Goal: Task Accomplishment & Management: Manage account settings

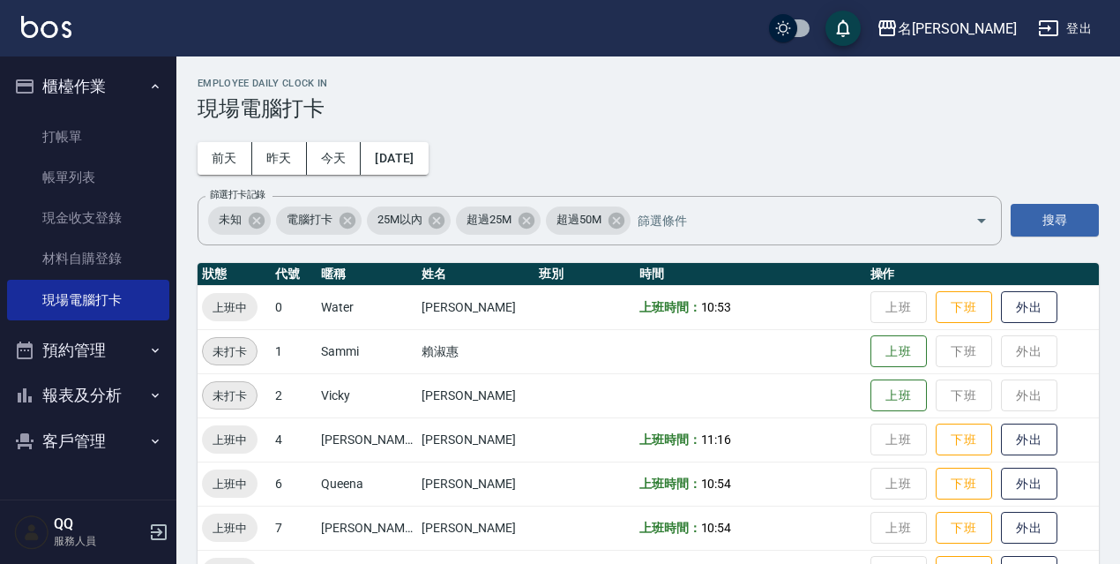
scroll to position [351, 0]
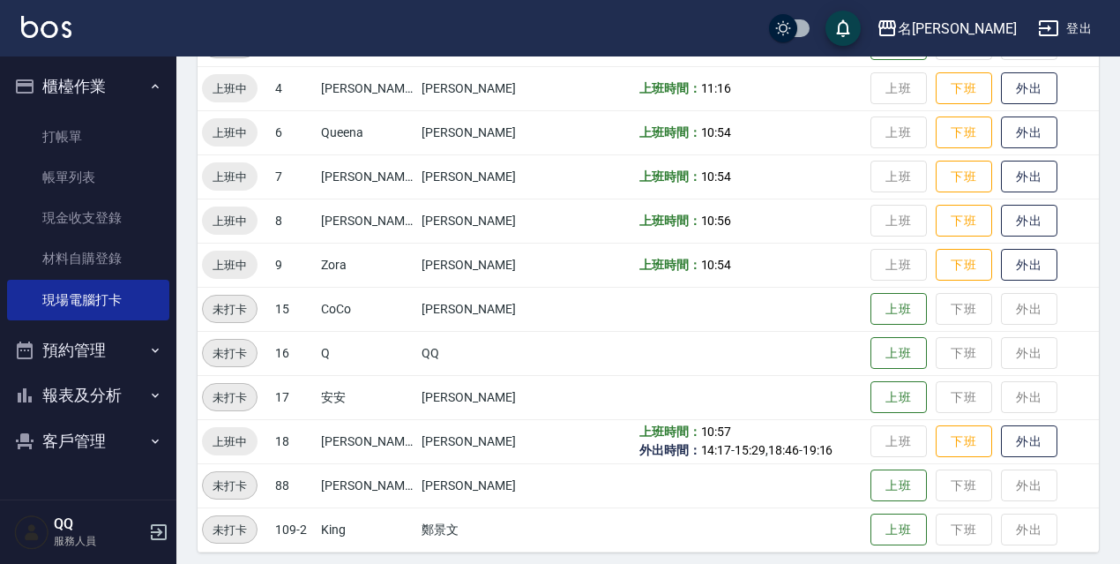
click at [708, 16] on div "名留伊通 登出" at bounding box center [560, 28] width 1120 height 56
click at [415, 35] on div "名留伊通 登出" at bounding box center [560, 28] width 1120 height 56
click at [1061, 16] on button "登出" at bounding box center [1065, 28] width 68 height 33
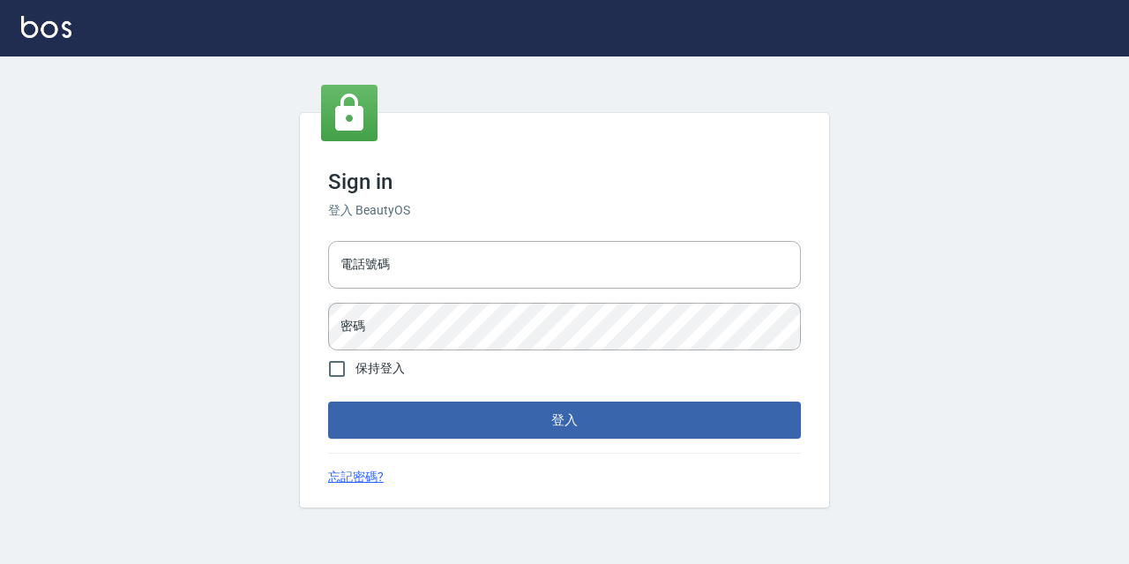
click at [437, 535] on div "Sign in 登入 BeautyOS 電話號碼 電話號碼 密碼 密碼 保持登入 登入 忘記密碼?" at bounding box center [564, 309] width 1129 height 507
click at [1090, 385] on div "Sign in 登入 BeautyOS 電話號碼 電話號碼 密碼 密碼 保持登入 登入 忘記密碼?" at bounding box center [564, 309] width 1129 height 507
click at [559, 277] on input "電話號碼" at bounding box center [564, 265] width 473 height 48
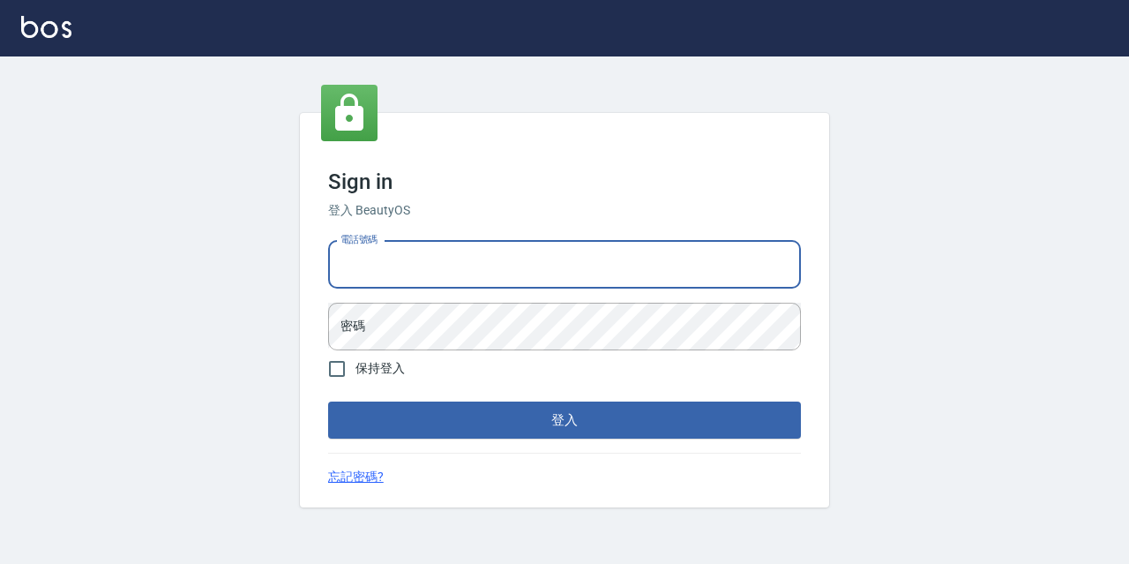
type input "0933063049"
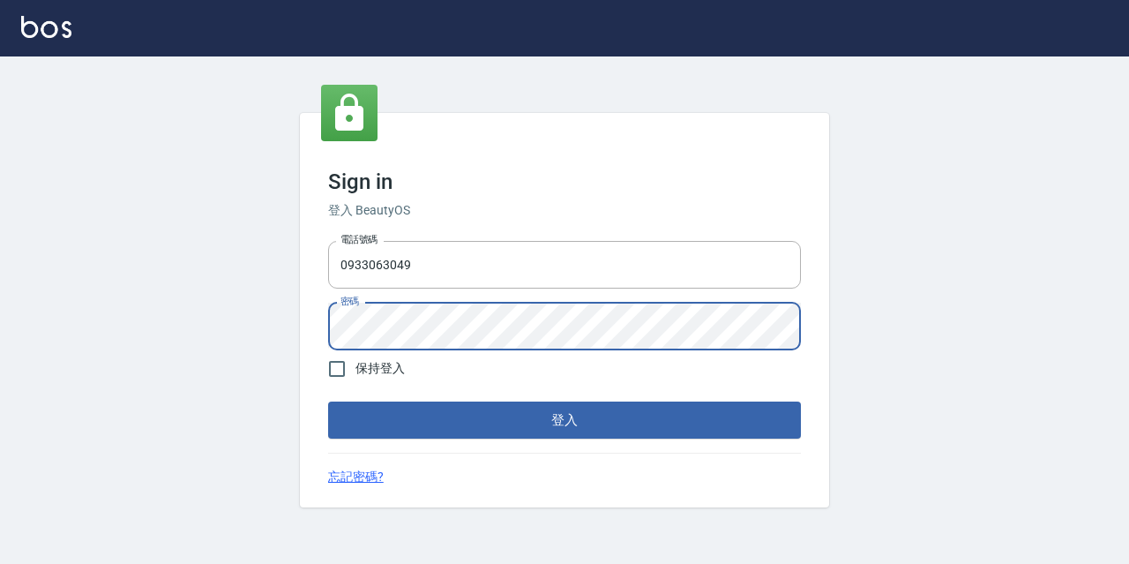
click at [328, 401] on button "登入" at bounding box center [564, 419] width 473 height 37
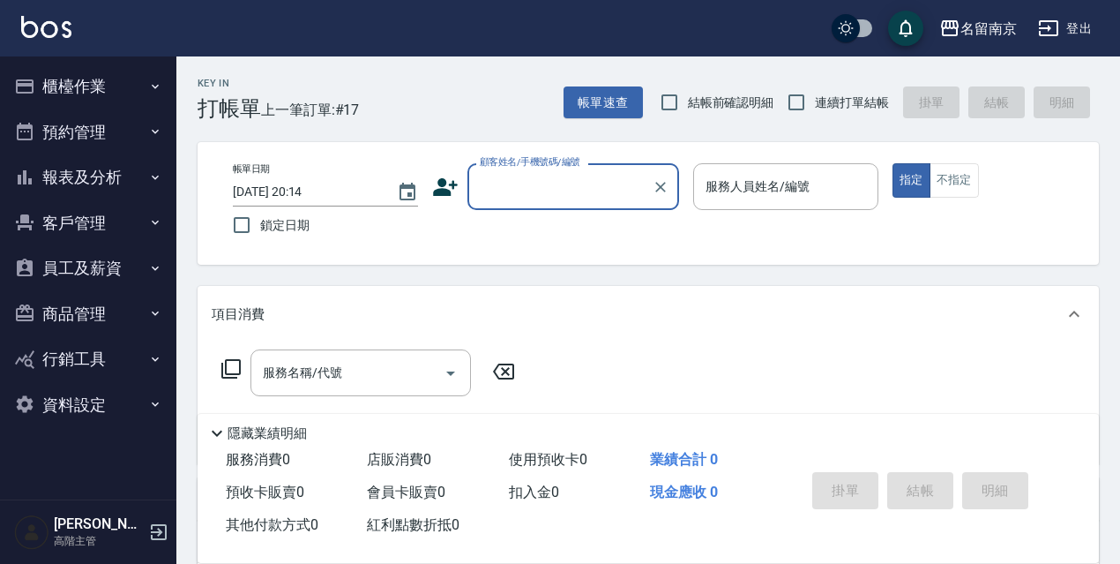
click at [86, 399] on button "資料設定" at bounding box center [88, 405] width 162 height 46
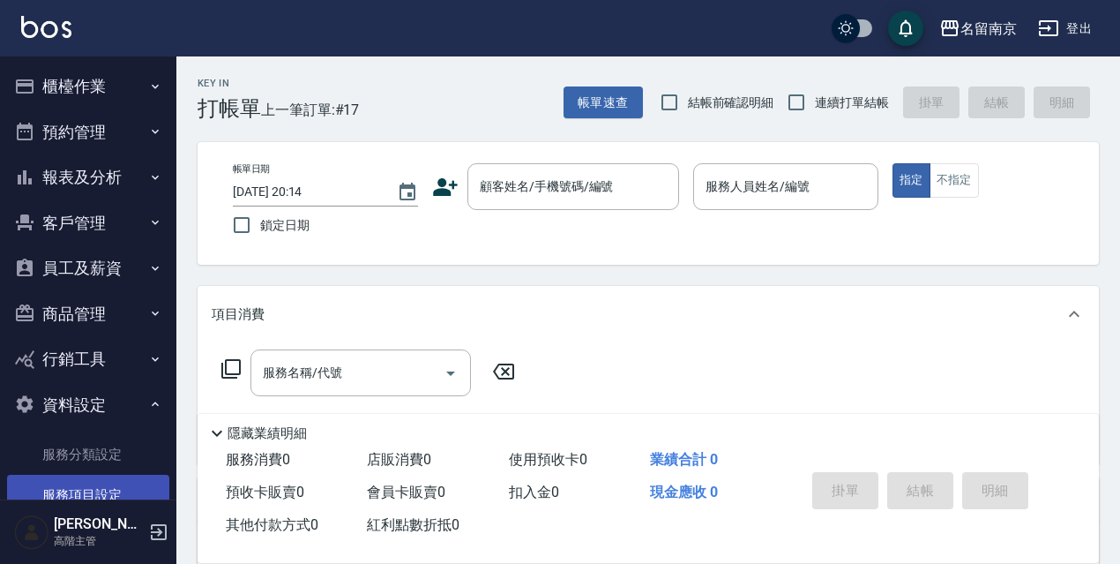
click at [117, 481] on link "服務項目設定" at bounding box center [88, 495] width 162 height 41
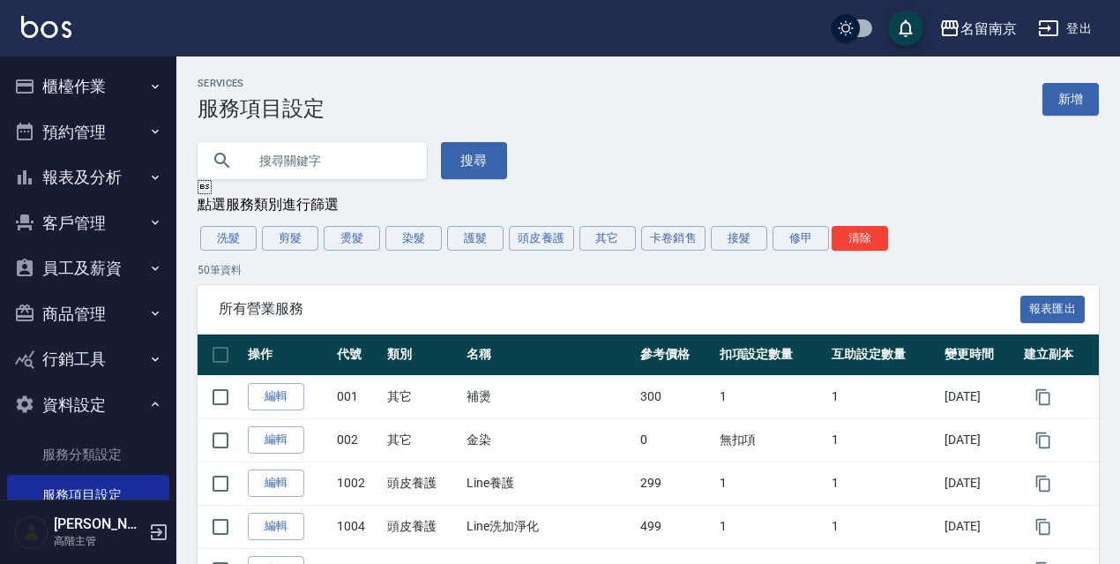
drag, startPoint x: 421, startPoint y: 240, endPoint x: 549, endPoint y: 285, distance: 135.6
click at [420, 241] on button "染髮" at bounding box center [413, 238] width 56 height 25
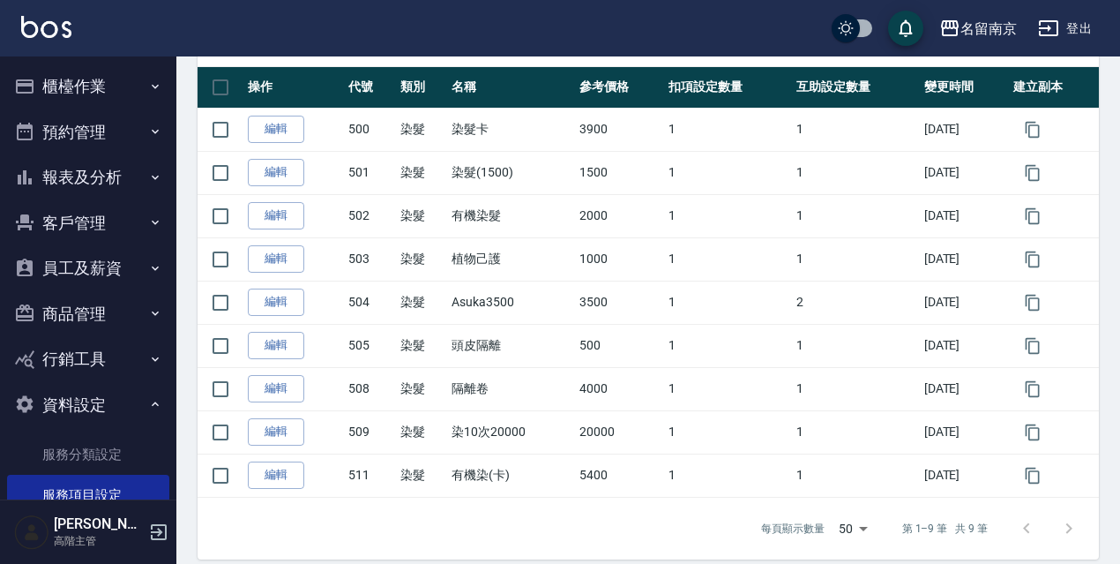
scroll to position [270, 0]
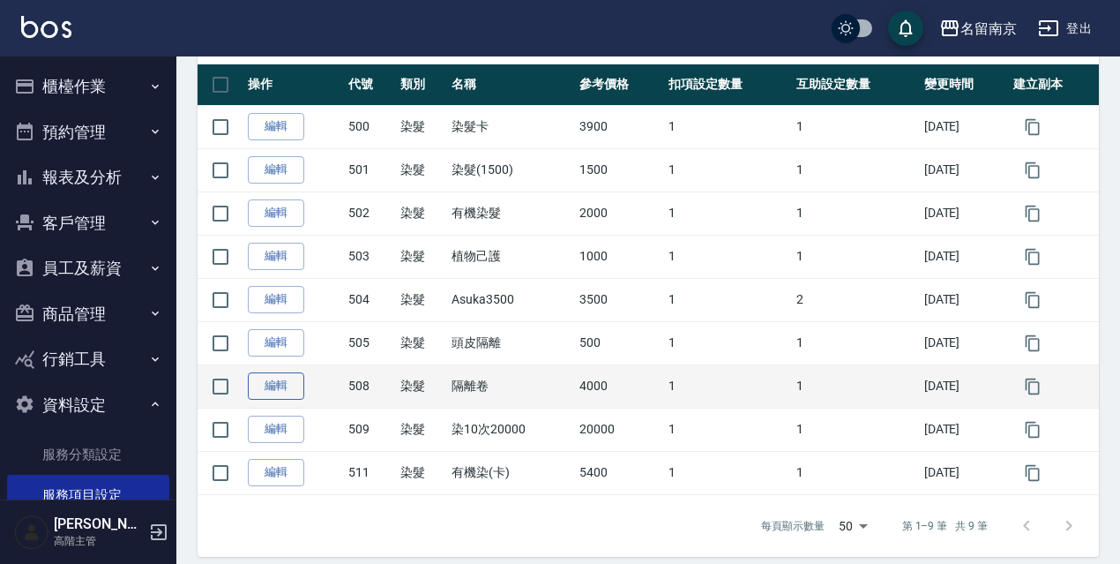
click at [292, 390] on link "編輯" at bounding box center [276, 385] width 56 height 27
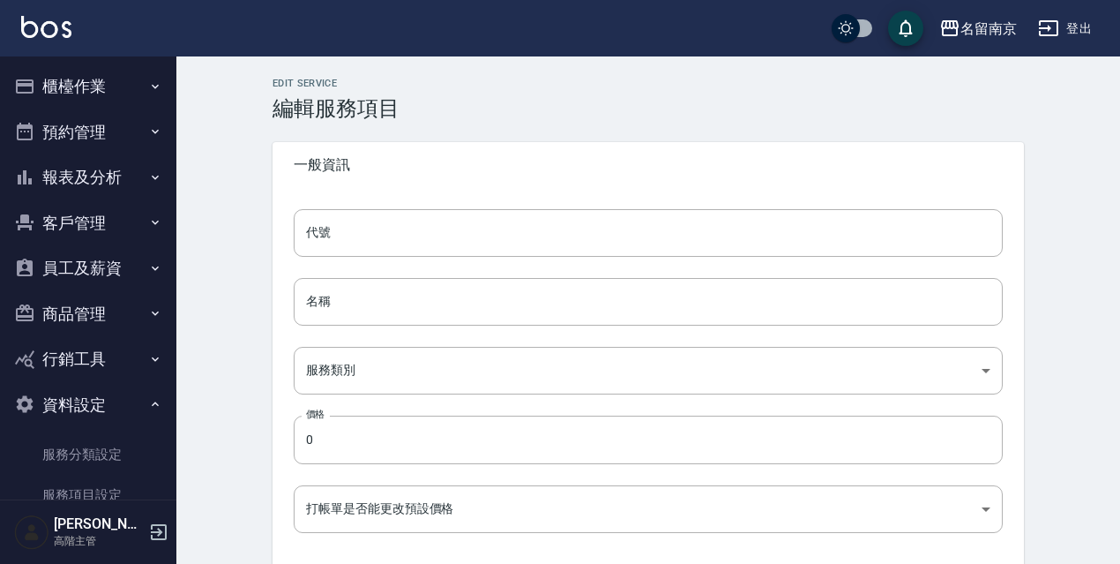
type input "508"
type input "隔離卷"
type input "236ce252-38c0-4a61-8a54-cad1cb645efc"
type input "4000"
type input "FALSE"
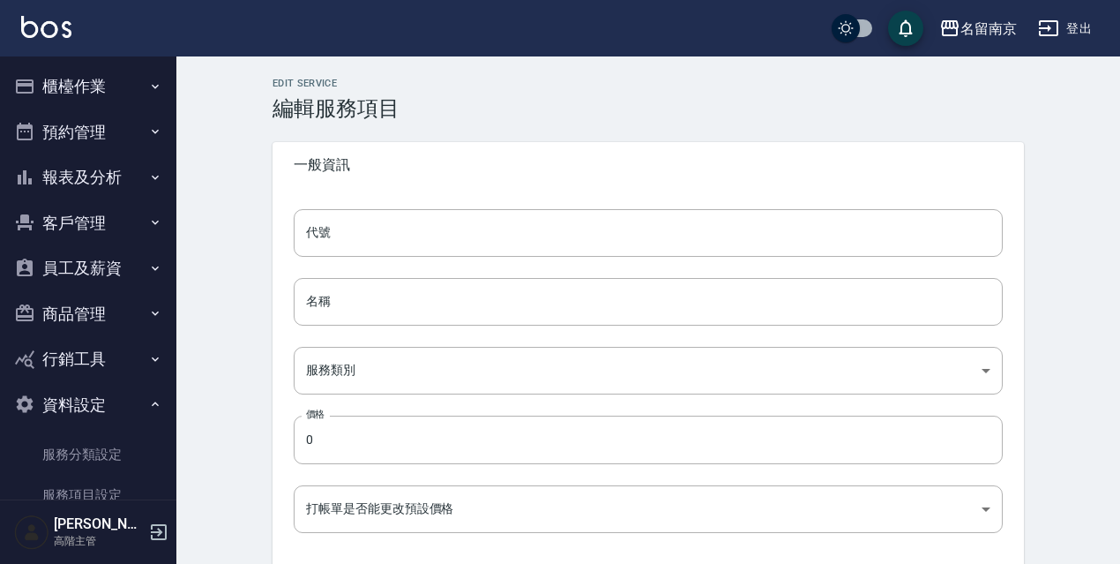
type input "none"
type input "UNSET"
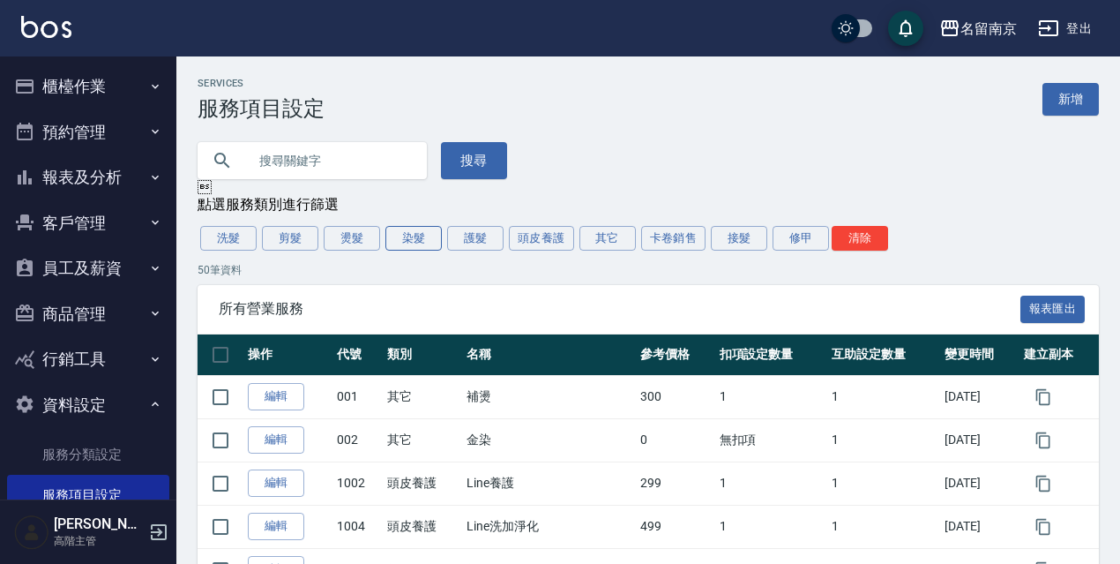
click at [415, 249] on button "染髮" at bounding box center [413, 238] width 56 height 25
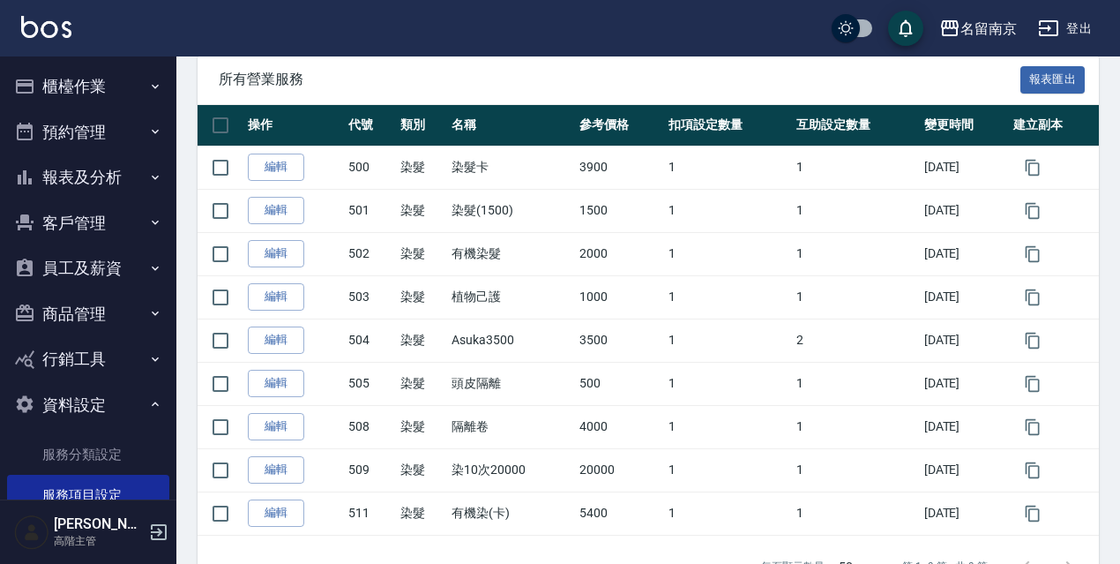
scroll to position [288, 0]
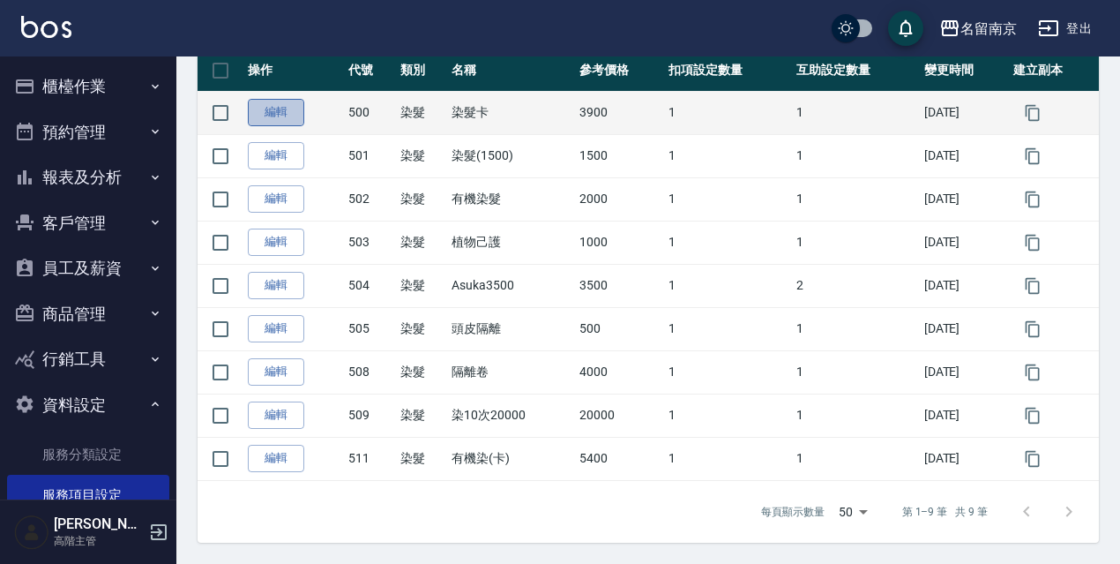
click at [290, 115] on link "編輯" at bounding box center [276, 112] width 56 height 27
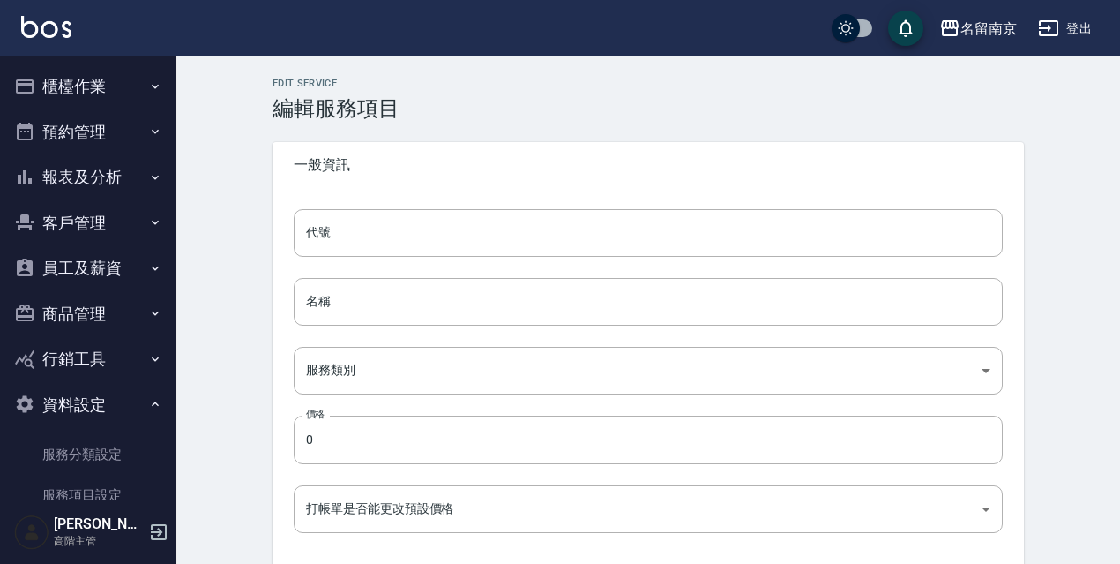
type input "500"
type input "染髮卡"
type input "236ce252-38c0-4a61-8a54-cad1cb645efc"
type input "3900"
type input "FALSE"
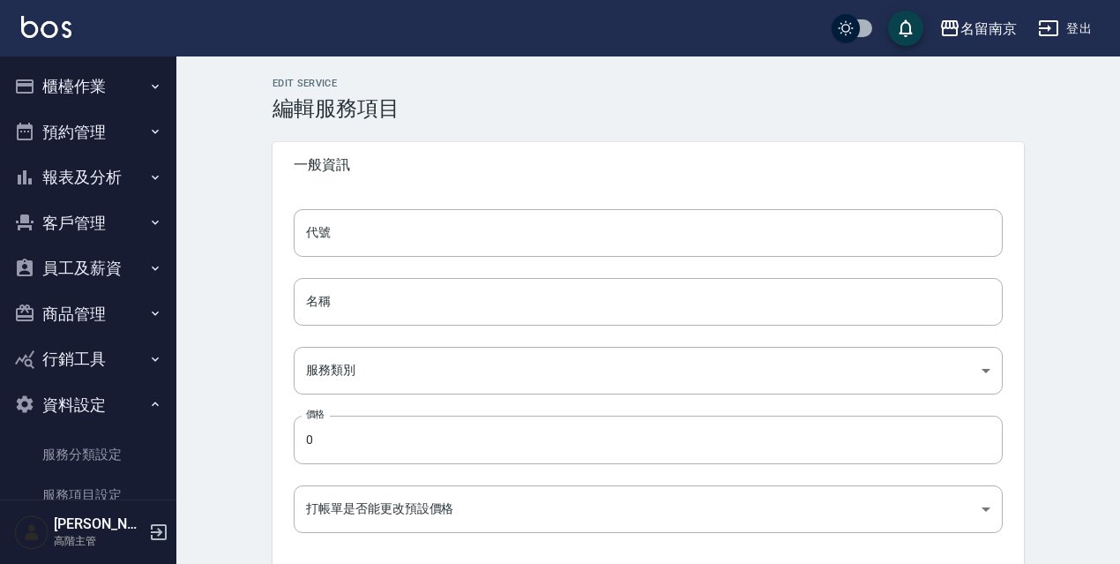
type input "none"
type input "UNSET"
click at [485, 243] on input "500" at bounding box center [648, 233] width 709 height 48
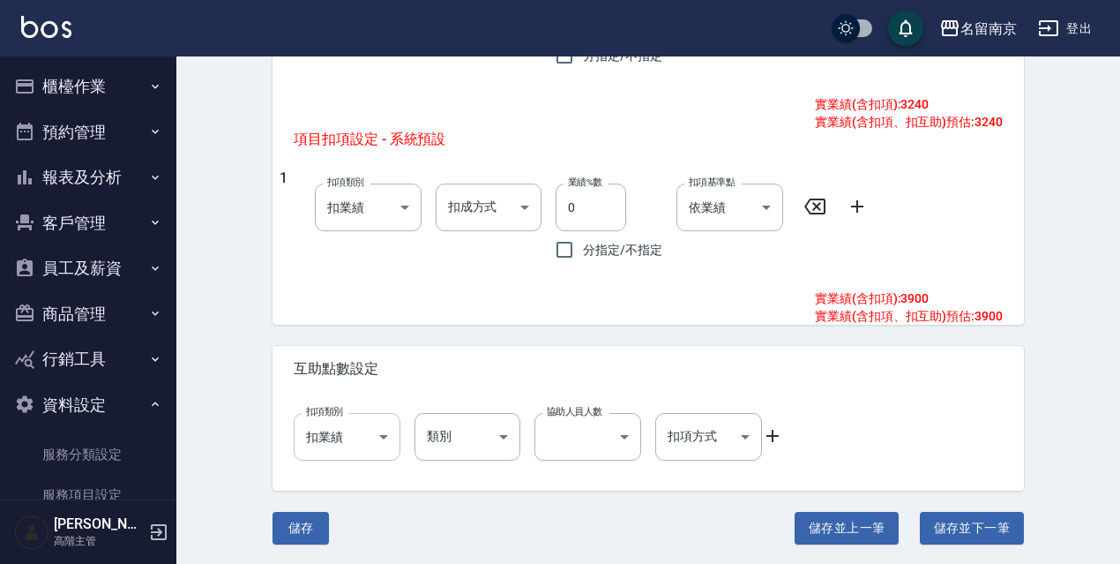
scroll to position [977, 0]
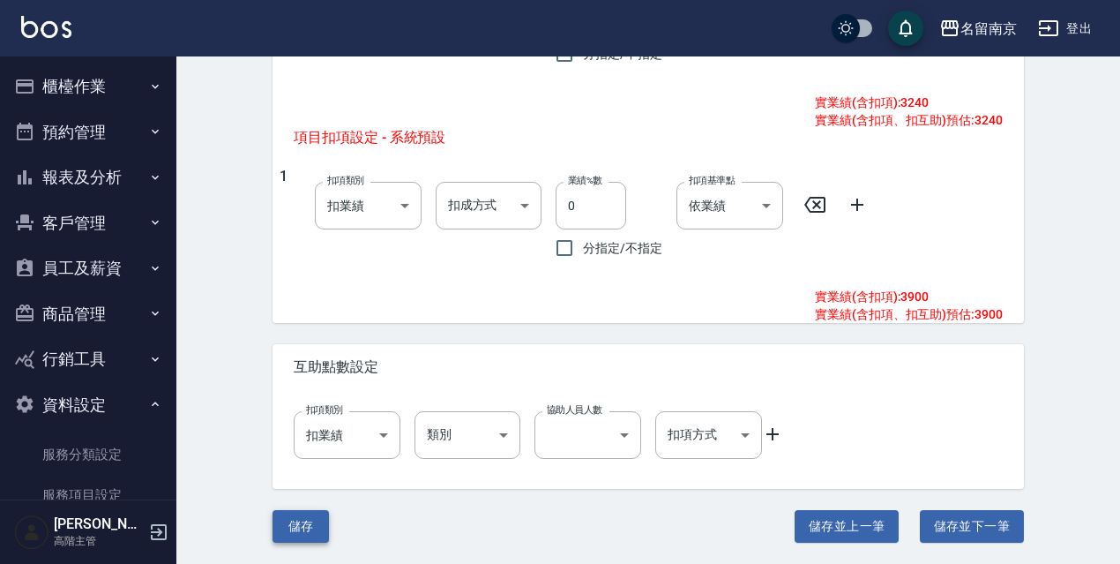
type input "506"
click at [298, 521] on button "儲存" at bounding box center [301, 526] width 56 height 33
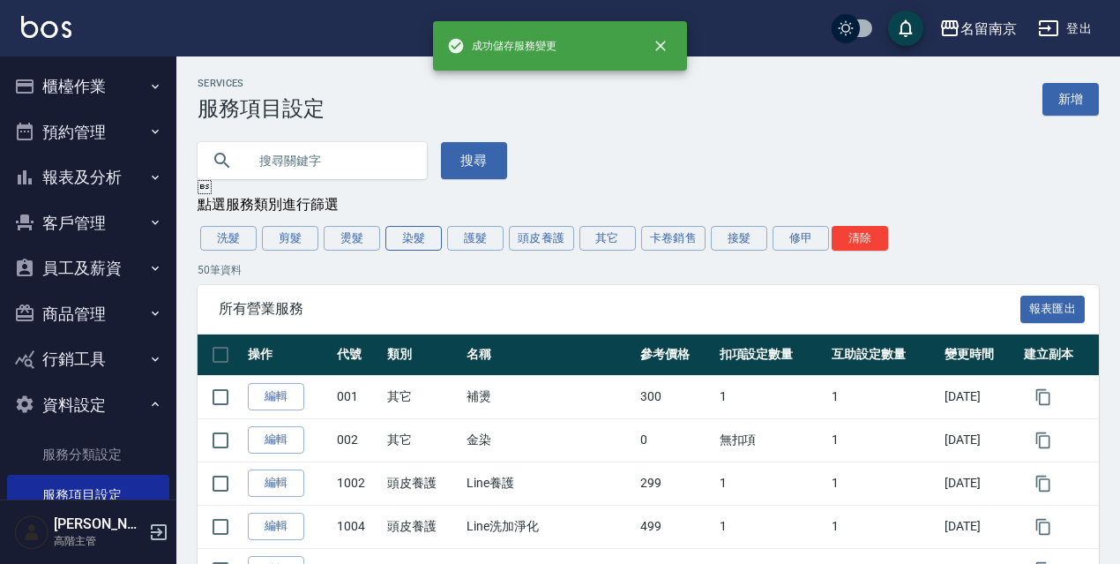
click at [409, 235] on button "染髮" at bounding box center [413, 238] width 56 height 25
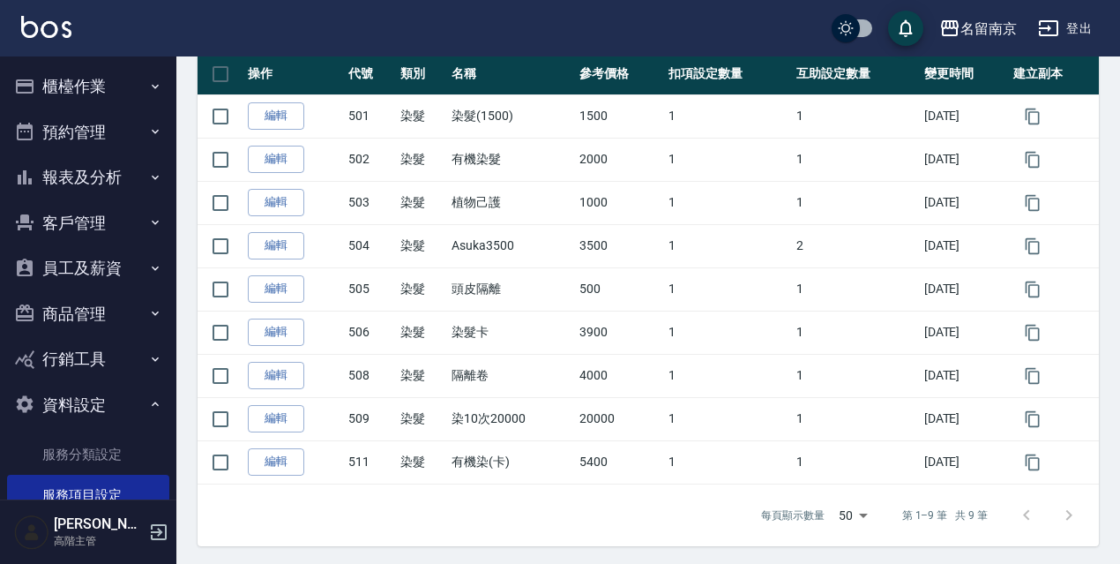
scroll to position [284, 0]
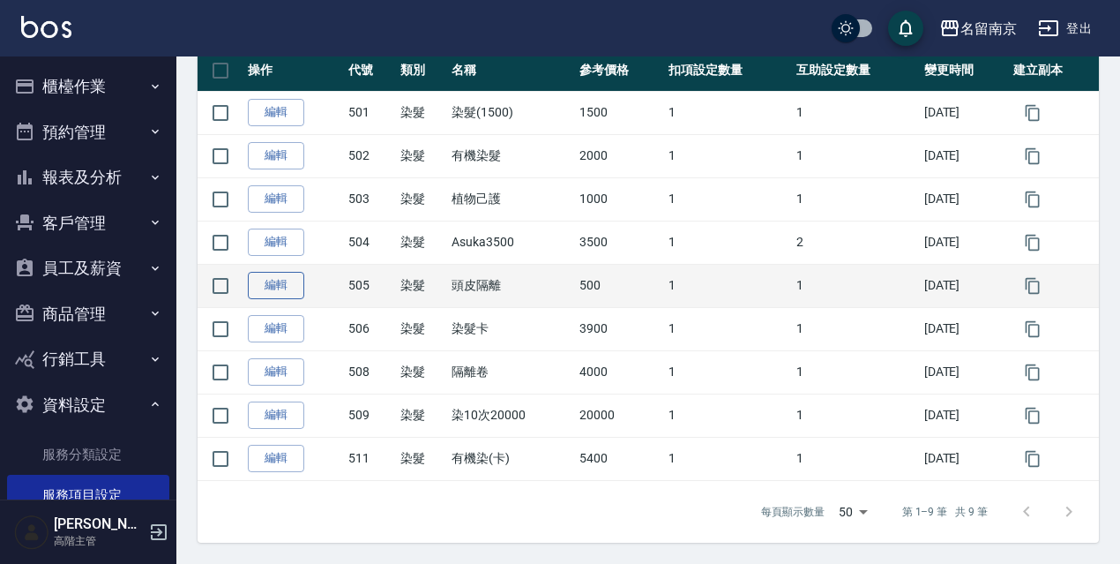
click at [274, 293] on link "編輯" at bounding box center [276, 285] width 56 height 27
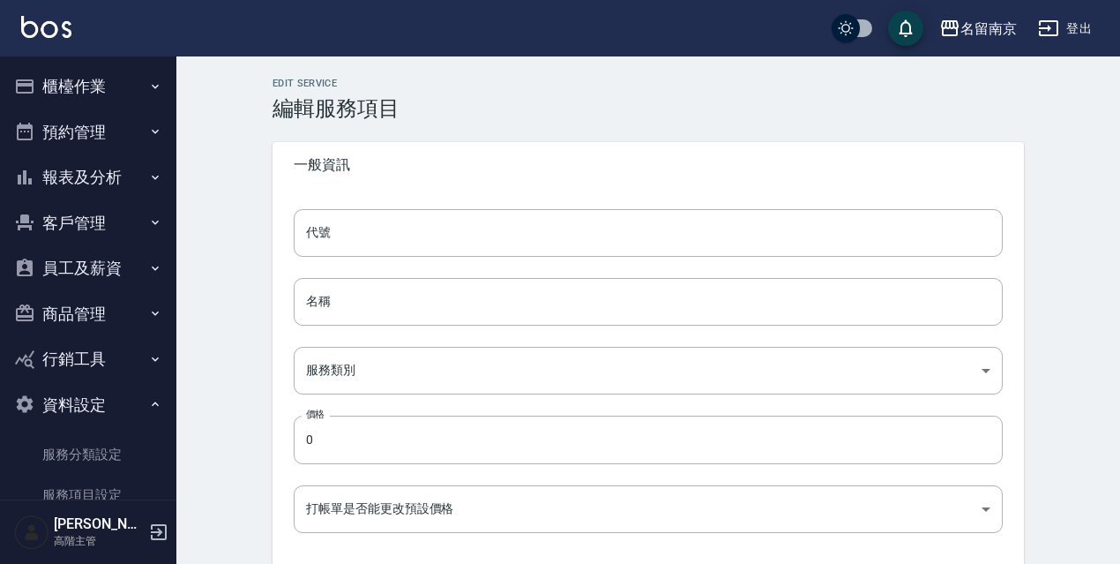
type input "505"
type input "頭皮隔離"
type input "236ce252-38c0-4a61-8a54-cad1cb645efc"
type input "500"
type input "FALSE"
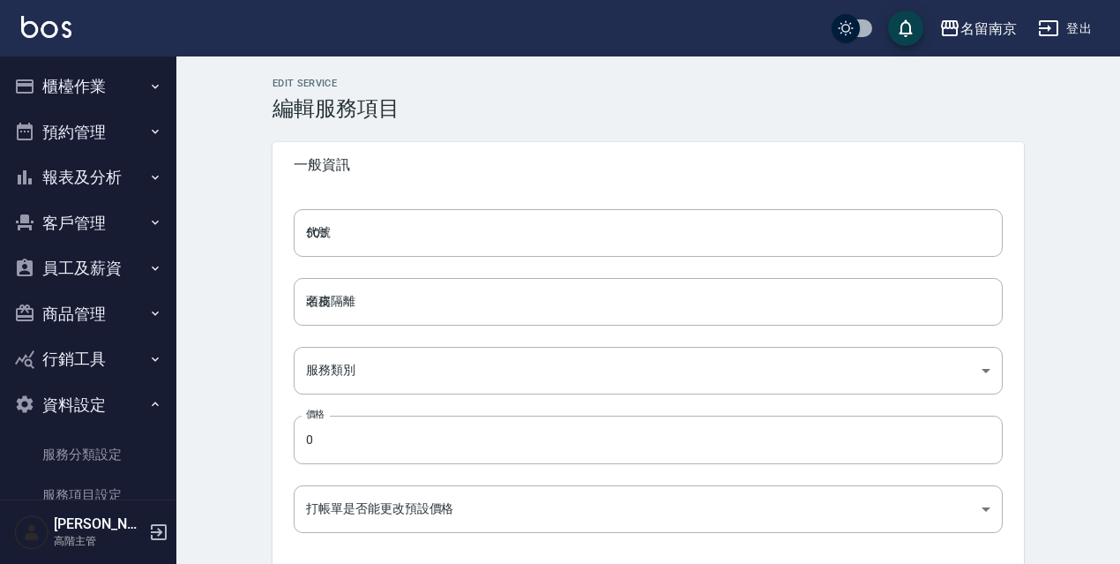
type input "none"
type input "UNSET"
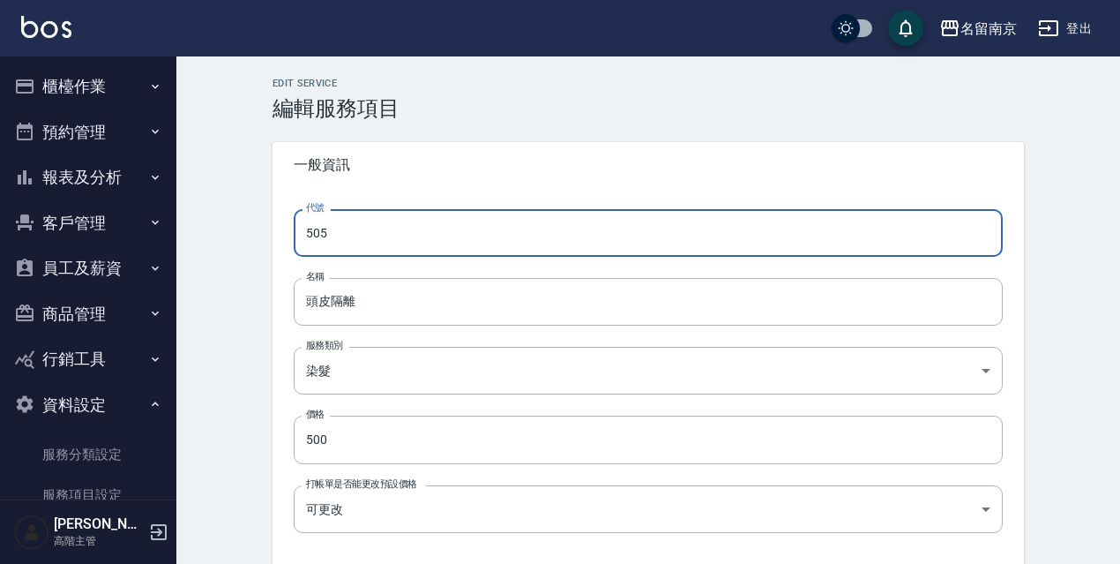
click at [441, 230] on input "505" at bounding box center [648, 233] width 709 height 48
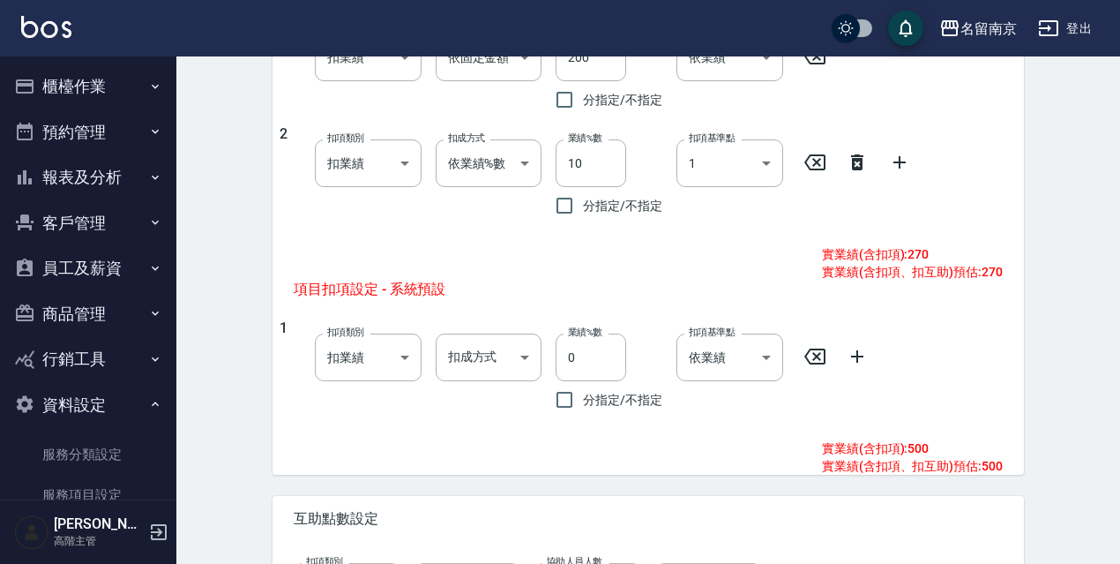
scroll to position [977, 0]
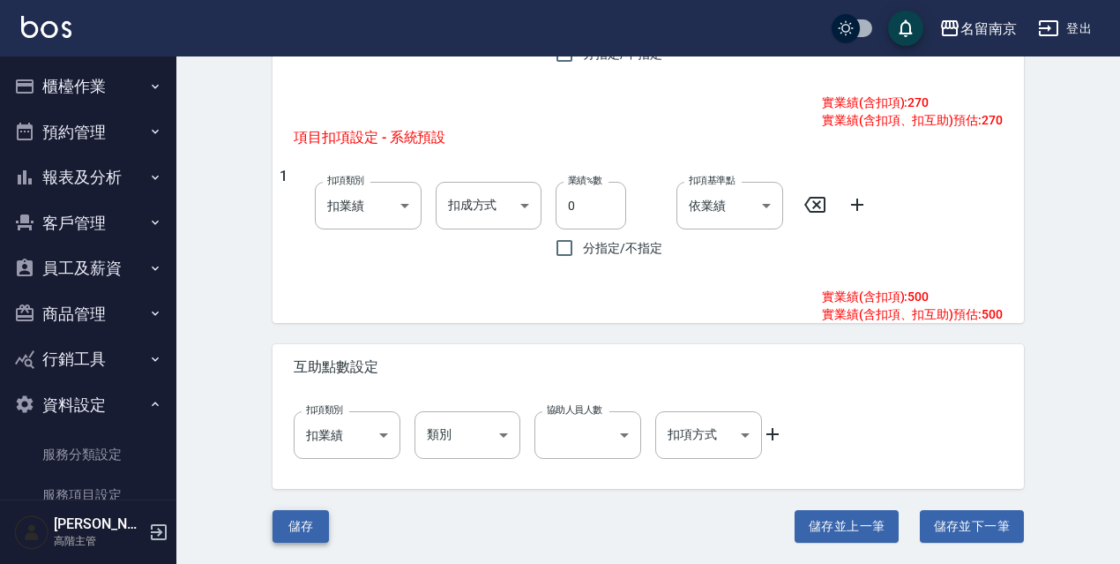
type input "500"
click at [311, 531] on button "儲存" at bounding box center [301, 526] width 56 height 33
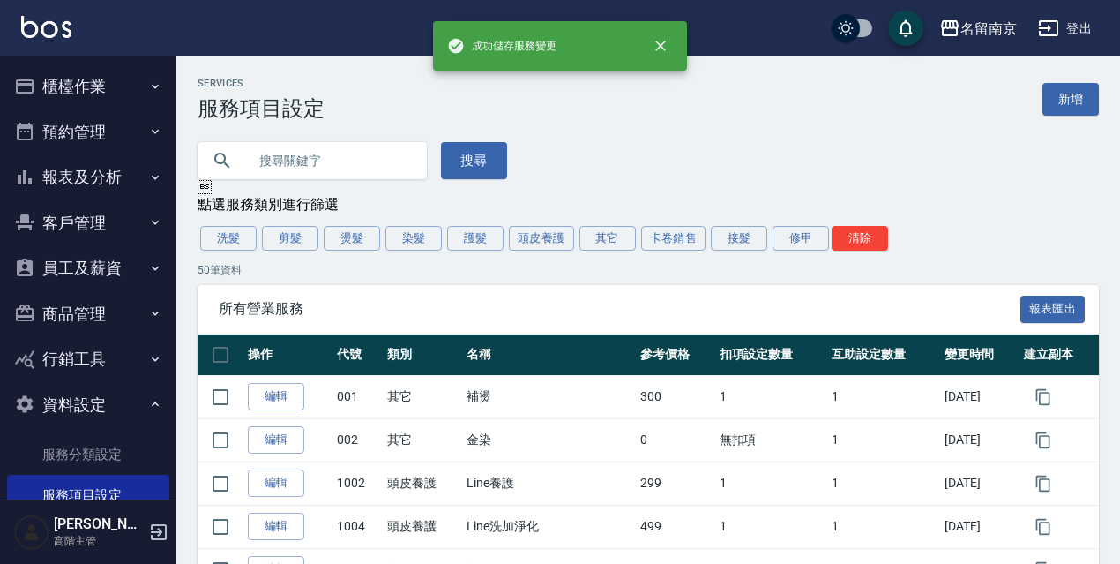
click at [978, 34] on div "名留南京" at bounding box center [989, 29] width 56 height 22
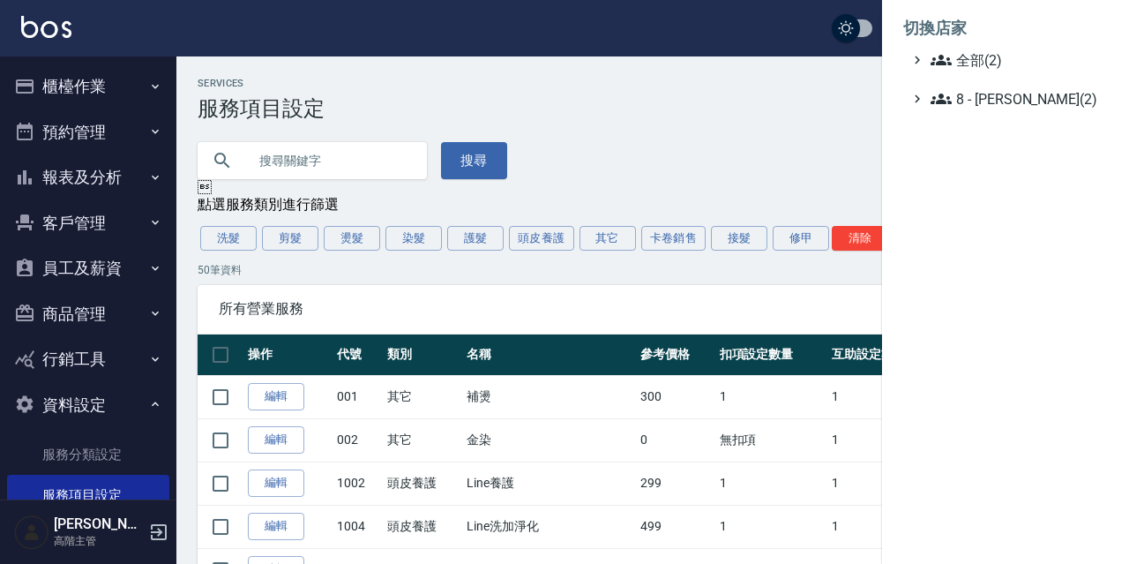
click at [961, 86] on ul "全部(2) 8 - 林秀娥(2)" at bounding box center [1005, 79] width 205 height 60
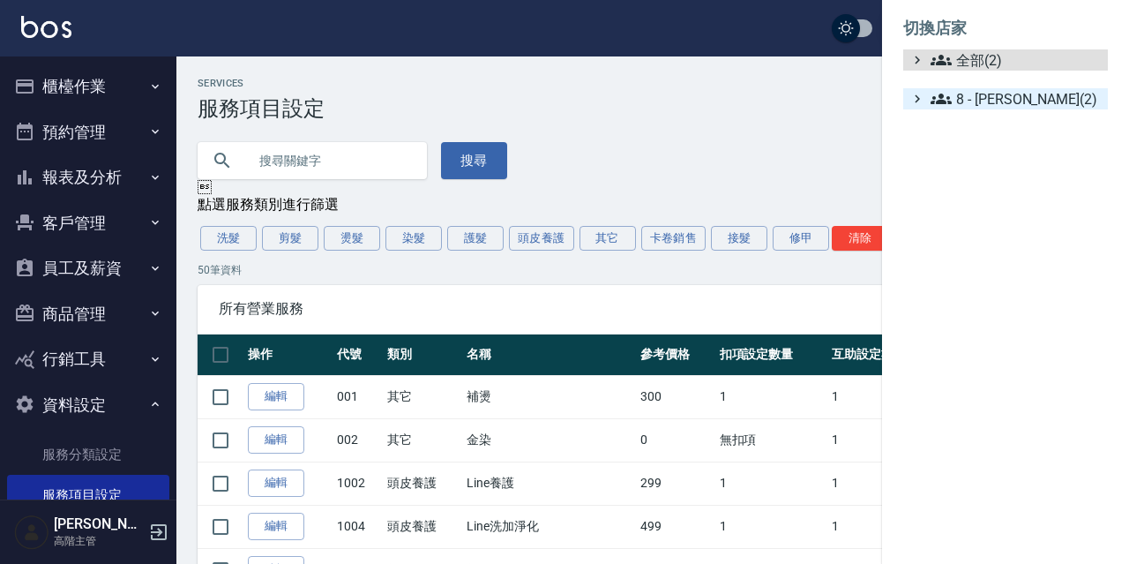
click at [954, 106] on span "8 - 林秀娥(2)" at bounding box center [1016, 98] width 170 height 21
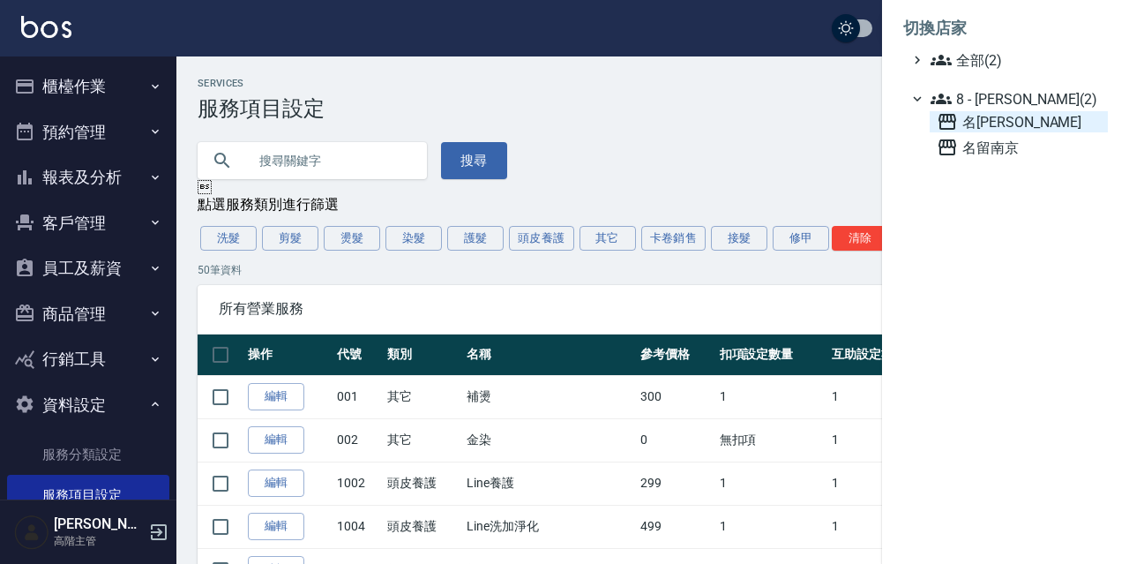
click at [994, 124] on span "名[PERSON_NAME]" at bounding box center [1019, 121] width 164 height 21
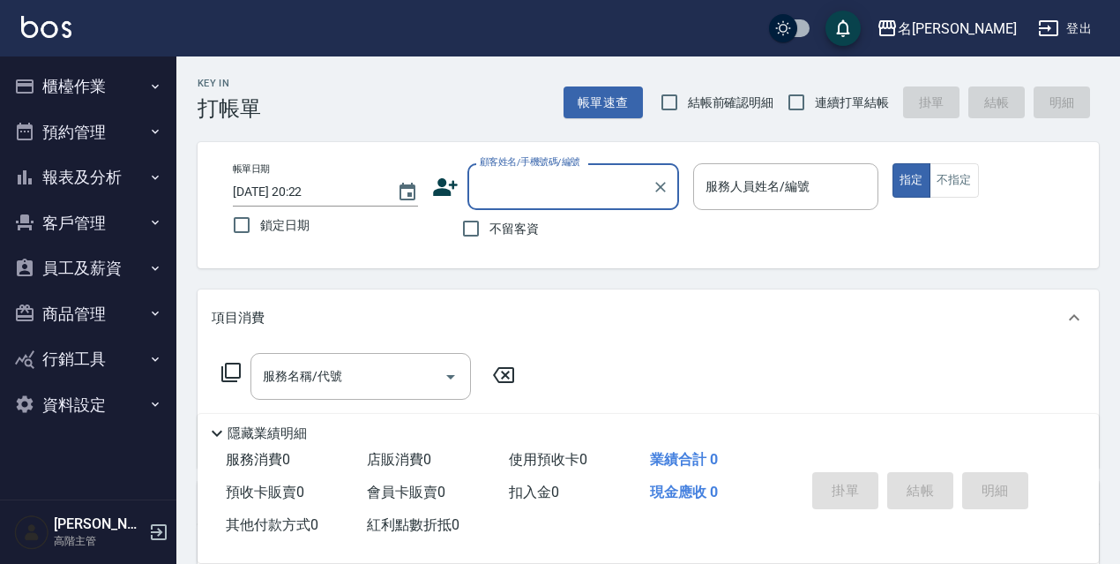
click at [133, 398] on button "資料設定" at bounding box center [88, 405] width 162 height 46
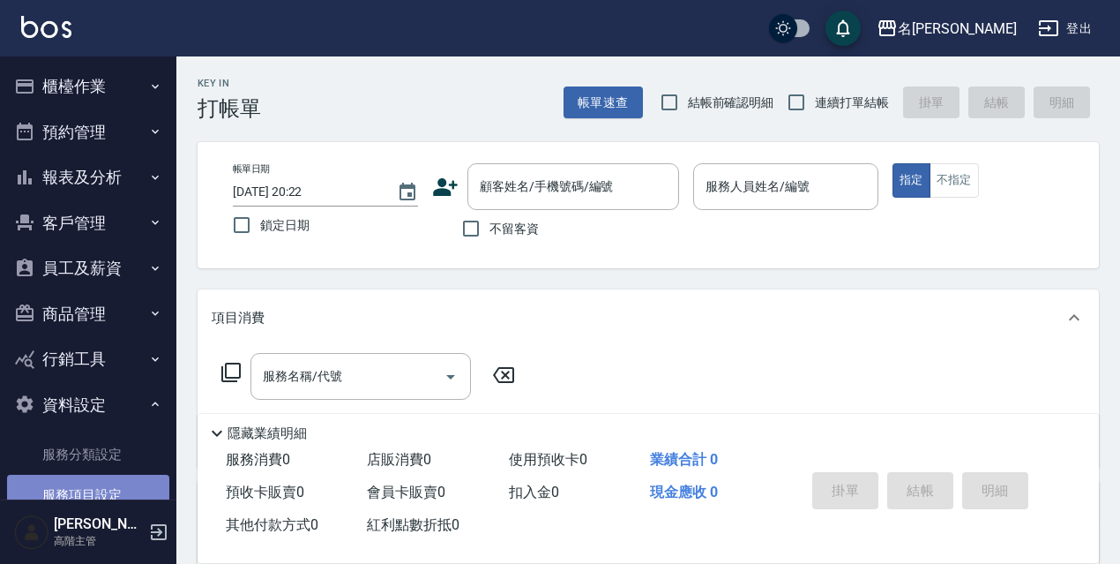
click at [107, 484] on link "服務項目設定" at bounding box center [88, 495] width 162 height 41
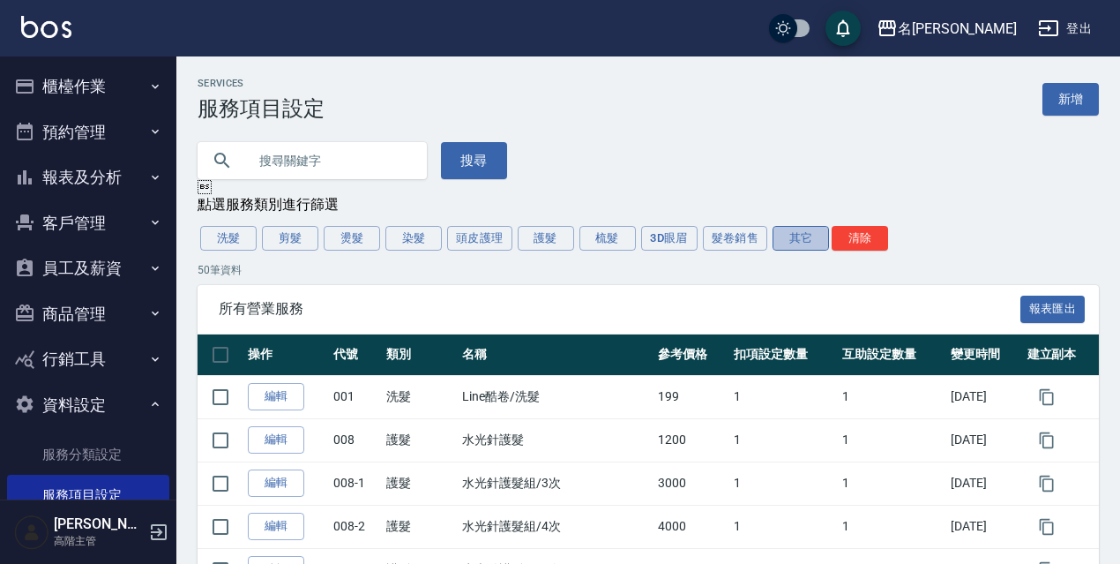
click at [782, 243] on button "其它" at bounding box center [801, 238] width 56 height 25
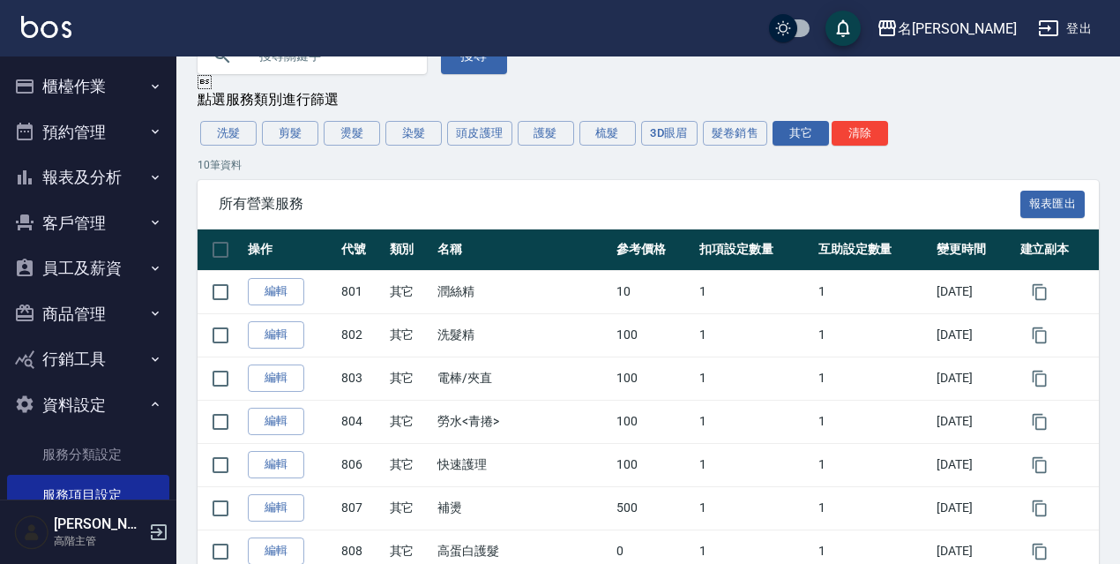
scroll to position [101, 0]
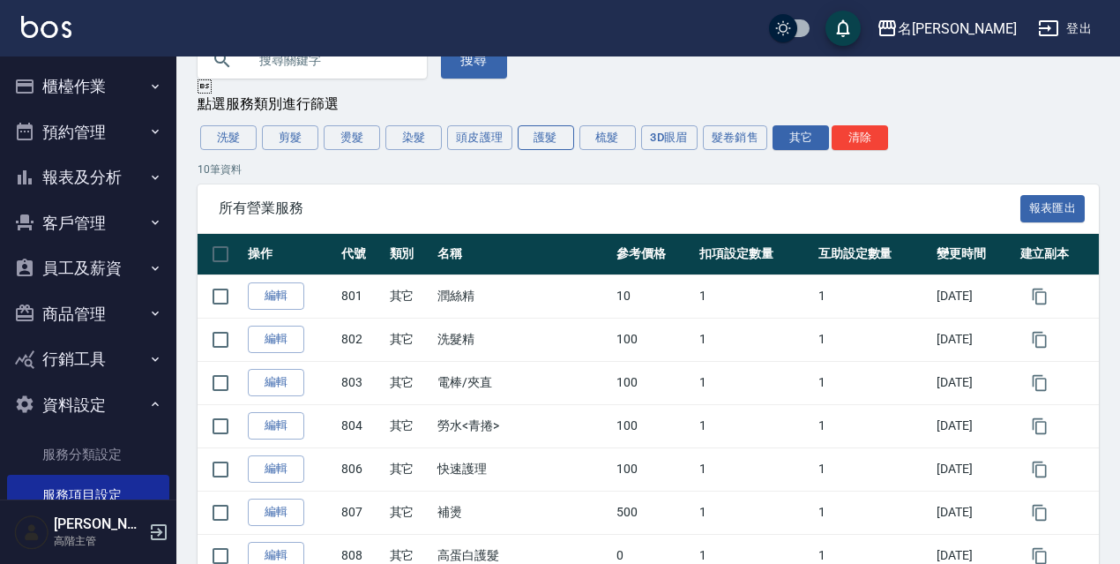
click at [542, 145] on button "護髮" at bounding box center [546, 137] width 56 height 25
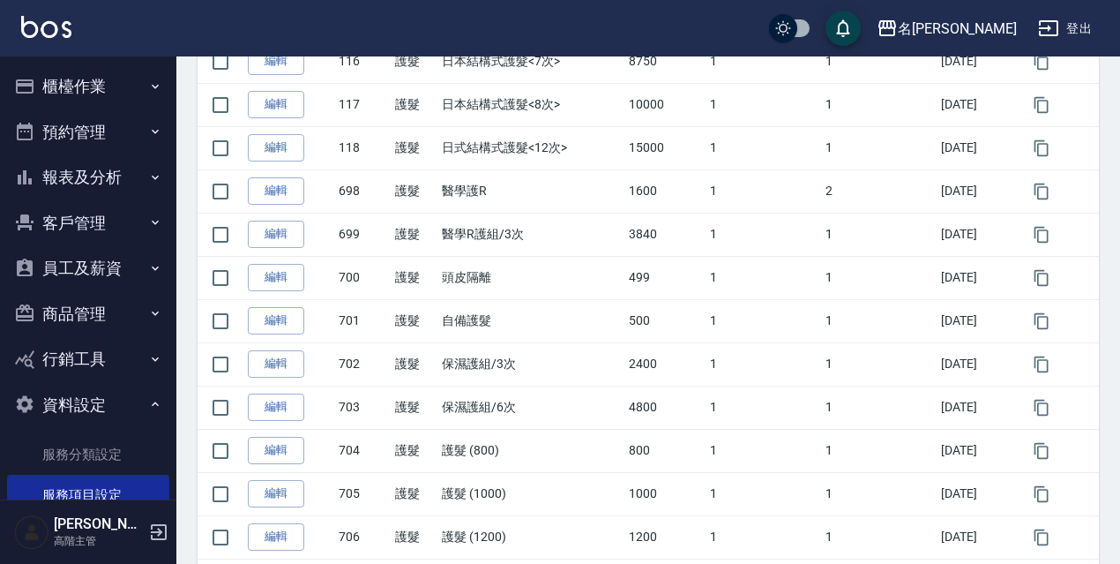
scroll to position [1036, 0]
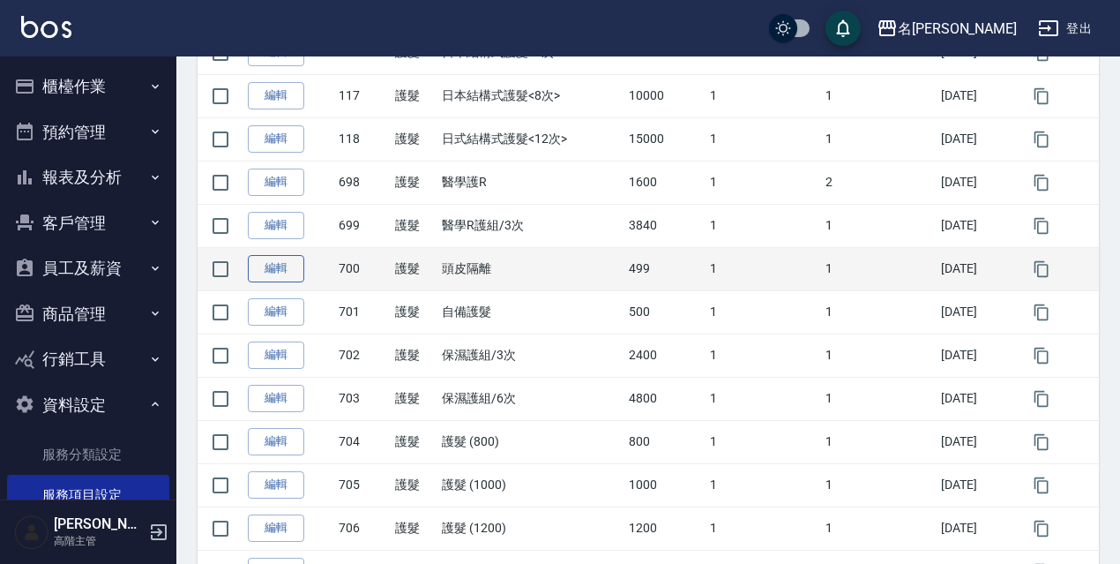
click at [290, 261] on link "編輯" at bounding box center [276, 268] width 56 height 27
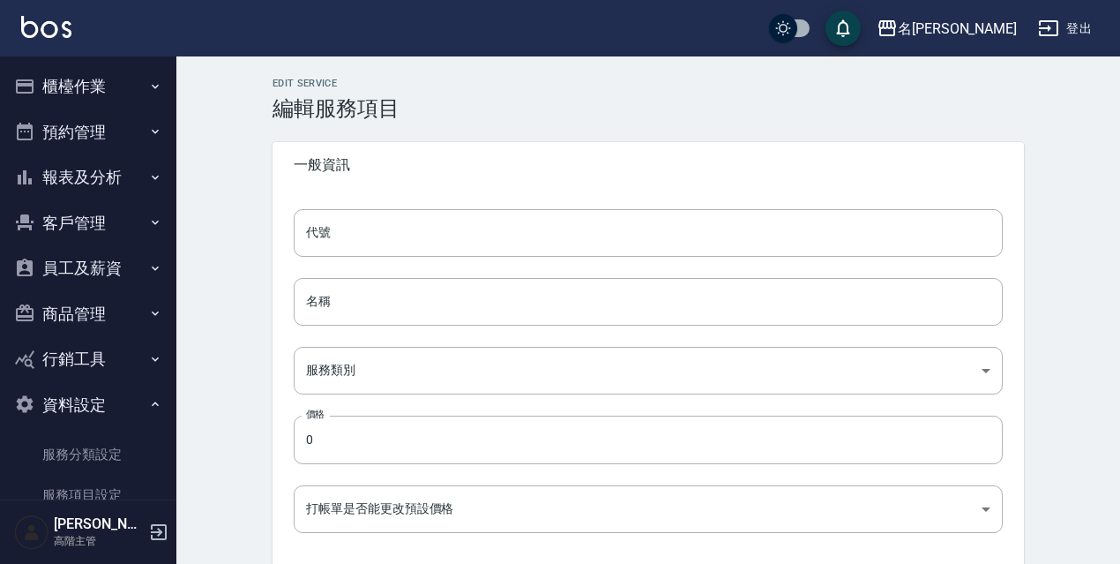
type input "700"
type input "頭皮隔離"
type input "52eff666-624b-4c93-97d4-14a7375f793d"
type input "499"
type input "FALSE"
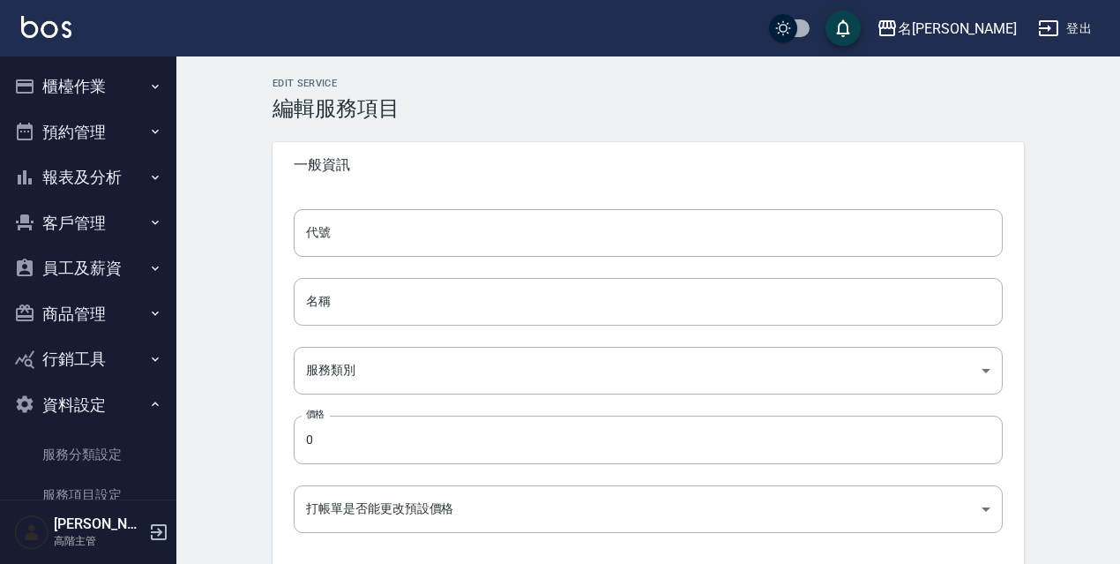
type input "none"
type input "UNSET"
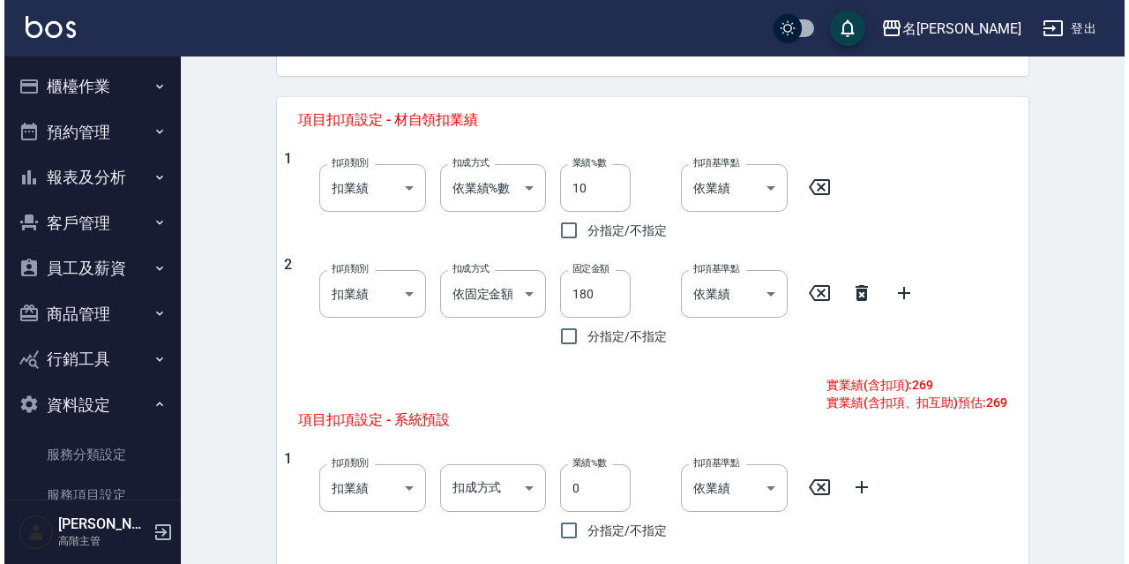
scroll to position [692, 0]
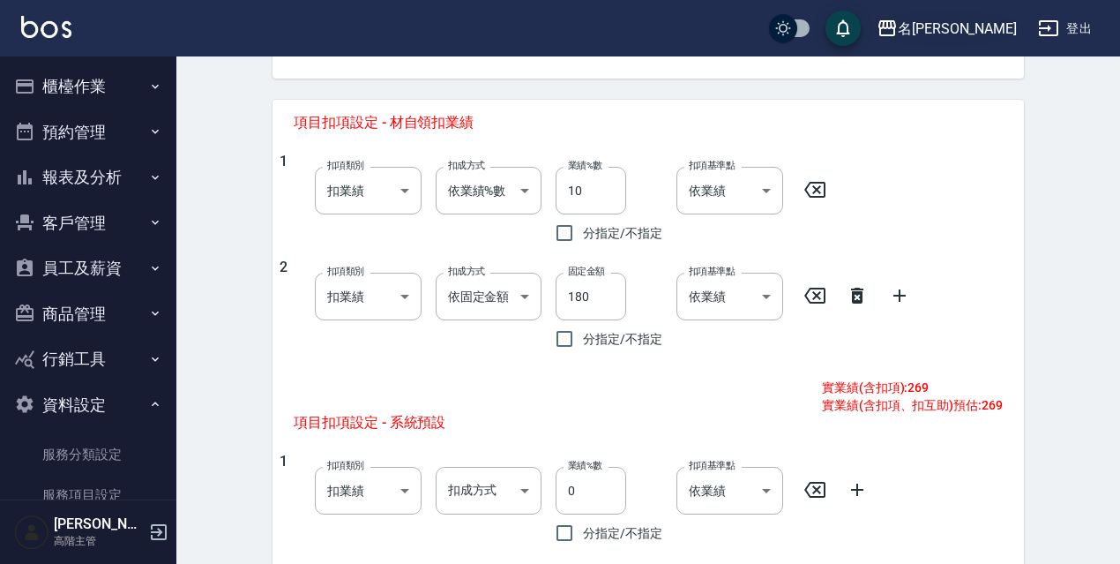
click at [1001, 23] on div "名留伊通" at bounding box center [957, 29] width 119 height 22
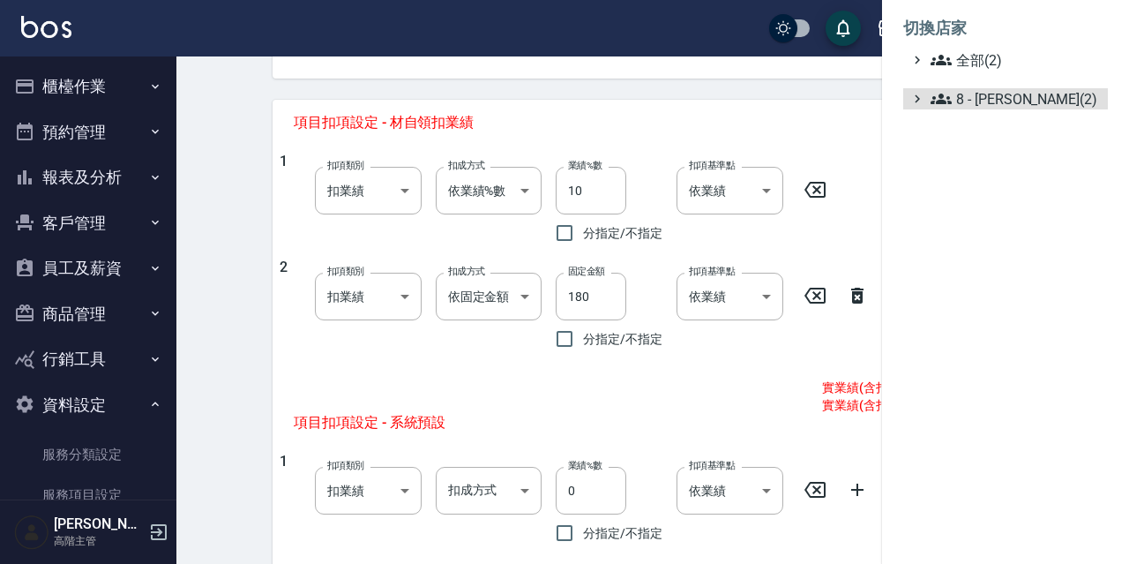
click at [969, 101] on span "8 - 林秀娥(2)" at bounding box center [1016, 98] width 170 height 21
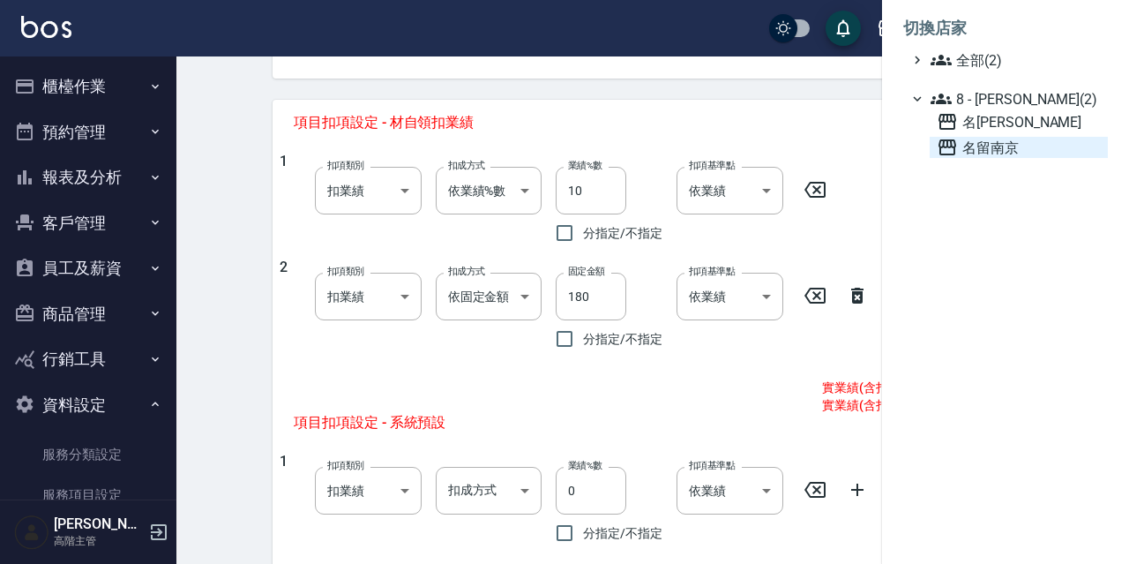
click at [980, 148] on span "名留南京" at bounding box center [1019, 147] width 164 height 21
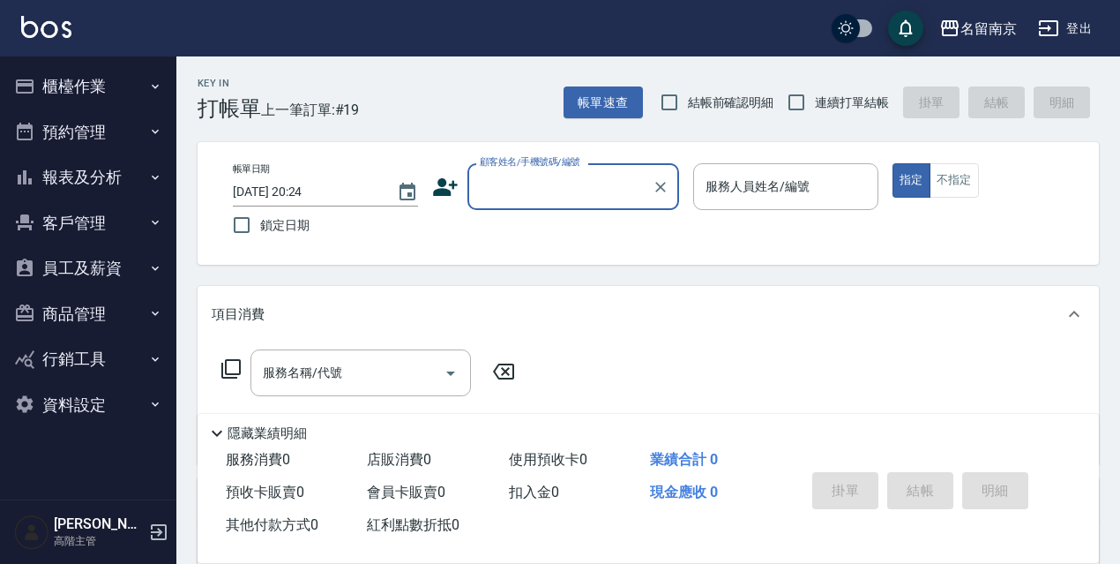
click at [94, 408] on button "資料設定" at bounding box center [88, 405] width 162 height 46
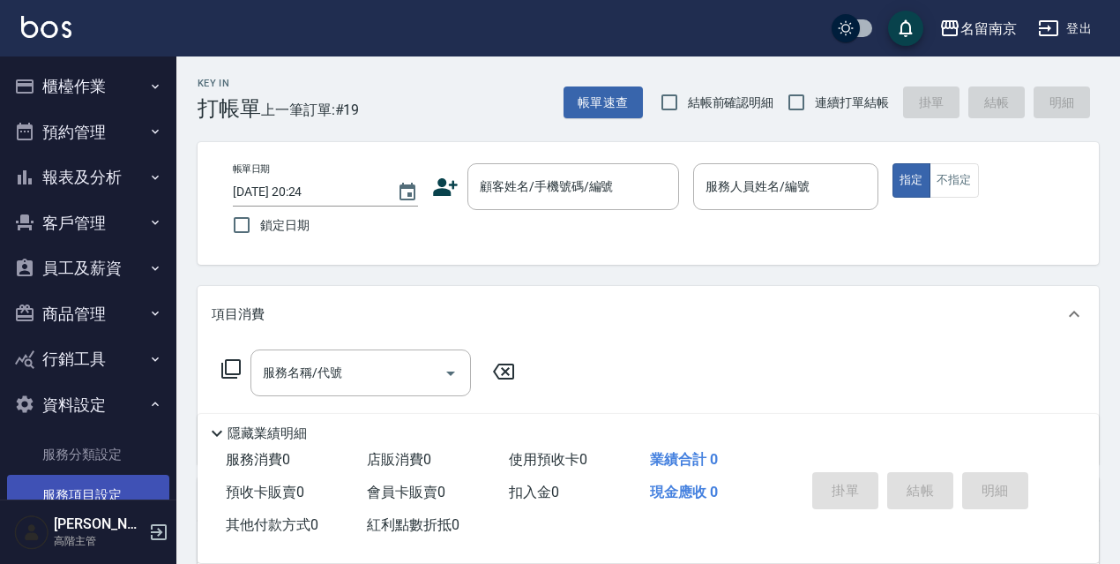
click at [106, 494] on link "服務項目設定" at bounding box center [88, 495] width 162 height 41
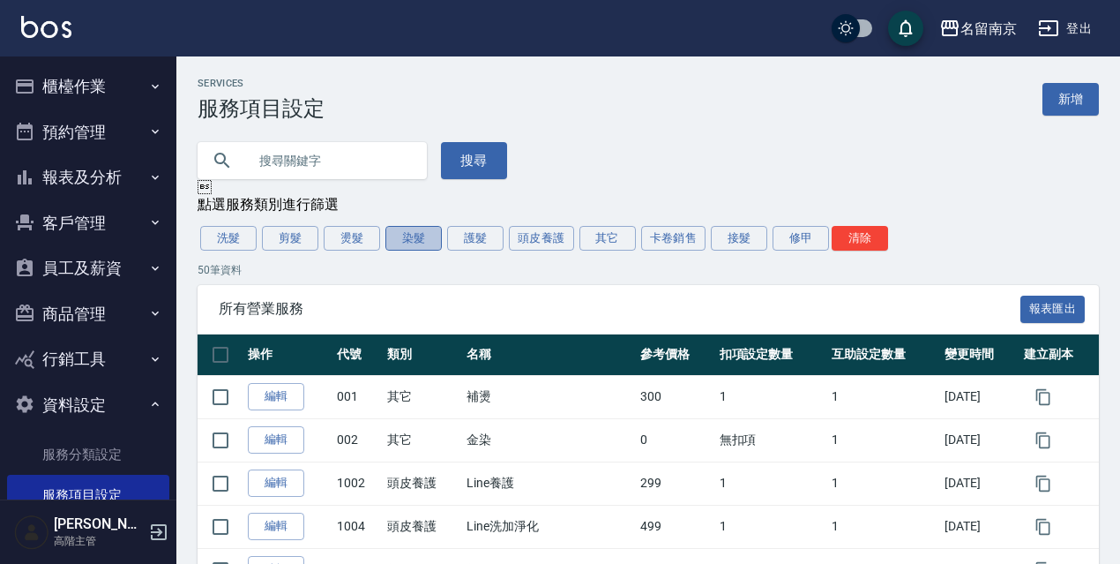
click at [426, 248] on button "染髮" at bounding box center [413, 238] width 56 height 25
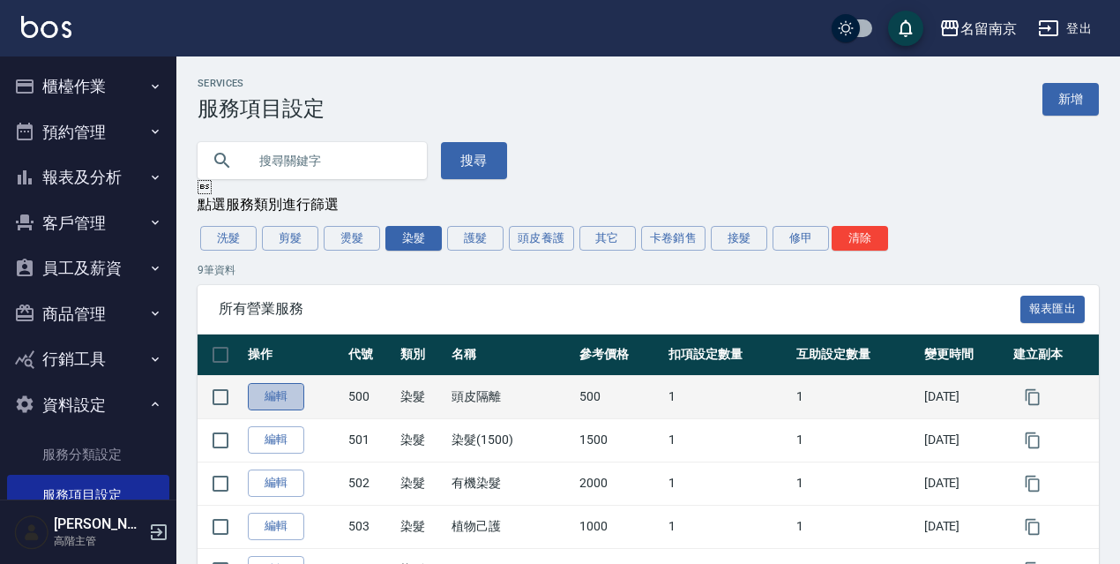
click at [290, 404] on link "編輯" at bounding box center [276, 396] width 56 height 27
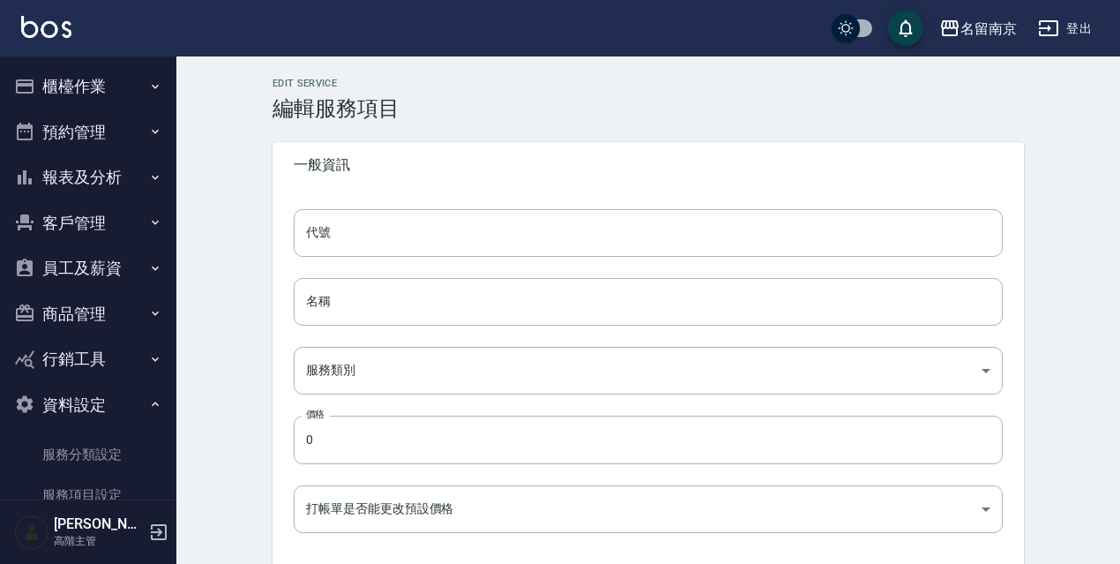
type input "500"
type input "頭皮隔離"
type input "236ce252-38c0-4a61-8a54-cad1cb645efc"
type input "500"
type input "FALSE"
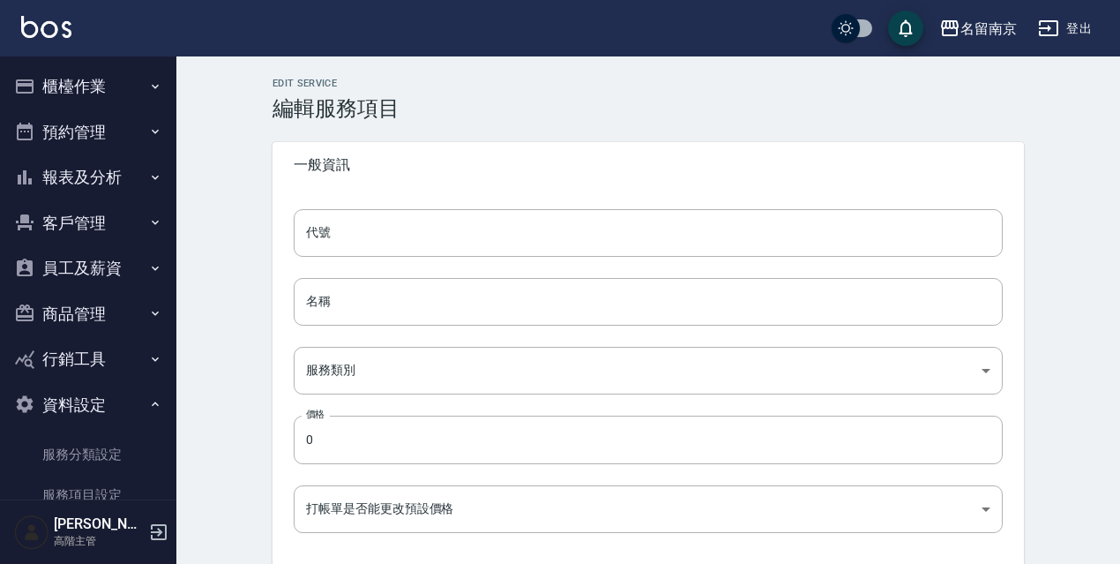
type input "none"
type input "UNSET"
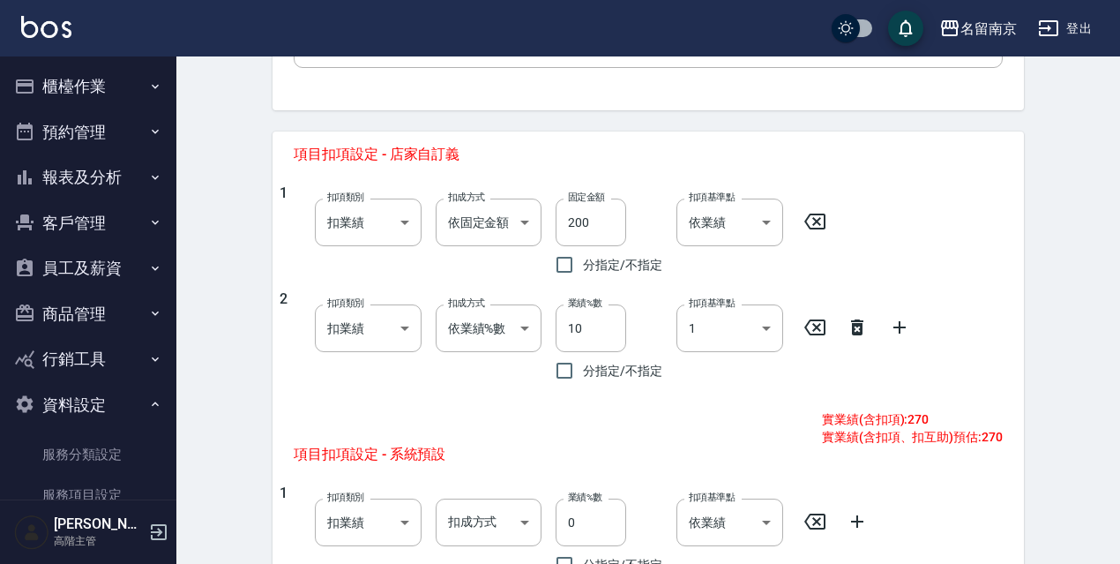
scroll to position [632, 0]
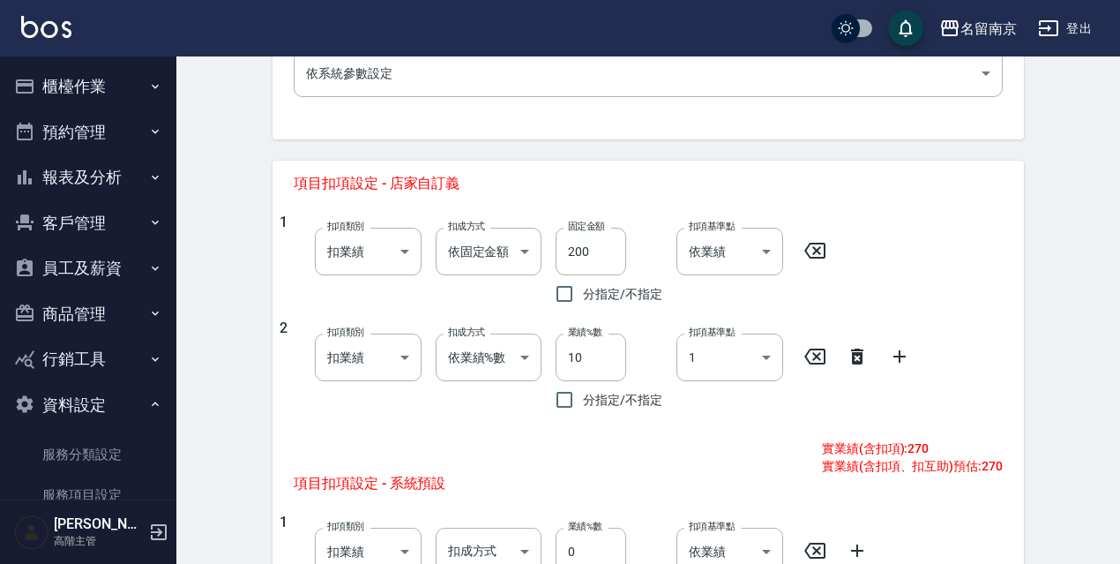
click at [857, 356] on icon at bounding box center [857, 356] width 12 height 16
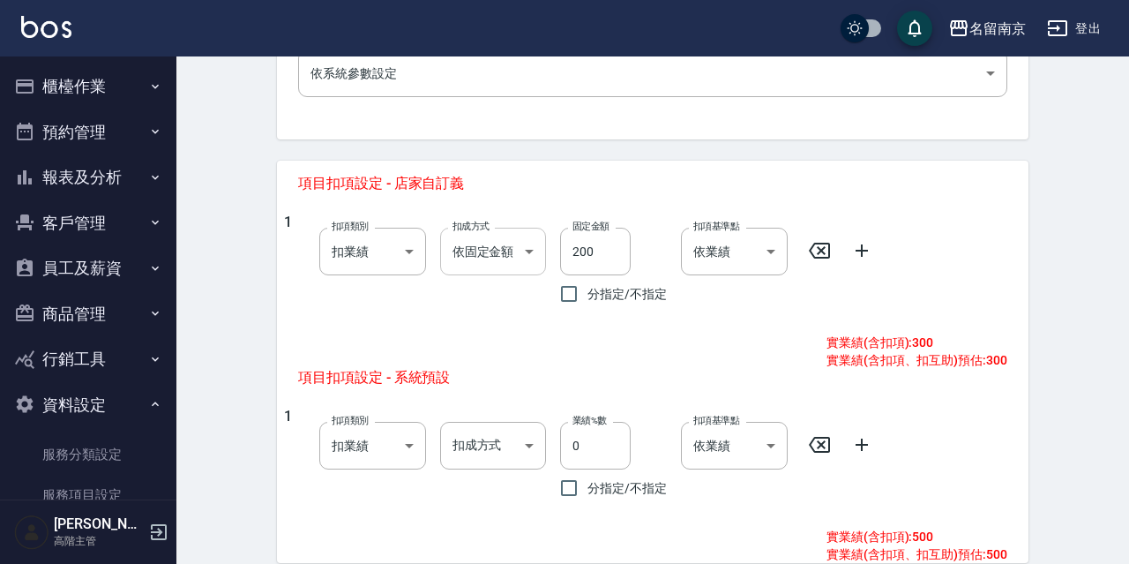
click at [528, 257] on body "名留南京 登出 櫃檯作業 打帳單 帳單列表 掛單列表 座位開單 營業儀表板 現金收支登錄 高階收支登錄 材料自購登錄 每日結帳 排班表 現場電腦打卡 掃碼打卡…" at bounding box center [564, 85] width 1129 height 1435
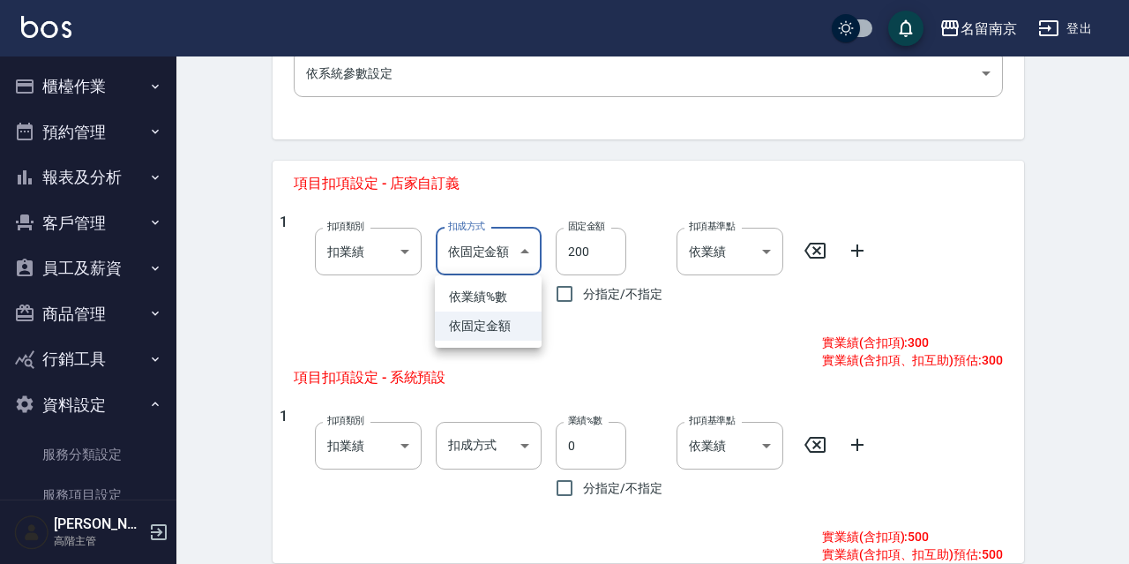
click at [507, 289] on li "依業績%數" at bounding box center [488, 296] width 107 height 29
type input "扣趴數"
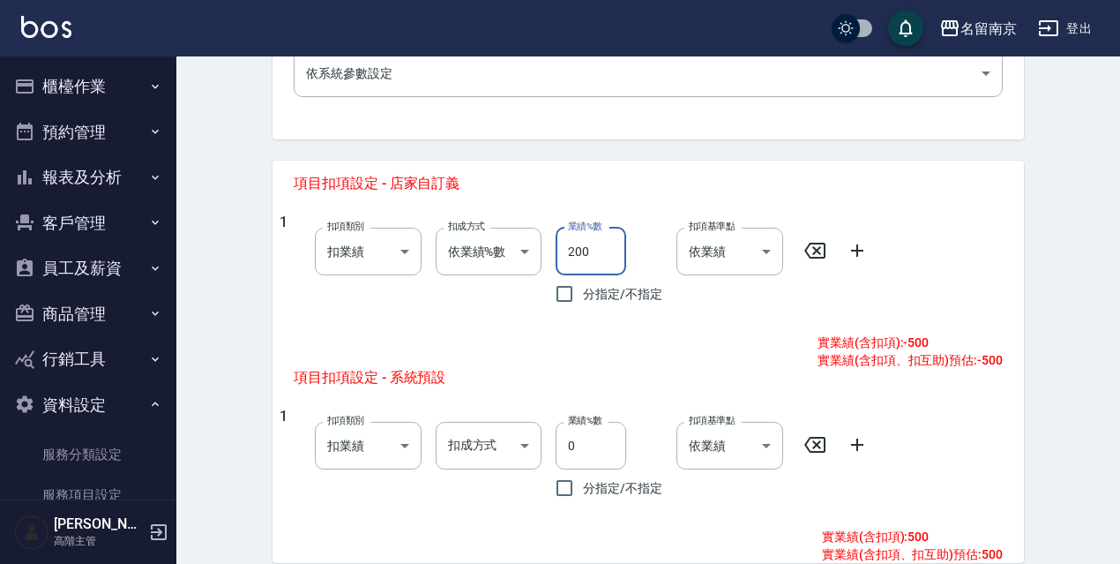
drag, startPoint x: 597, startPoint y: 259, endPoint x: 552, endPoint y: 258, distance: 45.0
click at [552, 259] on div "業績%數 200 業績%數 分指定/不指定" at bounding box center [602, 262] width 121 height 99
type input "10"
click at [860, 252] on icon at bounding box center [857, 250] width 21 height 21
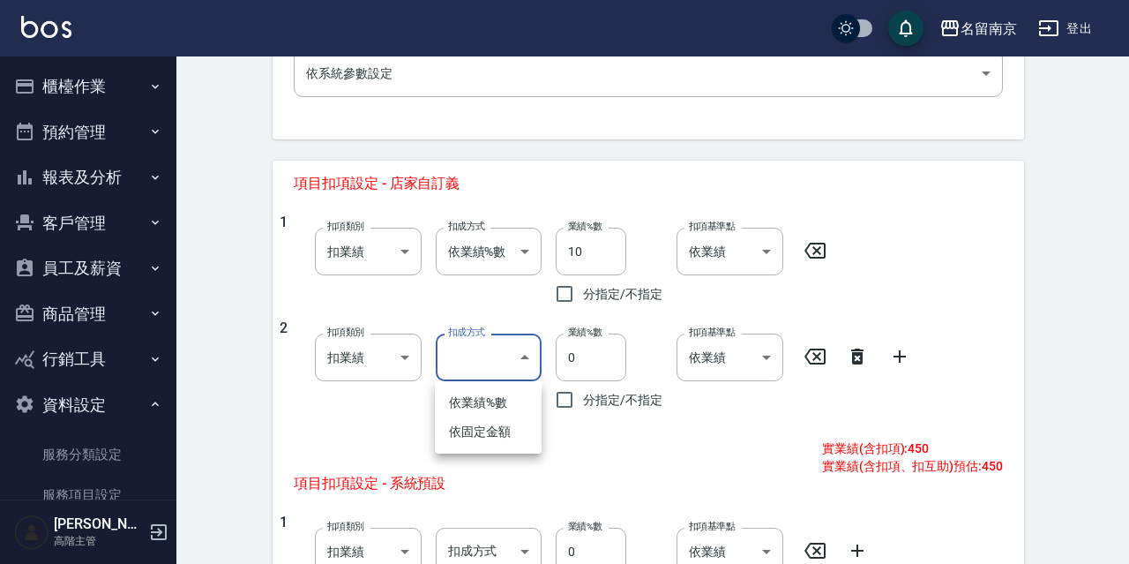
click at [535, 352] on body "名留南京 登出 櫃檯作業 打帳單 帳單列表 掛單列表 座位開單 營業儀表板 現金收支登錄 高階收支登錄 材料自購登錄 每日結帳 排班表 現場電腦打卡 掃碼打卡…" at bounding box center [564, 138] width 1129 height 1541
click at [485, 430] on li "依固定金額" at bounding box center [488, 431] width 107 height 29
type input "扣固定金額"
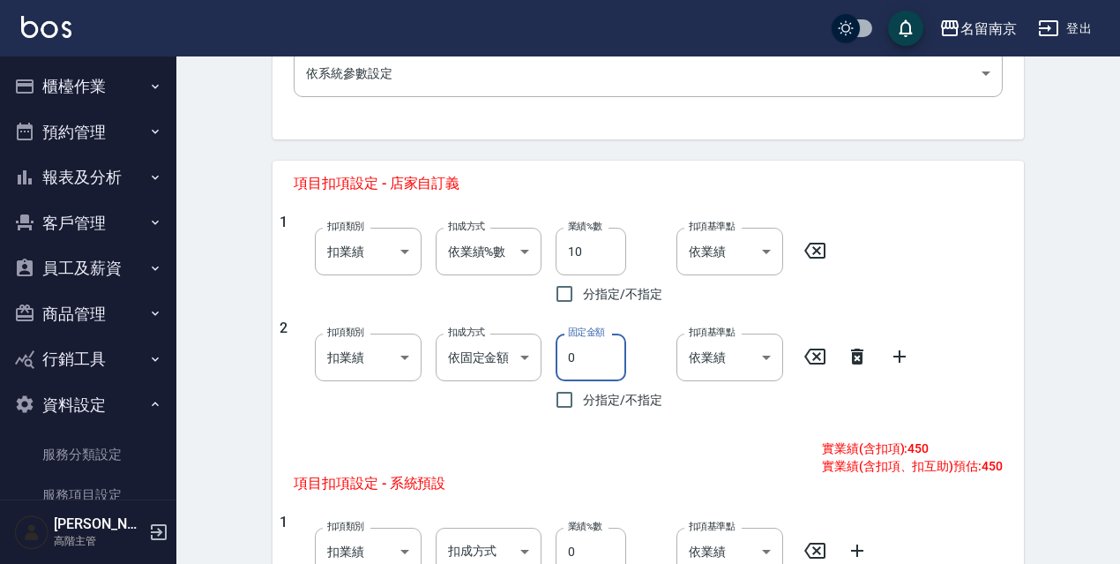
drag, startPoint x: 580, startPoint y: 352, endPoint x: 562, endPoint y: 357, distance: 19.3
click at [562, 357] on input "0" at bounding box center [591, 357] width 71 height 48
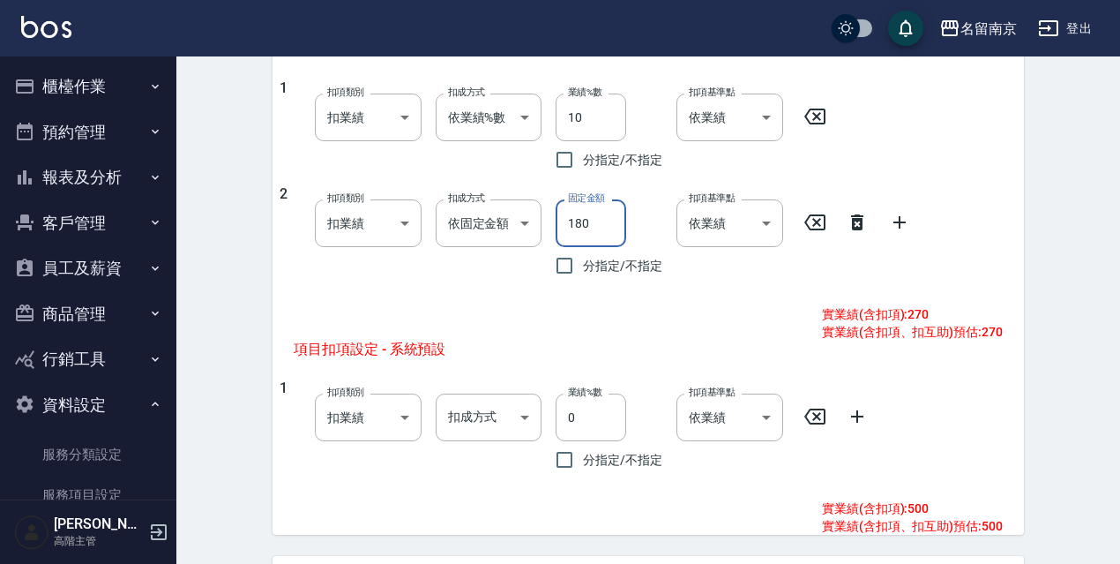
scroll to position [762, 0]
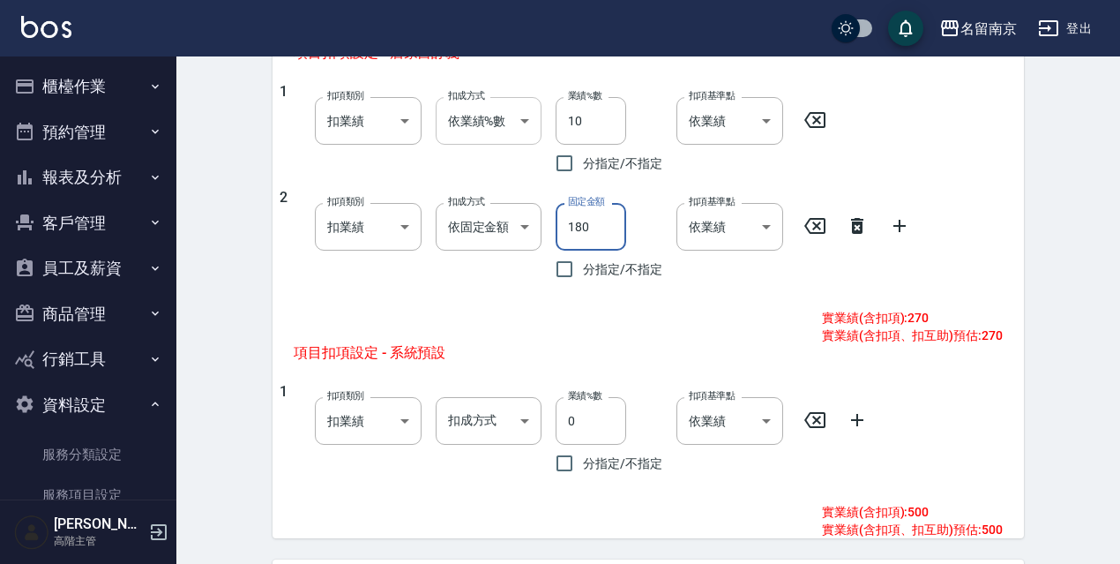
type input "180"
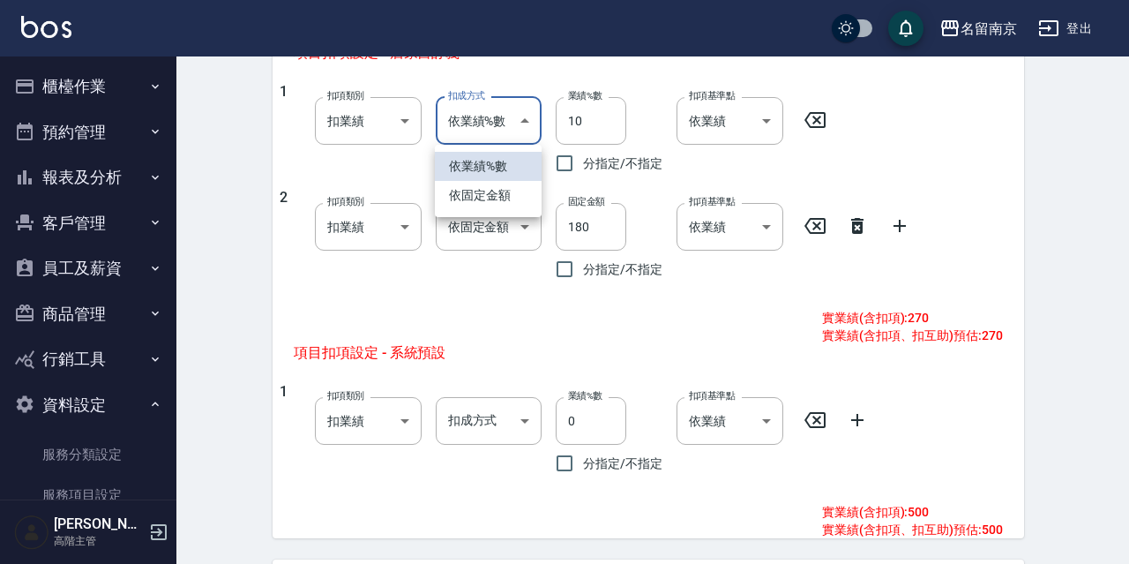
click at [520, 119] on body "名留南京 登出 櫃檯作業 打帳單 帳單列表 掛單列表 座位開單 營業儀表板 現金收支登錄 高階收支登錄 材料自購登錄 每日結帳 排班表 現場電腦打卡 掃碼打卡…" at bounding box center [564, 8] width 1129 height 1541
click at [528, 198] on li "依固定金額" at bounding box center [488, 195] width 107 height 29
type input "扣固定金額"
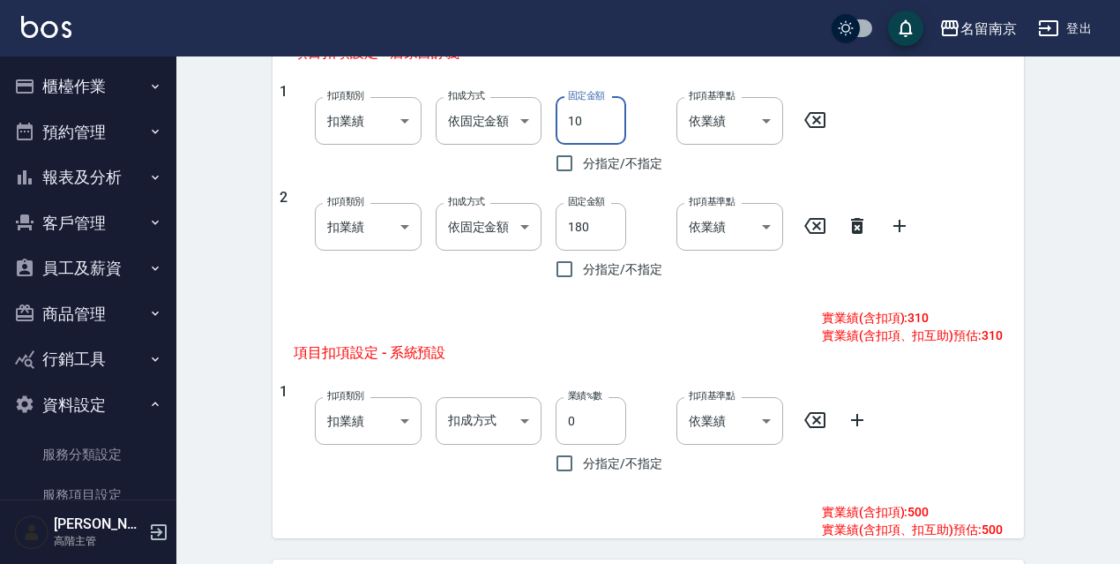
drag, startPoint x: 591, startPoint y: 132, endPoint x: 552, endPoint y: 138, distance: 39.2
click at [552, 138] on div "固定金額 10 固定金額 分指定/不指定" at bounding box center [602, 132] width 121 height 99
type input "200"
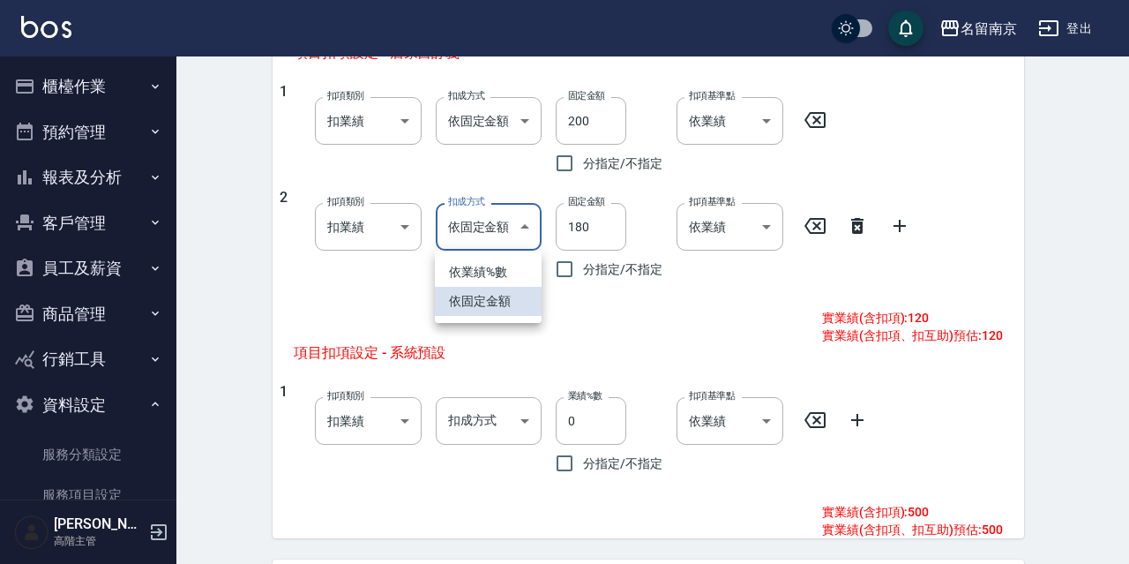
click at [520, 228] on body "名留南京 登出 櫃檯作業 打帳單 帳單列表 掛單列表 座位開單 營業儀表板 現金收支登錄 高階收支登錄 材料自購登錄 每日結帳 排班表 現場電腦打卡 掃碼打卡…" at bounding box center [564, 8] width 1129 height 1541
click at [506, 267] on li "依業績%數" at bounding box center [488, 272] width 107 height 29
type input "扣趴數"
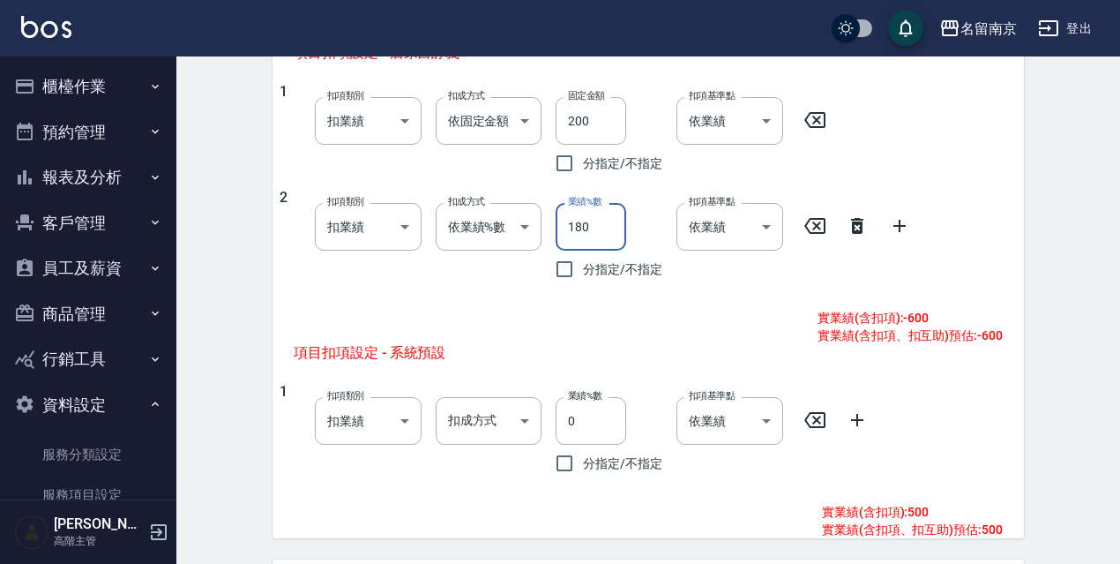
drag, startPoint x: 597, startPoint y: 228, endPoint x: 556, endPoint y: 233, distance: 41.7
click at [565, 233] on input "180" at bounding box center [591, 227] width 71 height 48
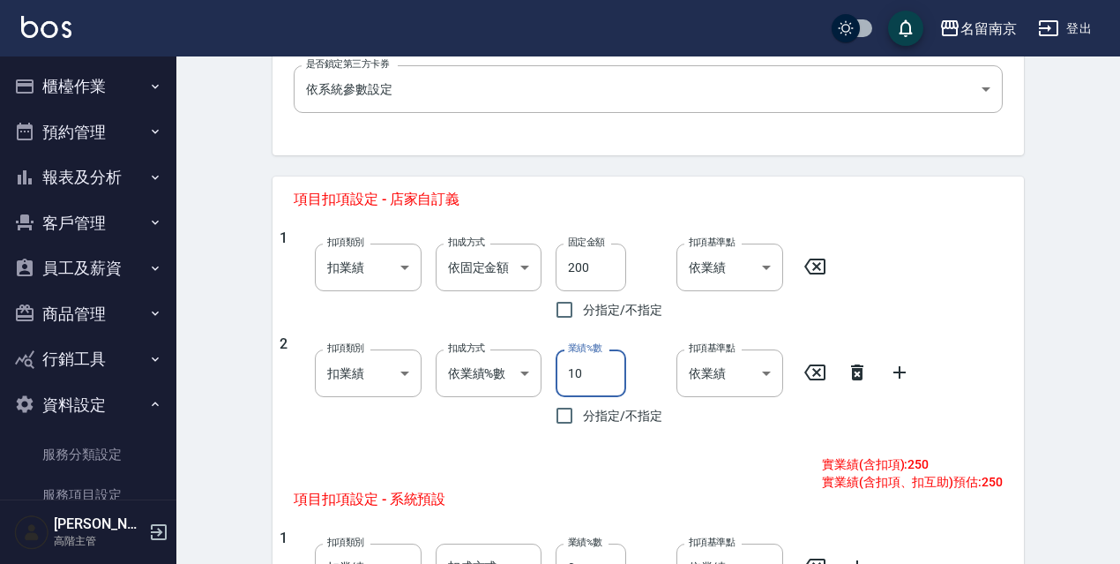
scroll to position [620, 0]
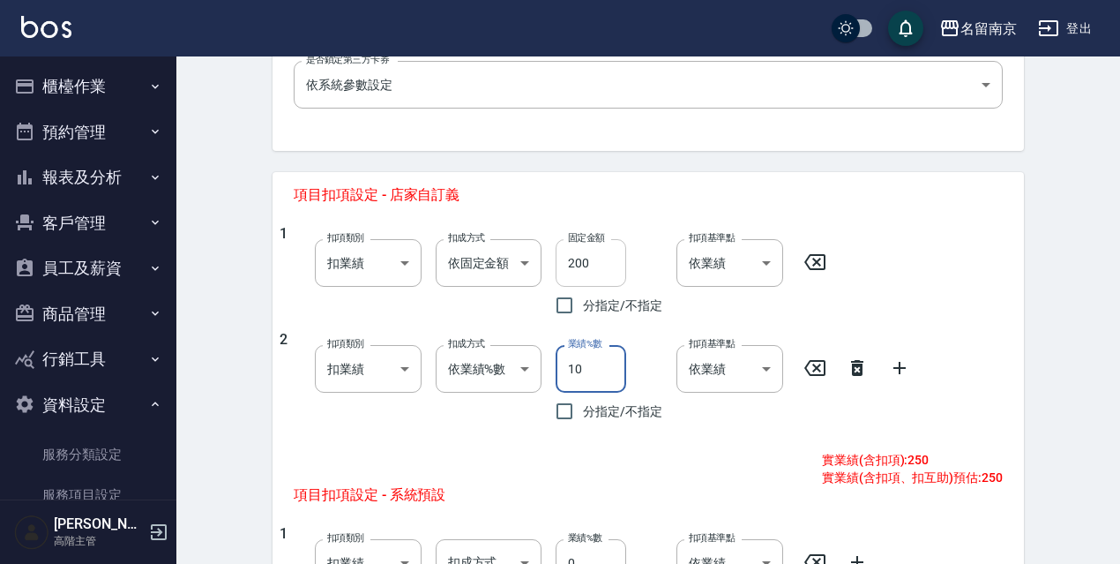
type input "10"
drag, startPoint x: 587, startPoint y: 266, endPoint x: 569, endPoint y: 273, distance: 19.8
click at [569, 273] on input "200" at bounding box center [591, 263] width 71 height 48
type input "180"
click at [818, 370] on icon at bounding box center [814, 367] width 21 height 21
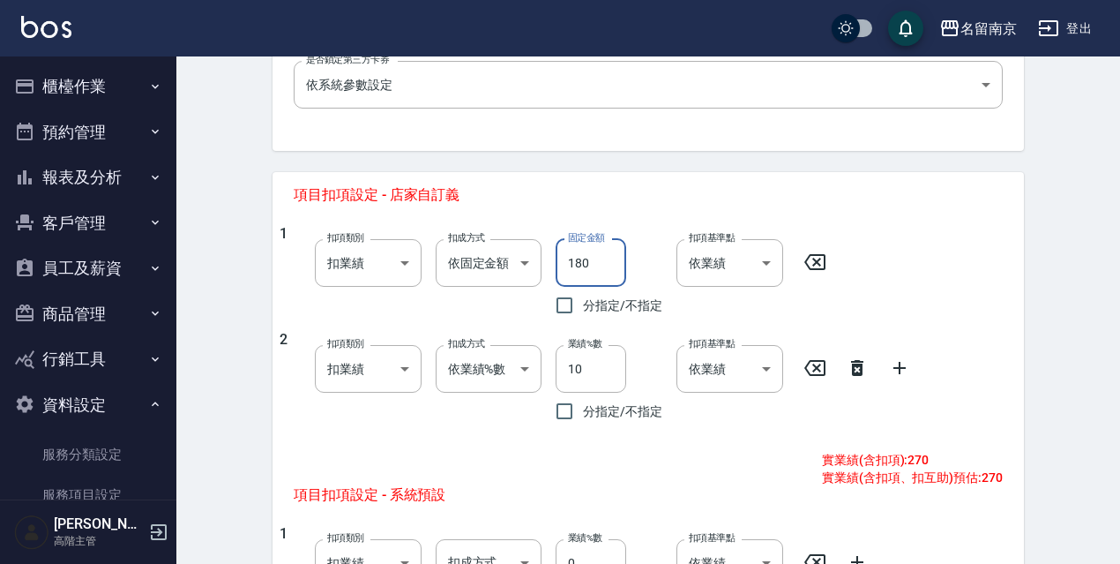
type input "0"
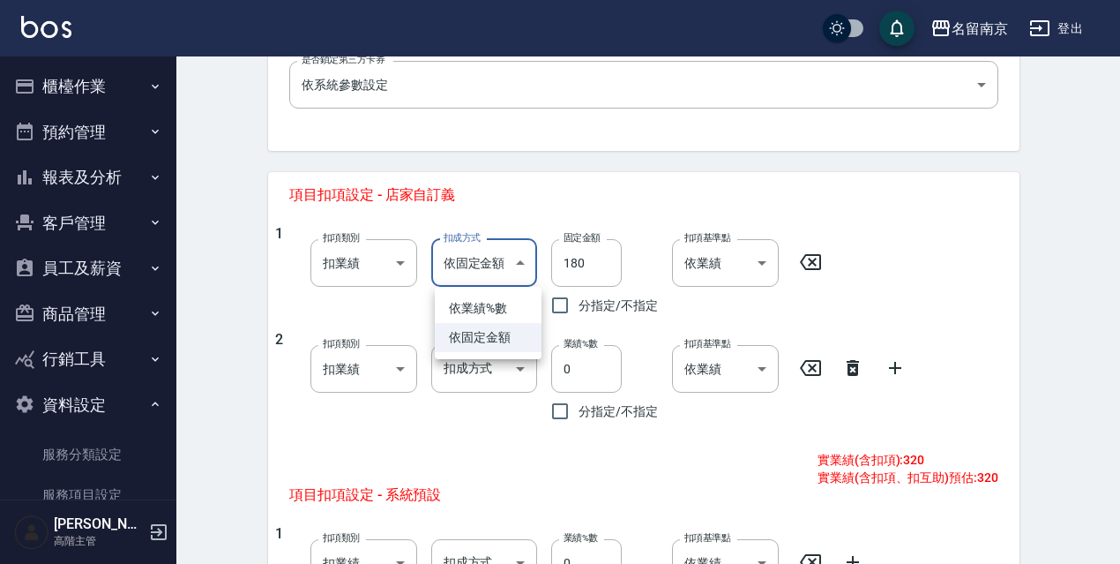
click at [503, 271] on body "名留南京 登出 櫃檯作業 打帳單 帳單列表 掛單列表 座位開單 營業儀表板 現金收支登錄 高階收支登錄 材料自購登錄 每日結帳 排班表 現場電腦打卡 掃碼打卡…" at bounding box center [560, 150] width 1120 height 1541
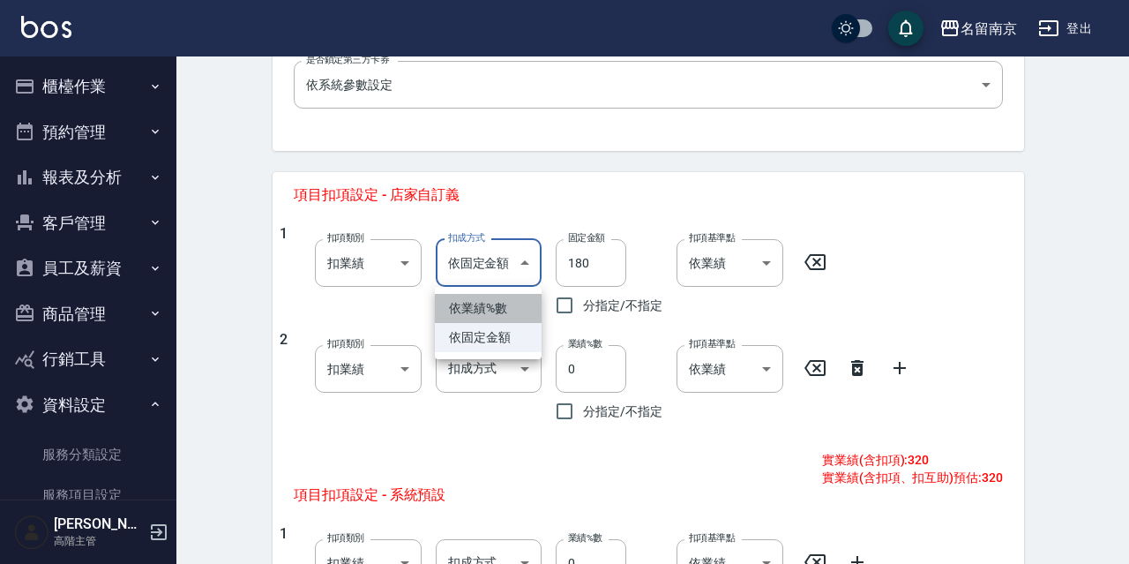
click at [505, 297] on li "依業績%數" at bounding box center [488, 308] width 107 height 29
type input "扣趴數"
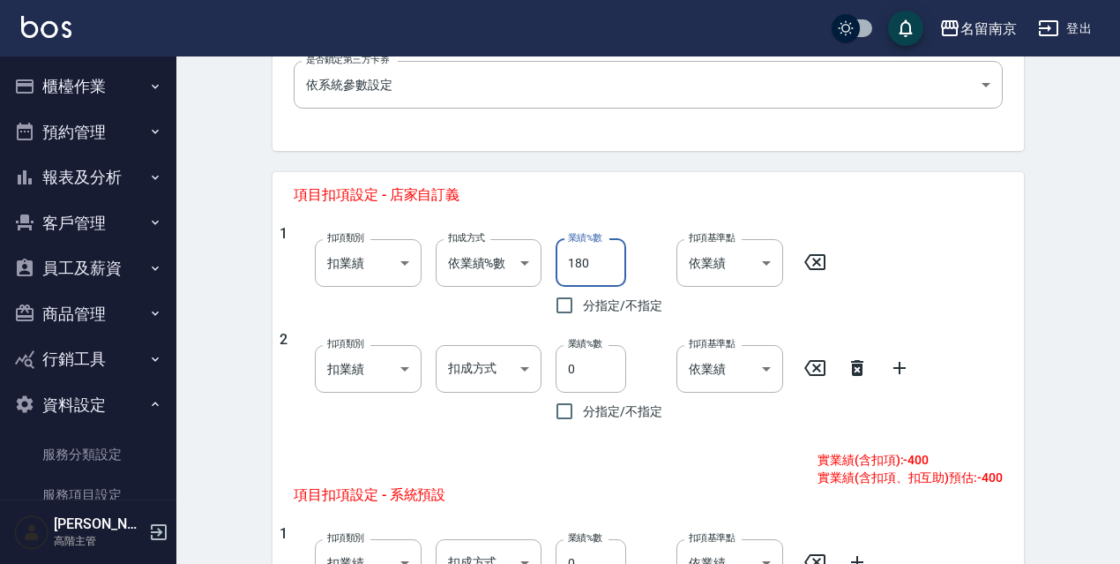
drag, startPoint x: 591, startPoint y: 258, endPoint x: 550, endPoint y: 266, distance: 42.4
click at [556, 266] on input "180" at bounding box center [591, 263] width 71 height 48
type input "10"
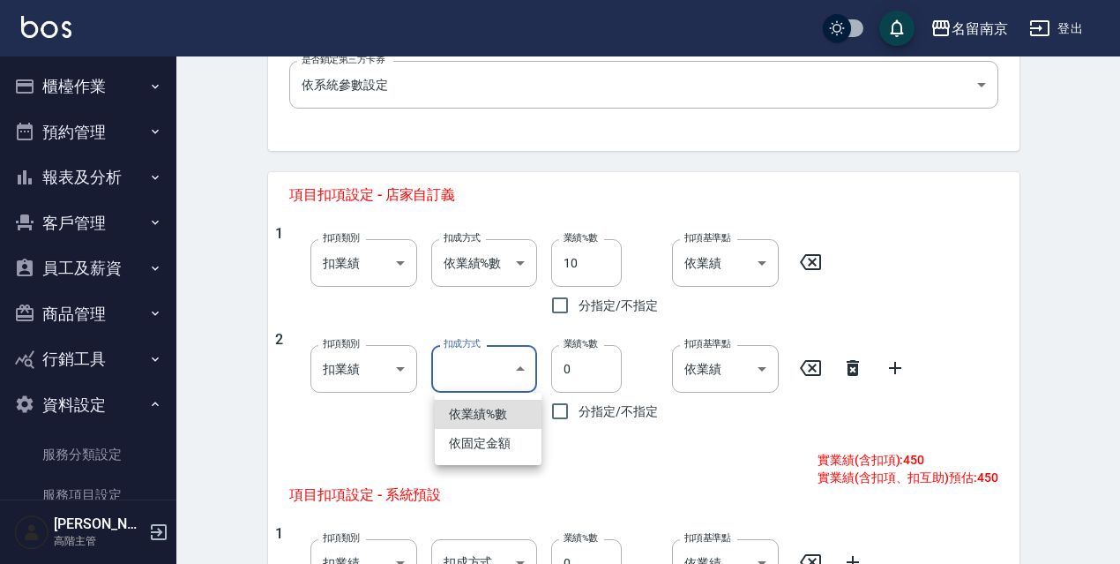
click at [528, 365] on body "名留南京 登出 櫃檯作業 打帳單 帳單列表 掛單列表 座位開單 營業儀表板 現金收支登錄 高階收支登錄 材料自購登錄 每日結帳 排班表 現場電腦打卡 掃碼打卡…" at bounding box center [560, 150] width 1120 height 1541
click at [505, 444] on li "依固定金額" at bounding box center [488, 443] width 107 height 29
type input "扣固定金額"
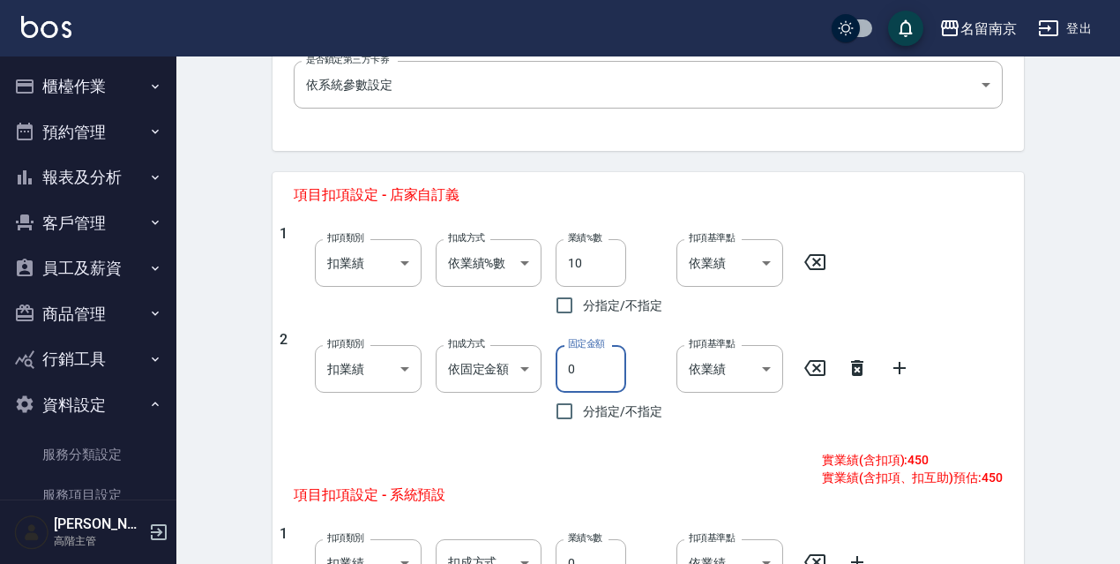
drag, startPoint x: 593, startPoint y: 366, endPoint x: 557, endPoint y: 372, distance: 35.8
click at [558, 372] on input "0" at bounding box center [591, 369] width 71 height 48
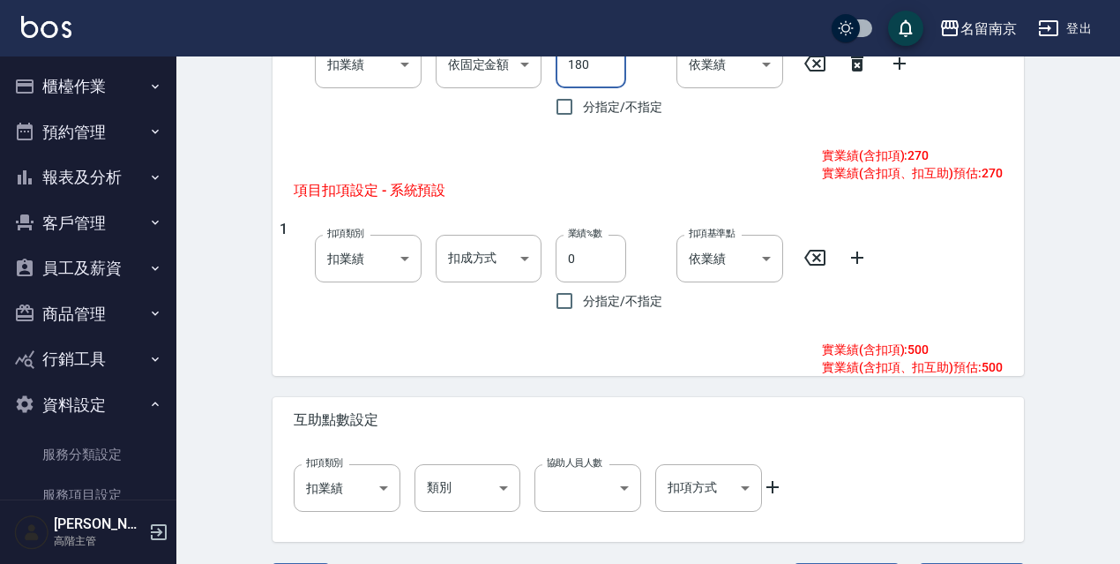
scroll to position [977, 0]
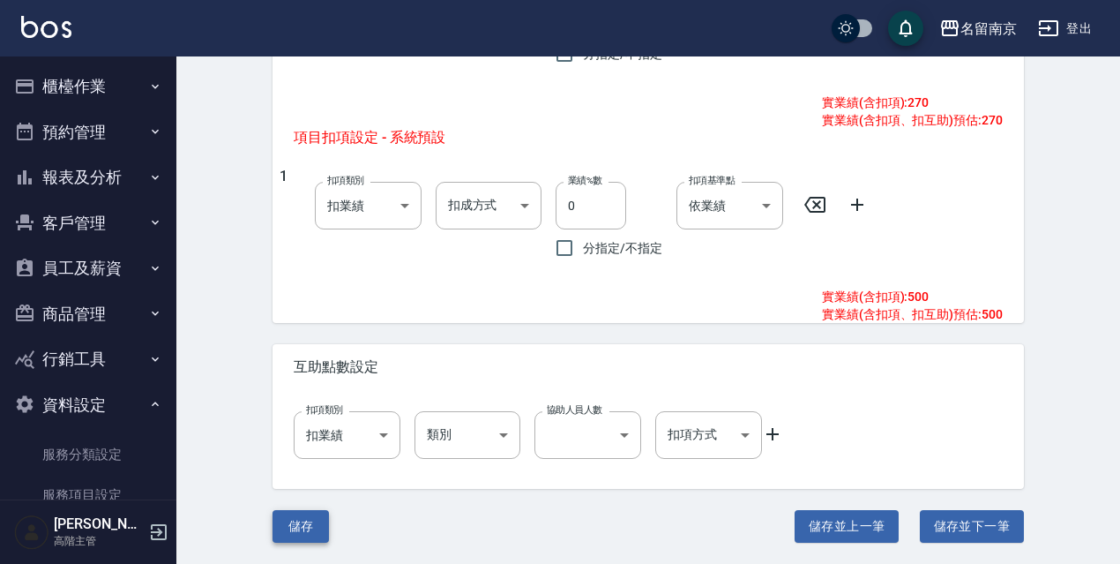
type input "180"
click at [320, 520] on button "儲存" at bounding box center [301, 526] width 56 height 33
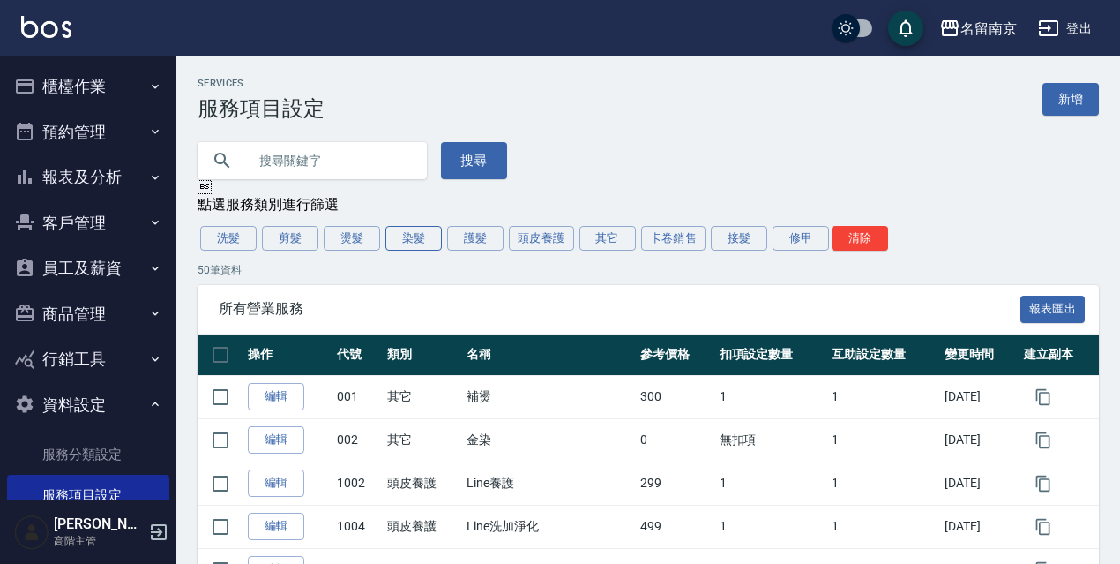
click at [405, 243] on button "染髮" at bounding box center [413, 238] width 56 height 25
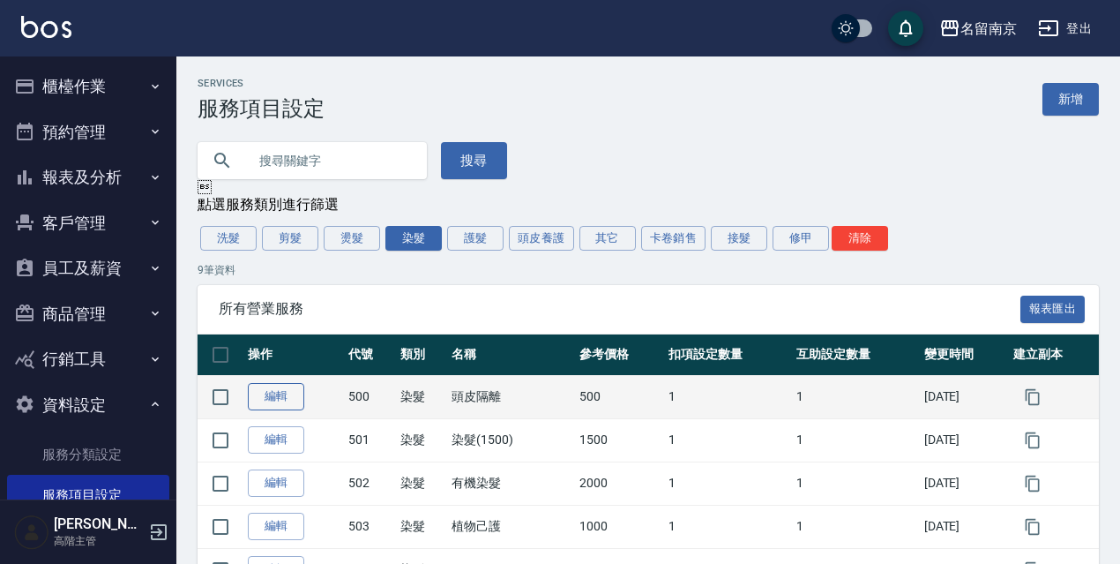
click at [297, 397] on link "編輯" at bounding box center [276, 396] width 56 height 27
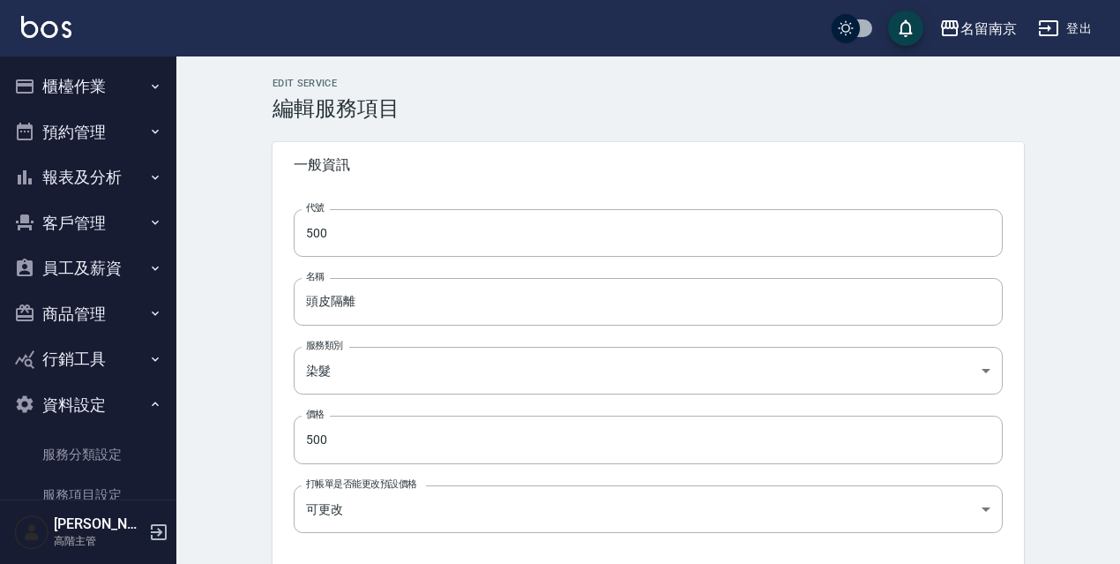
type input "扣趴數"
type input "10"
type input "扣固定金額"
type input "180"
type input "0"
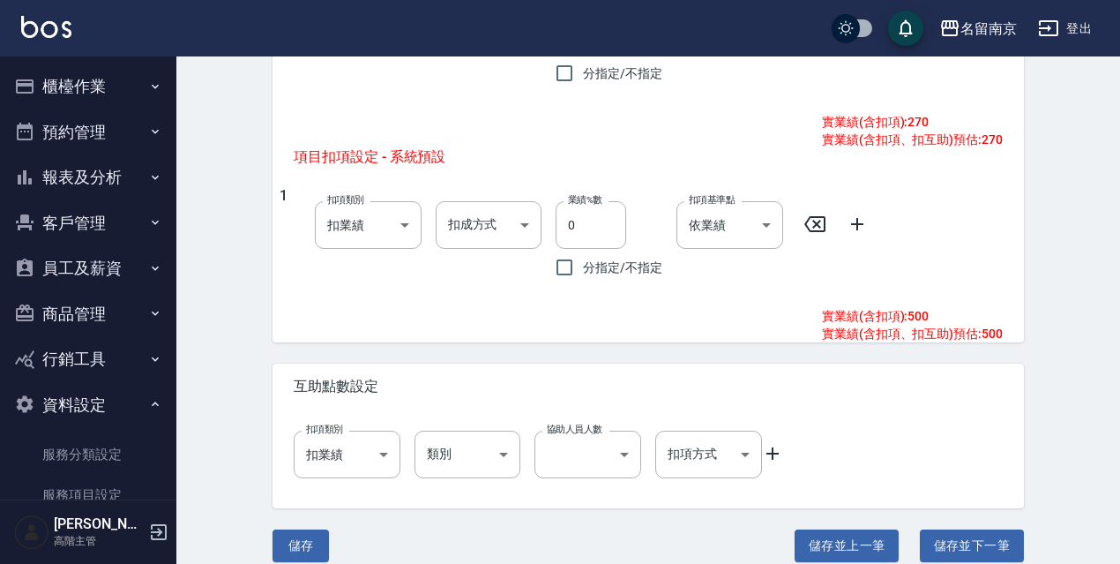
scroll to position [977, 0]
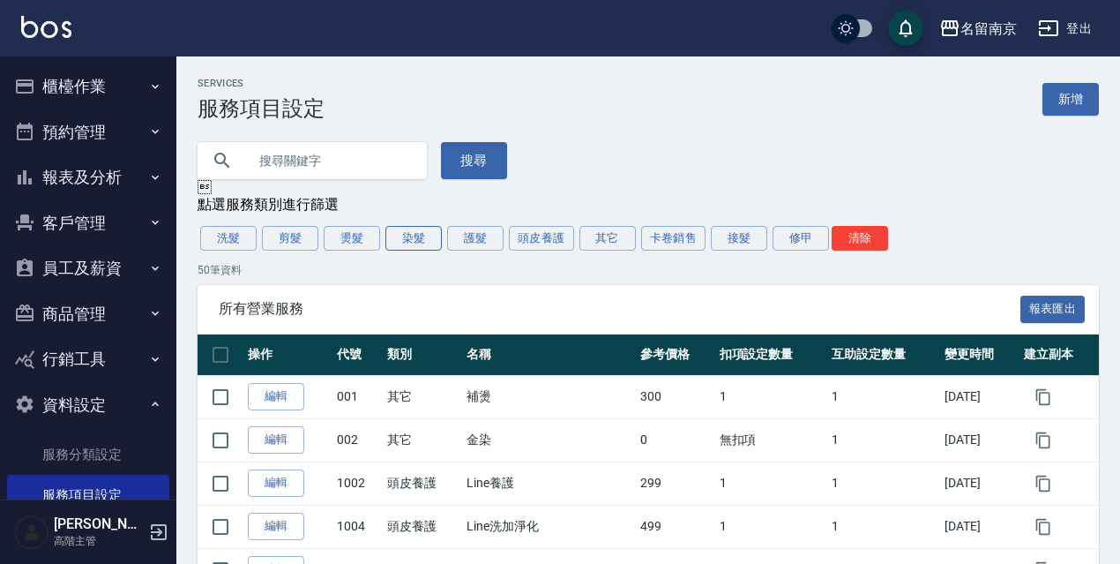
click at [422, 240] on button "染髮" at bounding box center [413, 238] width 56 height 25
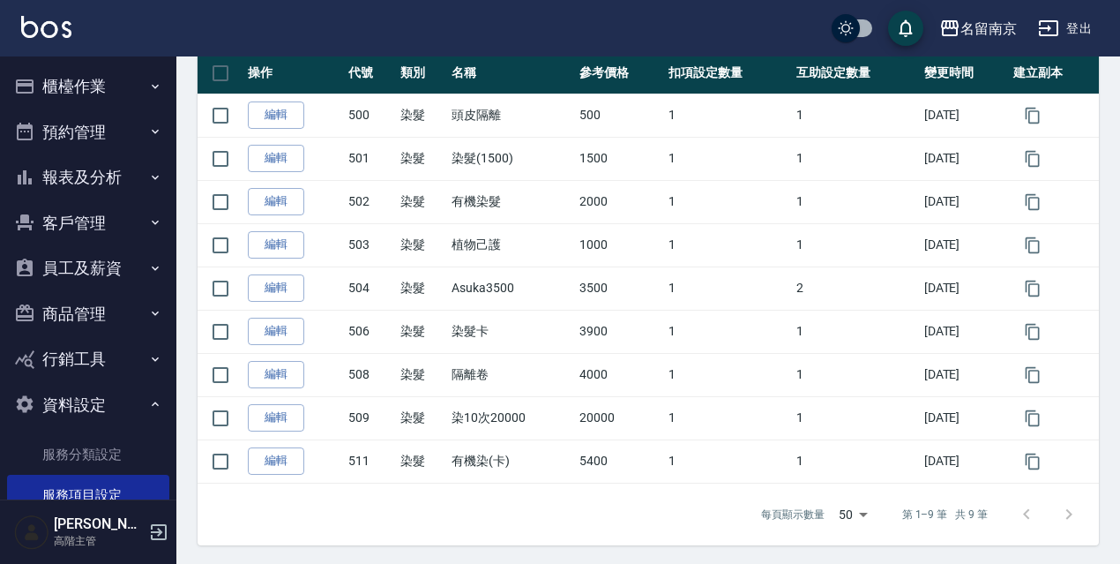
scroll to position [283, 0]
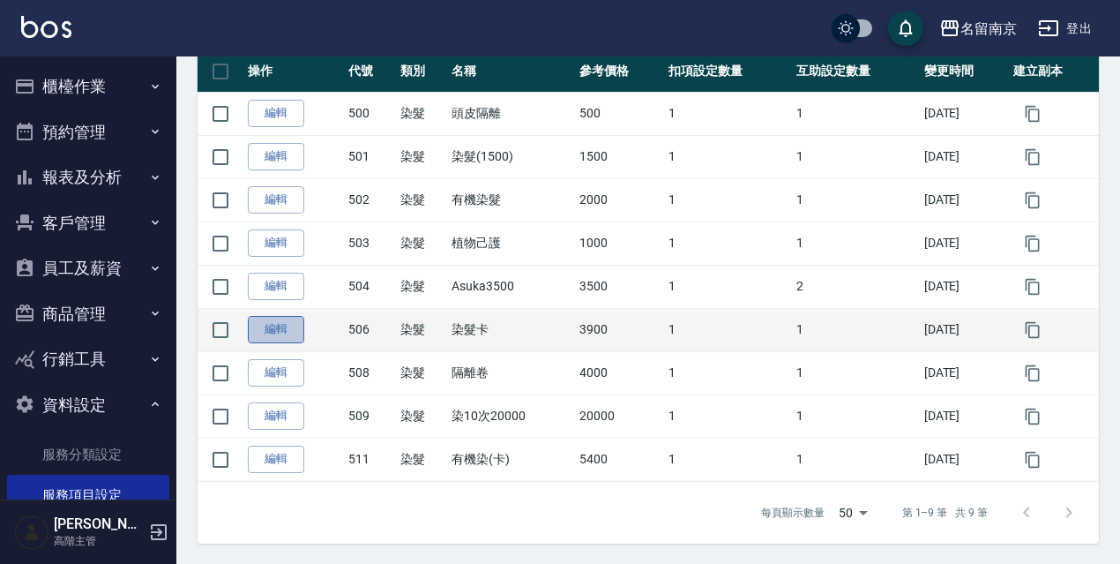
click at [293, 338] on link "編輯" at bounding box center [276, 329] width 56 height 27
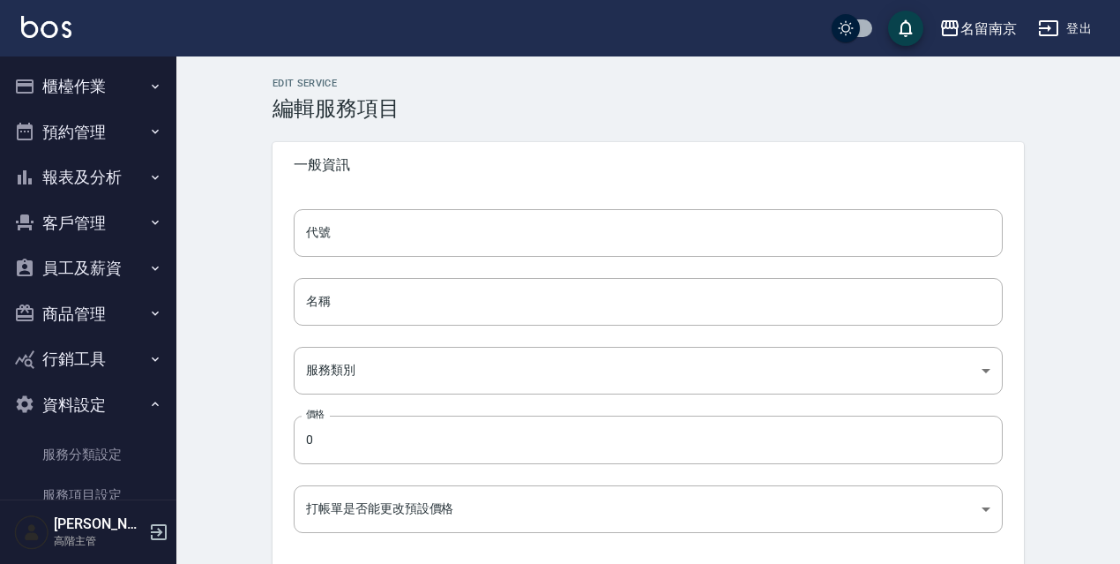
type input "506"
type input "染髮卡"
type input "236ce252-38c0-4a61-8a54-cad1cb645efc"
type input "3900"
type input "FALSE"
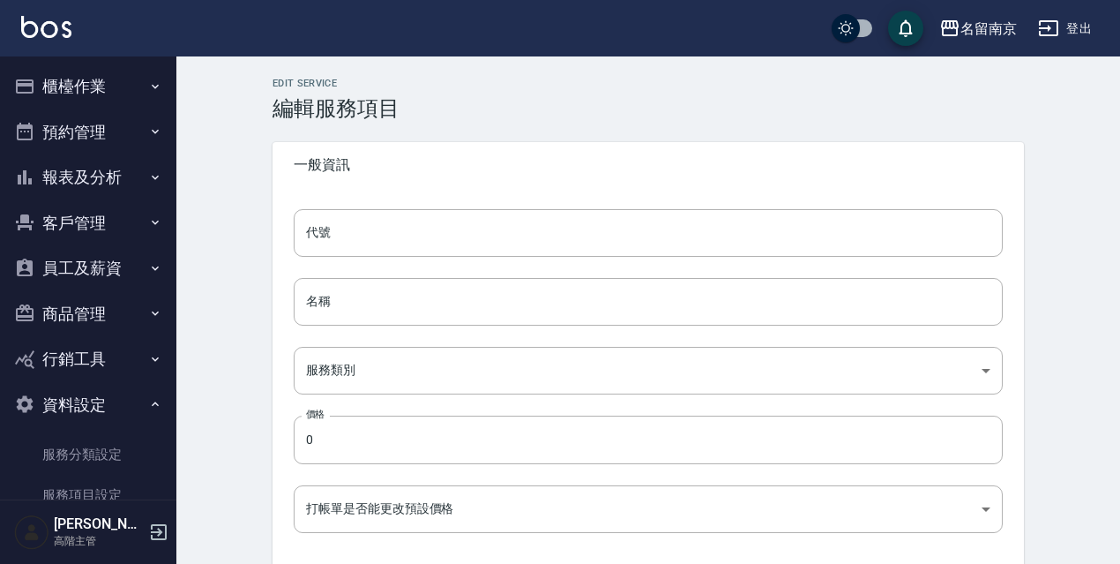
type input "none"
type input "UNSET"
click at [417, 234] on input "506" at bounding box center [648, 233] width 709 height 48
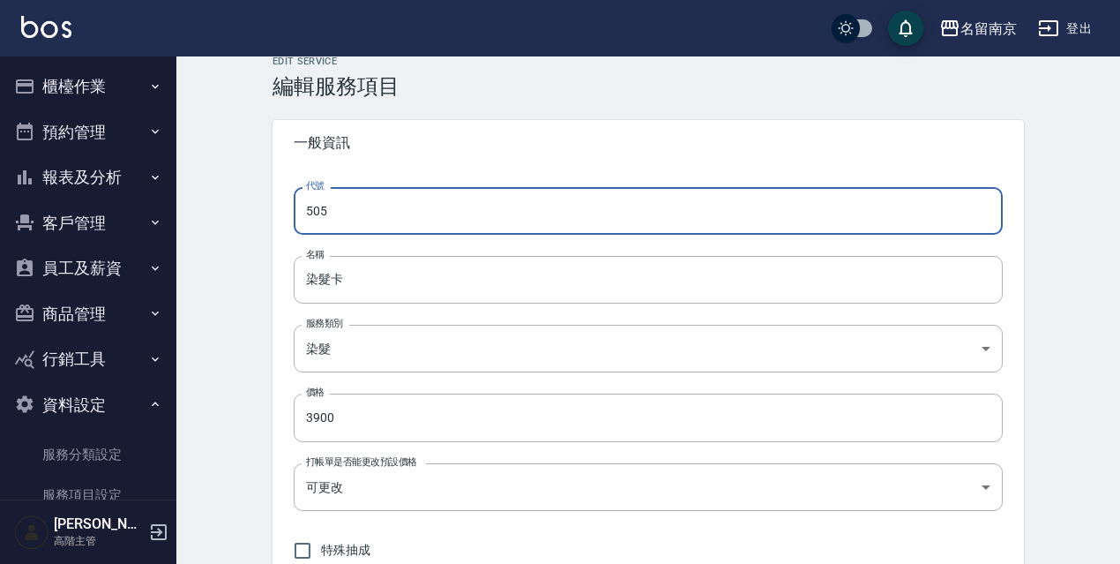
scroll to position [41, 0]
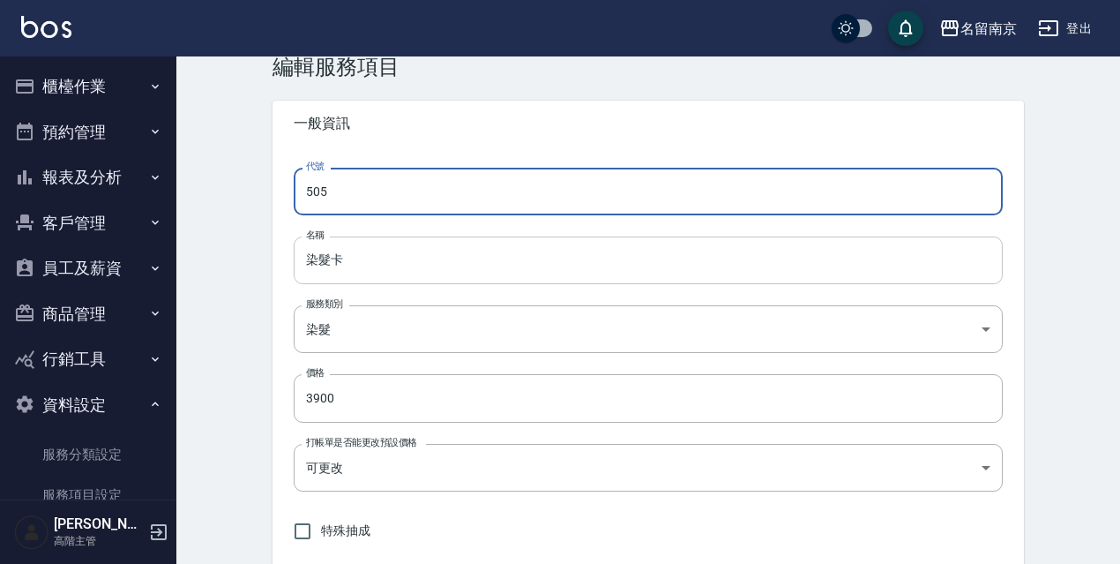
type input "505"
click at [348, 258] on input "染髮卡" at bounding box center [648, 260] width 709 height 48
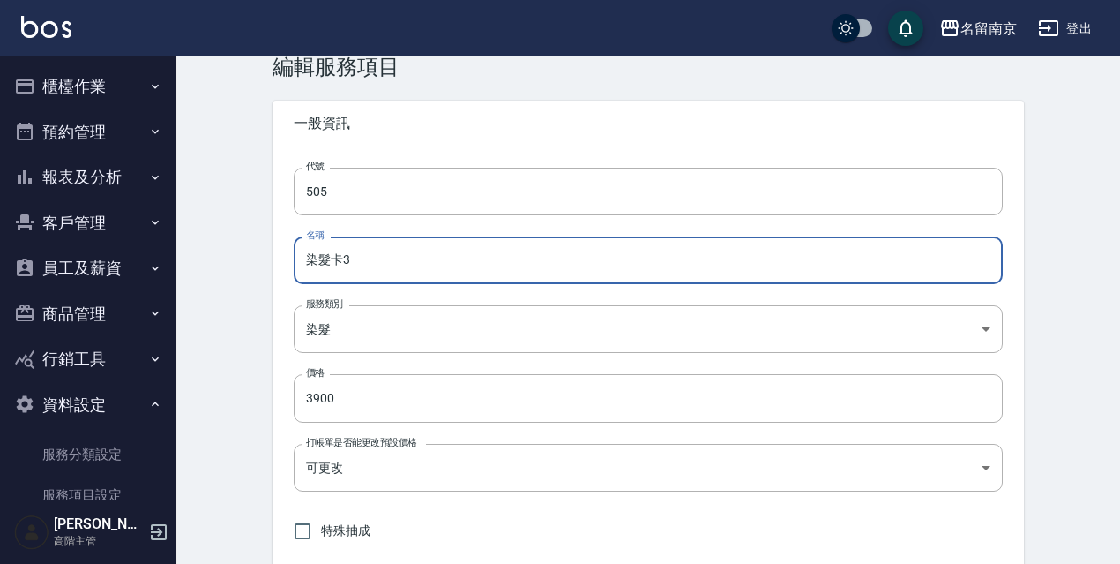
click at [343, 260] on input "染髮卡3" at bounding box center [648, 260] width 709 height 48
click at [381, 266] on input "染髮卡 3" at bounding box center [648, 260] width 709 height 48
click at [346, 261] on input "染髮卡 3" at bounding box center [648, 260] width 709 height 48
click at [386, 264] on input "染髮卡/3" at bounding box center [648, 260] width 709 height 48
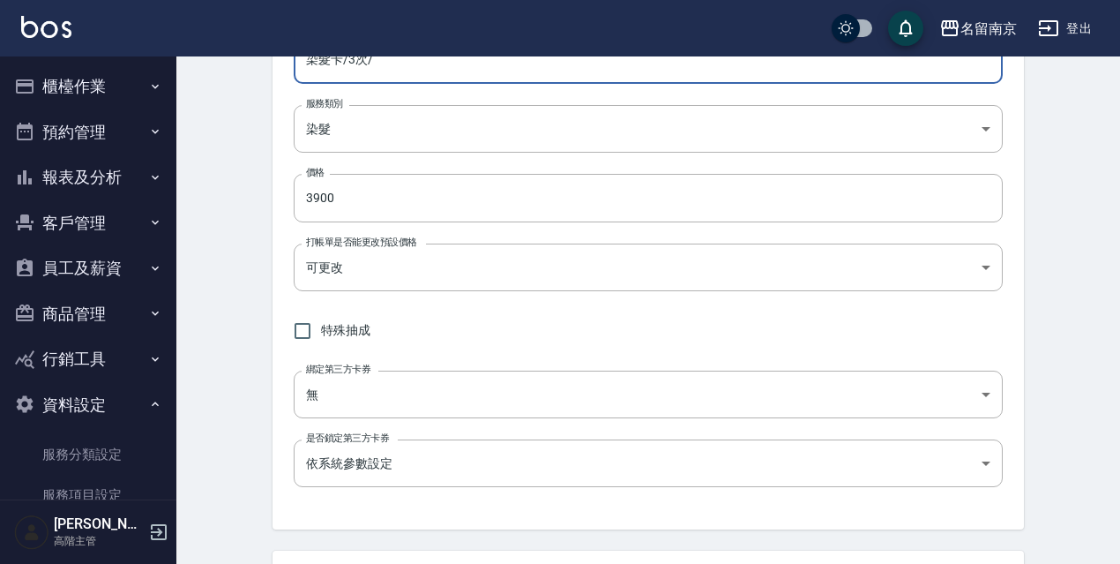
scroll to position [268, 0]
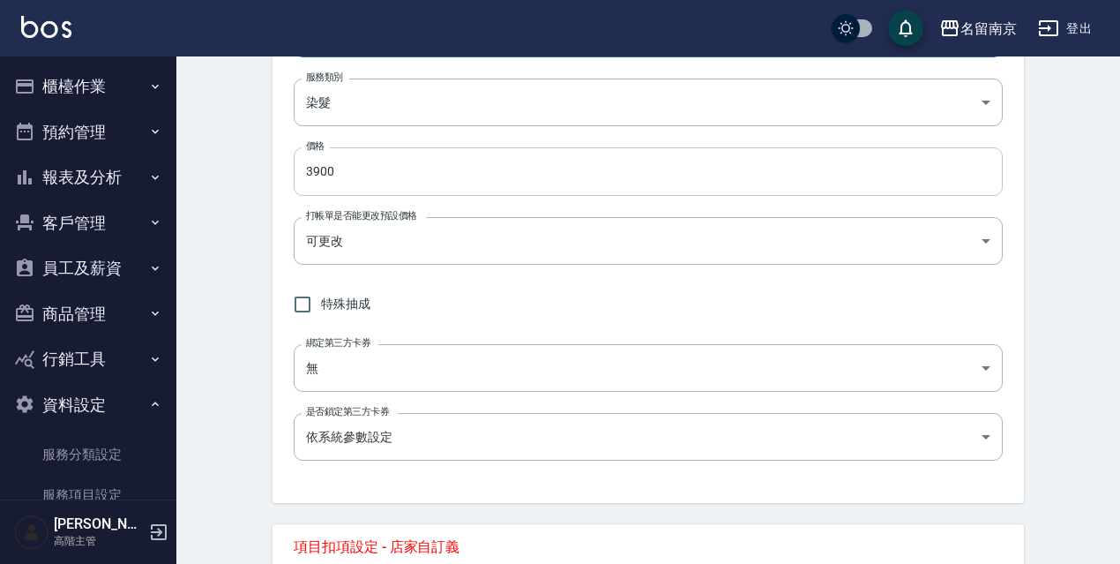
type input "染髮卡/3次/"
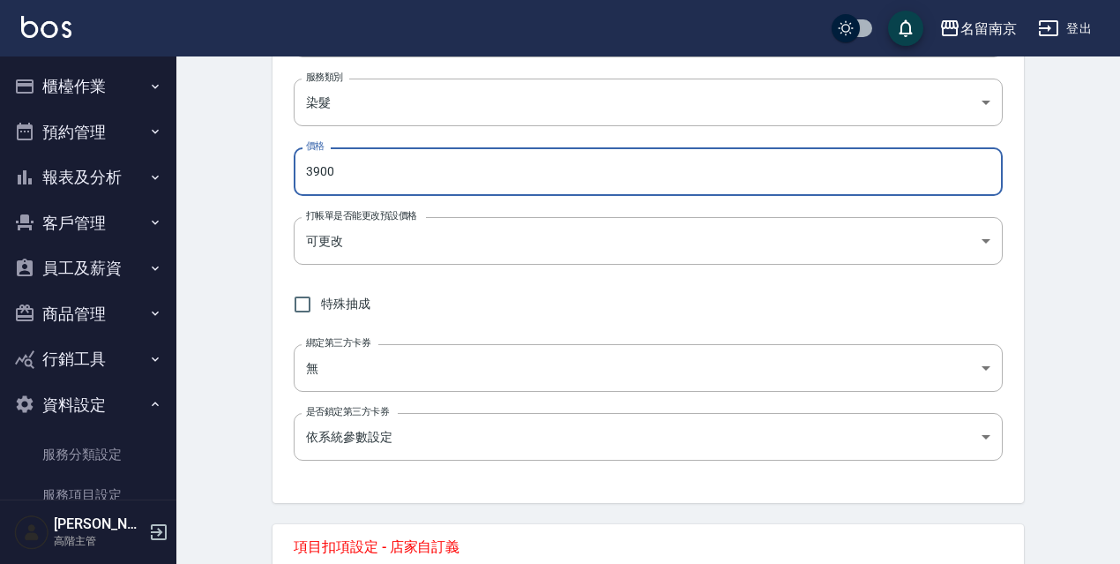
drag, startPoint x: 357, startPoint y: 176, endPoint x: 299, endPoint y: 189, distance: 59.7
click at [299, 189] on input "3900" at bounding box center [648, 171] width 709 height 48
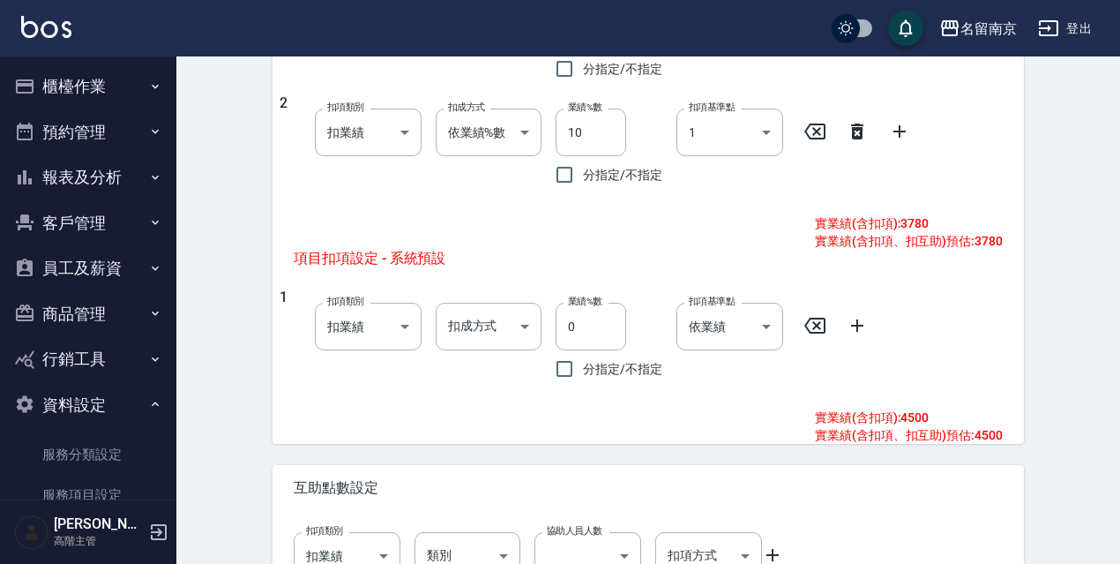
scroll to position [977, 0]
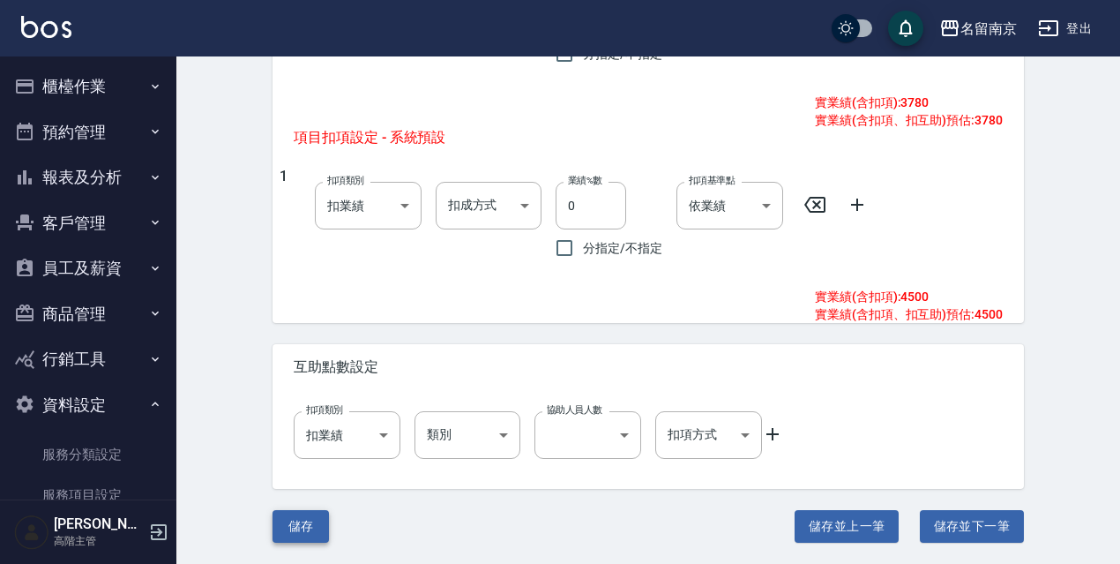
type input "4500"
click at [305, 535] on button "儲存" at bounding box center [301, 526] width 56 height 33
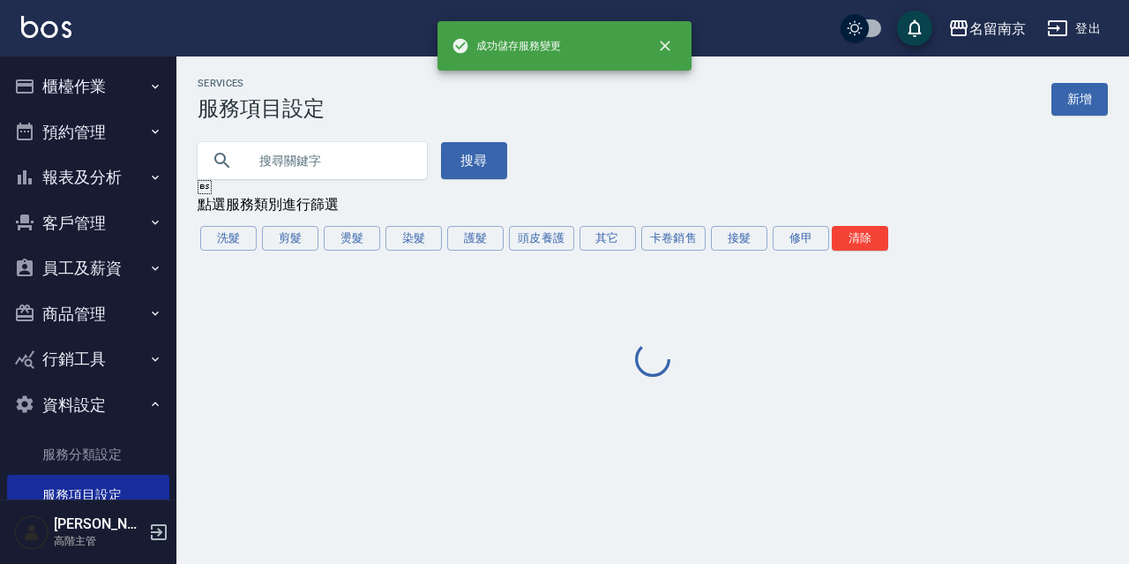
click at [993, 19] on div "名留南京" at bounding box center [997, 29] width 56 height 22
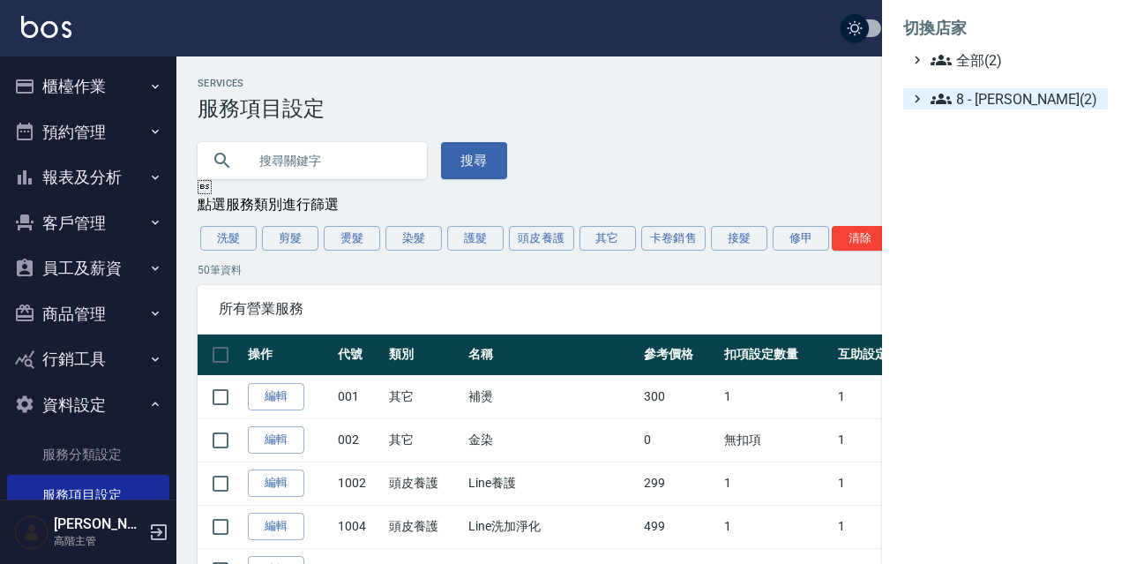
click at [971, 99] on span "8 - 林秀娥(2)" at bounding box center [1016, 98] width 170 height 21
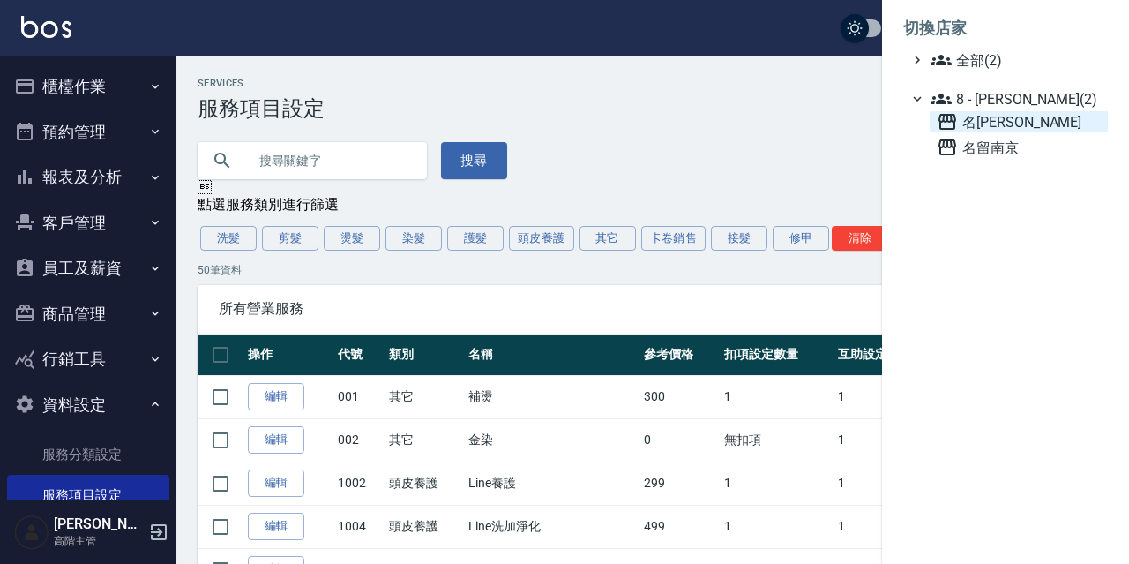
click at [999, 114] on span "名[PERSON_NAME]" at bounding box center [1019, 121] width 164 height 21
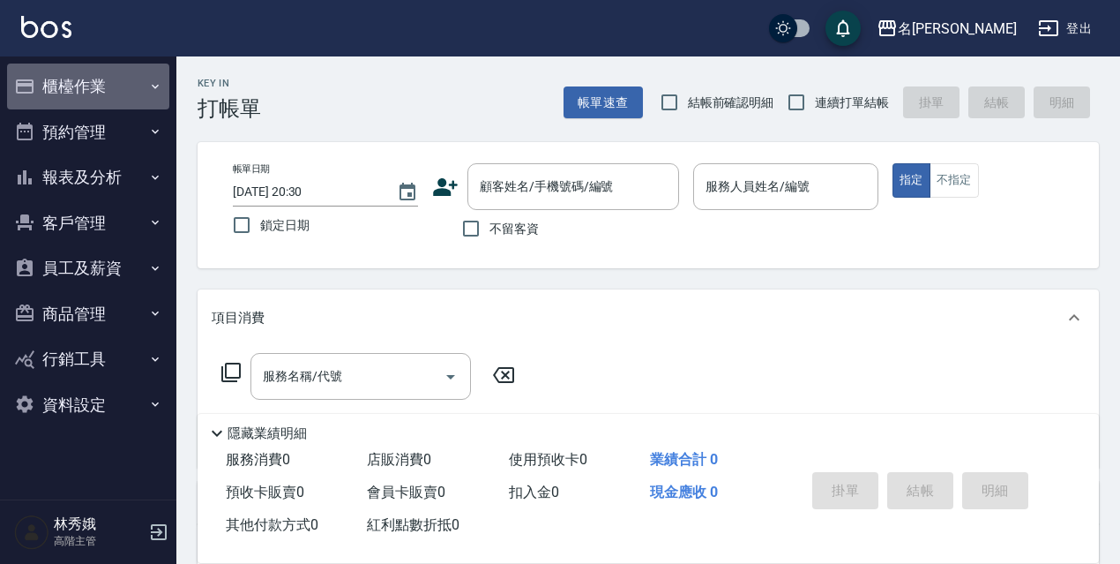
click at [64, 89] on button "櫃檯作業" at bounding box center [88, 87] width 162 height 46
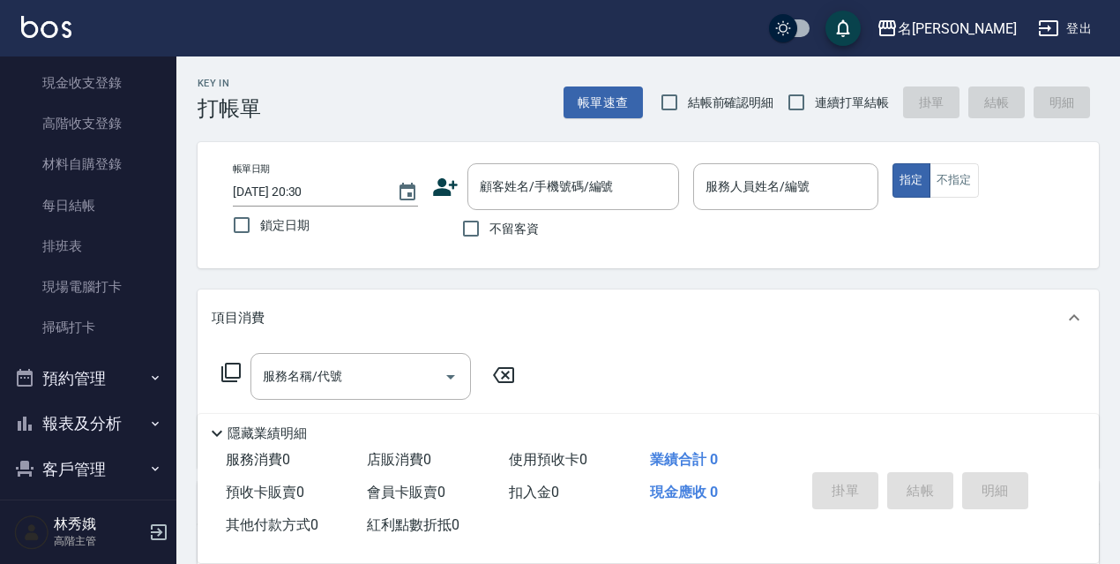
scroll to position [266, 0]
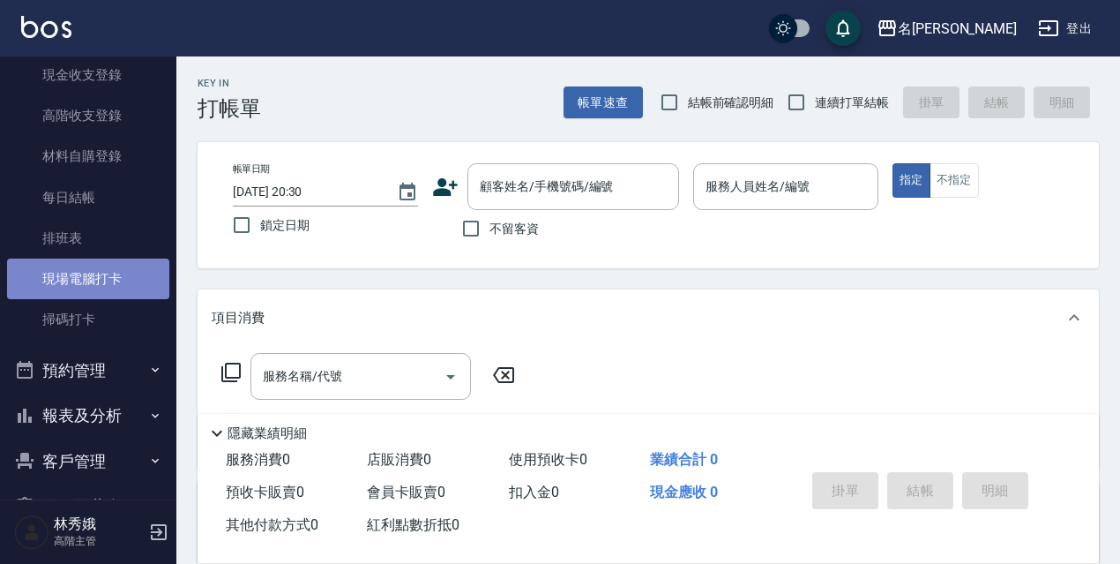
click at [87, 271] on link "現場電腦打卡" at bounding box center [88, 278] width 162 height 41
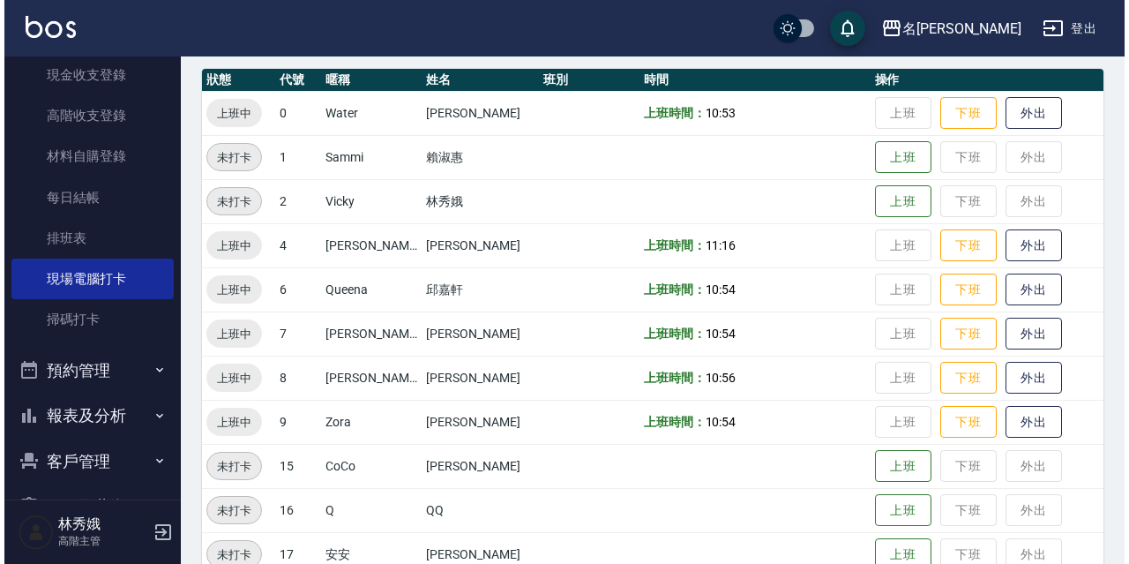
scroll to position [361, 0]
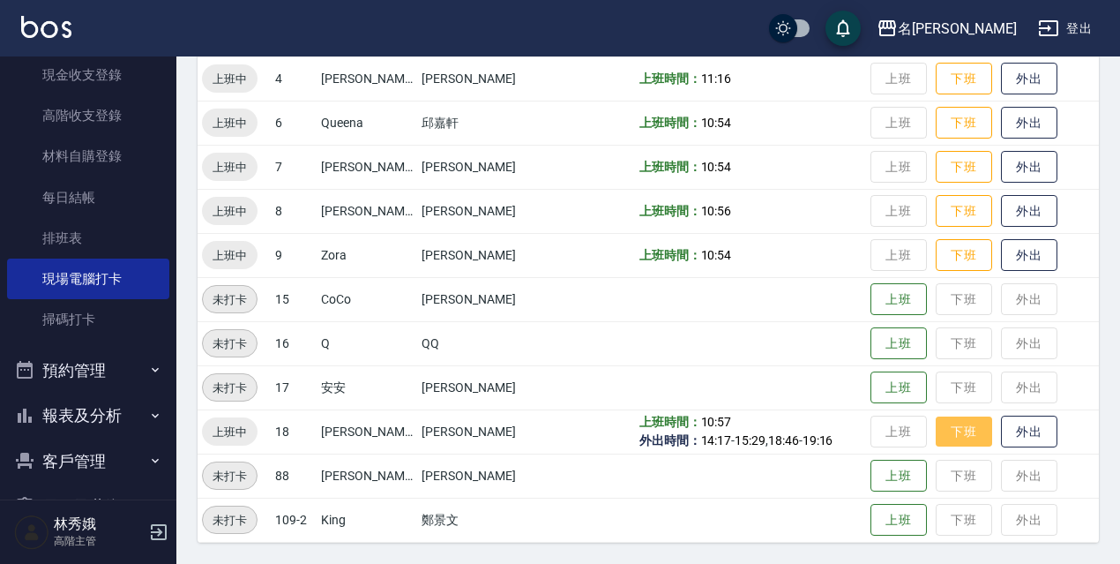
click at [948, 442] on button "下班" at bounding box center [964, 431] width 56 height 31
click at [970, 41] on button "名[PERSON_NAME]" at bounding box center [947, 29] width 154 height 36
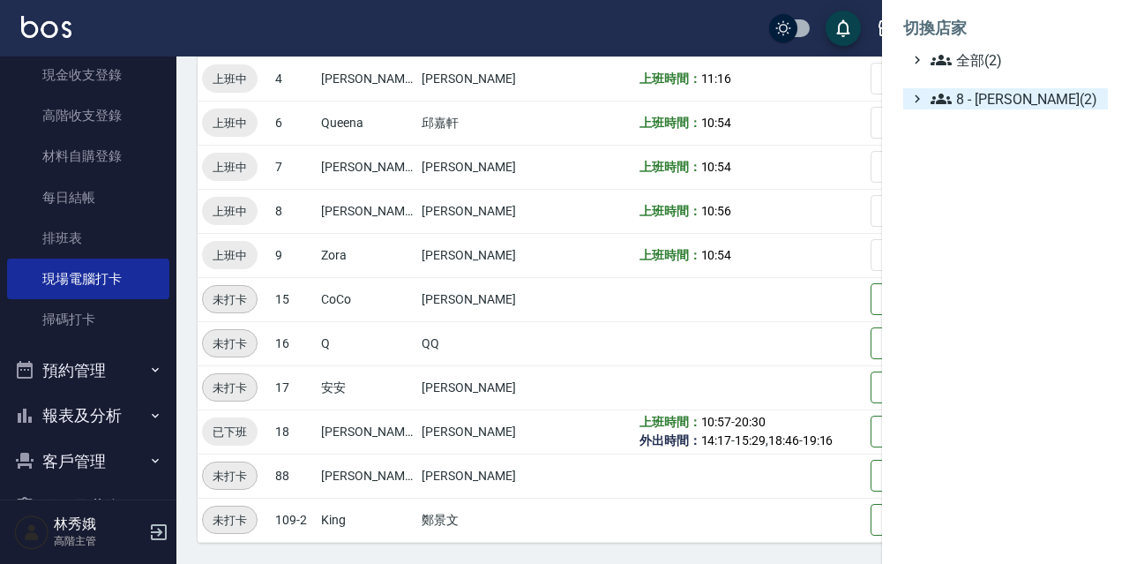
click at [969, 100] on span "8 - [PERSON_NAME](2)" at bounding box center [1016, 98] width 170 height 21
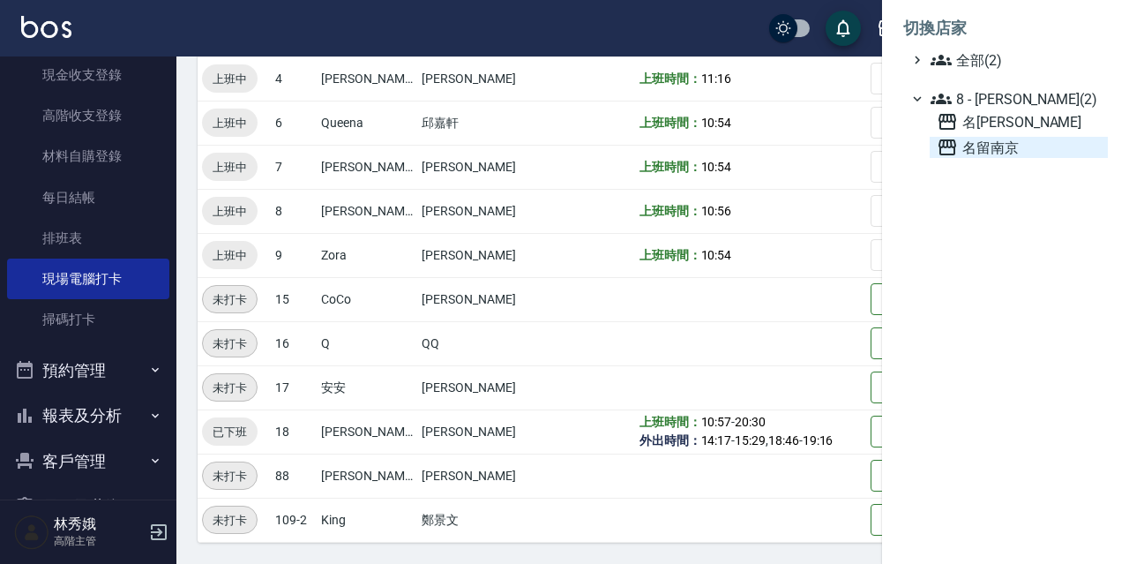
click at [987, 137] on span "名留南京" at bounding box center [1019, 147] width 164 height 21
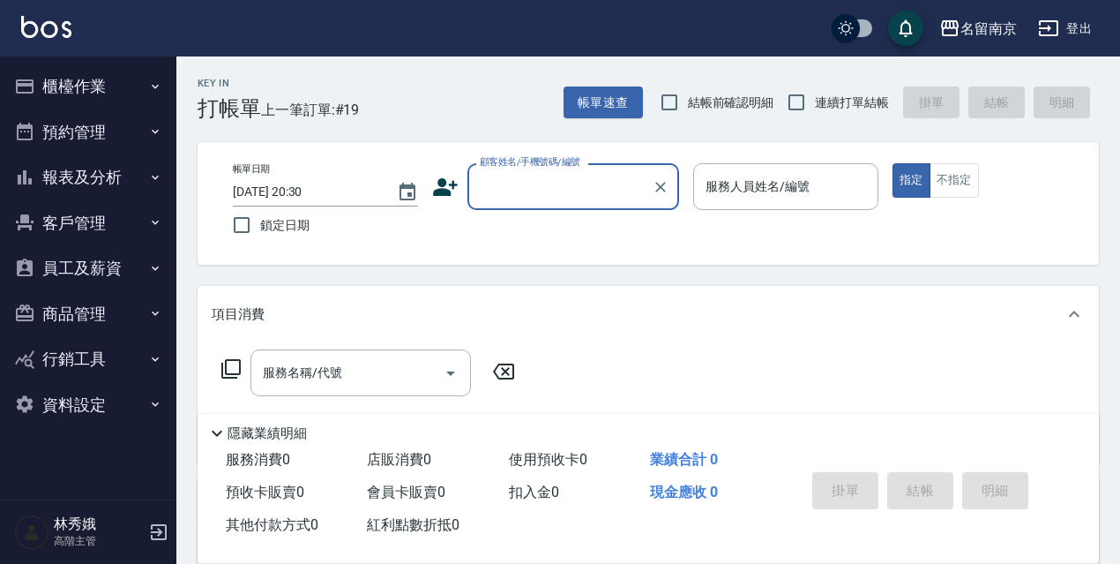
click at [85, 400] on button "資料設定" at bounding box center [88, 405] width 162 height 46
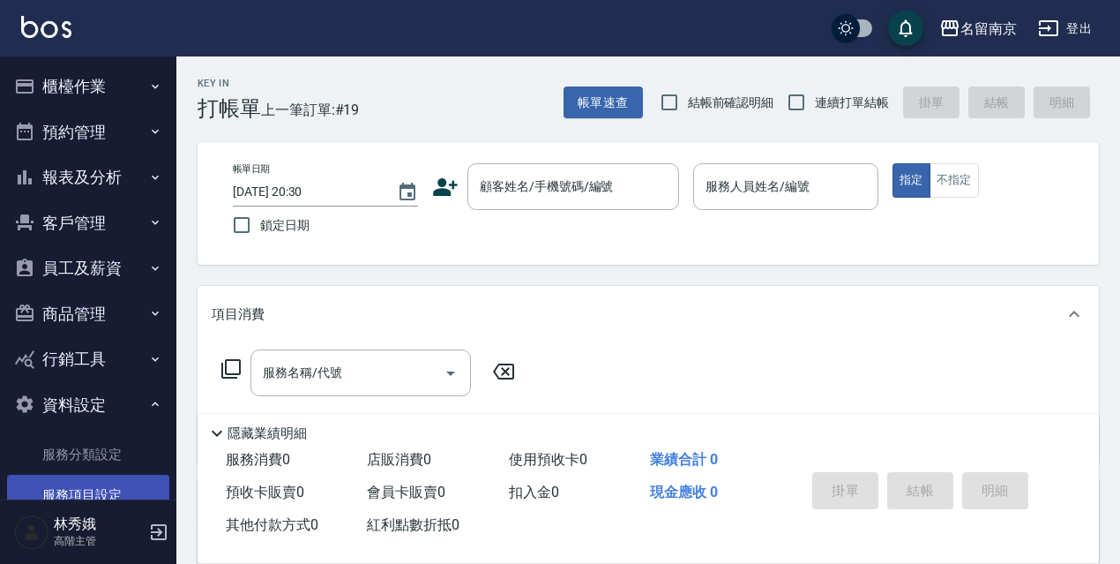
click at [94, 490] on link "服務項目設定" at bounding box center [88, 495] width 162 height 41
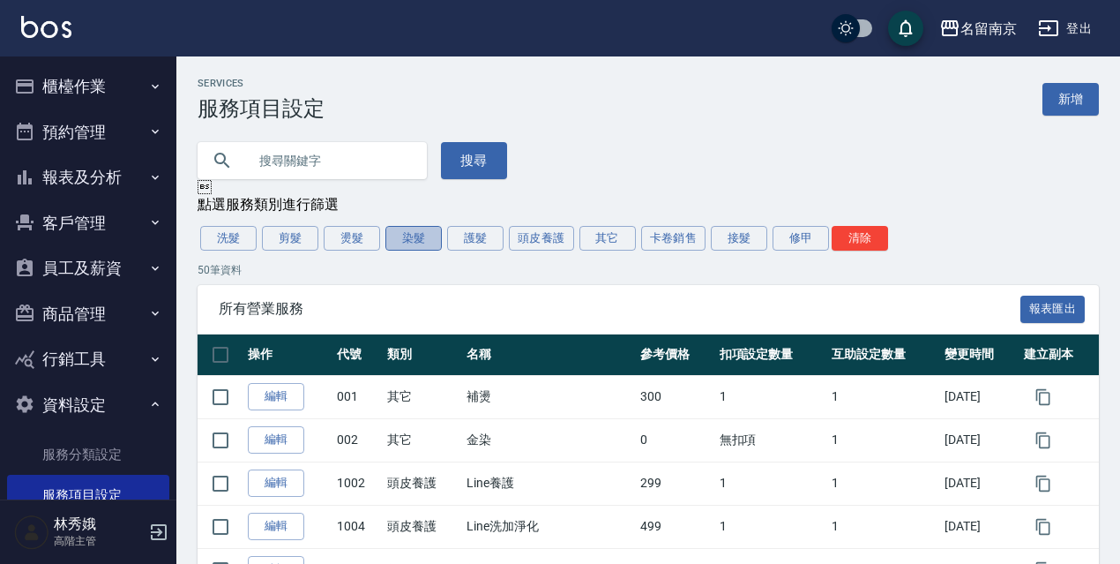
click at [395, 242] on button "染髮" at bounding box center [413, 238] width 56 height 25
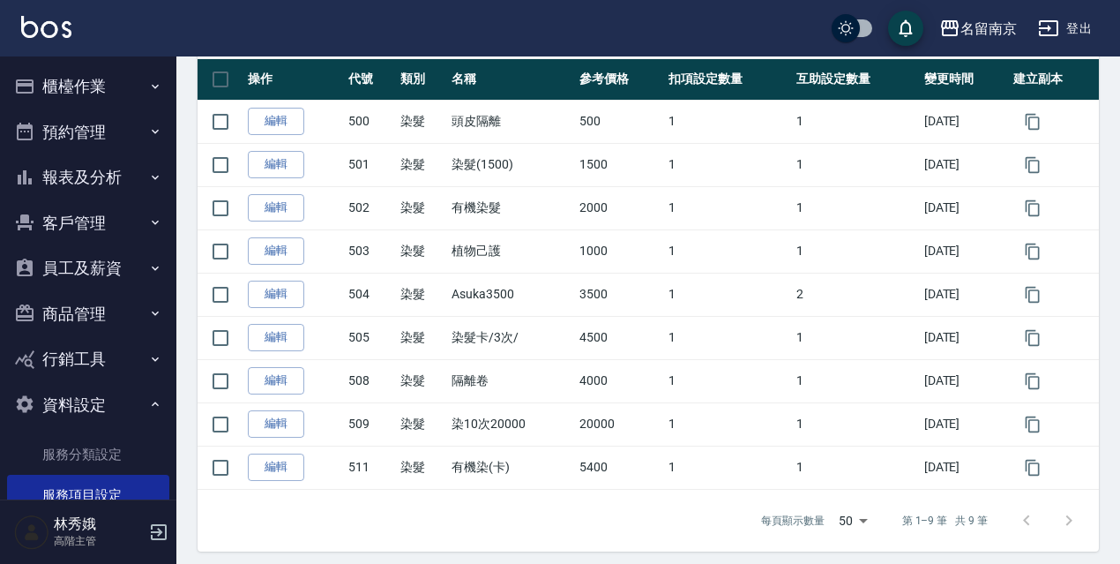
scroll to position [288, 0]
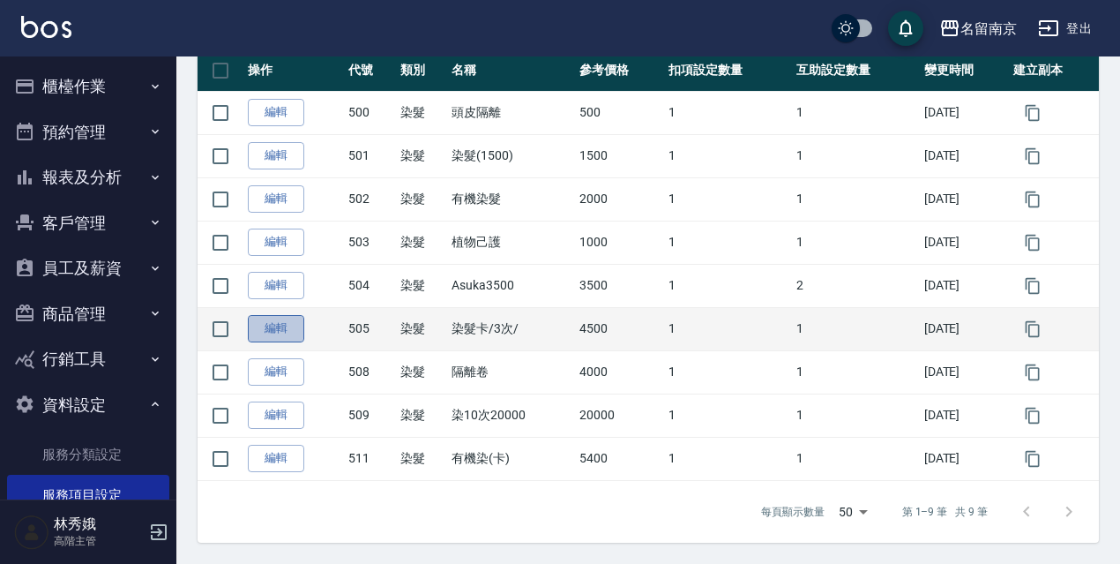
click at [295, 328] on link "編輯" at bounding box center [276, 328] width 56 height 27
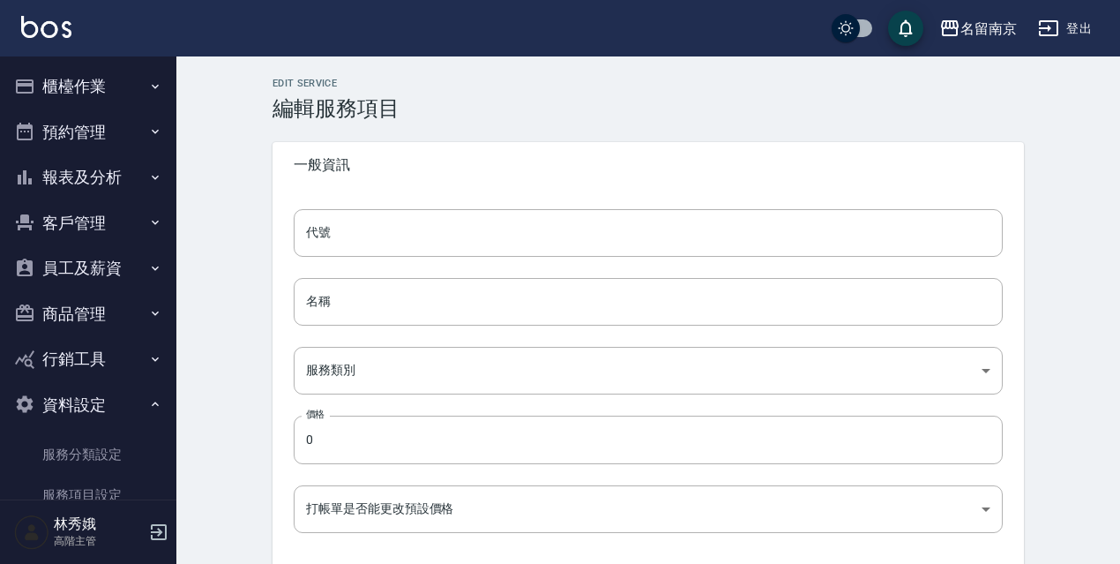
type input "505"
type input "染髮卡/3次/"
type input "236ce252-38c0-4a61-8a54-cad1cb645efc"
type input "4500"
type input "FALSE"
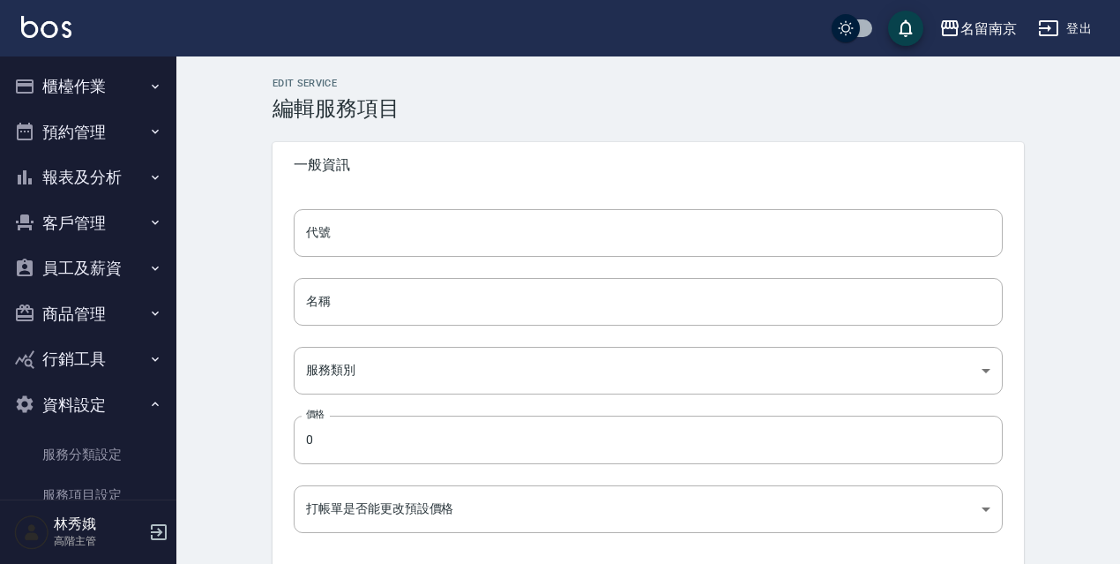
type input "none"
type input "UNSET"
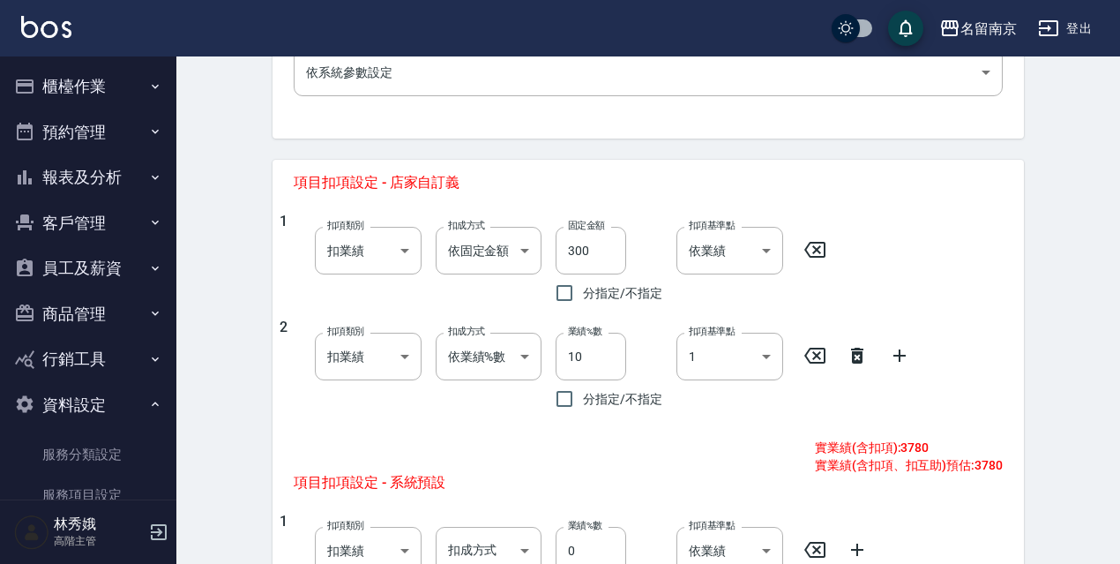
scroll to position [620, 0]
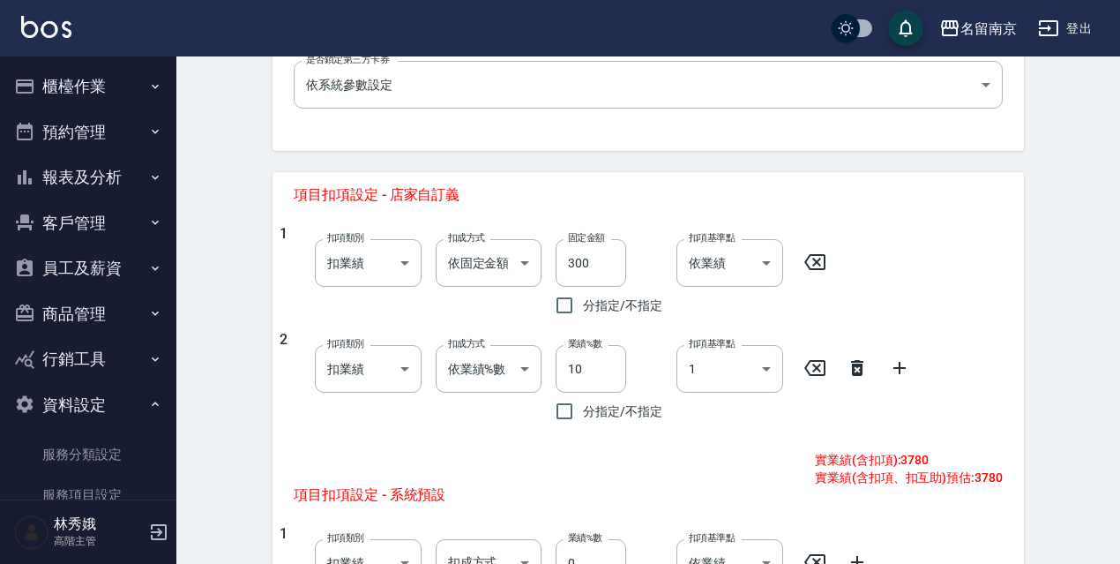
click at [814, 373] on icon at bounding box center [814, 367] width 21 height 21
type input "0"
click at [857, 368] on icon at bounding box center [857, 368] width 12 height 16
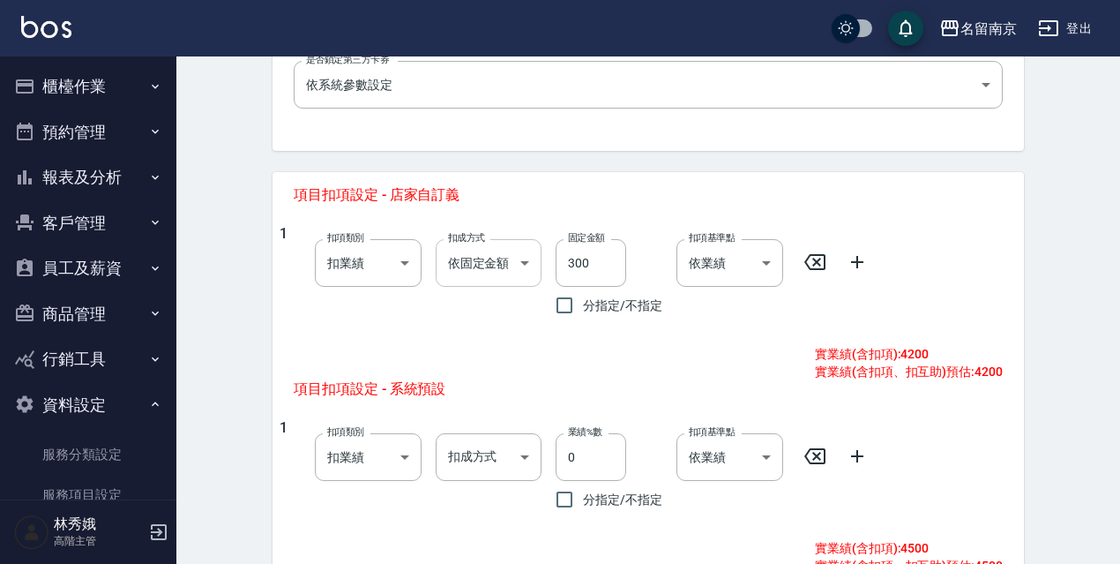
click at [511, 266] on body "名留南京 登出 櫃檯作業 打帳單 帳單列表 掛單列表 座位開單 營業儀表板 現金收支登錄 高階收支登錄 材料自購登錄 每日結帳 排班表 現場電腦打卡 掃碼打卡…" at bounding box center [560, 97] width 1120 height 1435
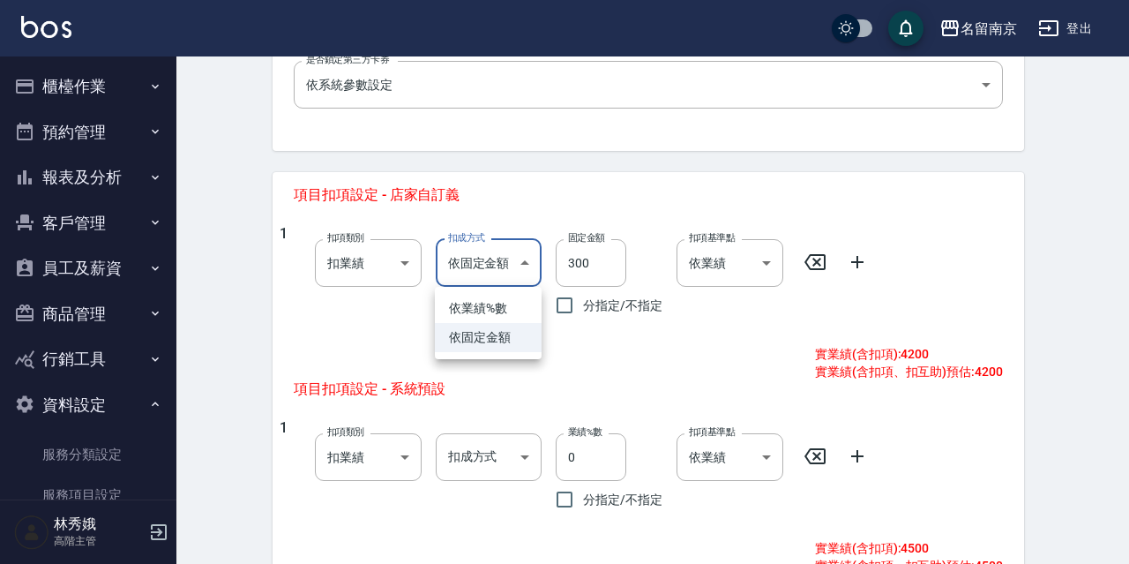
click at [510, 312] on li "依業績%數" at bounding box center [488, 308] width 107 height 29
type input "扣趴數"
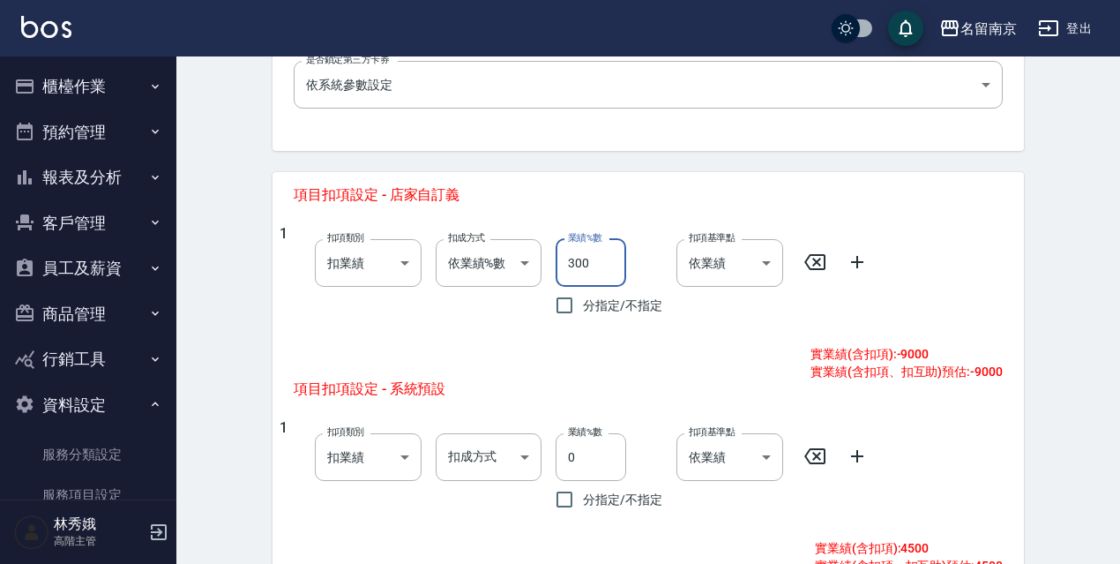
drag, startPoint x: 591, startPoint y: 265, endPoint x: 566, endPoint y: 273, distance: 25.9
click at [566, 273] on input "300" at bounding box center [591, 263] width 71 height 48
type input "10"
click at [857, 258] on icon at bounding box center [857, 262] width 12 height 12
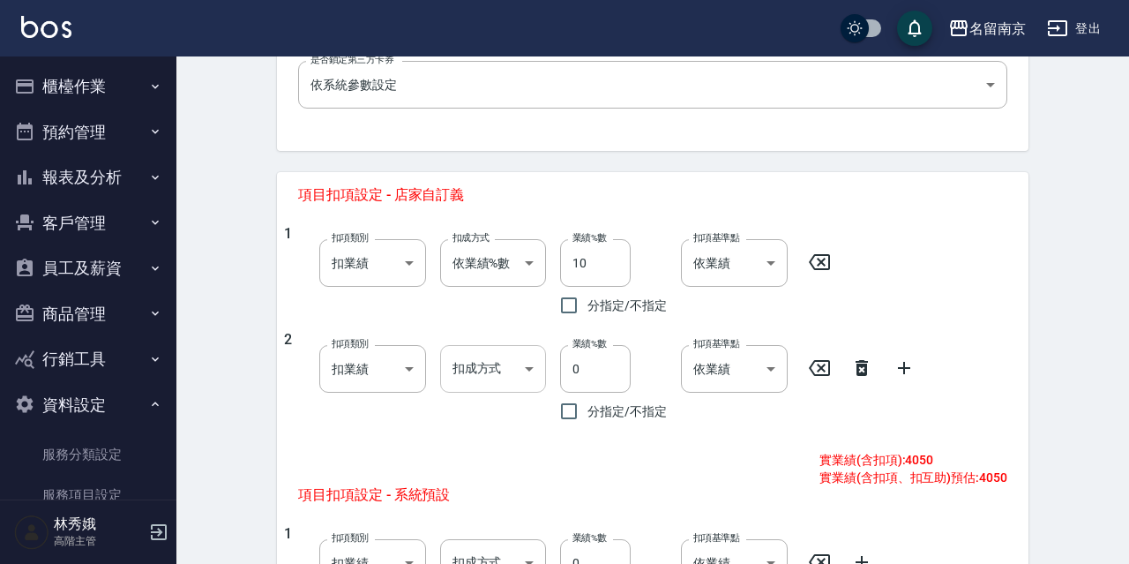
click at [522, 376] on body "名留南京 登出 櫃檯作業 打帳單 帳單列表 掛單列表 座位開單 營業儀表板 現金收支登錄 高階收支登錄 材料自購登錄 每日結帳 排班表 現場電腦打卡 掃碼打卡…" at bounding box center [564, 150] width 1129 height 1541
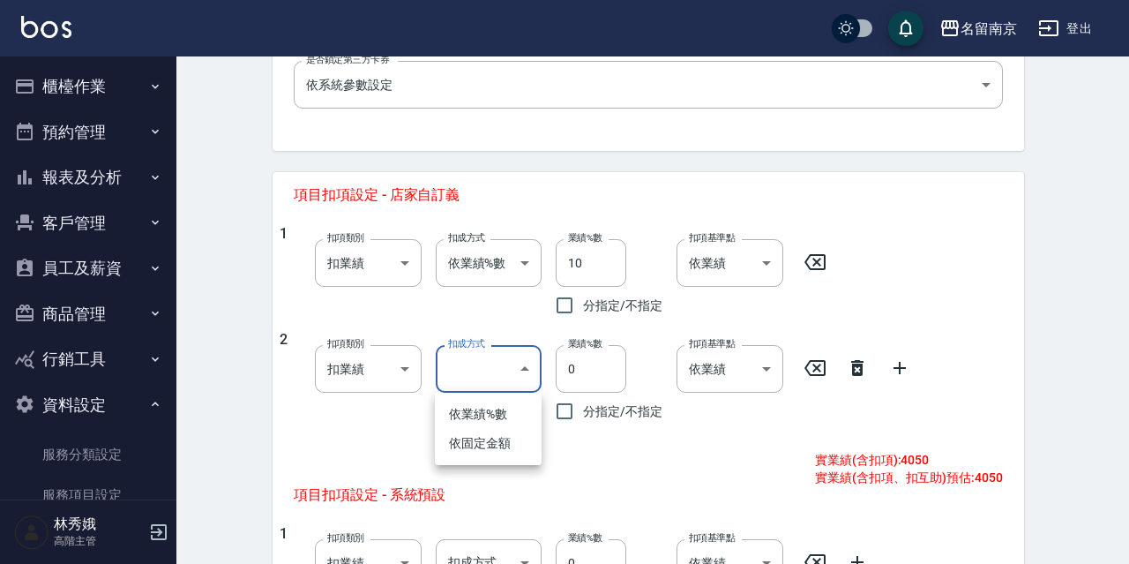
click at [517, 446] on li "依固定金額" at bounding box center [488, 443] width 107 height 29
type input "扣固定金額"
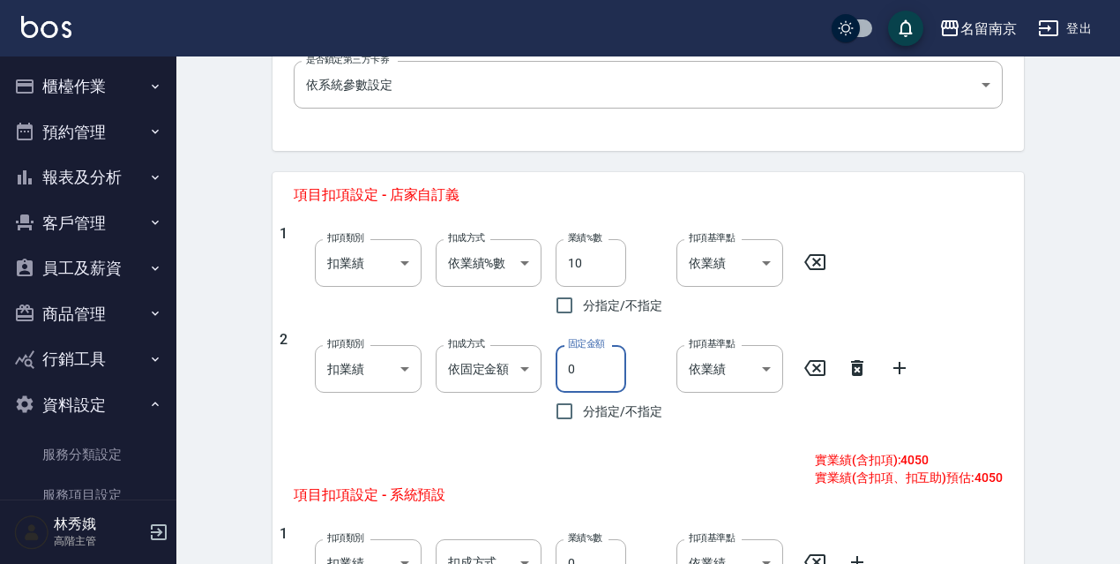
drag, startPoint x: 595, startPoint y: 374, endPoint x: 561, endPoint y: 385, distance: 35.4
click at [561, 385] on input "0" at bounding box center [591, 369] width 71 height 48
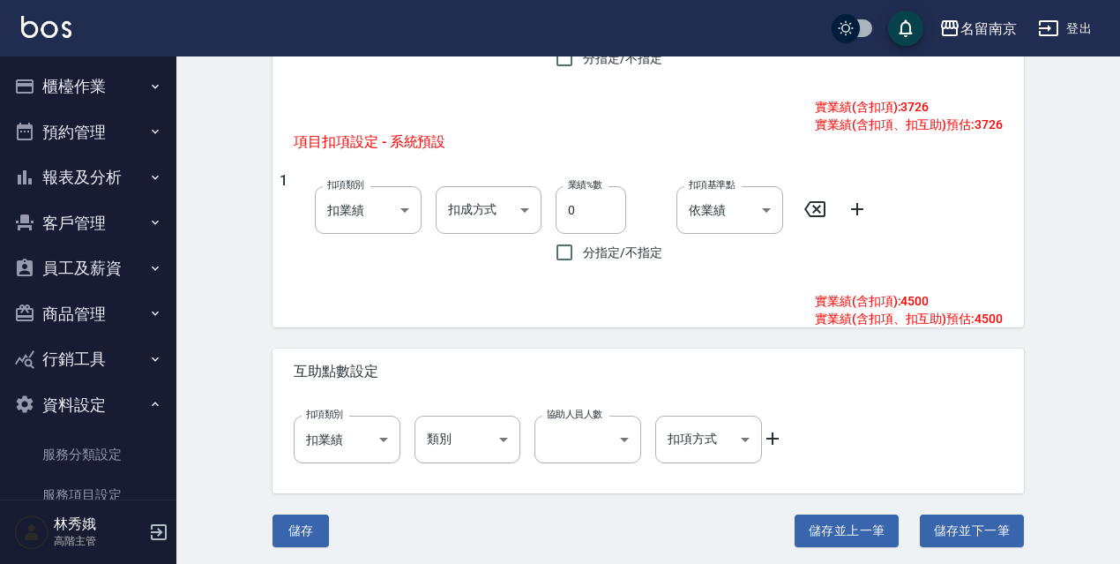
scroll to position [977, 0]
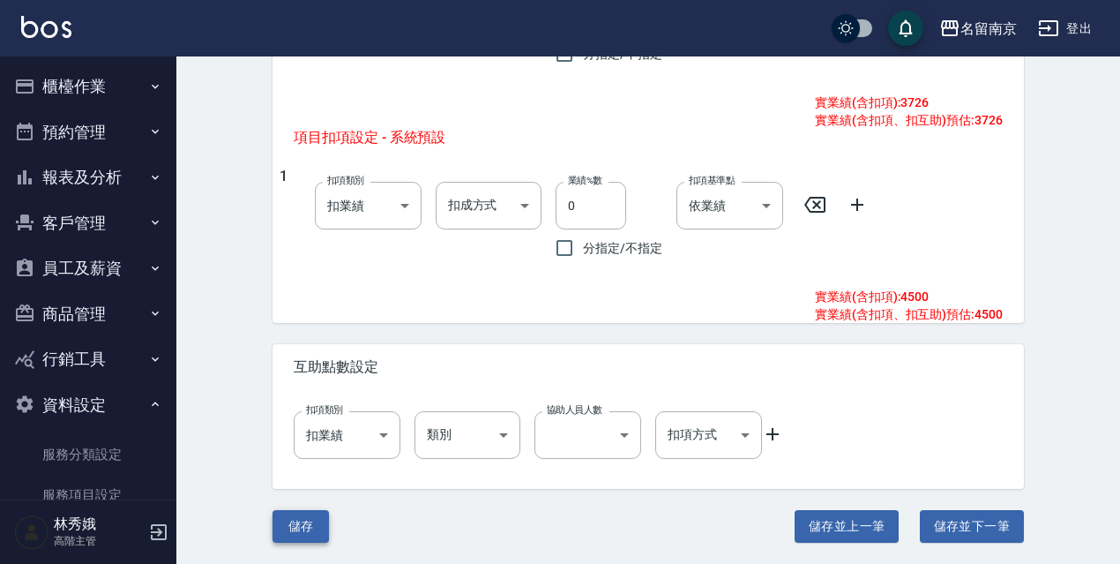
type input "324"
click at [311, 525] on button "儲存" at bounding box center [301, 526] width 56 height 33
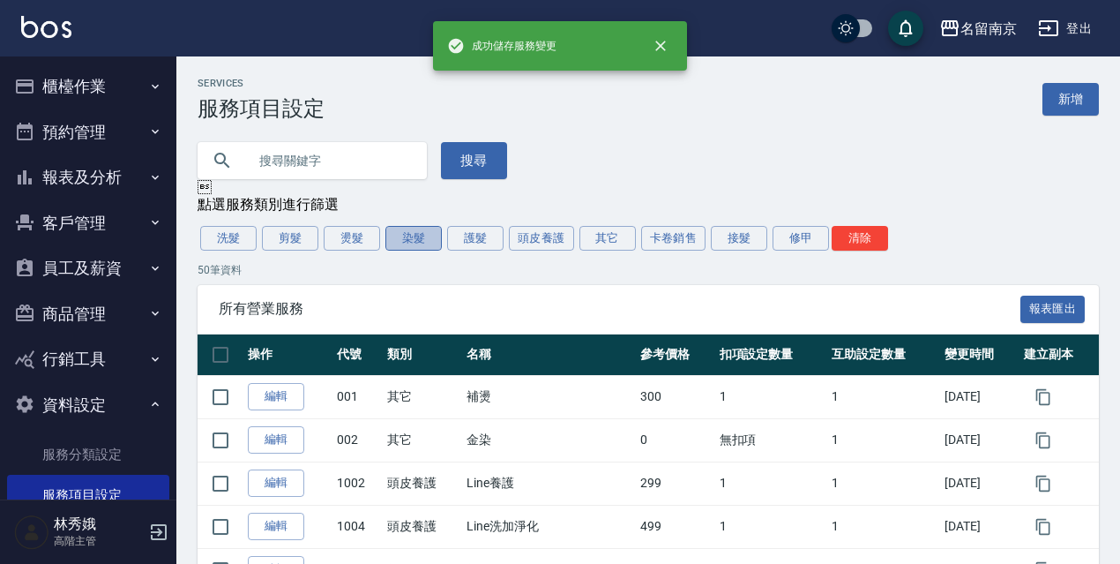
click at [403, 239] on button "染髮" at bounding box center [413, 238] width 56 height 25
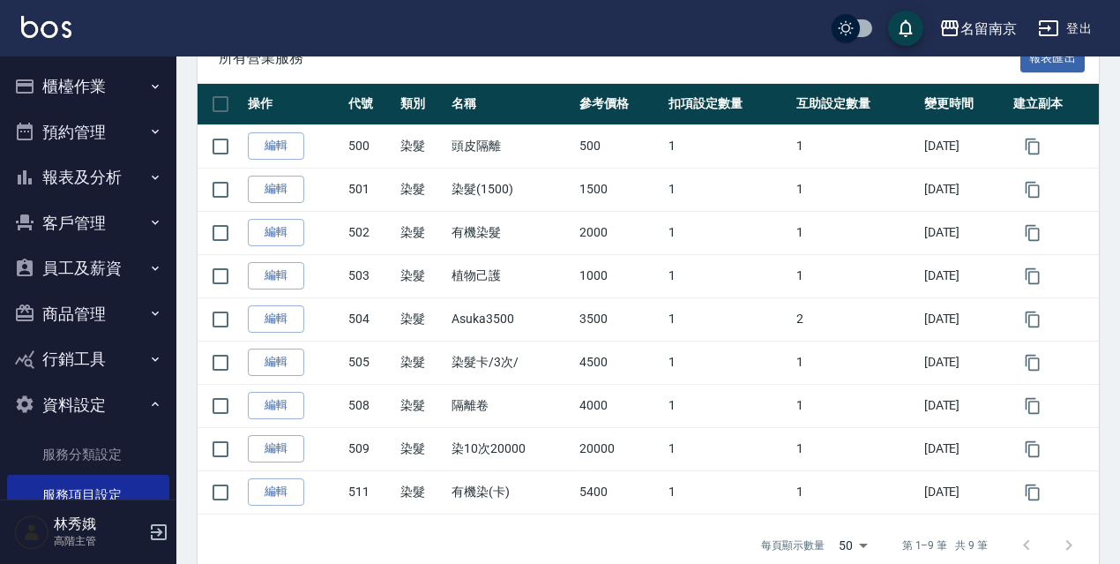
scroll to position [288, 0]
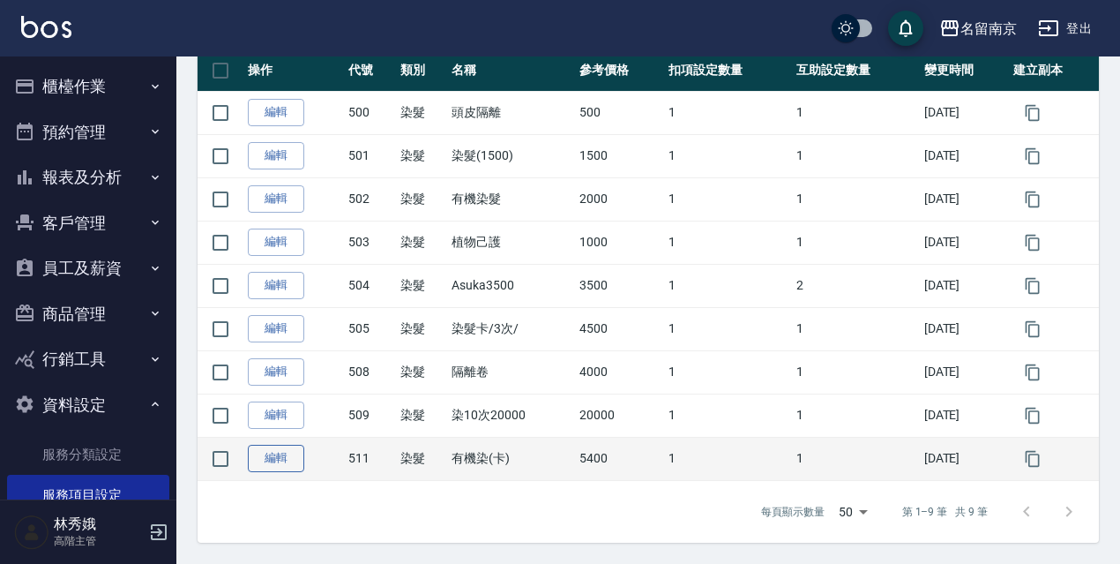
click at [291, 454] on link "編輯" at bounding box center [276, 458] width 56 height 27
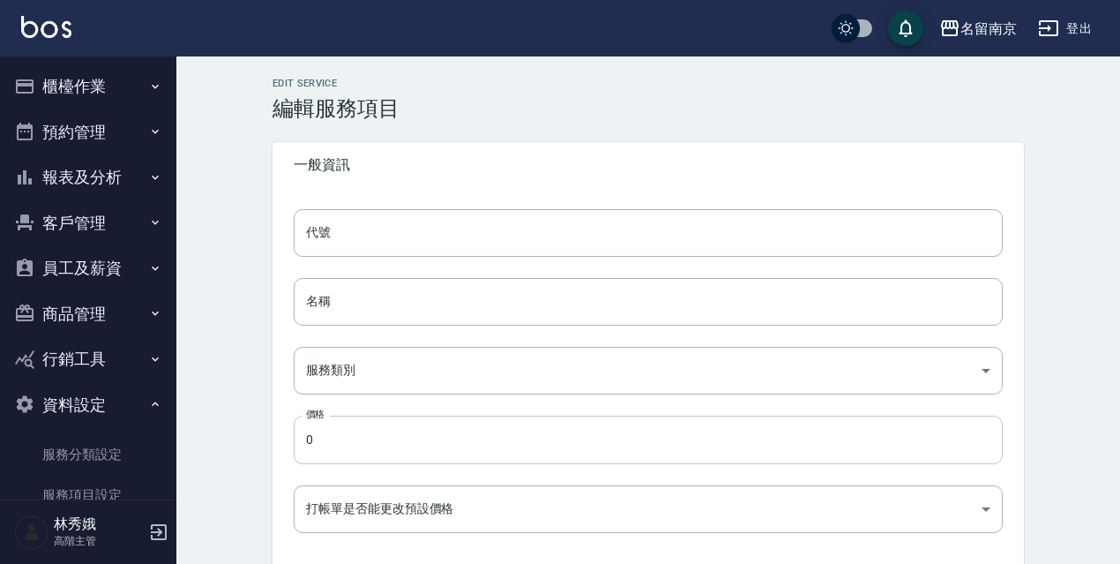
type input "511"
type input "有機染(卡)"
type input "236ce252-38c0-4a61-8a54-cad1cb645efc"
type input "5400"
type input "FALSE"
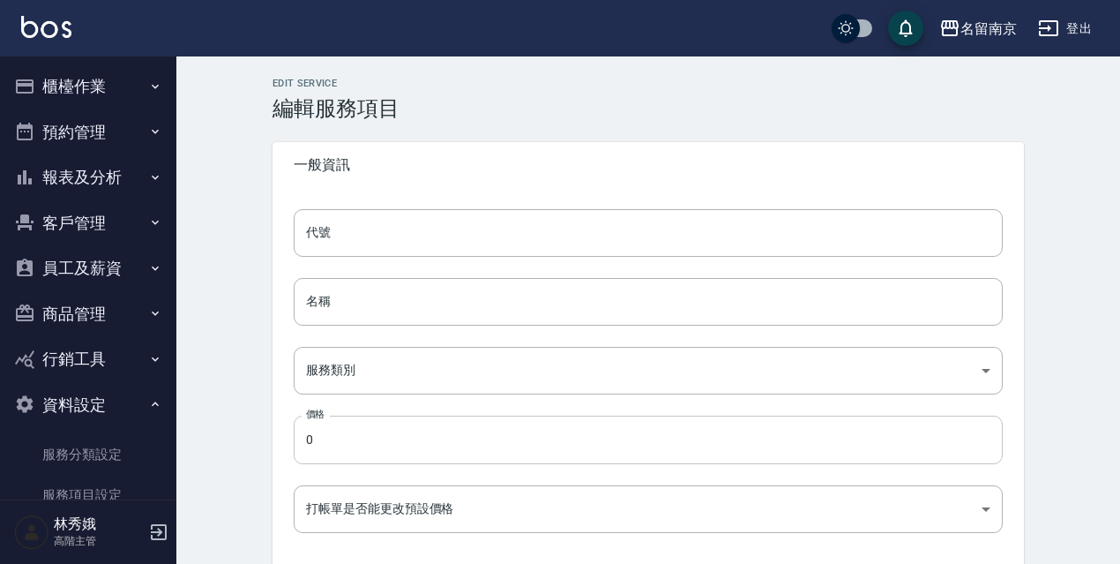
type input "none"
type input "UNSET"
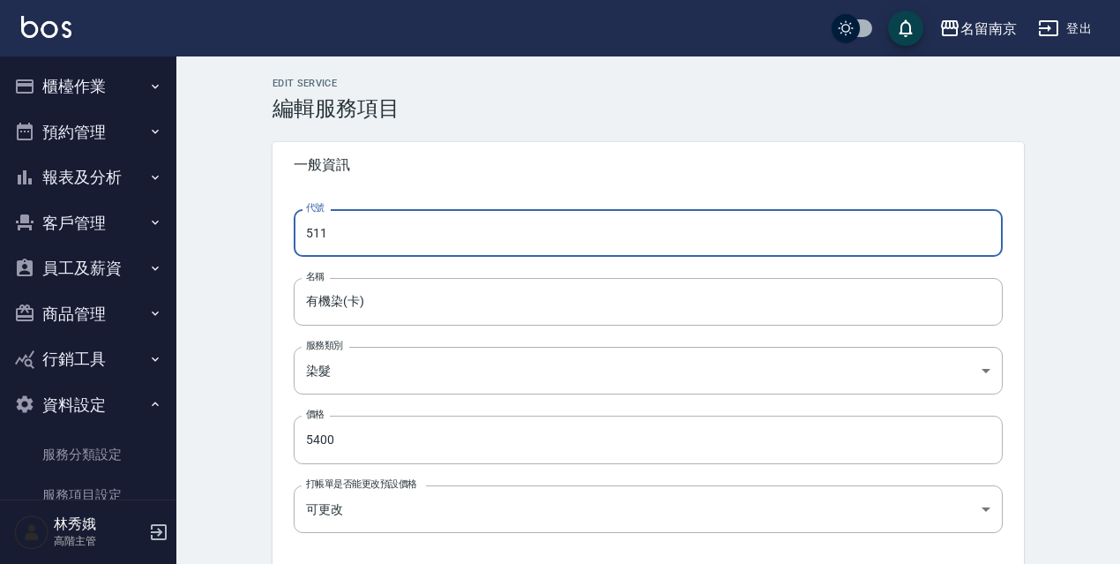
click at [396, 249] on input "511" at bounding box center [648, 233] width 709 height 48
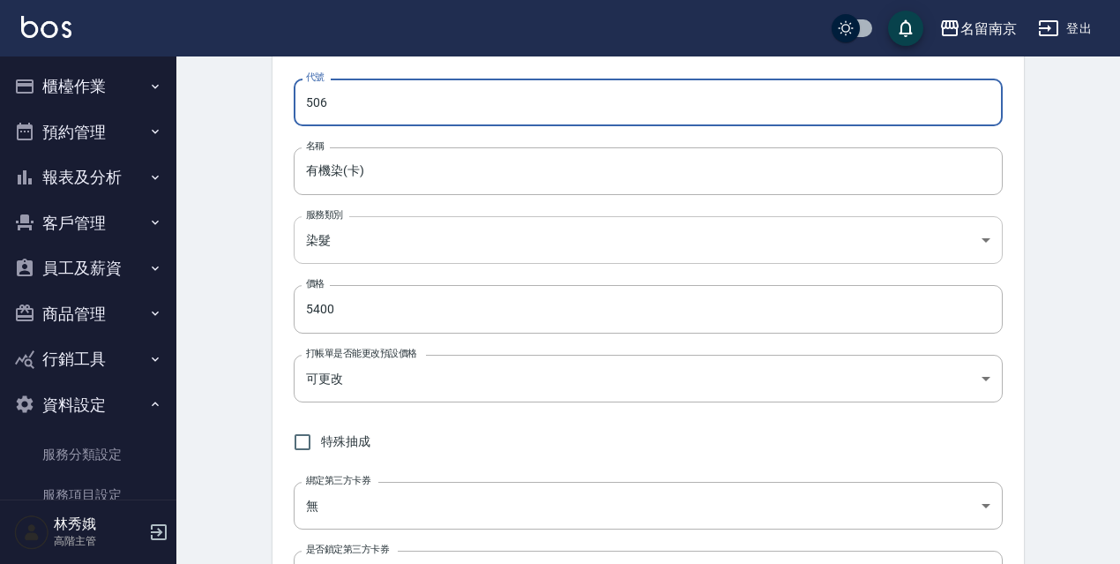
scroll to position [135, 0]
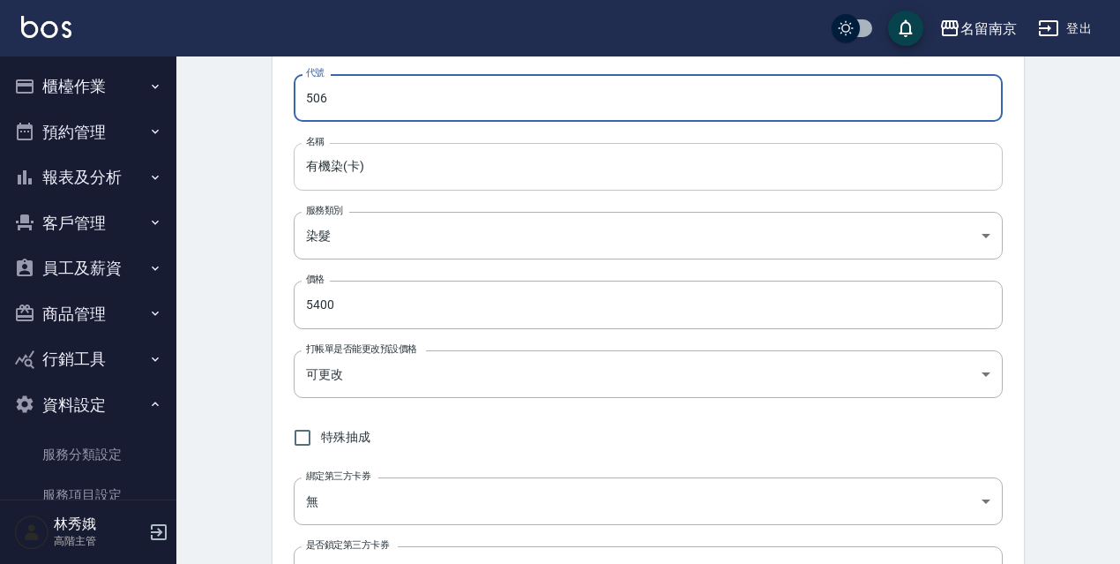
type input "506"
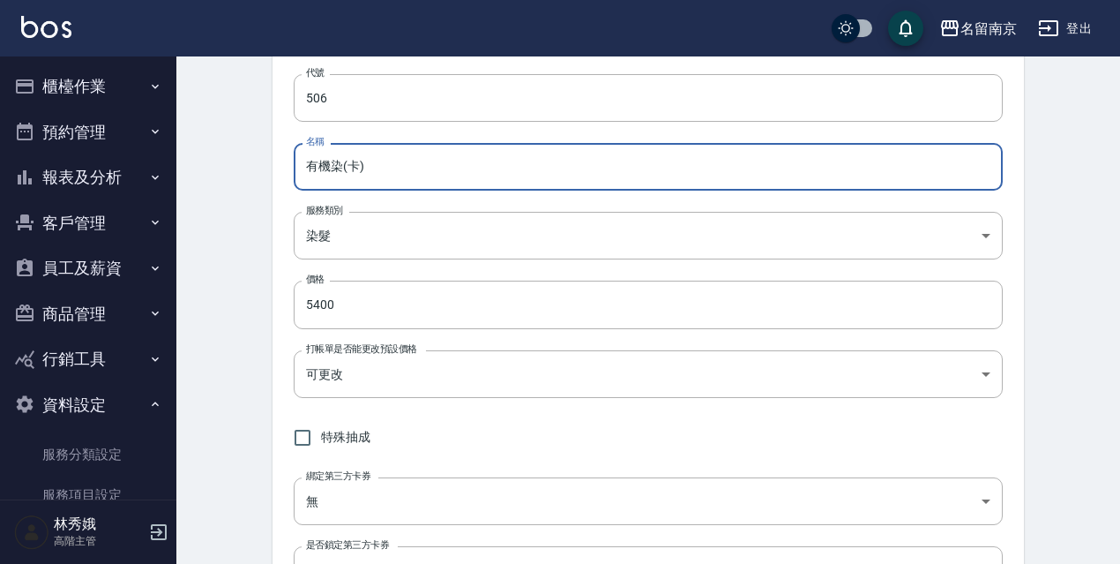
click at [603, 171] on input "有機染(卡)" at bounding box center [648, 167] width 709 height 48
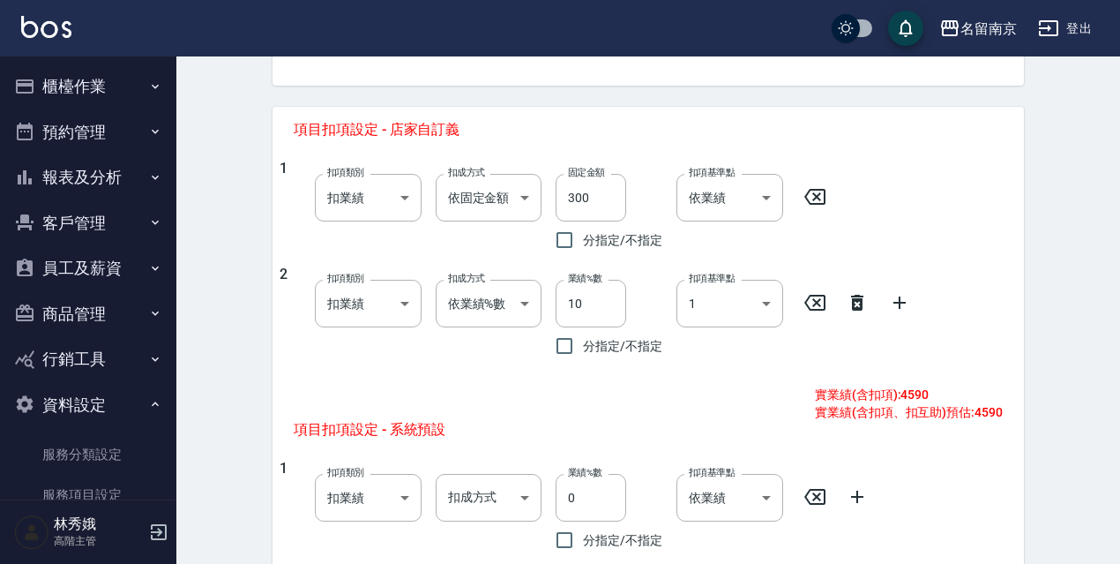
scroll to position [663, 0]
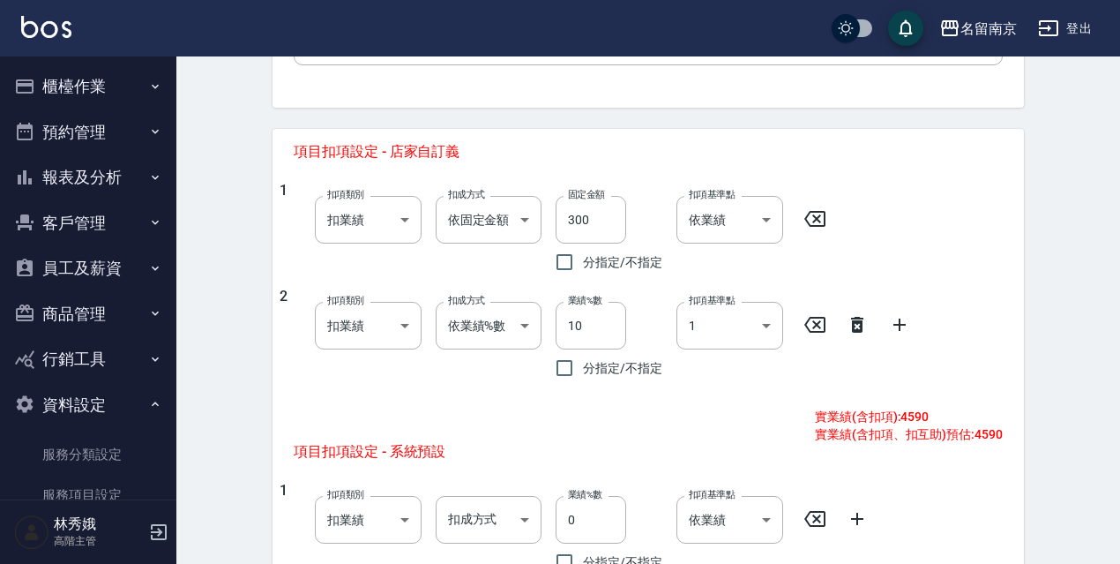
type input "有機染(卡)/3次/"
click at [855, 323] on icon at bounding box center [857, 325] width 12 height 16
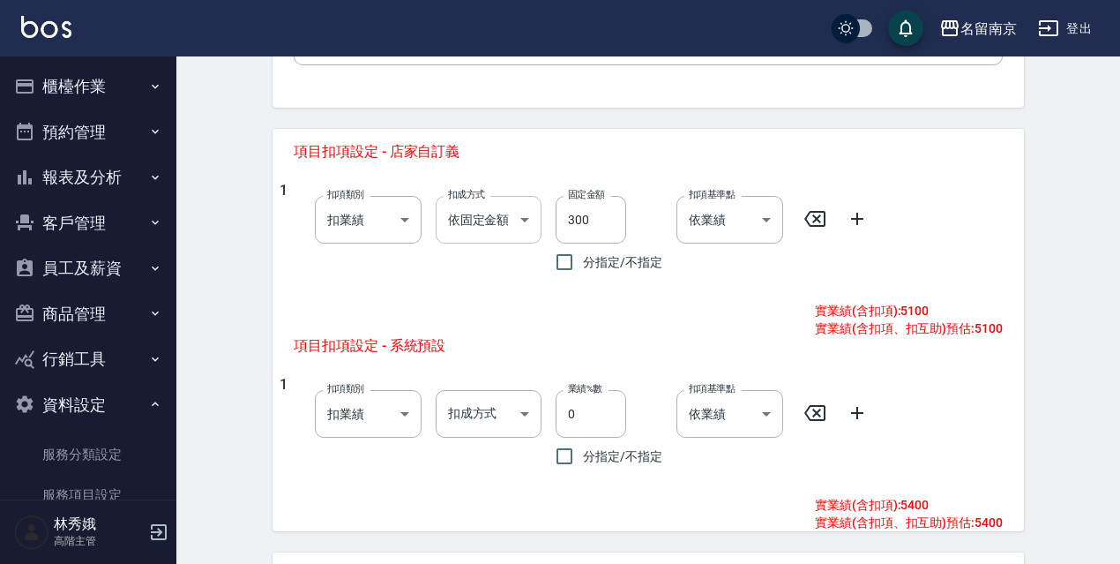
click at [528, 228] on body "名留南京 登出 櫃檯作業 打帳單 帳單列表 掛單列表 座位開單 營業儀表板 現金收支登錄 高階收支登錄 材料自購登錄 每日結帳 排班表 現場電腦打卡 掃碼打卡…" at bounding box center [560, 54] width 1120 height 1435
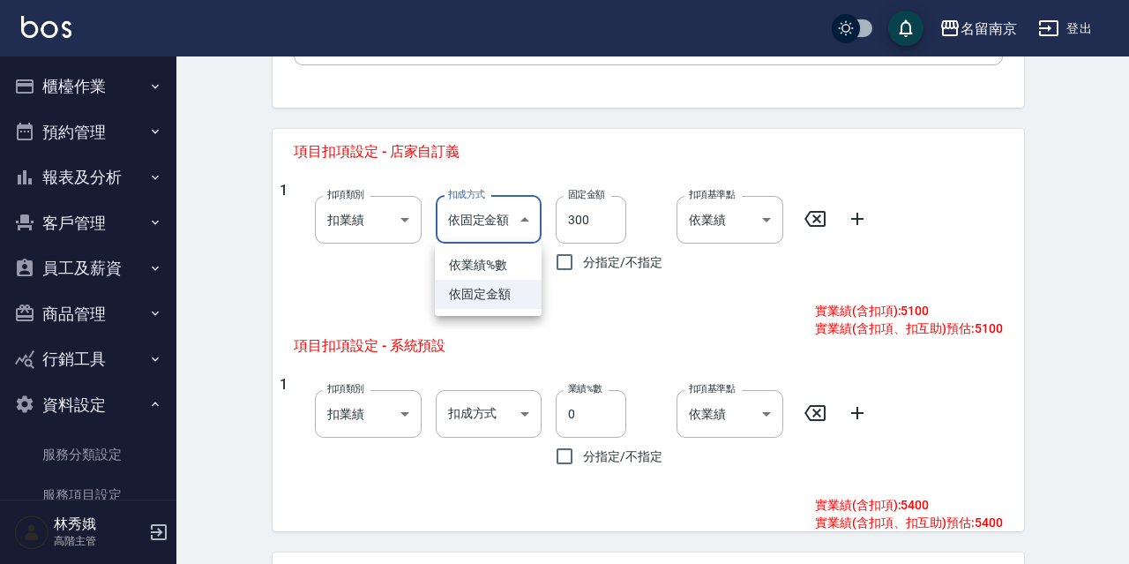
click at [482, 300] on li "依固定金額" at bounding box center [488, 294] width 107 height 29
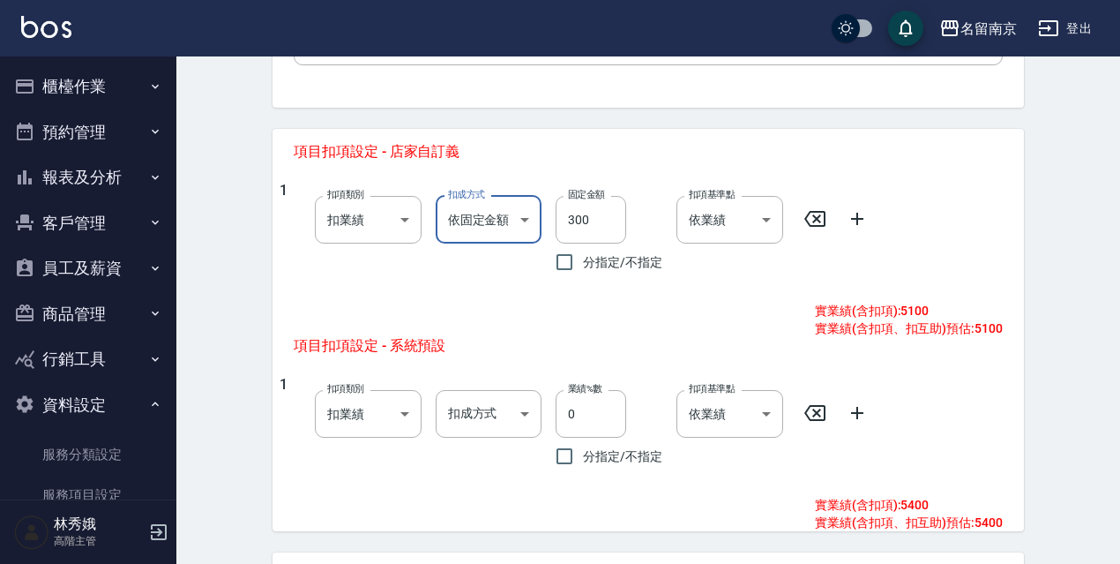
click at [527, 214] on body "名留南京 登出 櫃檯作業 打帳單 帳單列表 掛單列表 座位開單 營業儀表板 現金收支登錄 高階收支登錄 材料自購登錄 每日結帳 排班表 現場電腦打卡 掃碼打卡…" at bounding box center [560, 54] width 1120 height 1435
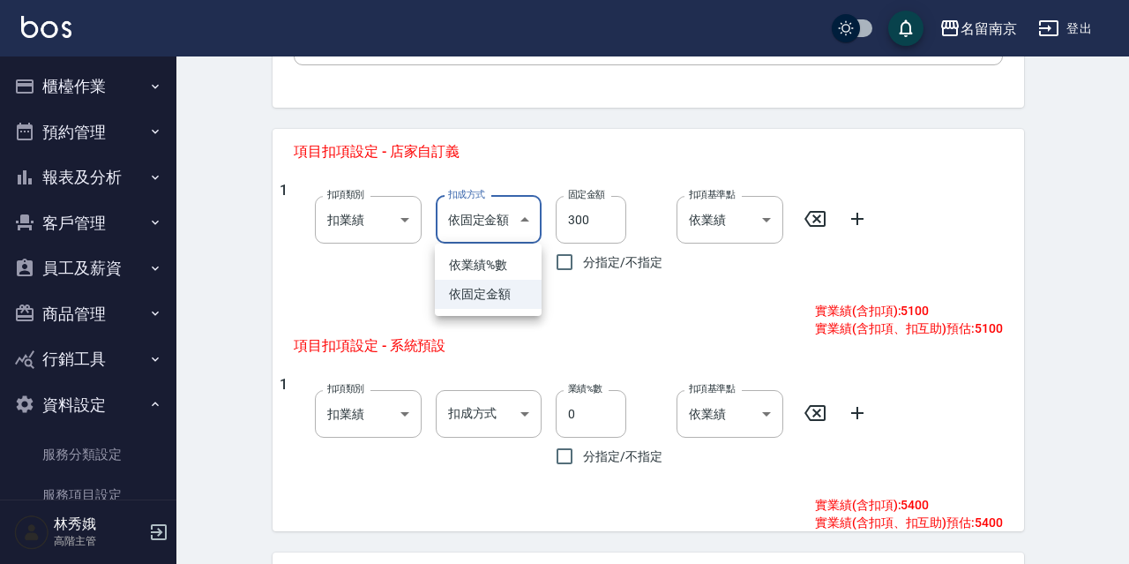
click at [508, 262] on li "依業績%數" at bounding box center [488, 265] width 107 height 29
type input "扣趴數"
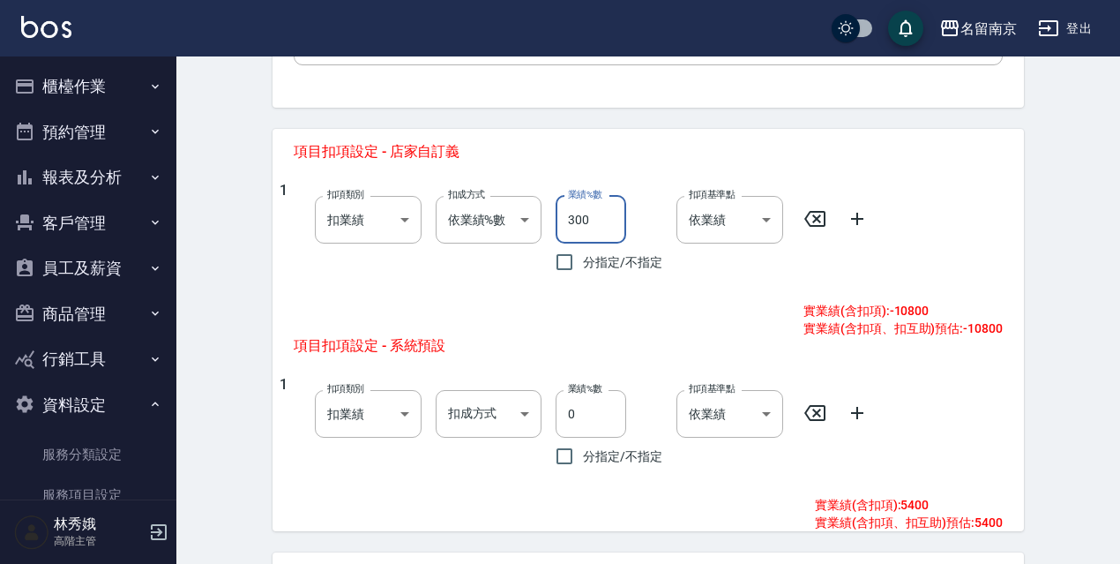
drag, startPoint x: 603, startPoint y: 228, endPoint x: 569, endPoint y: 230, distance: 34.4
click at [573, 229] on input "300" at bounding box center [591, 220] width 71 height 48
drag, startPoint x: 598, startPoint y: 218, endPoint x: 531, endPoint y: 228, distance: 67.7
click at [531, 228] on div "1 扣項類別 扣業績 onSales 扣項類別 扣成方式 依業績%數 扣趴數 扣成方式 業績%數 003 業績%數 分指定/不指定 扣項基準點 依業績 0 扣…" at bounding box center [641, 231] width 723 height 99
type input "10"
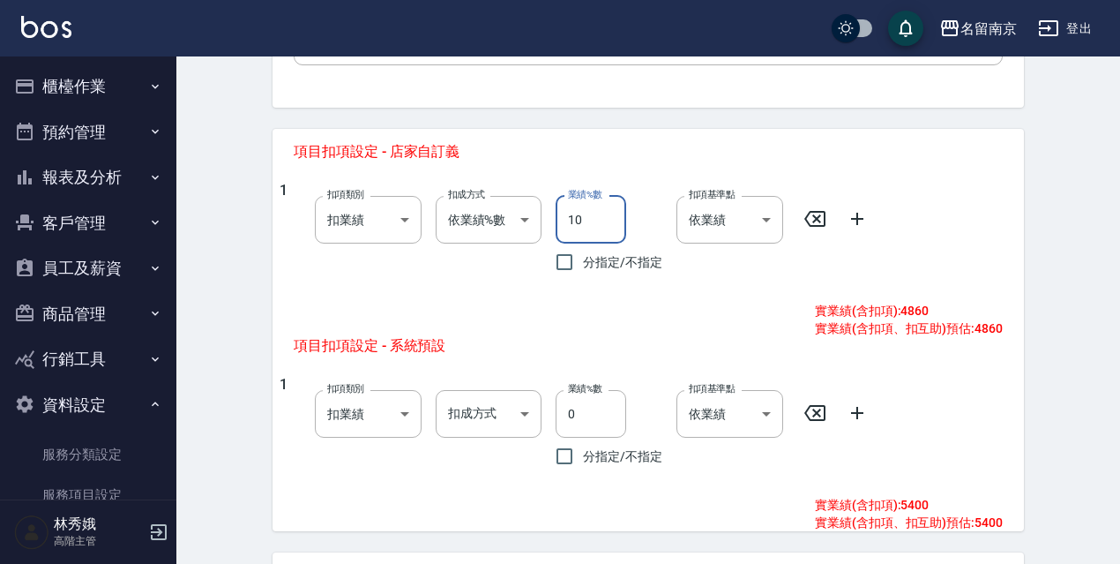
click at [849, 221] on icon at bounding box center [857, 218] width 21 height 21
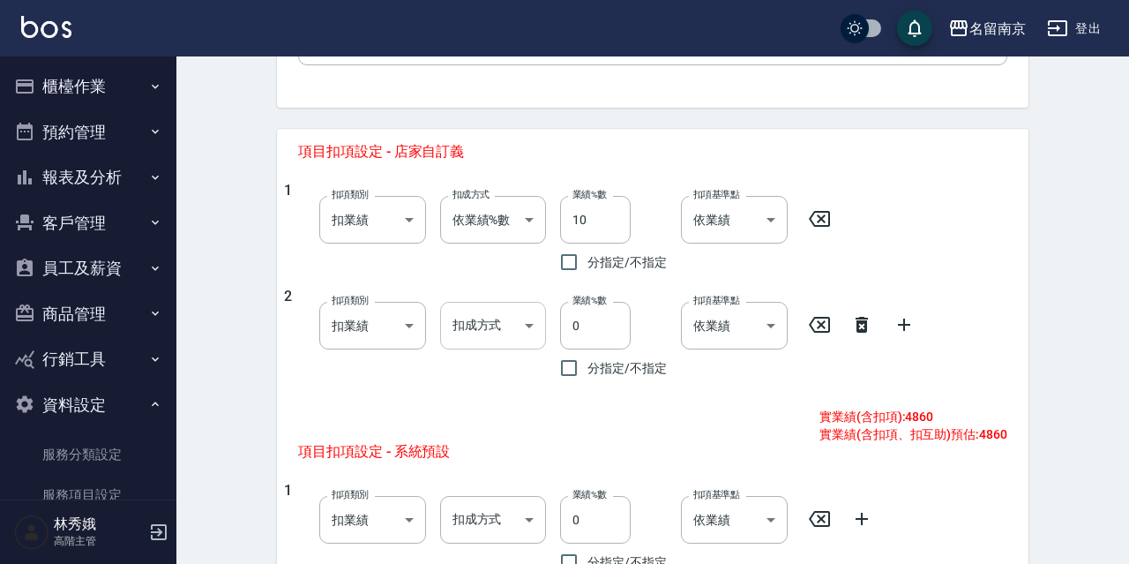
click at [520, 329] on body "名留南京 登出 櫃檯作業 打帳單 帳單列表 掛單列表 座位開單 營業儀表板 現金收支登錄 高階收支登錄 材料自購登錄 每日結帳 排班表 現場電腦打卡 掃碼打卡…" at bounding box center [564, 107] width 1129 height 1541
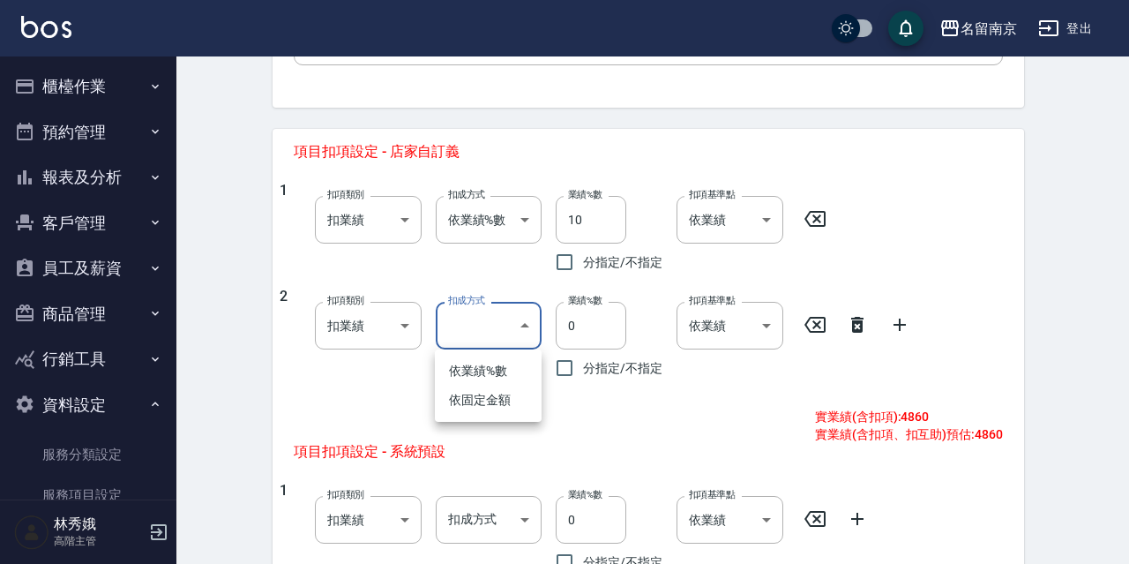
click at [495, 409] on li "依固定金額" at bounding box center [488, 399] width 107 height 29
type input "扣固定金額"
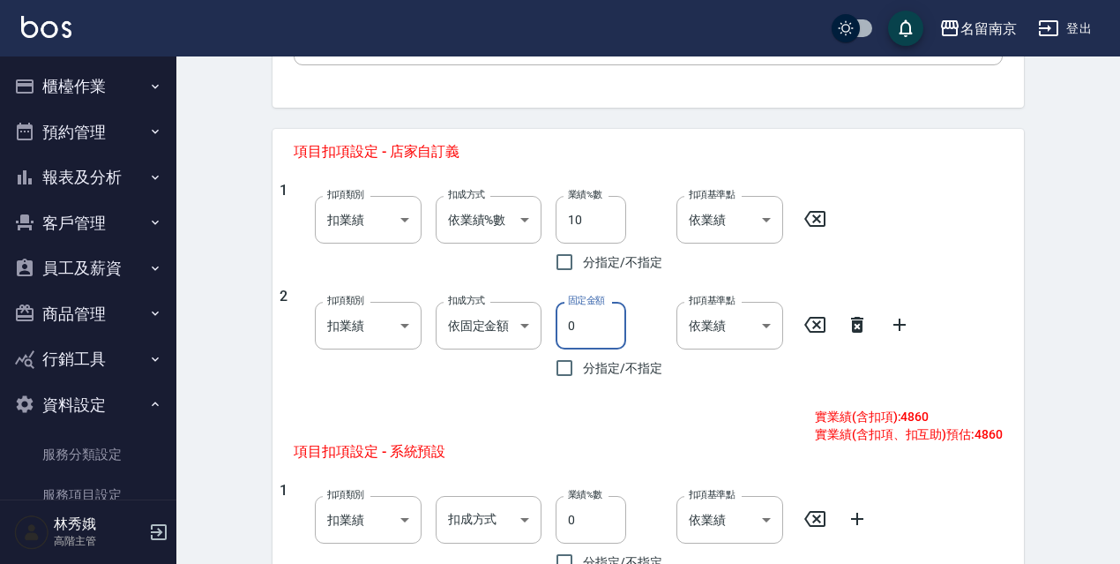
drag, startPoint x: 592, startPoint y: 325, endPoint x: 550, endPoint y: 324, distance: 41.5
click at [557, 324] on input "0" at bounding box center [591, 326] width 71 height 48
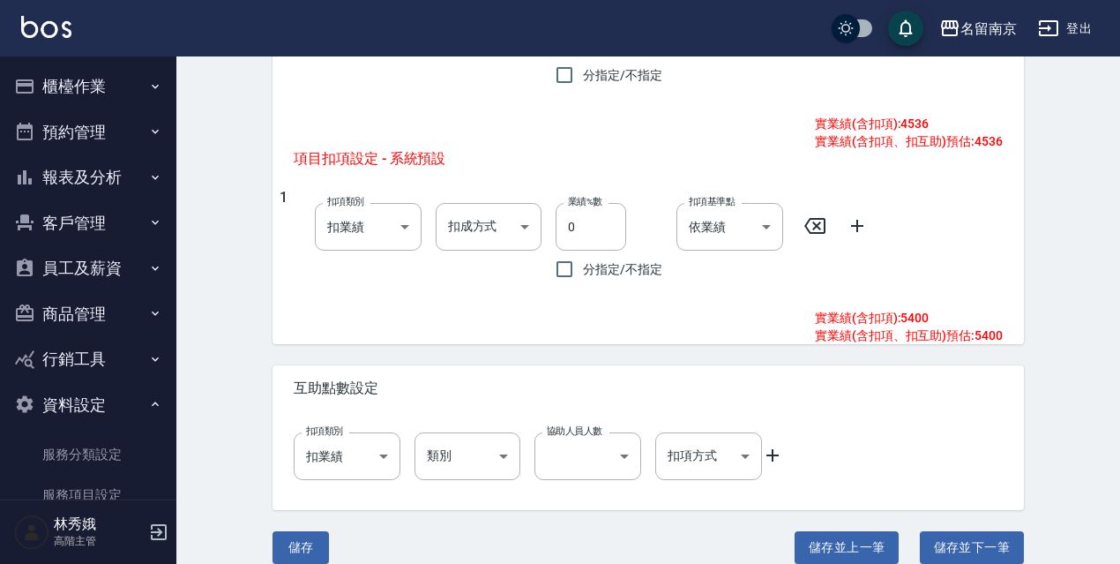
scroll to position [977, 0]
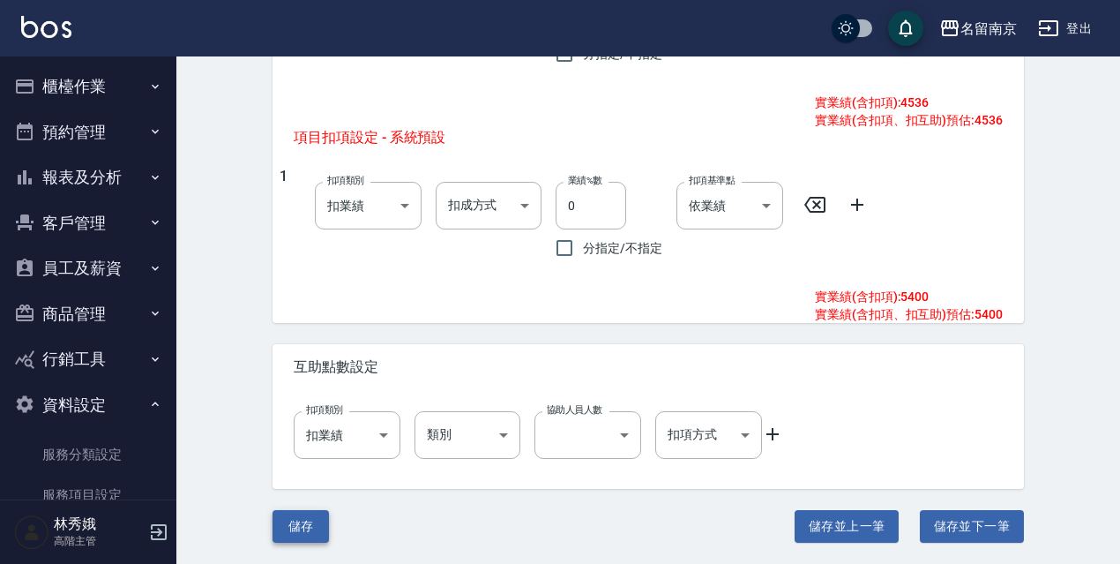
type input "324"
click at [296, 524] on button "儲存" at bounding box center [301, 526] width 56 height 33
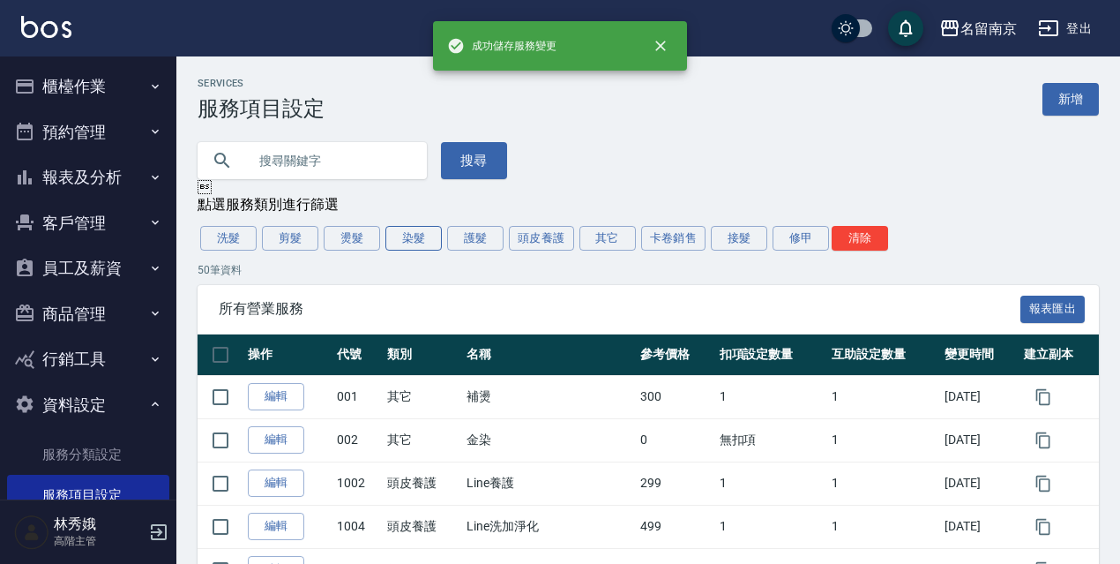
click at [420, 243] on button "染髮" at bounding box center [413, 238] width 56 height 25
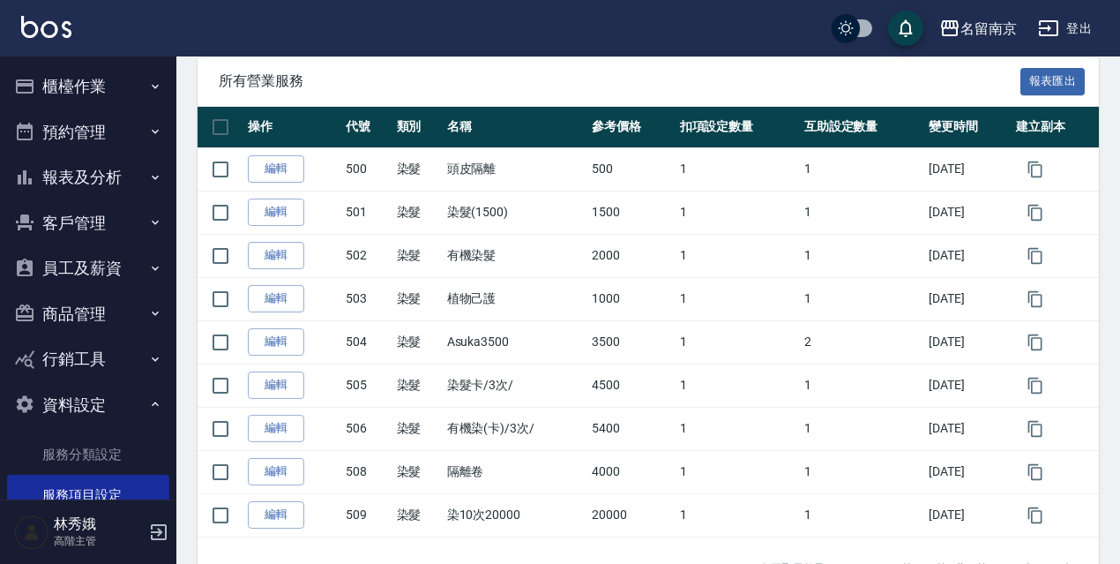
scroll to position [288, 0]
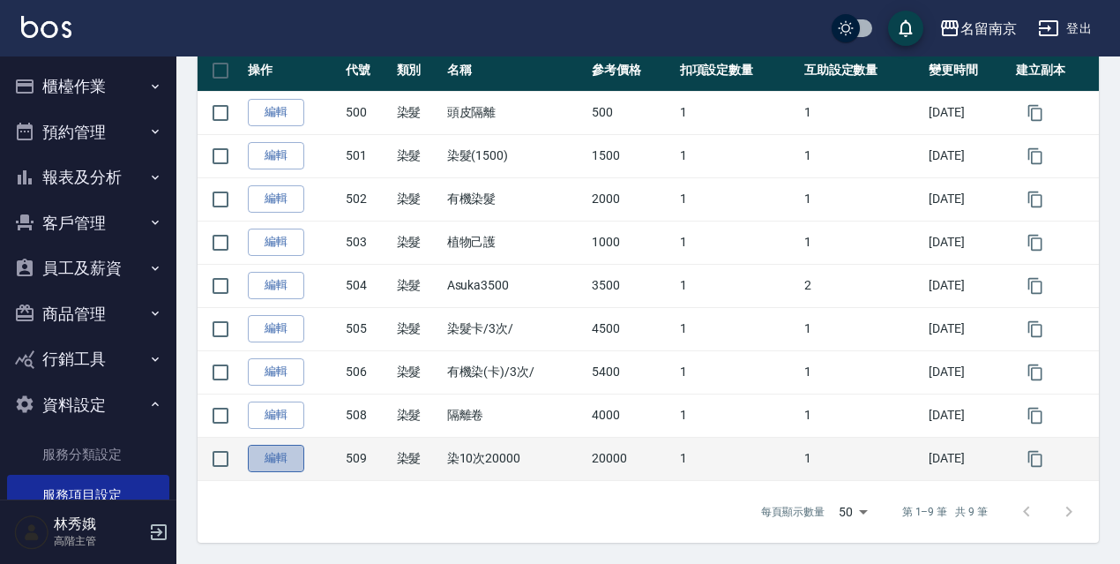
click at [281, 464] on link "編輯" at bounding box center [276, 458] width 56 height 27
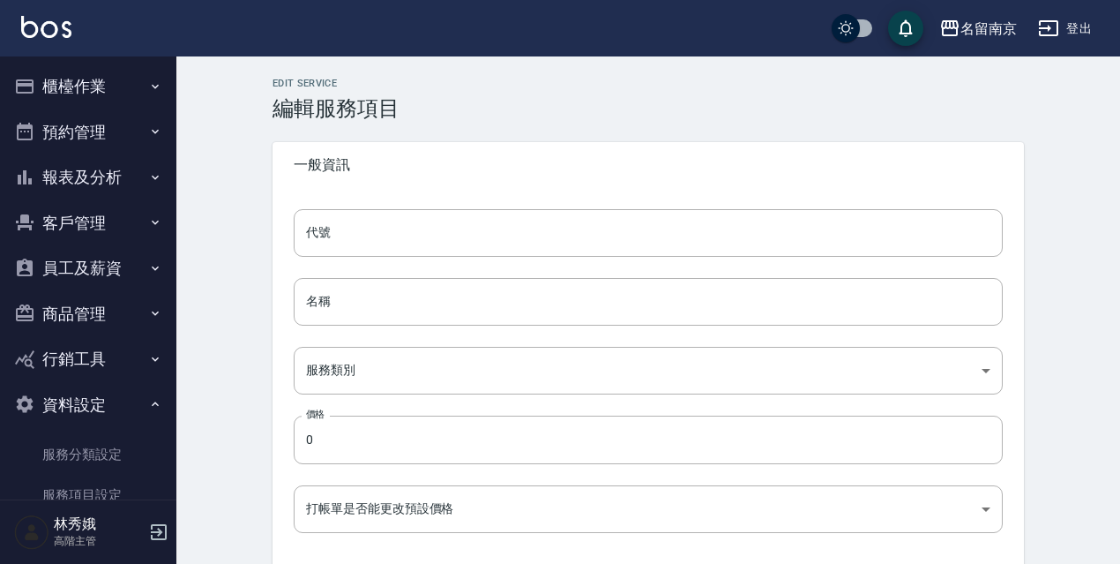
type input "509"
type input "染10次20000"
type input "236ce252-38c0-4a61-8a54-cad1cb645efc"
type input "20000"
type input "FALSE"
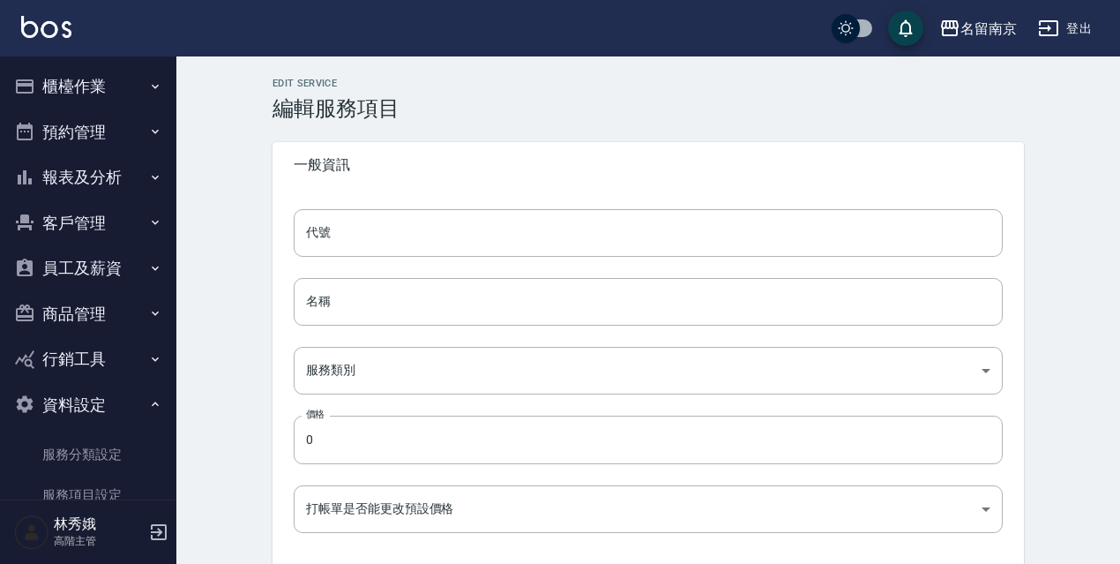
type input "none"
type input "UNSET"
type input "none"
type input "染"
type input "2"
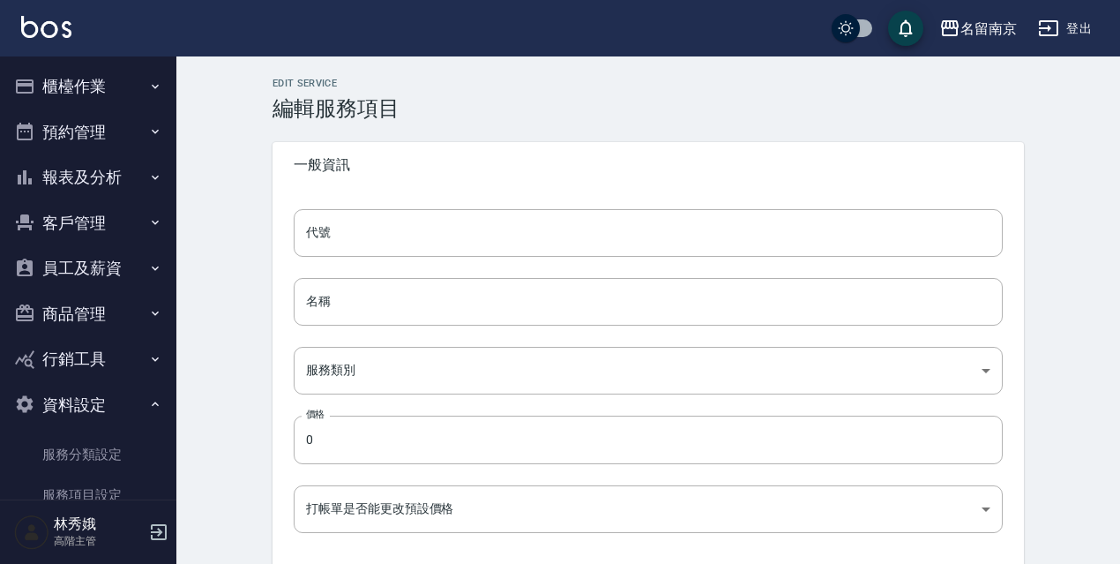
type input "點數"
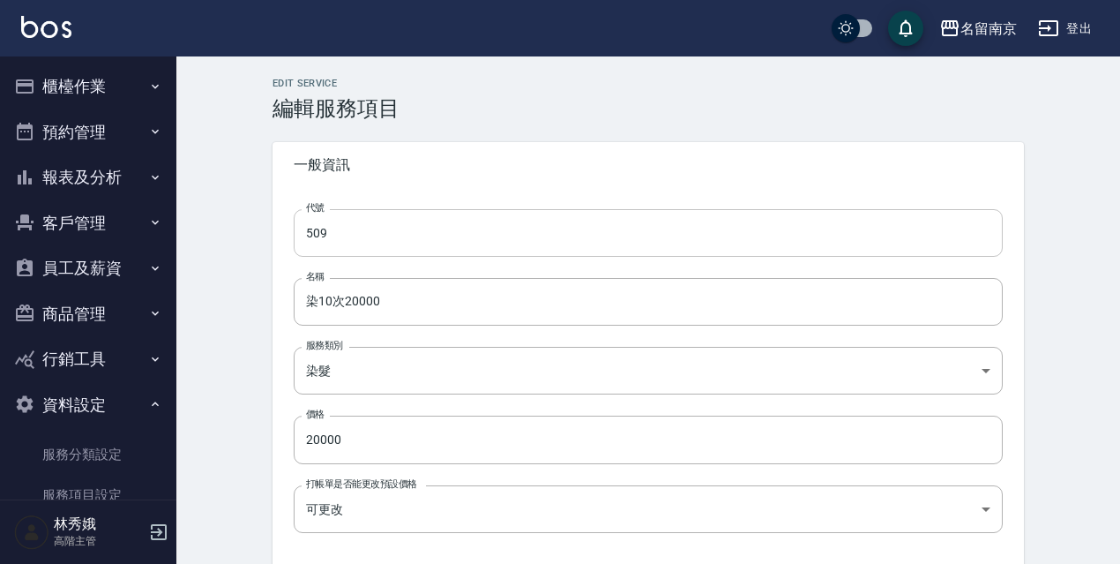
click at [340, 227] on input "509" at bounding box center [648, 233] width 709 height 48
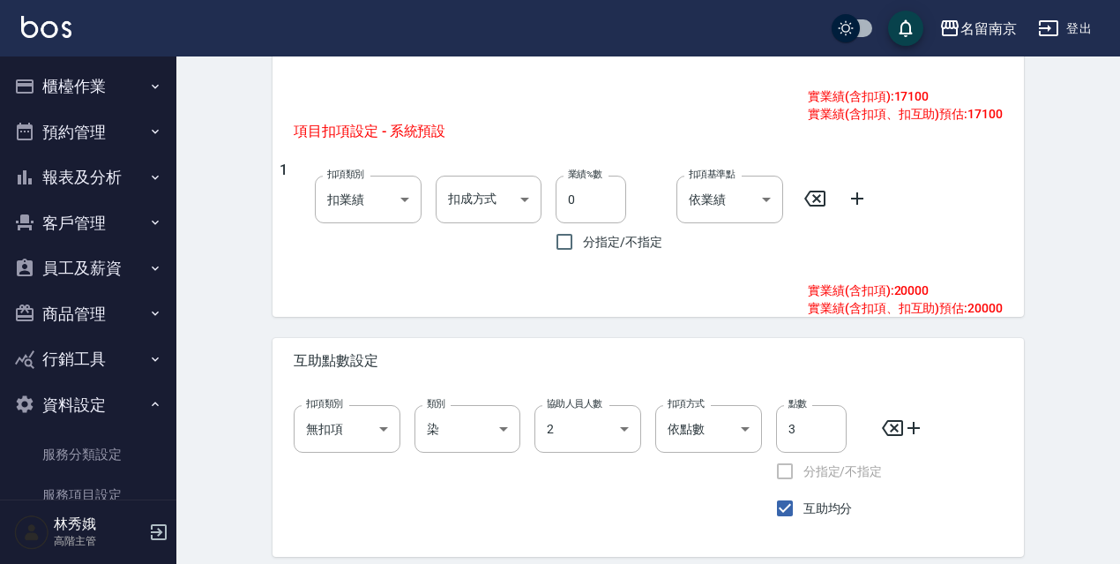
scroll to position [1051, 0]
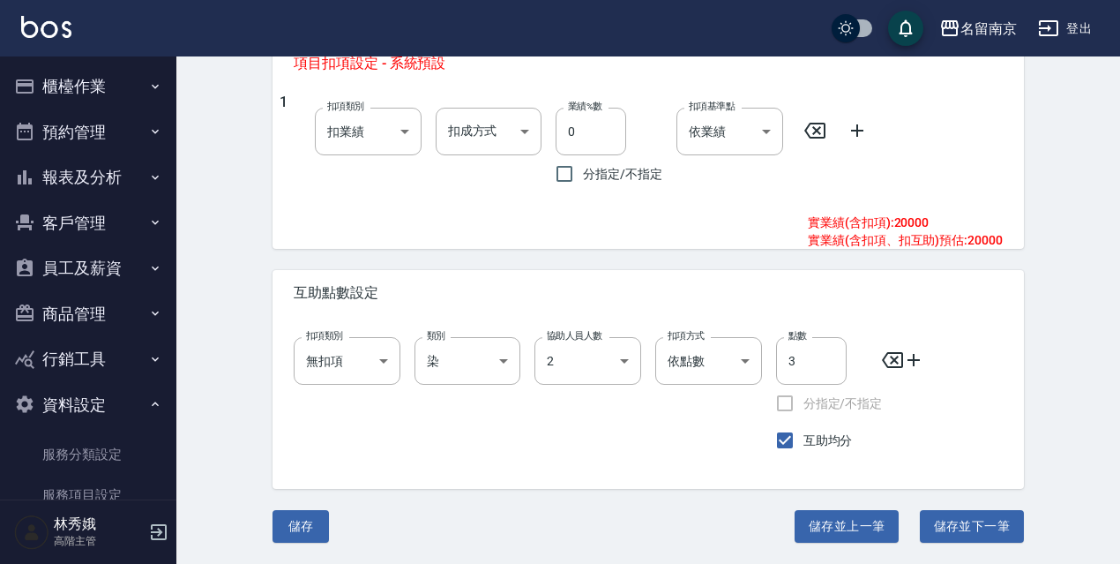
type input "507"
click at [889, 356] on icon at bounding box center [892, 359] width 21 height 21
type input "onSales"
type input "0"
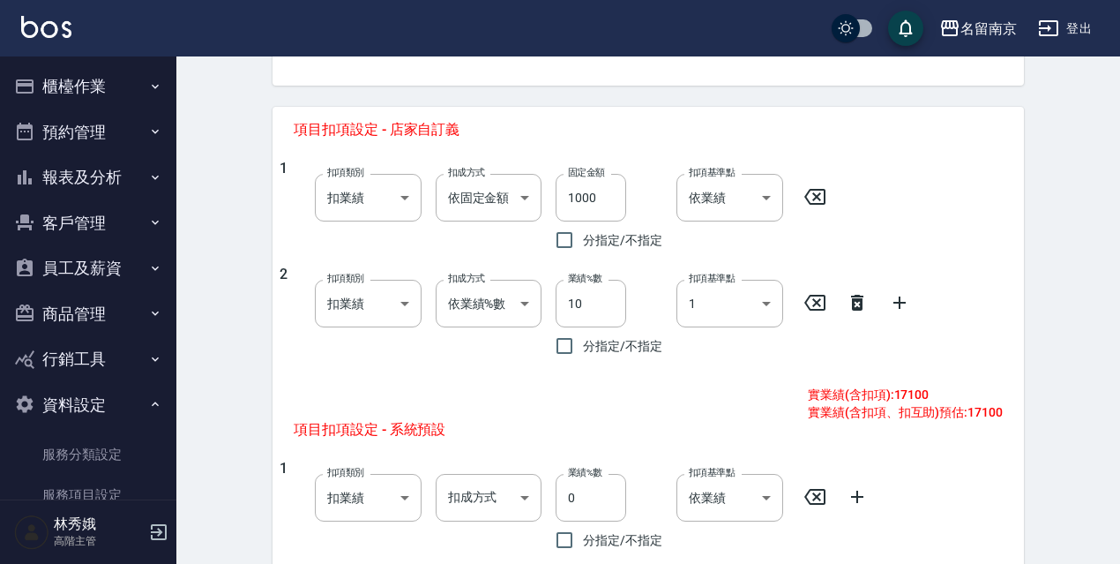
scroll to position [695, 0]
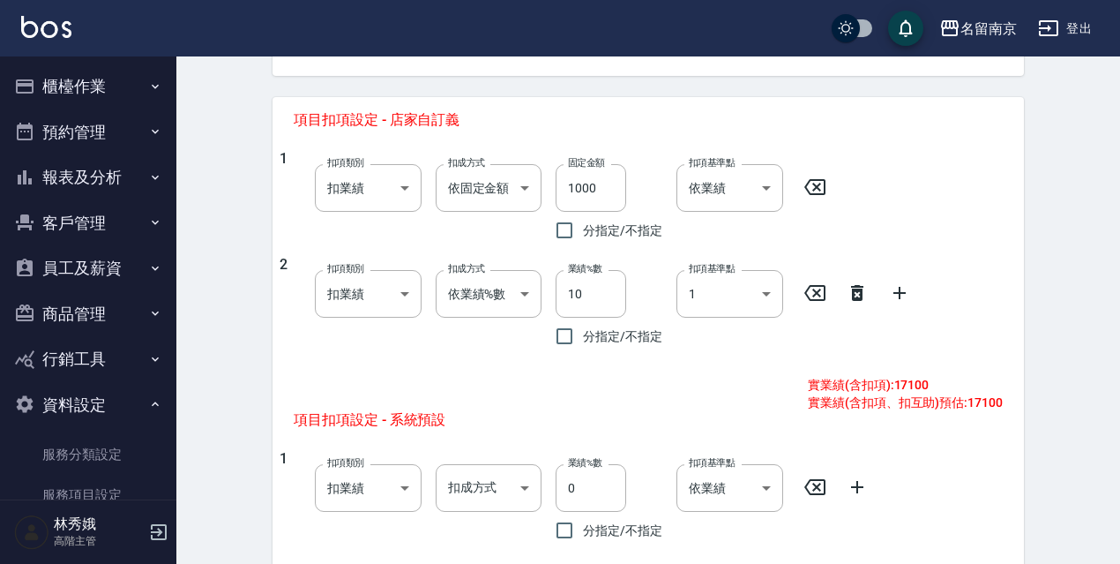
click at [855, 294] on icon at bounding box center [857, 293] width 12 height 16
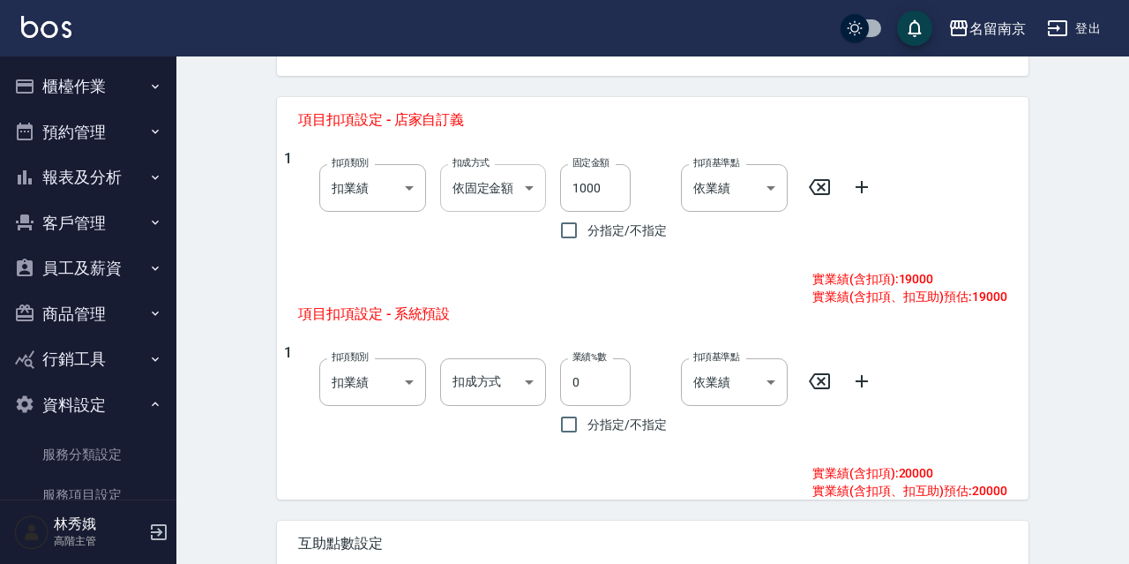
click at [515, 188] on body "名留南京 登出 櫃檯作業 打帳單 帳單列表 掛單列表 座位開單 營業儀表板 現金收支登錄 高階收支登錄 材料自購登錄 每日結帳 排班表 現場電腦打卡 掃碼打卡…" at bounding box center [564, 22] width 1129 height 1435
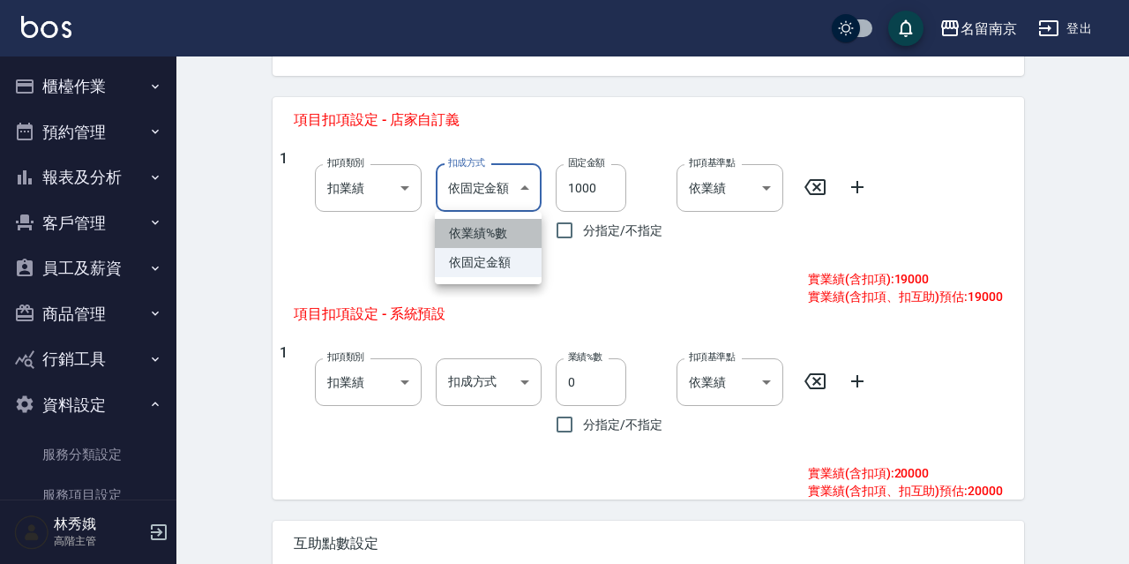
click at [513, 234] on li "依業績%數" at bounding box center [488, 233] width 107 height 29
type input "扣趴數"
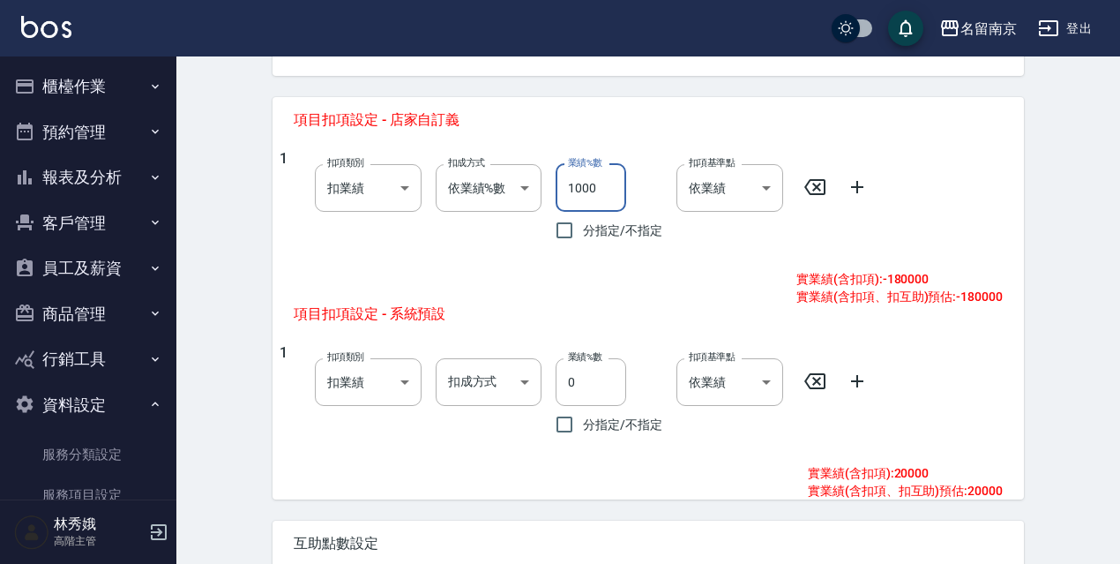
drag, startPoint x: 603, startPoint y: 187, endPoint x: 561, endPoint y: 176, distance: 43.6
click at [561, 181] on input "1000" at bounding box center [591, 188] width 71 height 48
type input "10"
click at [856, 185] on icon at bounding box center [857, 186] width 21 height 21
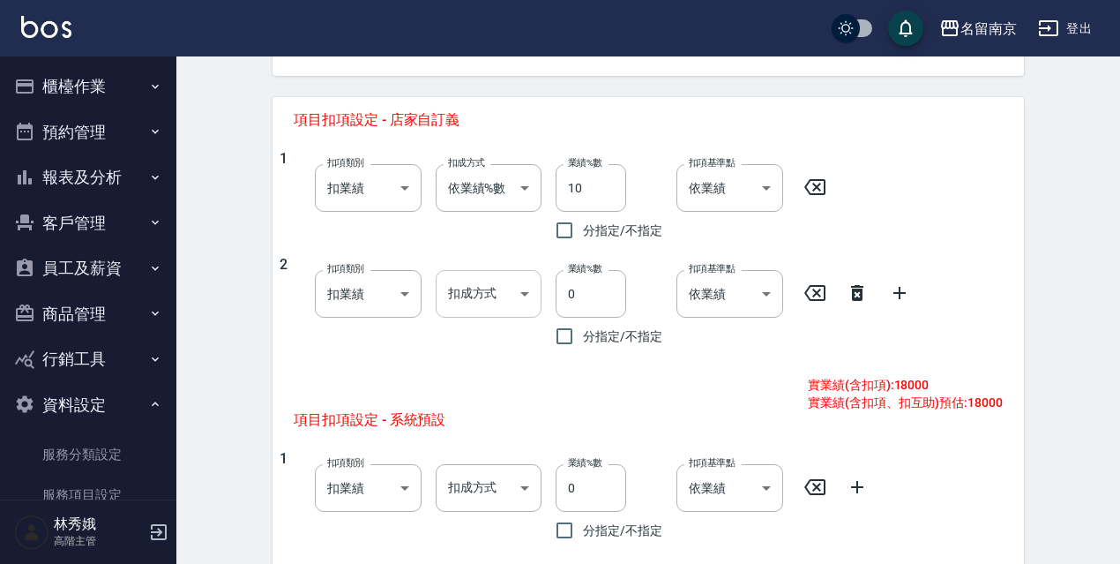
click at [517, 300] on body "名留南京 登出 櫃檯作業 打帳單 帳單列表 掛單列表 座位開單 營業儀表板 現金收支登錄 高階收支登錄 材料自購登錄 每日結帳 排班表 現場電腦打卡 掃碼打卡…" at bounding box center [560, 75] width 1120 height 1541
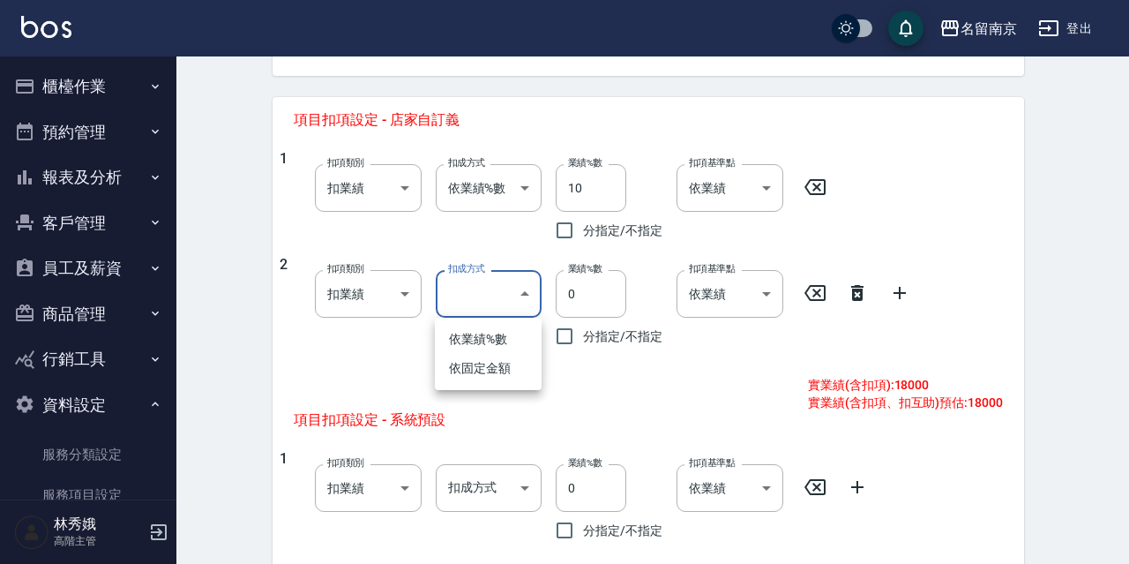
click at [503, 364] on li "依固定金額" at bounding box center [488, 368] width 107 height 29
type input "扣固定金額"
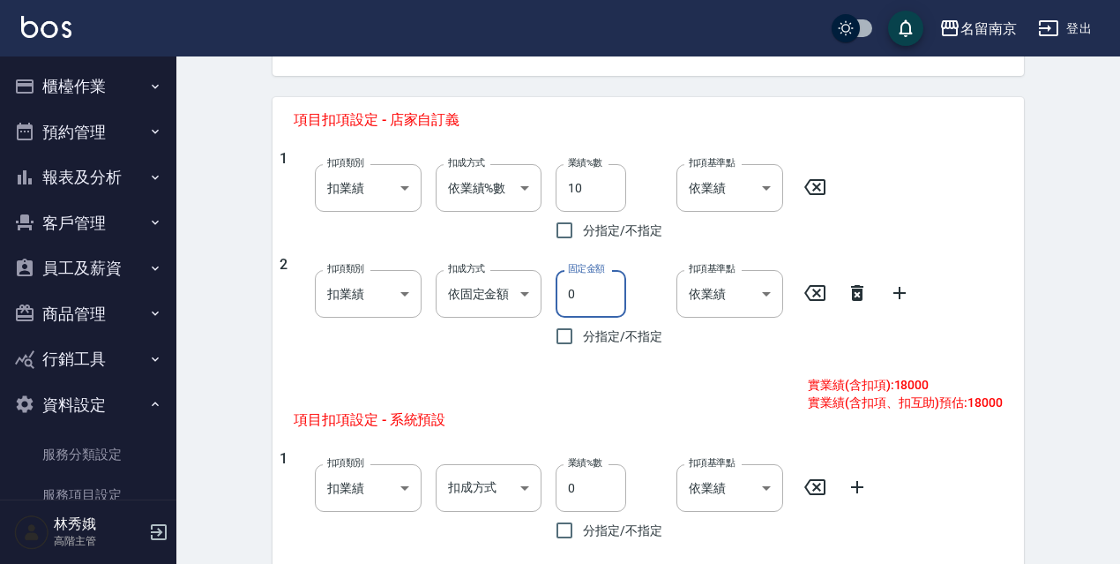
drag, startPoint x: 590, startPoint y: 288, endPoint x: 561, endPoint y: 293, distance: 29.6
click at [565, 289] on input "0" at bounding box center [591, 294] width 71 height 48
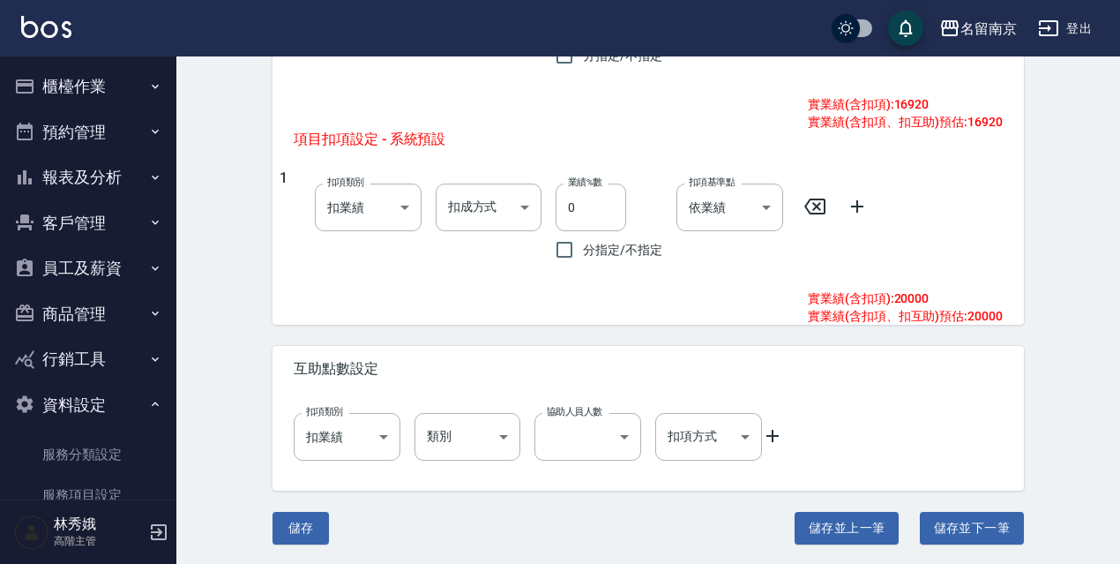
scroll to position [977, 0]
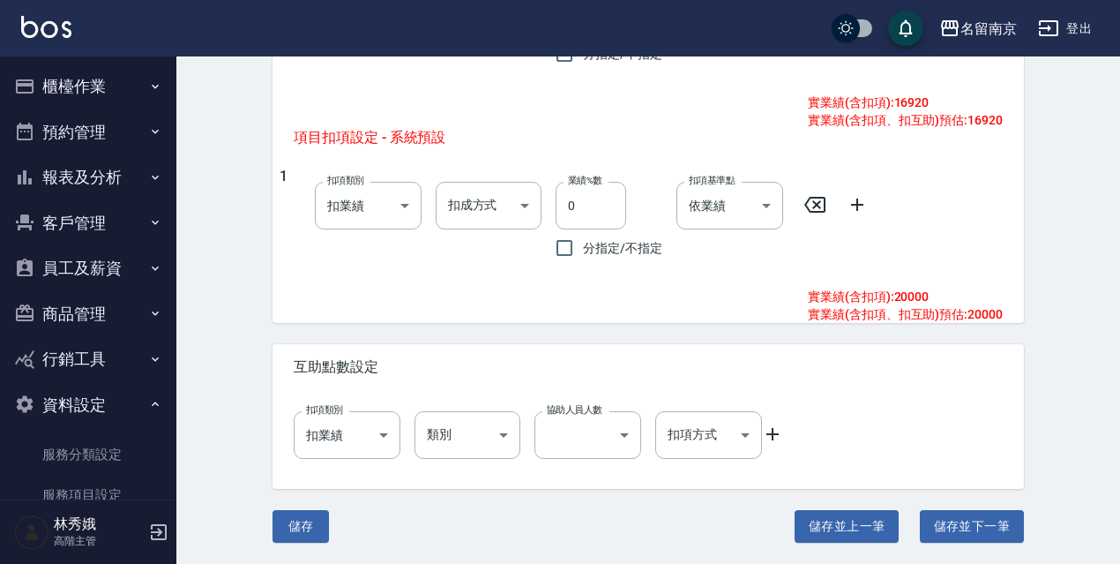
type input "1080"
click at [310, 526] on button "儲存" at bounding box center [301, 526] width 56 height 33
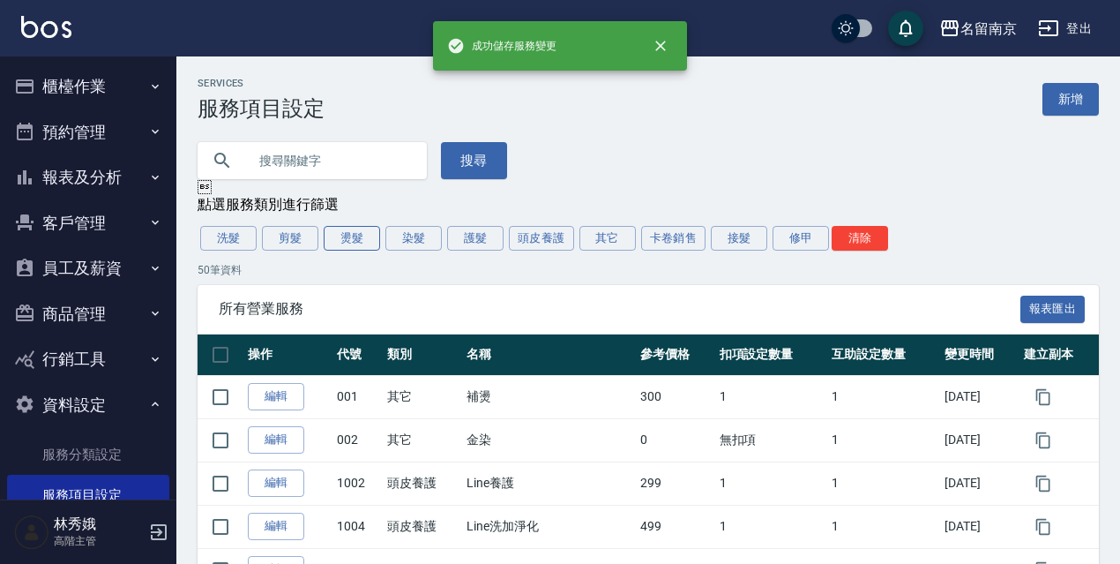
click at [346, 235] on button "燙髮" at bounding box center [352, 238] width 56 height 25
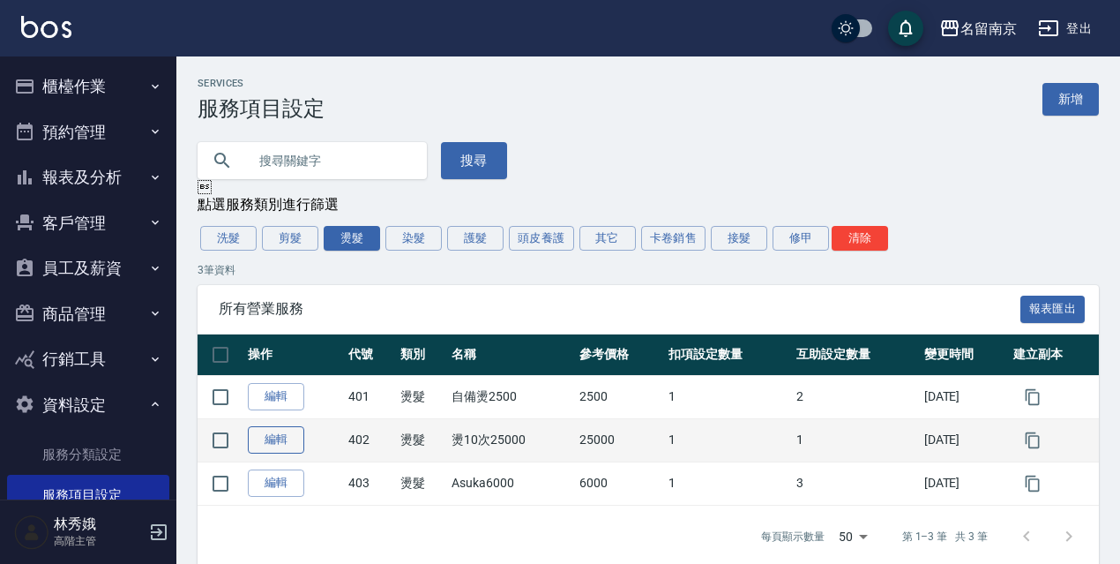
click at [269, 450] on link "編輯" at bounding box center [276, 439] width 56 height 27
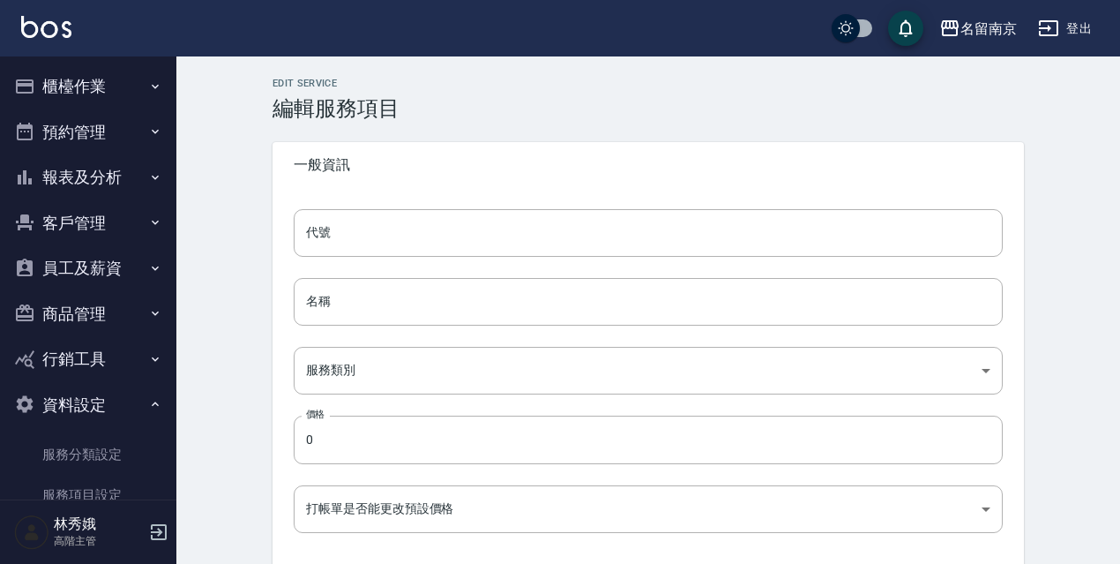
type input "402"
type input "燙10次25000"
type input "20737a53-7594-496b-a919-5bc5b2c9468b"
type input "25000"
type input "FALSE"
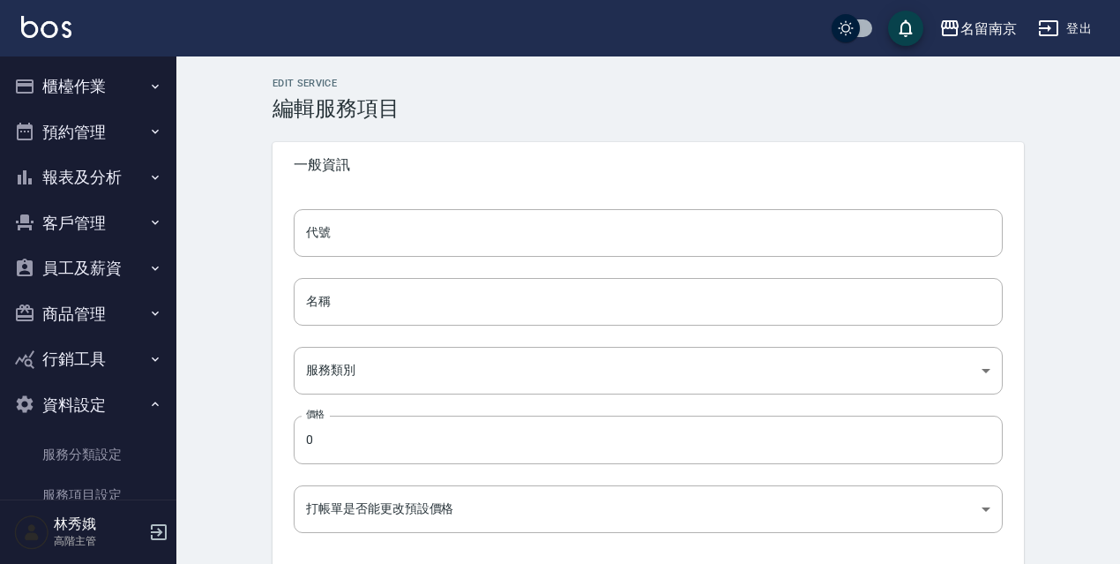
type input "none"
type input "UNSET"
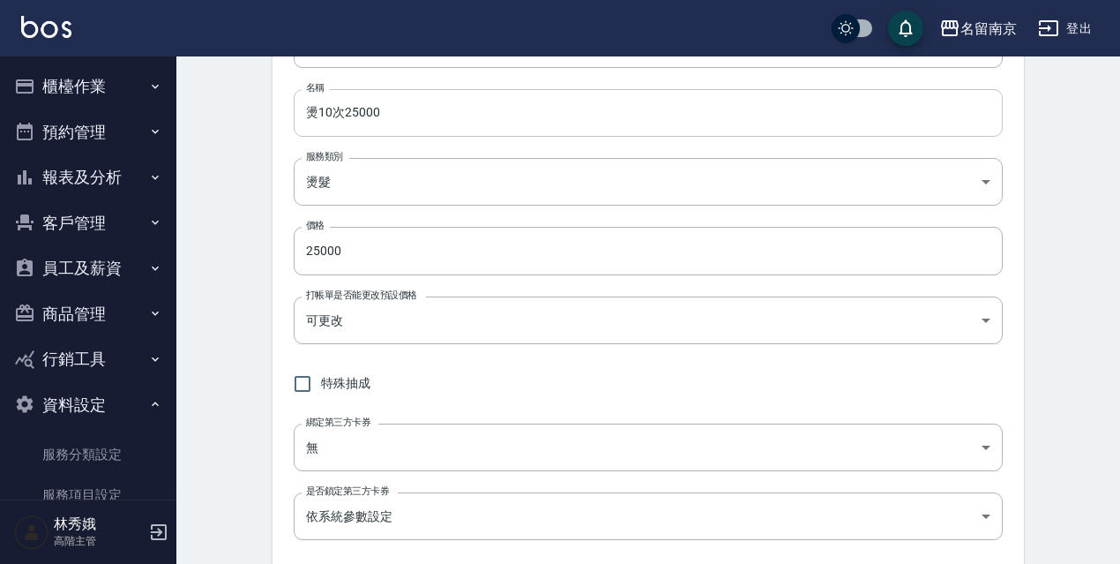
scroll to position [181, 0]
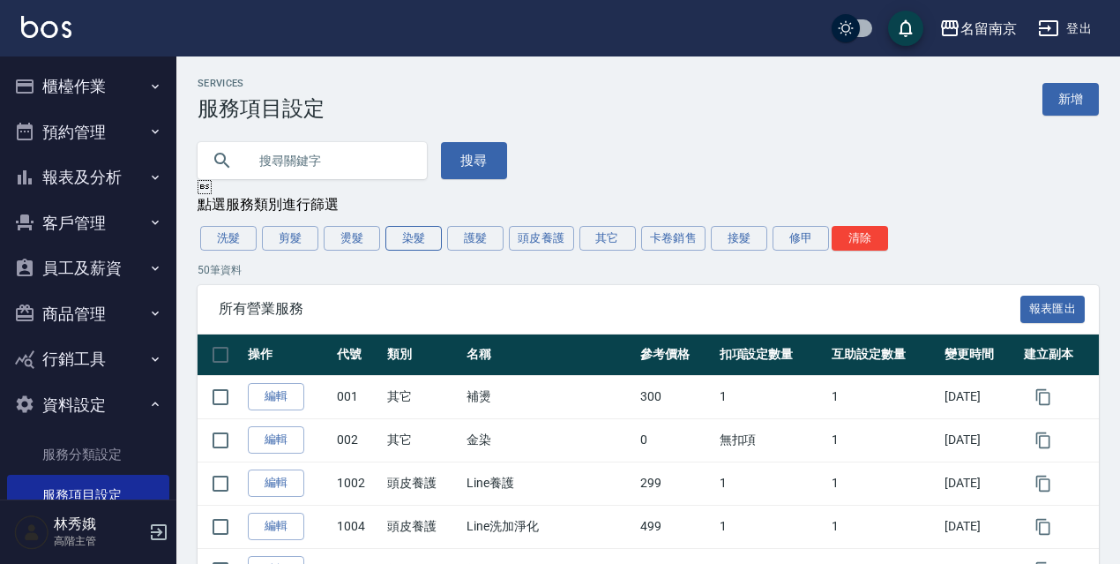
click at [407, 242] on button "染髮" at bounding box center [413, 238] width 56 height 25
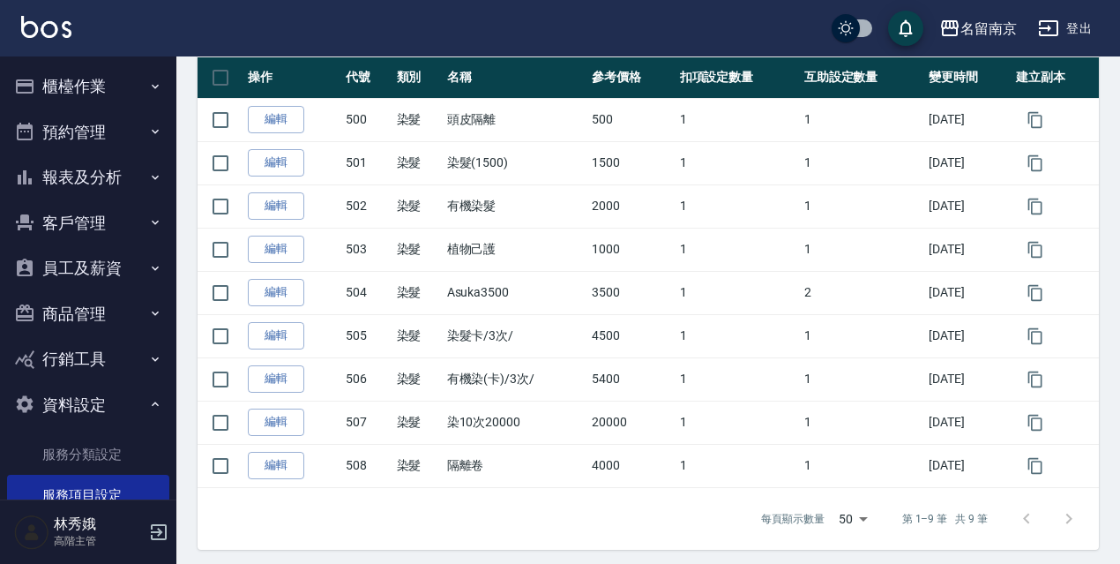
scroll to position [283, 0]
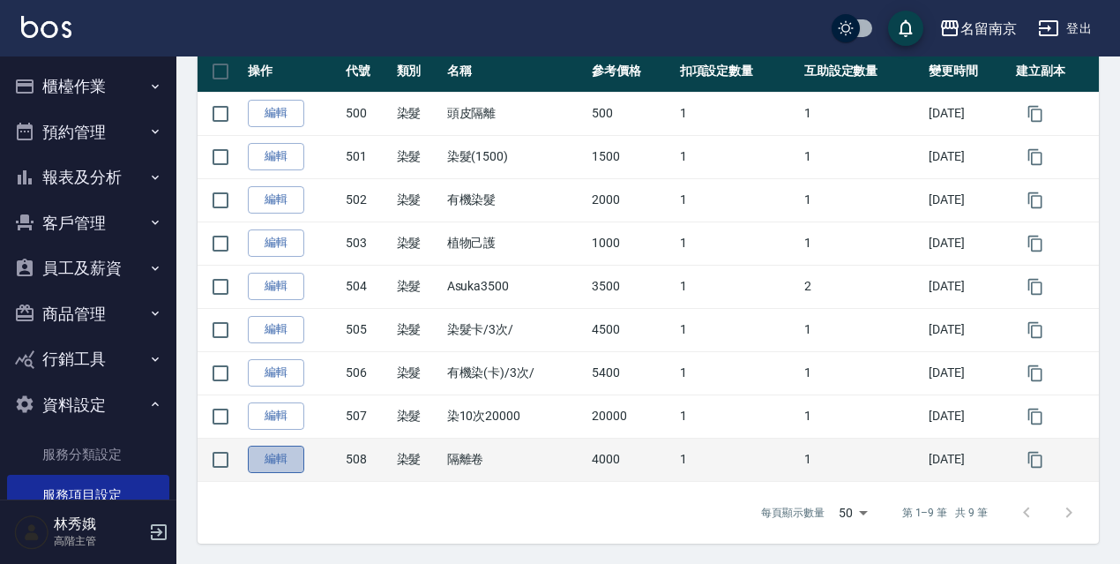
click at [296, 463] on link "編輯" at bounding box center [276, 458] width 56 height 27
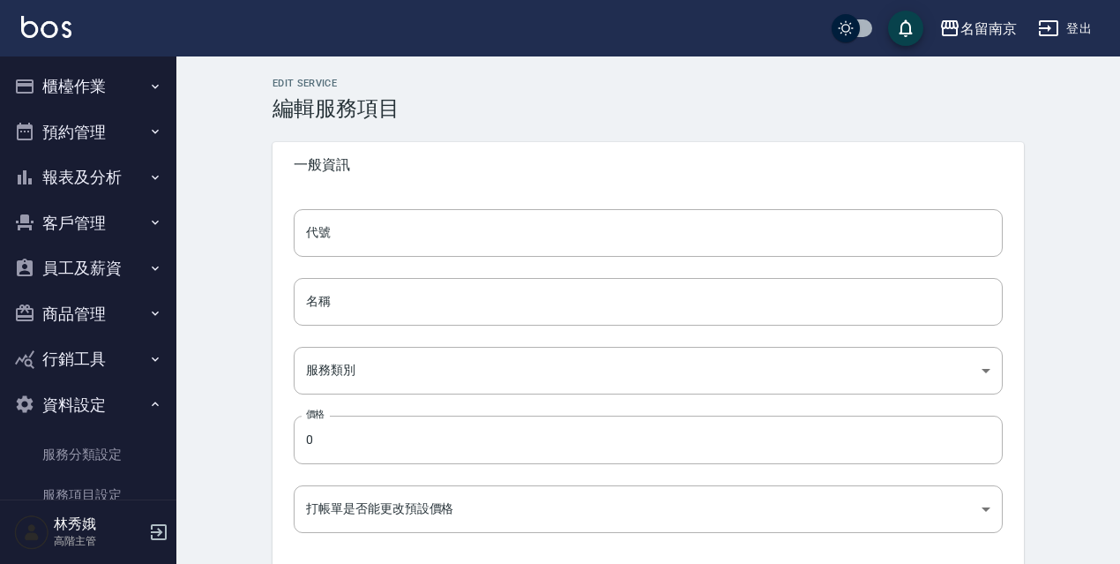
type input "508"
type input "隔離卷"
type input "236ce252-38c0-4a61-8a54-cad1cb645efc"
type input "4000"
type input "FALSE"
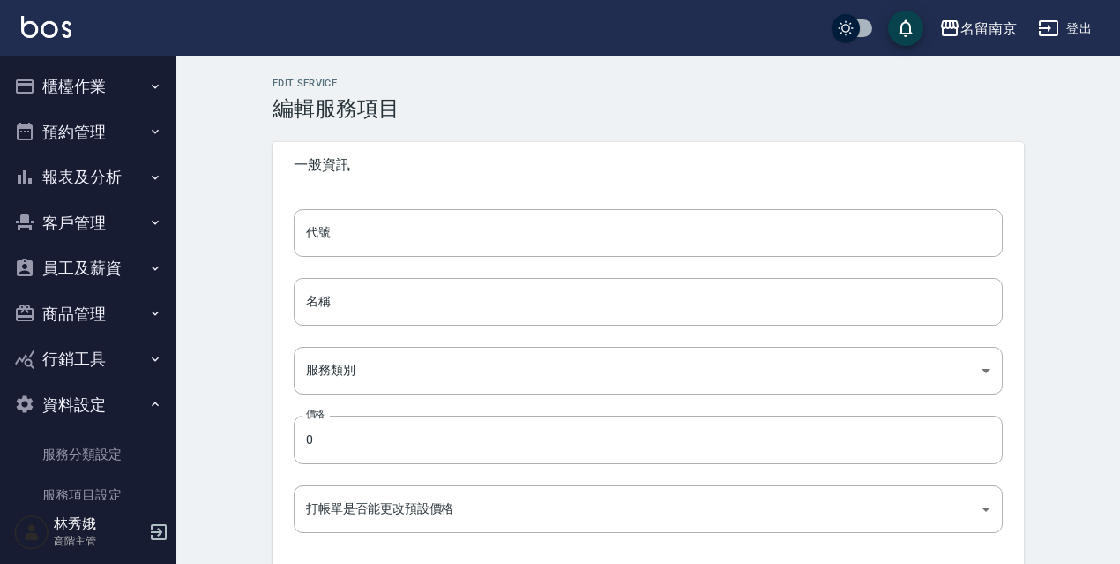
type input "none"
type input "UNSET"
click at [378, 310] on input "隔離卷" at bounding box center [648, 302] width 709 height 48
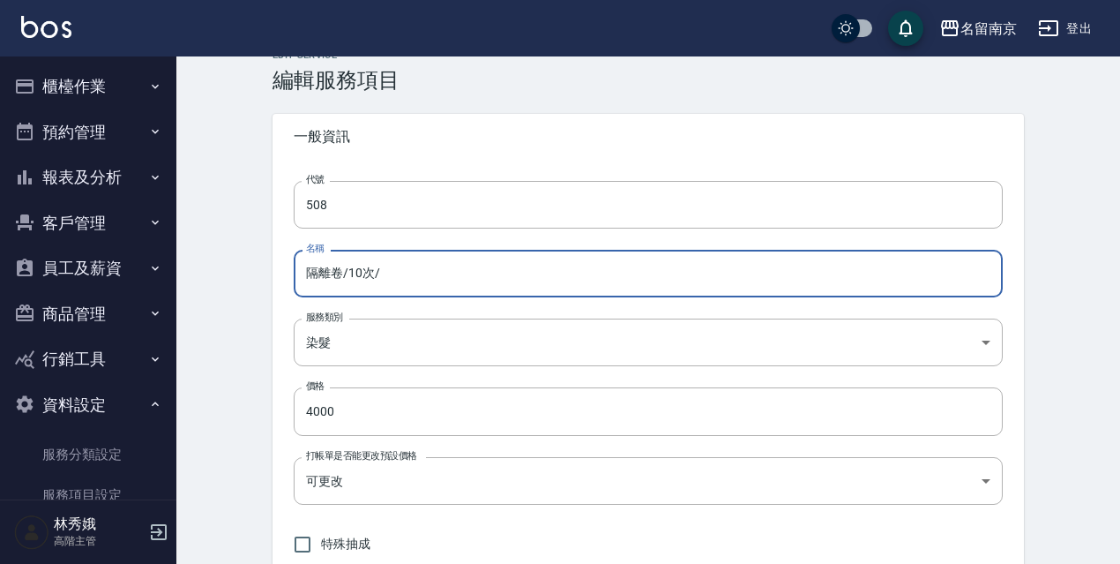
scroll to position [25, 0]
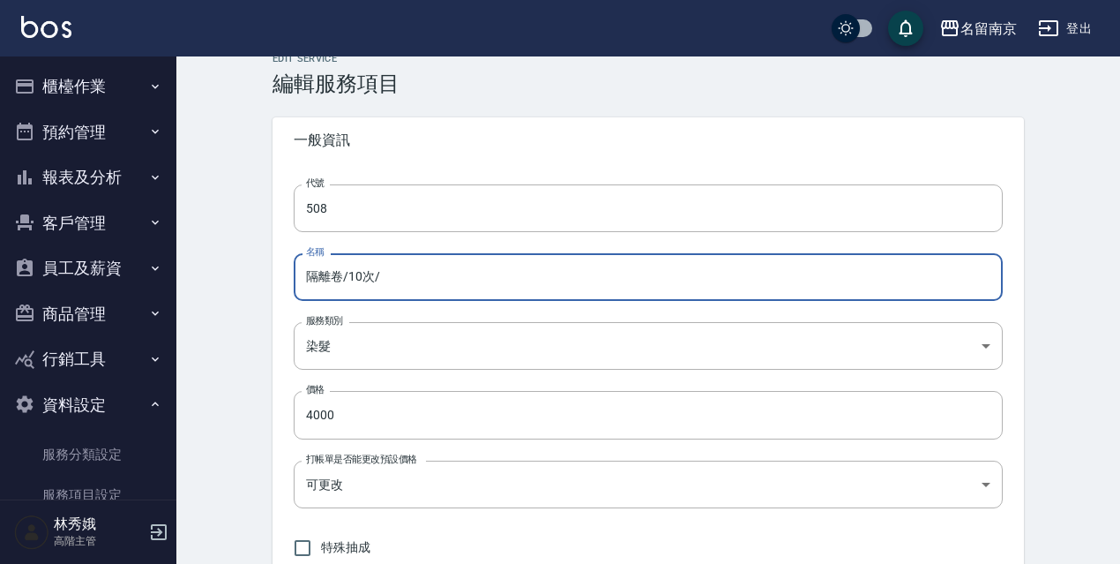
click at [306, 278] on input "隔離卷/10次/" at bounding box center [648, 277] width 709 height 48
click at [426, 278] on input "隔離卷/10次/" at bounding box center [648, 277] width 709 height 48
click at [302, 277] on input "隔離卷/10次/" at bounding box center [648, 277] width 709 height 48
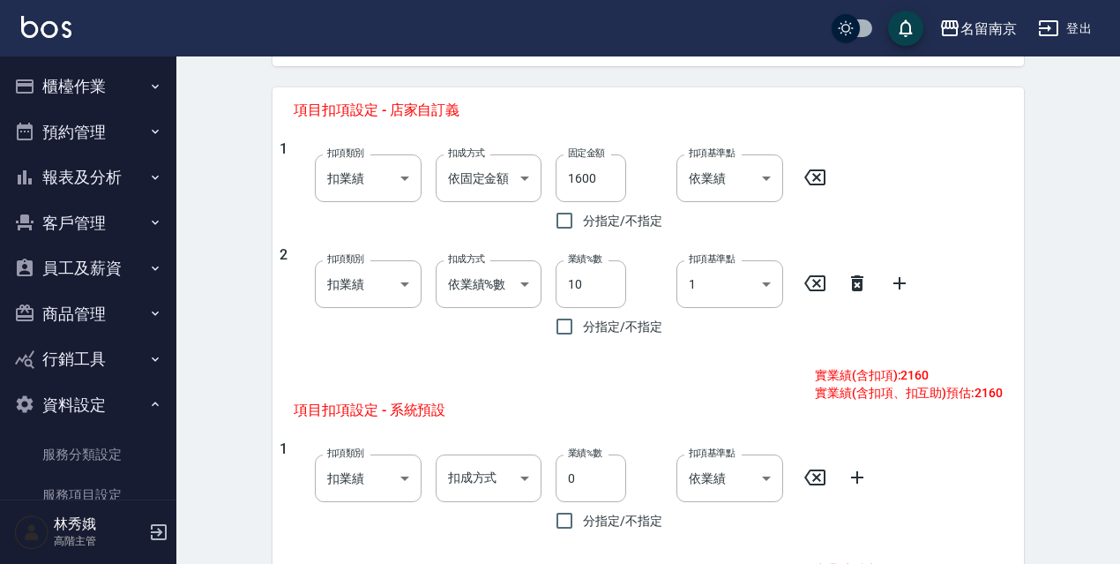
scroll to position [712, 0]
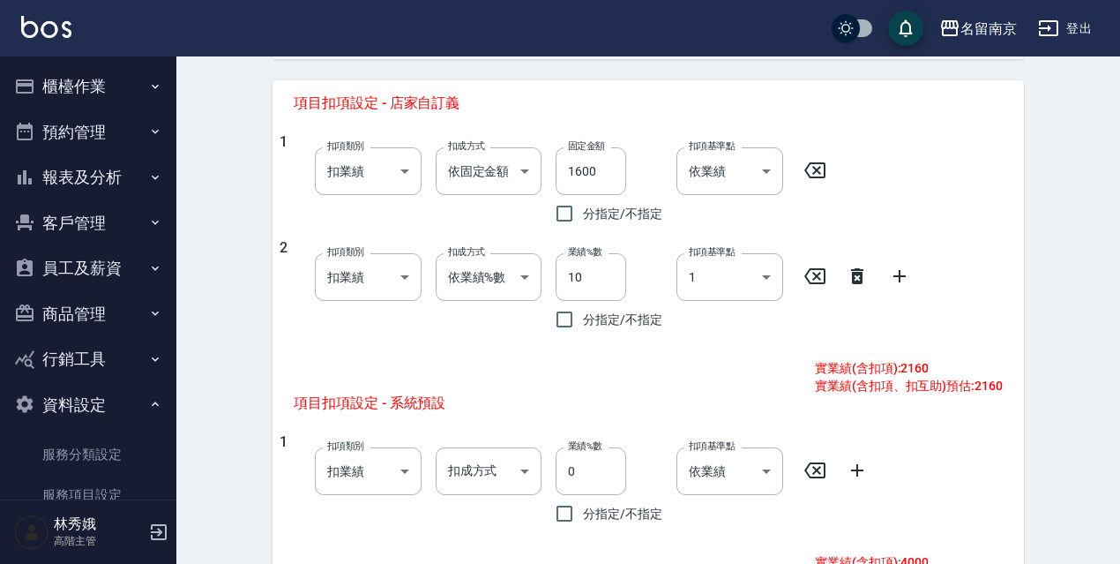
type input "隔離卷/10次/"
click at [861, 276] on icon at bounding box center [857, 276] width 12 height 16
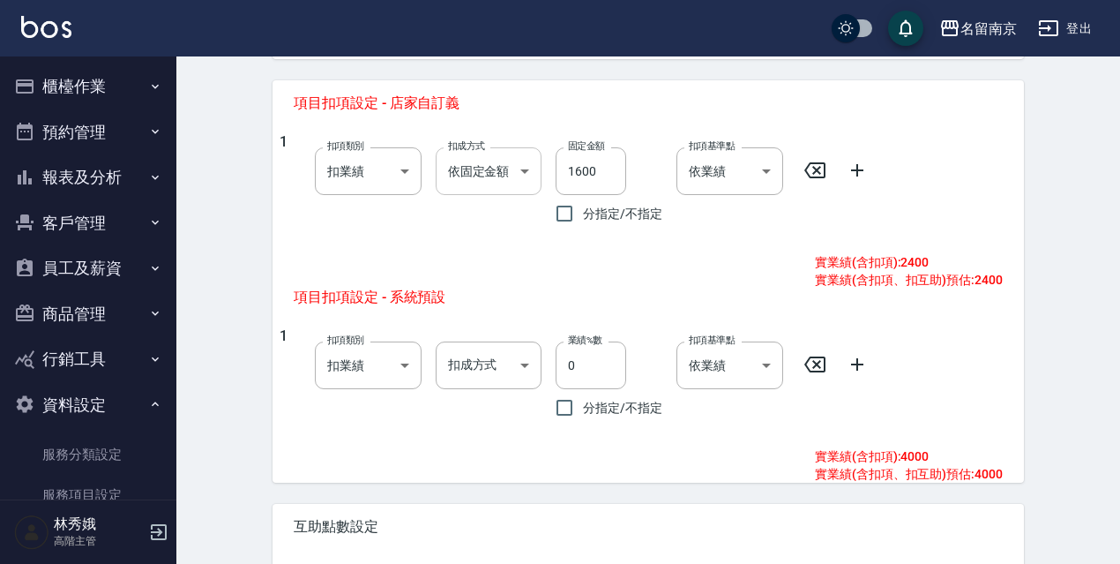
click at [526, 175] on body "名留南京 登出 櫃檯作業 打帳單 帳單列表 掛單列表 座位開單 營業儀表板 現金收支登錄 高階收支登錄 材料自購登錄 每日結帳 排班表 現場電腦打卡 掃碼打卡…" at bounding box center [560, 5] width 1120 height 1435
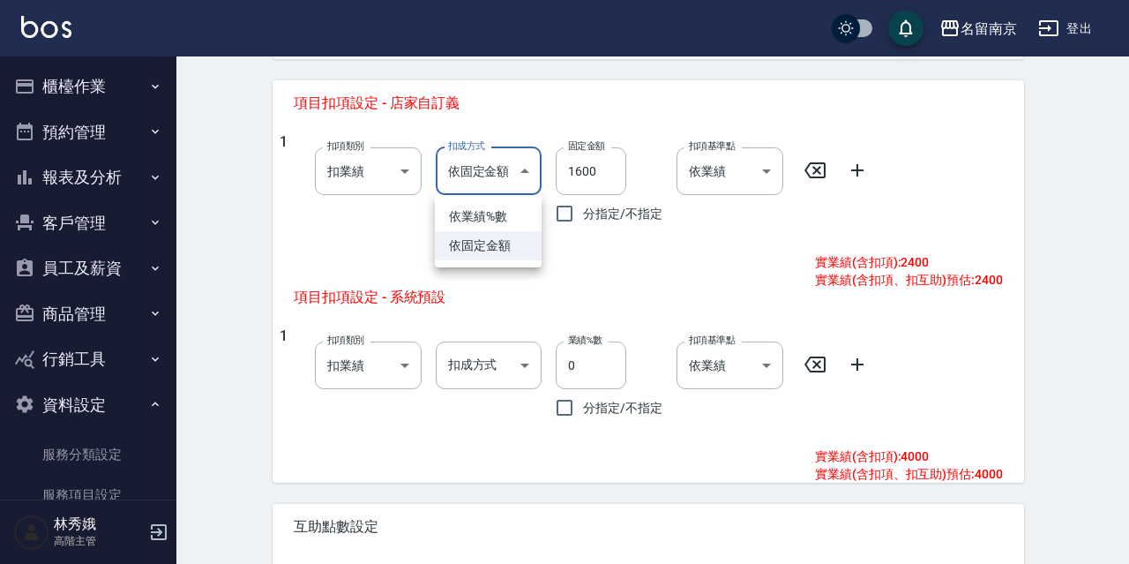
click at [510, 220] on li "依業績%數" at bounding box center [488, 216] width 107 height 29
type input "扣趴數"
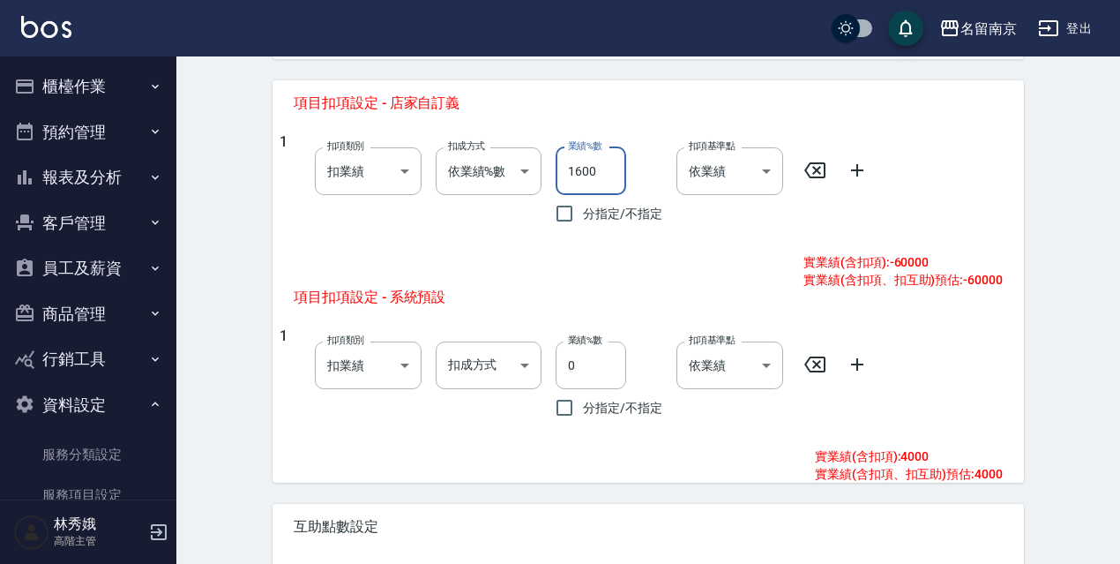
drag, startPoint x: 596, startPoint y: 178, endPoint x: 563, endPoint y: 177, distance: 33.5
click at [563, 177] on input "1600" at bounding box center [591, 171] width 71 height 48
type input "10"
click at [858, 165] on icon at bounding box center [857, 170] width 21 height 21
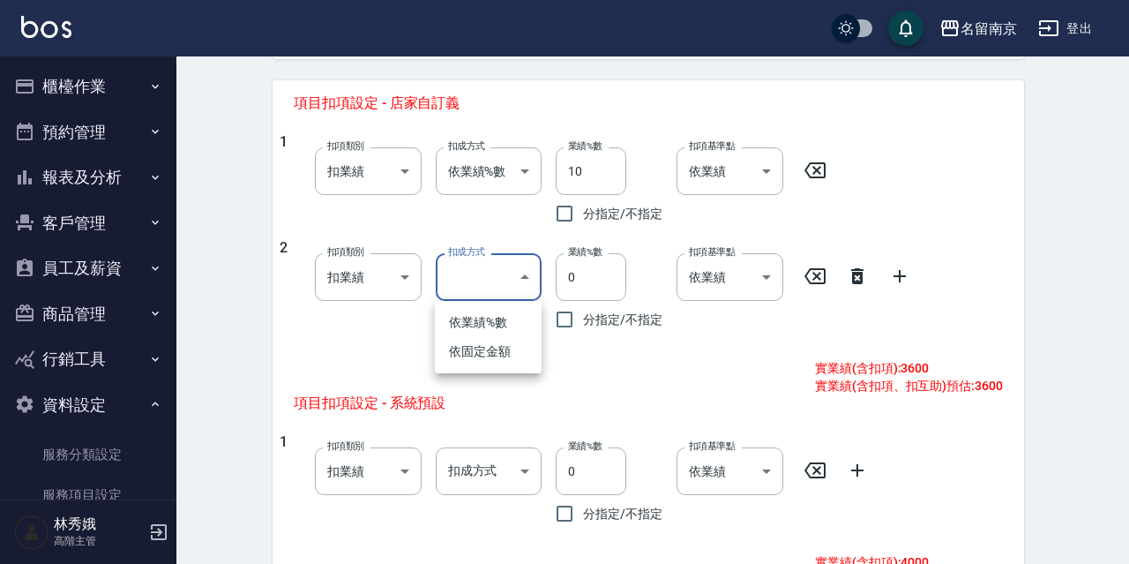
click at [529, 259] on body "名留南京 登出 櫃檯作業 打帳單 帳單列表 掛單列表 座位開單 營業儀表板 現金收支登錄 高階收支登錄 材料自購登錄 每日結帳 排班表 現場電腦打卡 掃碼打卡…" at bounding box center [564, 58] width 1129 height 1541
click at [505, 355] on li "依固定金額" at bounding box center [488, 351] width 107 height 29
type input "扣固定金額"
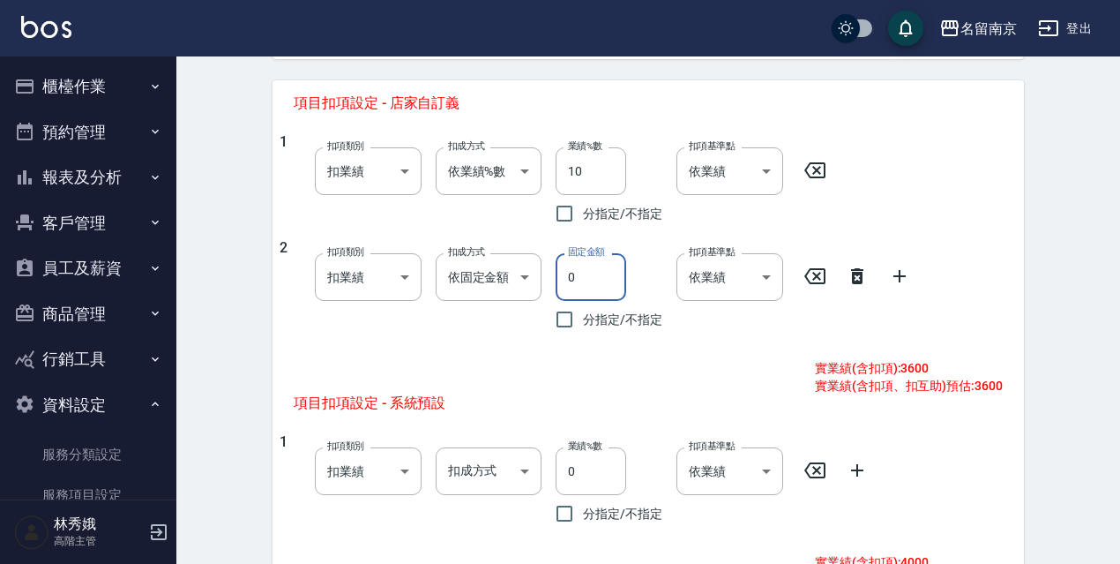
drag, startPoint x: 596, startPoint y: 280, endPoint x: 561, endPoint y: 274, distance: 35.7
click at [561, 274] on input "0" at bounding box center [591, 277] width 71 height 48
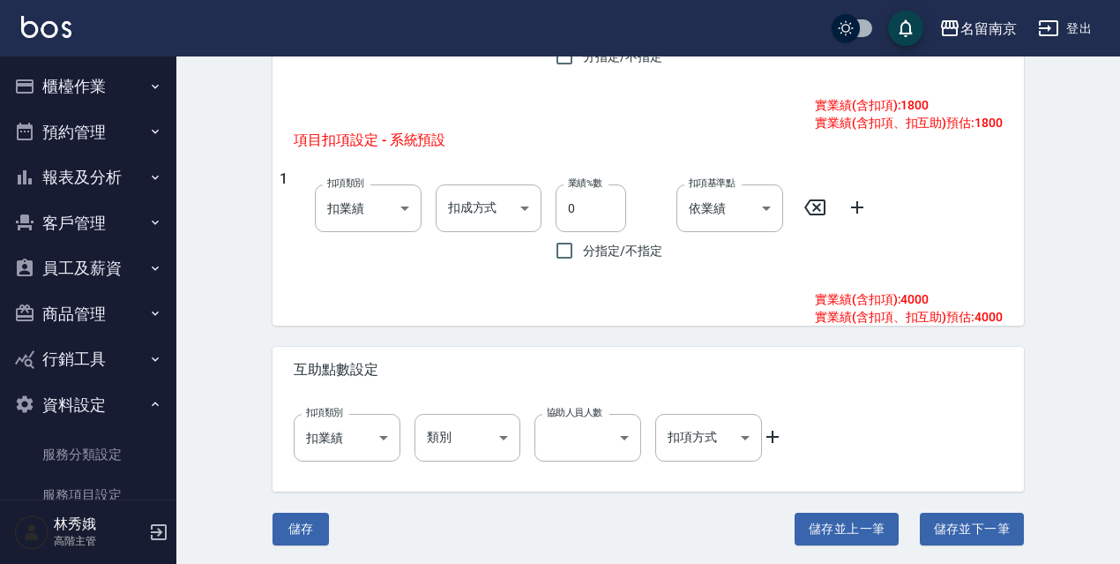
scroll to position [977, 0]
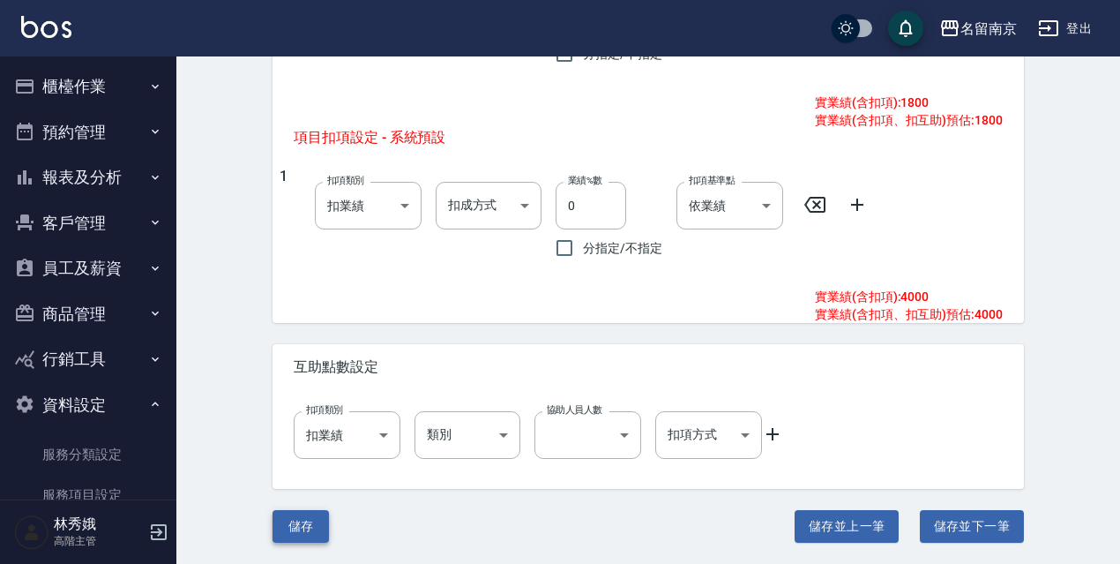
type input "1800"
click at [315, 513] on button "儲存" at bounding box center [301, 526] width 56 height 33
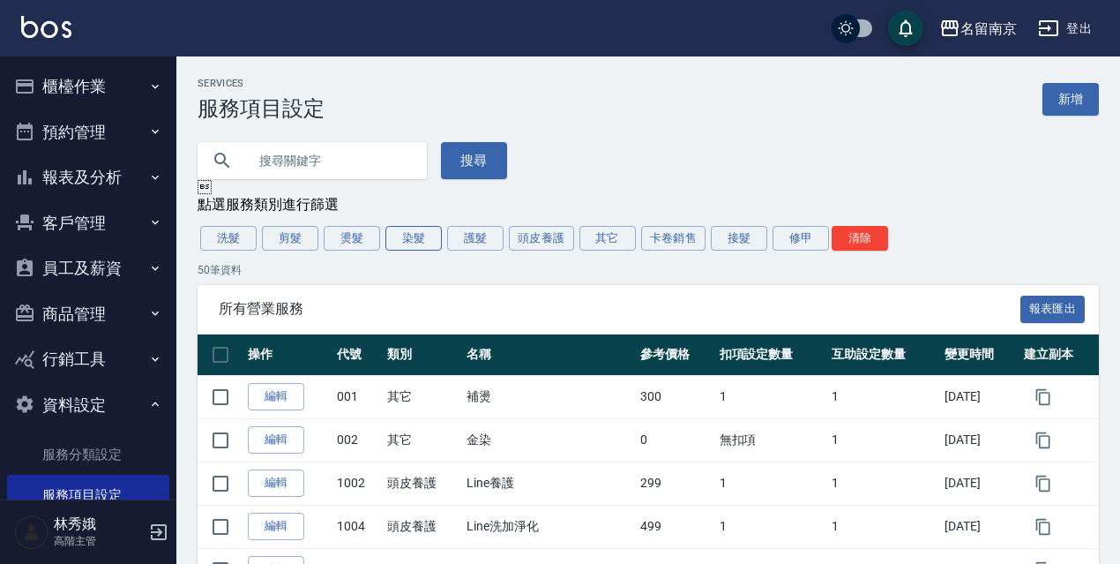
click at [420, 238] on button "染髮" at bounding box center [413, 238] width 56 height 25
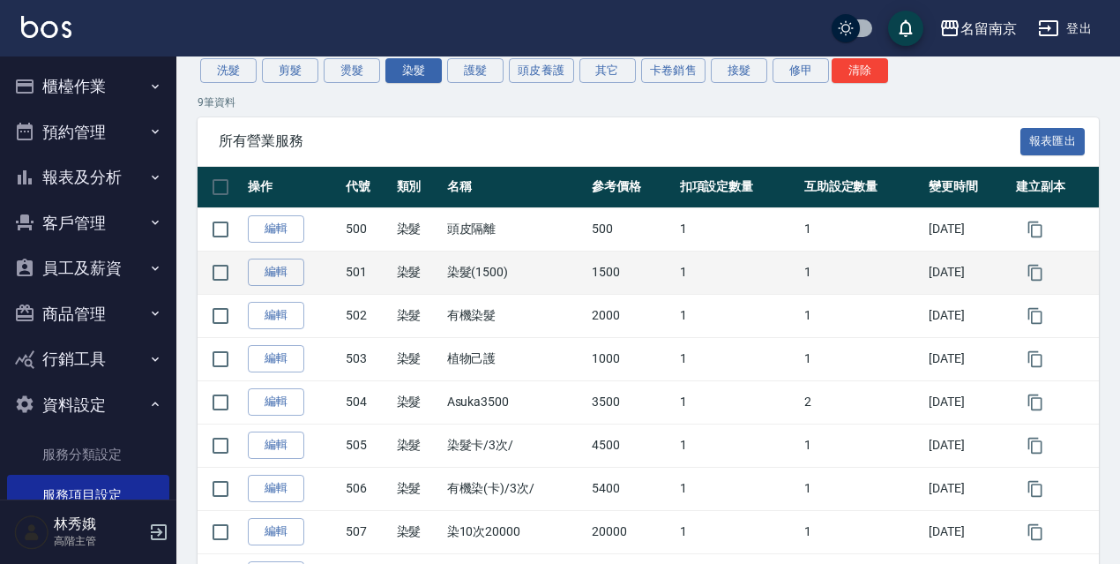
scroll to position [164, 0]
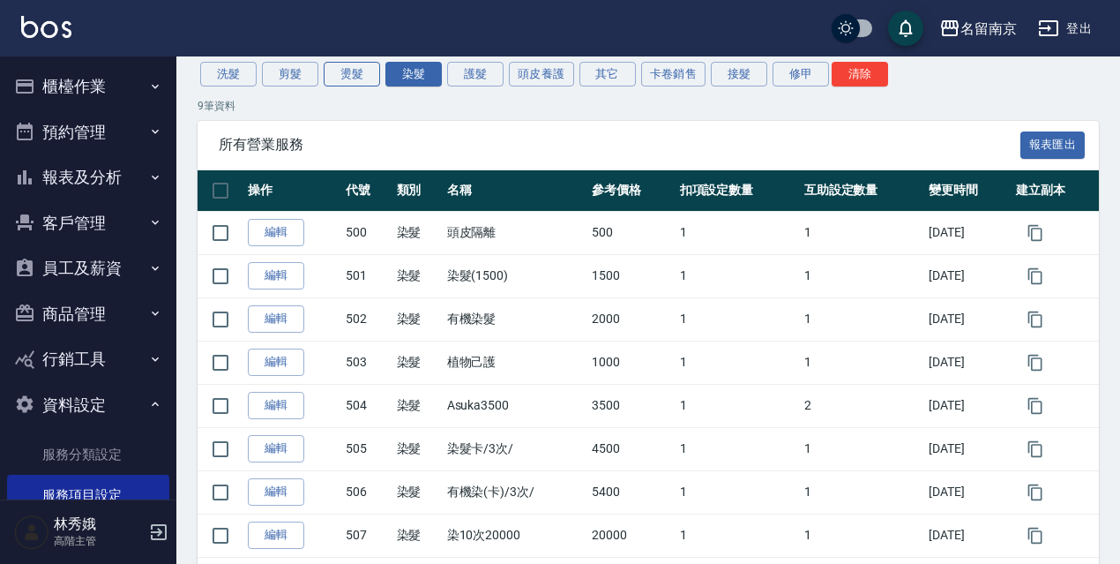
click at [357, 66] on button "燙髮" at bounding box center [352, 74] width 56 height 25
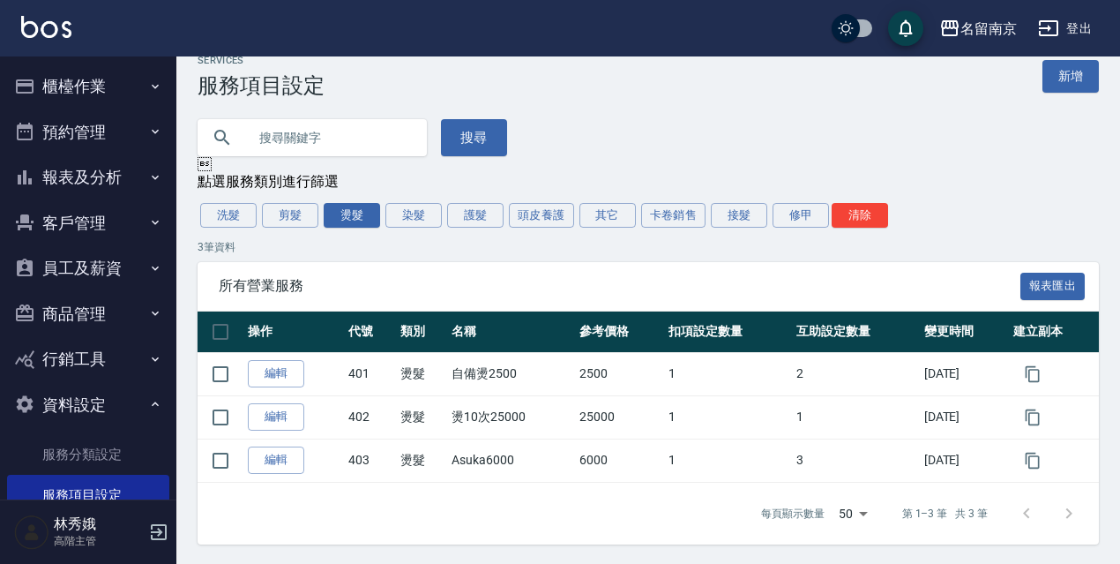
scroll to position [16, 0]
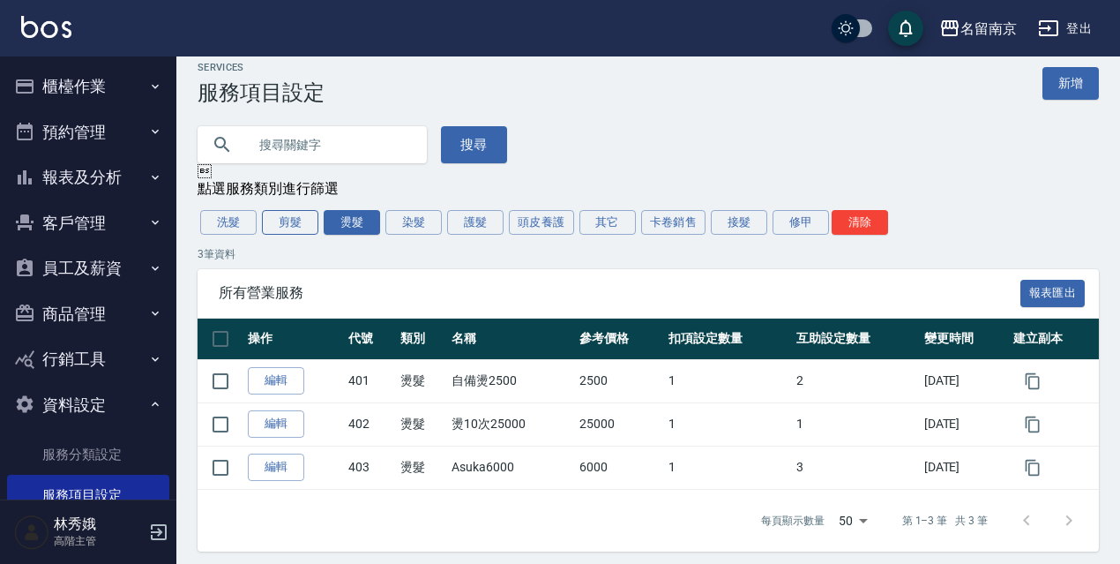
click at [298, 218] on button "剪髮" at bounding box center [290, 222] width 56 height 25
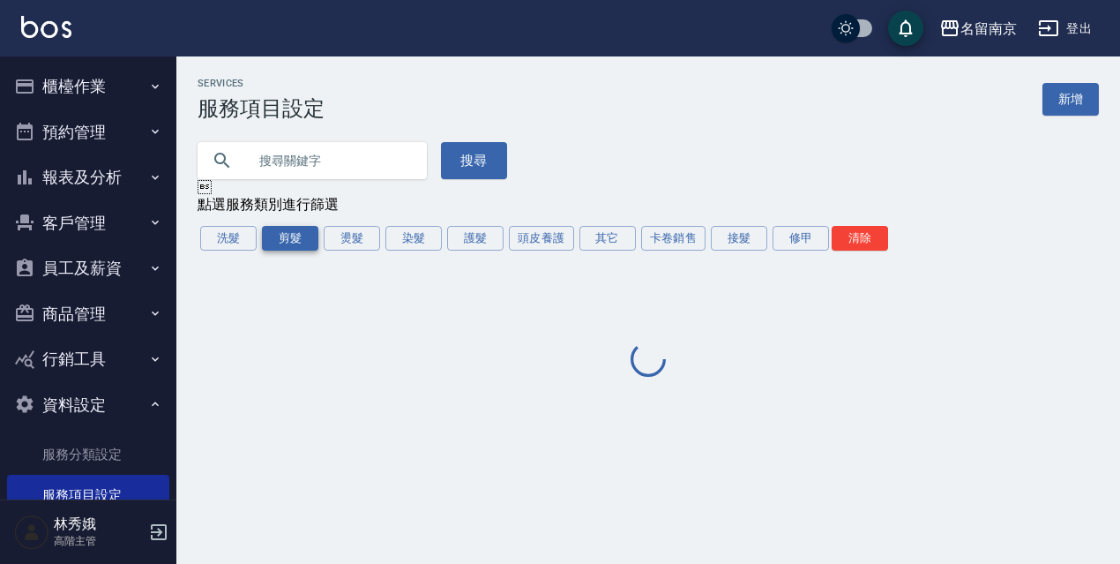
scroll to position [0, 0]
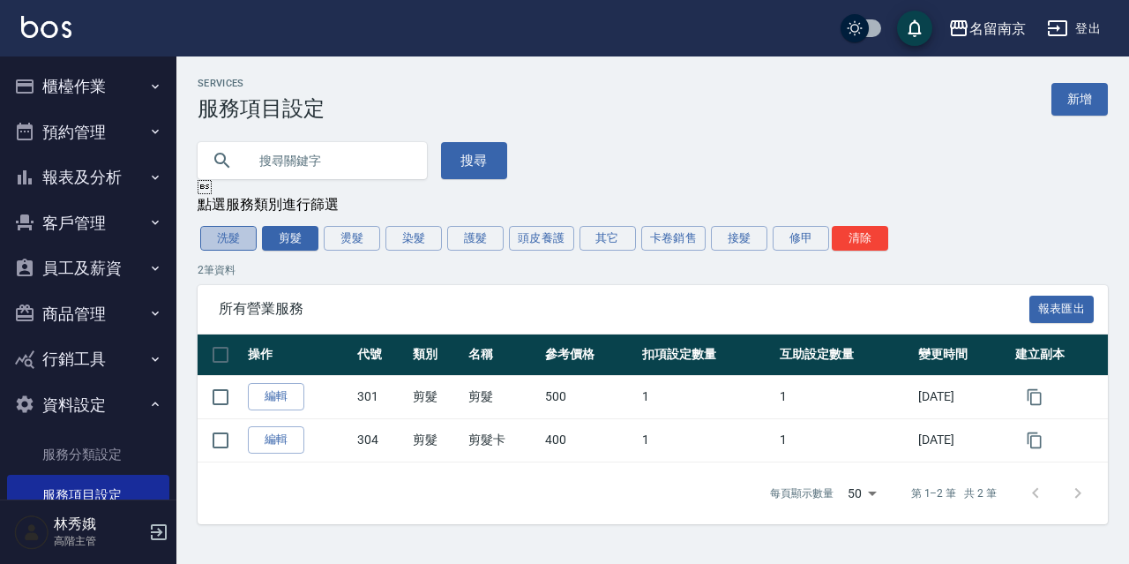
click at [228, 238] on button "洗髮" at bounding box center [228, 238] width 56 height 25
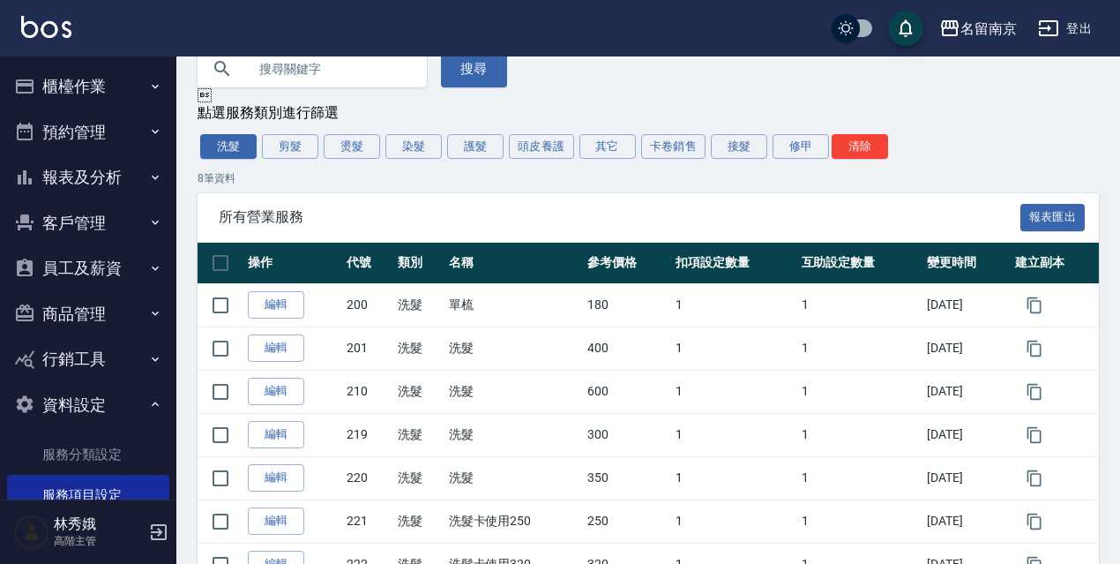
scroll to position [89, 0]
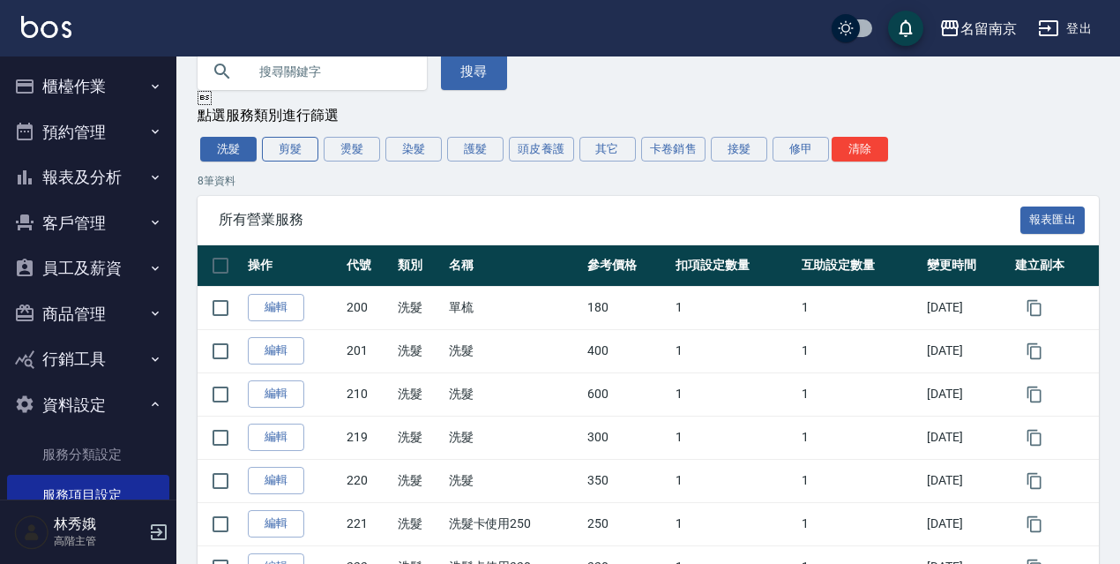
click at [272, 153] on button "剪髮" at bounding box center [290, 149] width 56 height 25
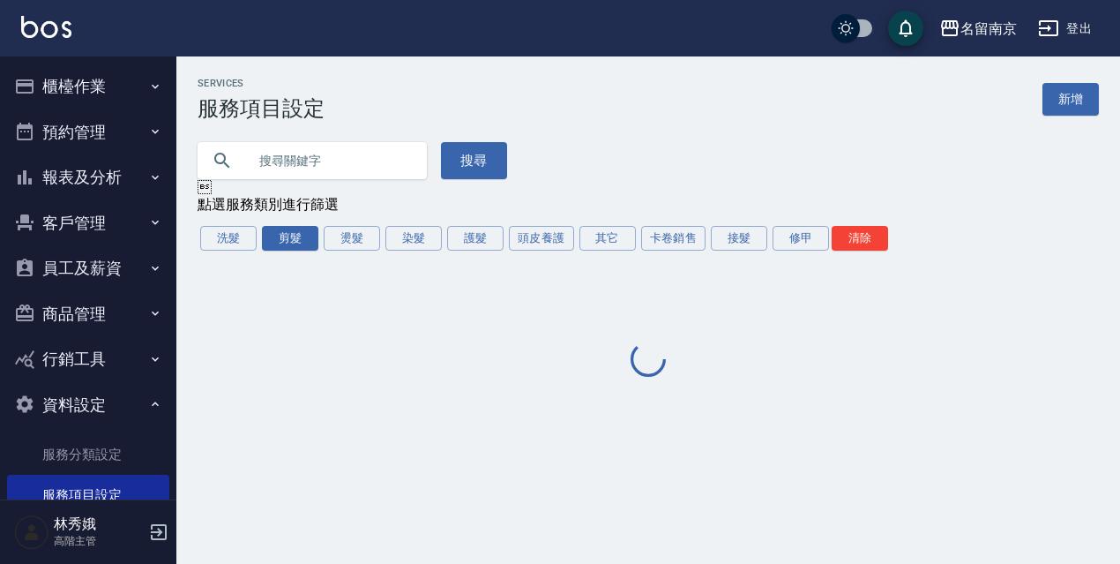
scroll to position [0, 0]
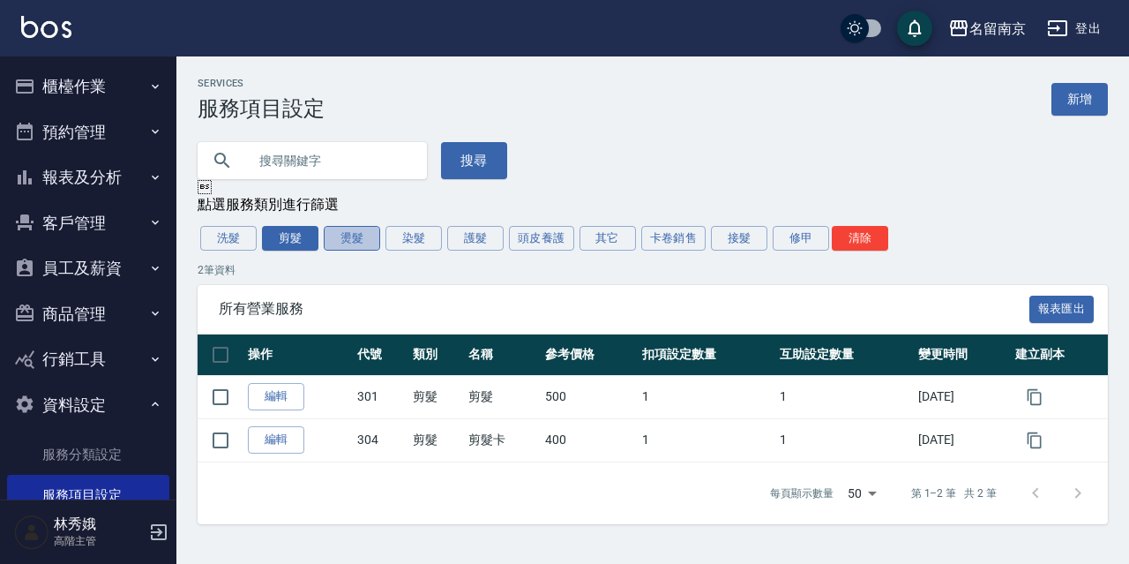
click at [350, 240] on button "燙髮" at bounding box center [352, 238] width 56 height 25
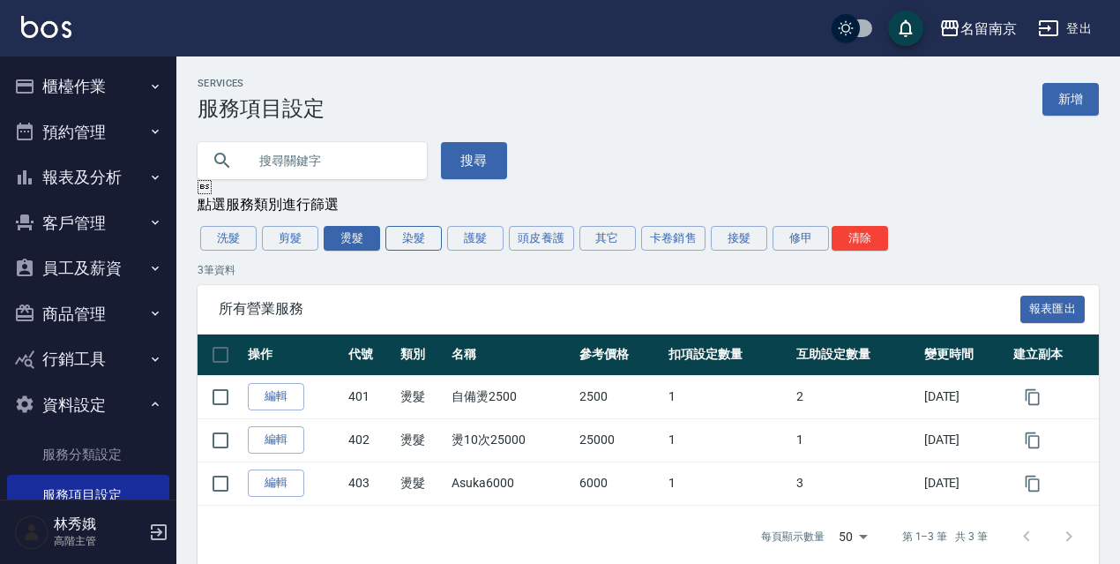
click at [409, 251] on button "染髮" at bounding box center [413, 238] width 56 height 25
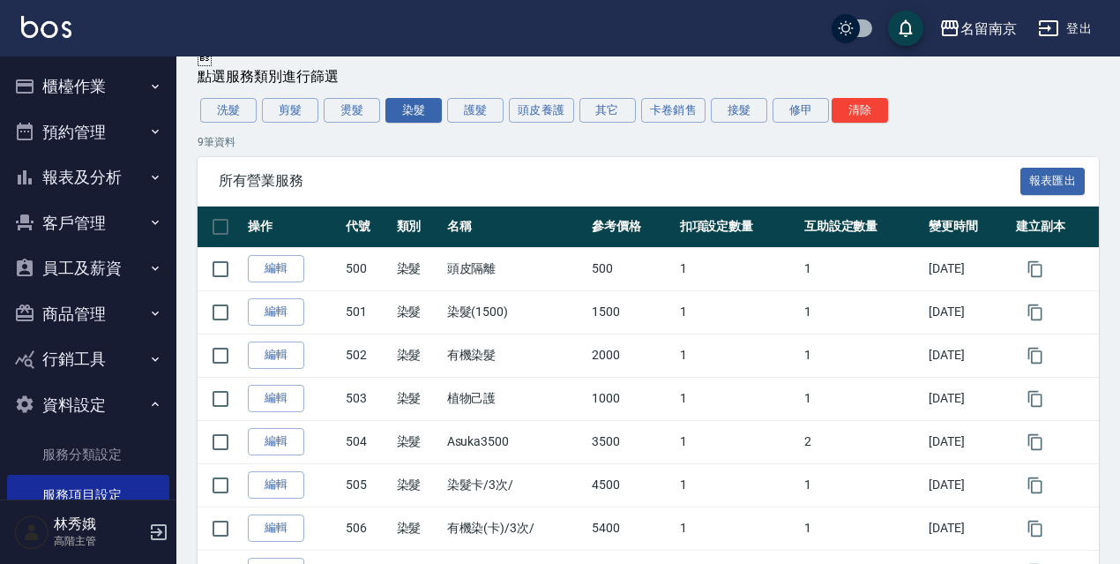
scroll to position [112, 0]
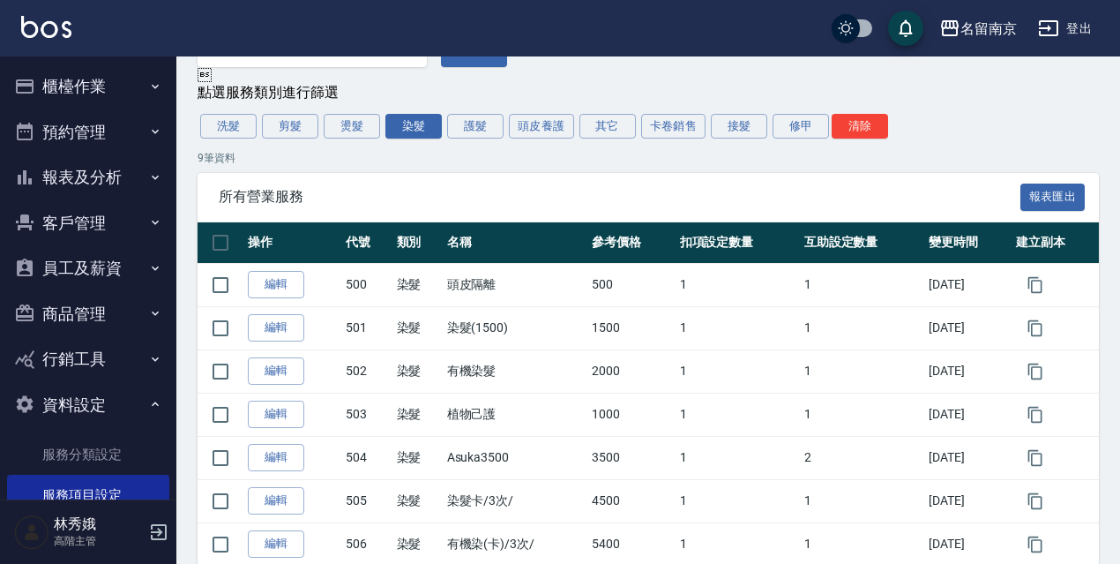
click at [1062, 20] on button "登出" at bounding box center [1065, 28] width 68 height 33
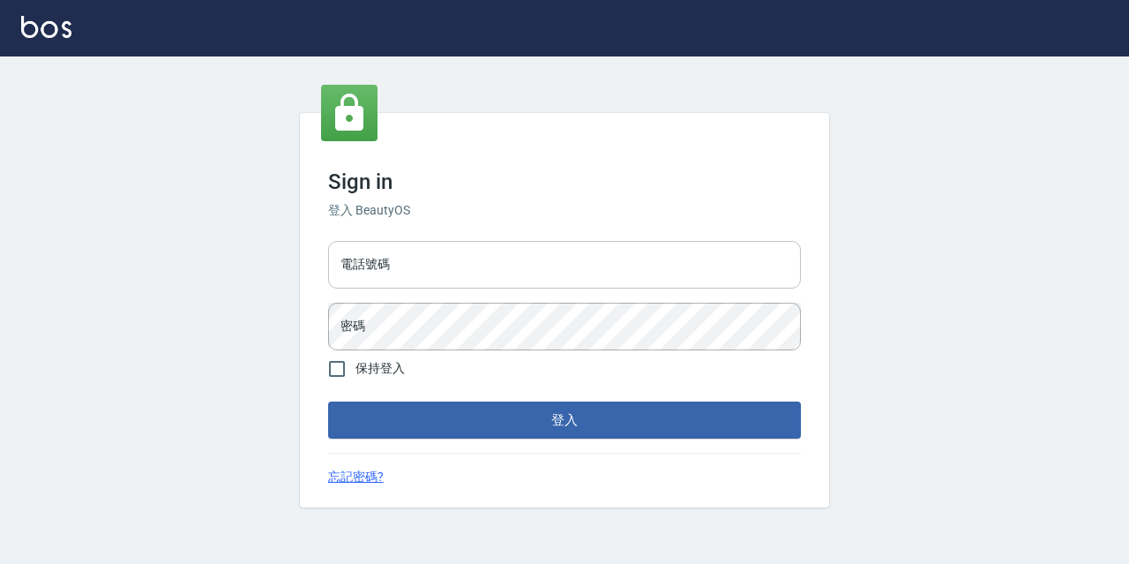
click at [430, 266] on input "電話號碼" at bounding box center [564, 265] width 473 height 48
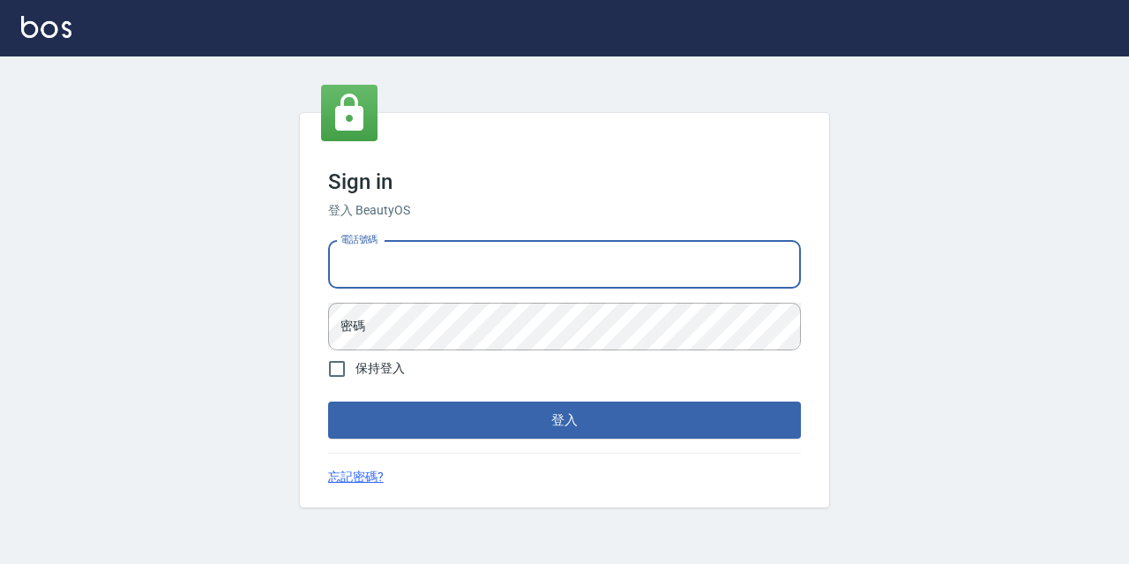
type input "0986907135"
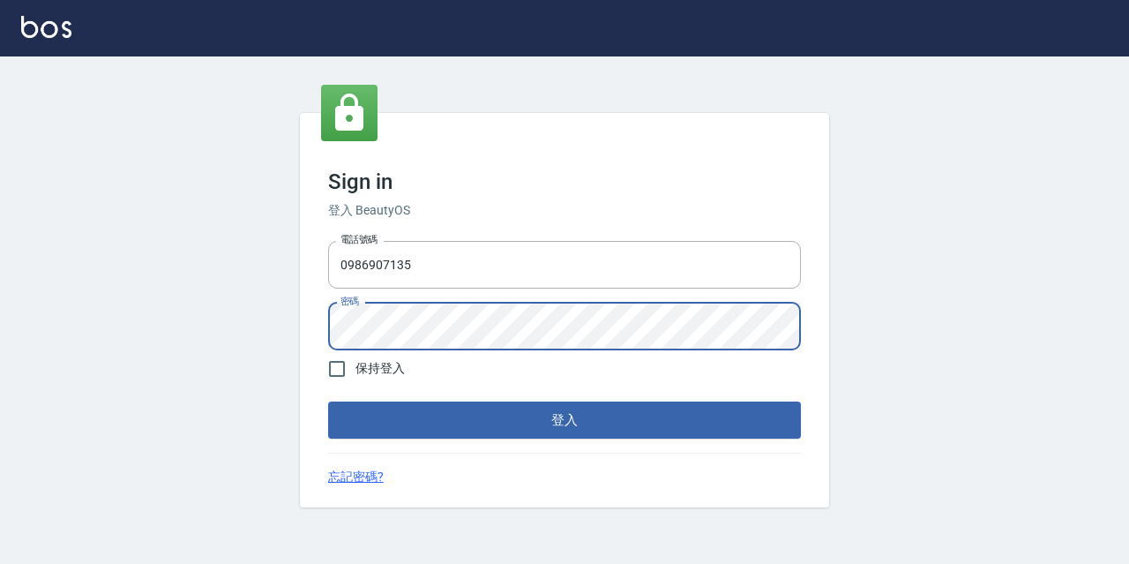
click at [328, 401] on button "登入" at bounding box center [564, 419] width 473 height 37
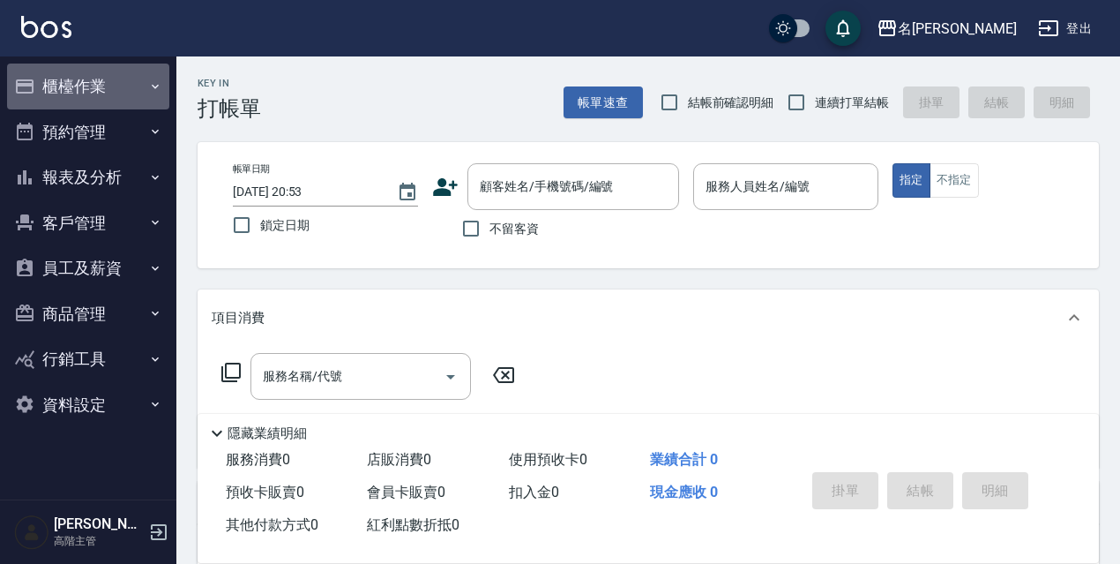
click at [89, 76] on button "櫃檯作業" at bounding box center [88, 87] width 162 height 46
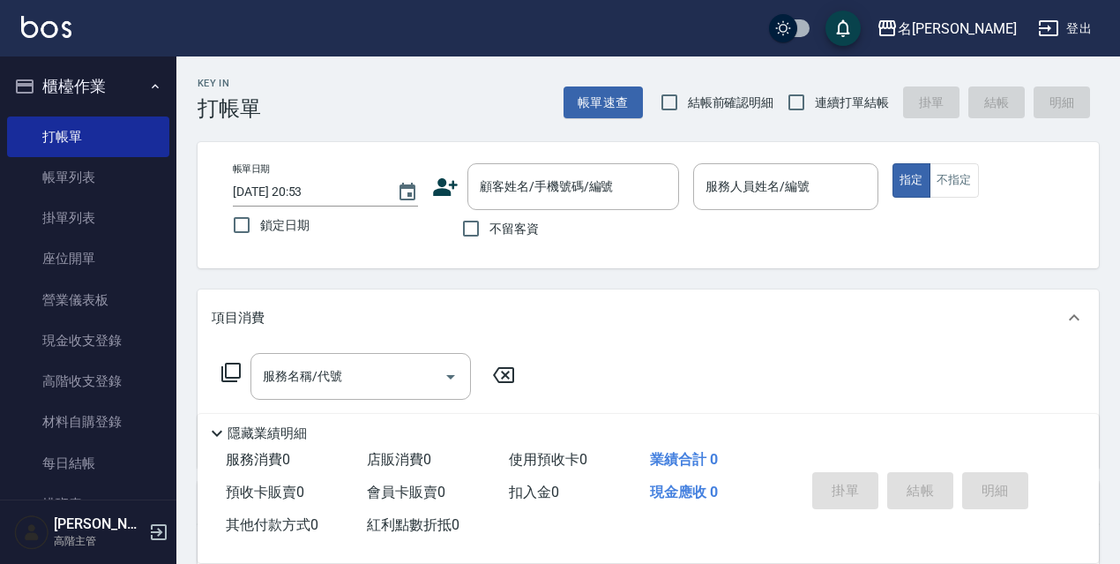
scroll to position [82, 0]
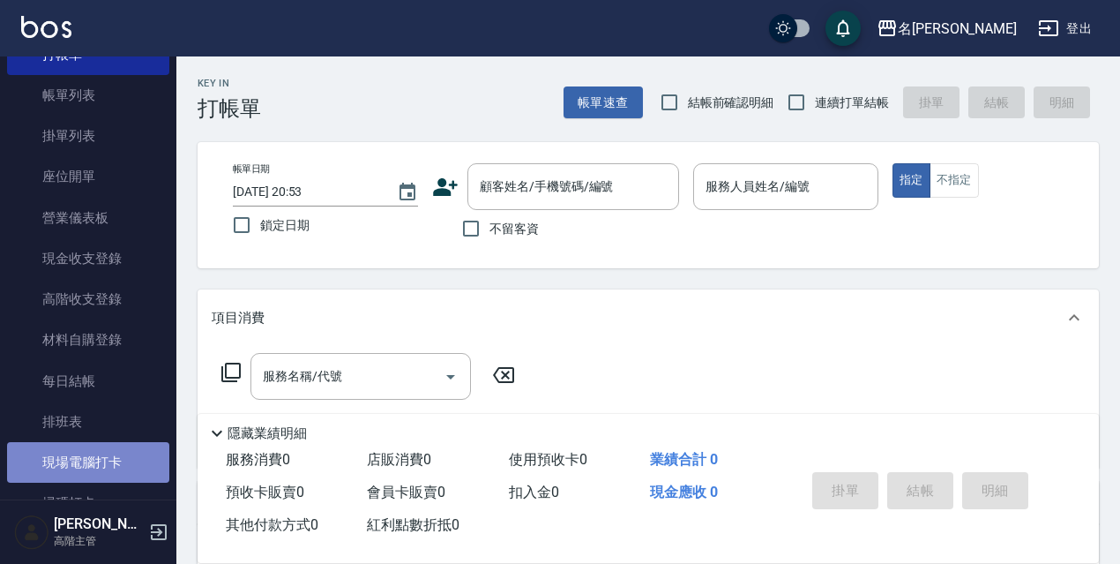
click at [131, 464] on link "現場電腦打卡" at bounding box center [88, 462] width 162 height 41
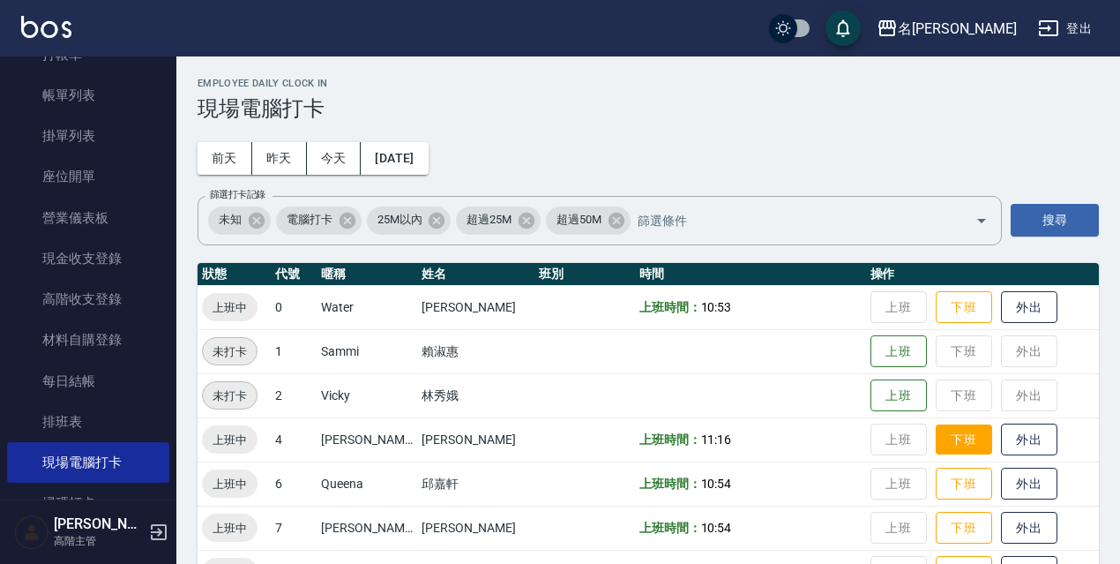
click at [961, 437] on button "下班" at bounding box center [964, 439] width 56 height 31
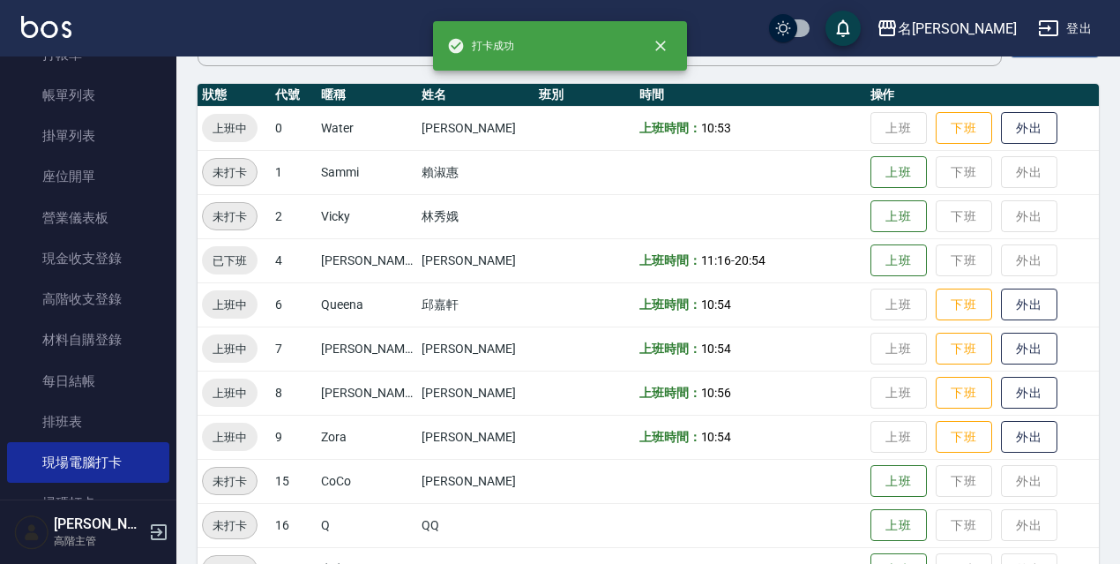
scroll to position [180, 0]
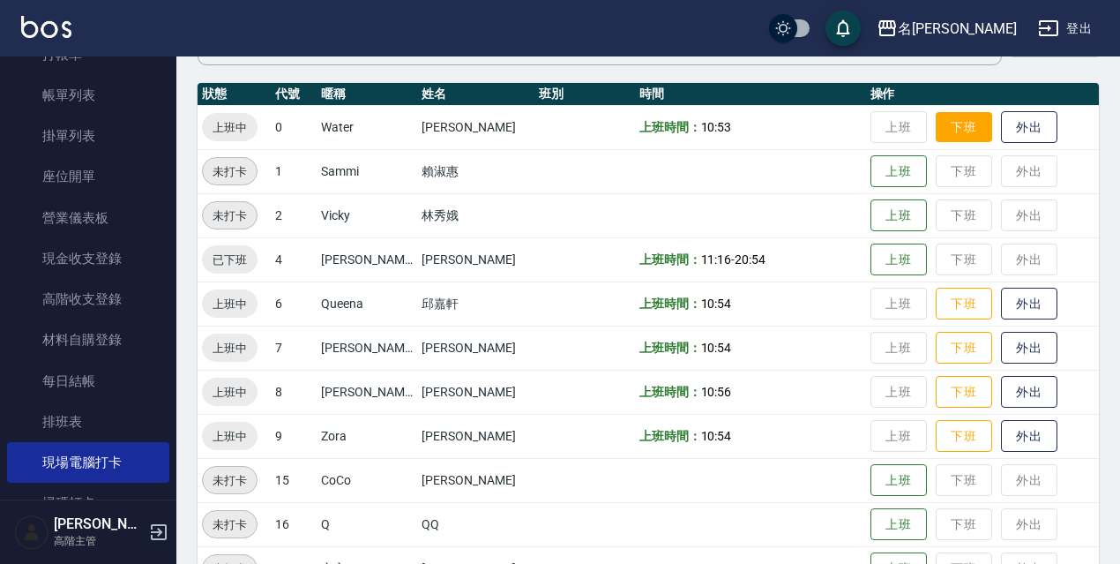
click at [951, 131] on button "下班" at bounding box center [964, 127] width 56 height 31
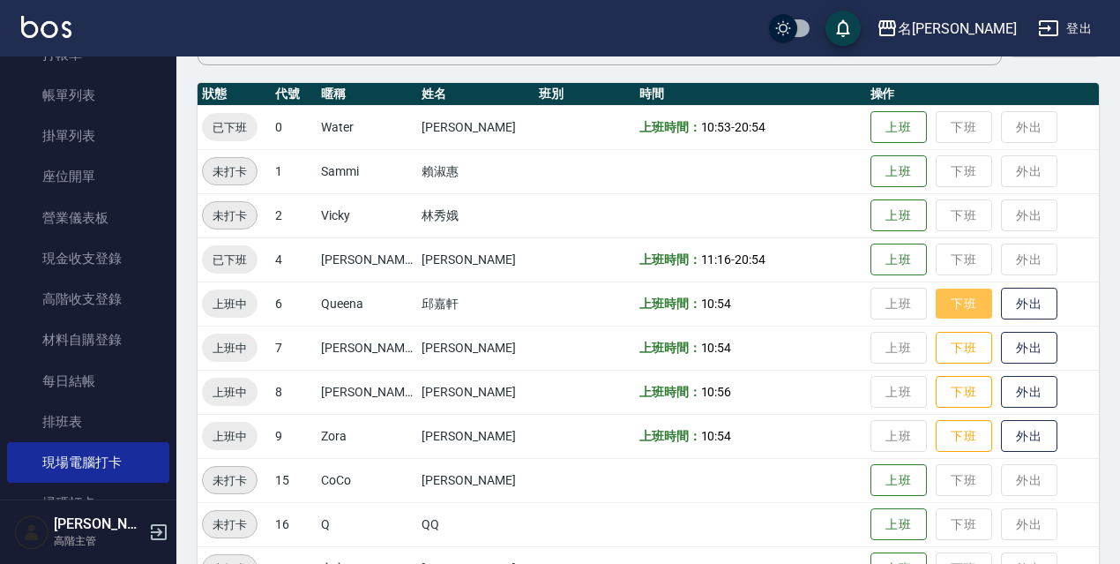
click at [969, 304] on button "下班" at bounding box center [964, 303] width 56 height 31
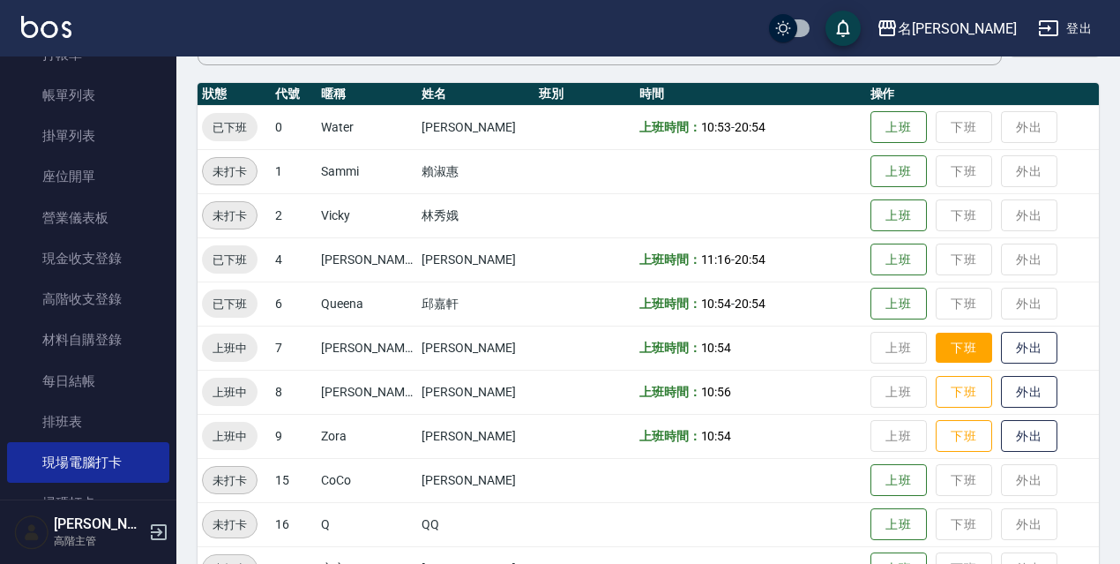
click at [956, 355] on button "下班" at bounding box center [964, 348] width 56 height 31
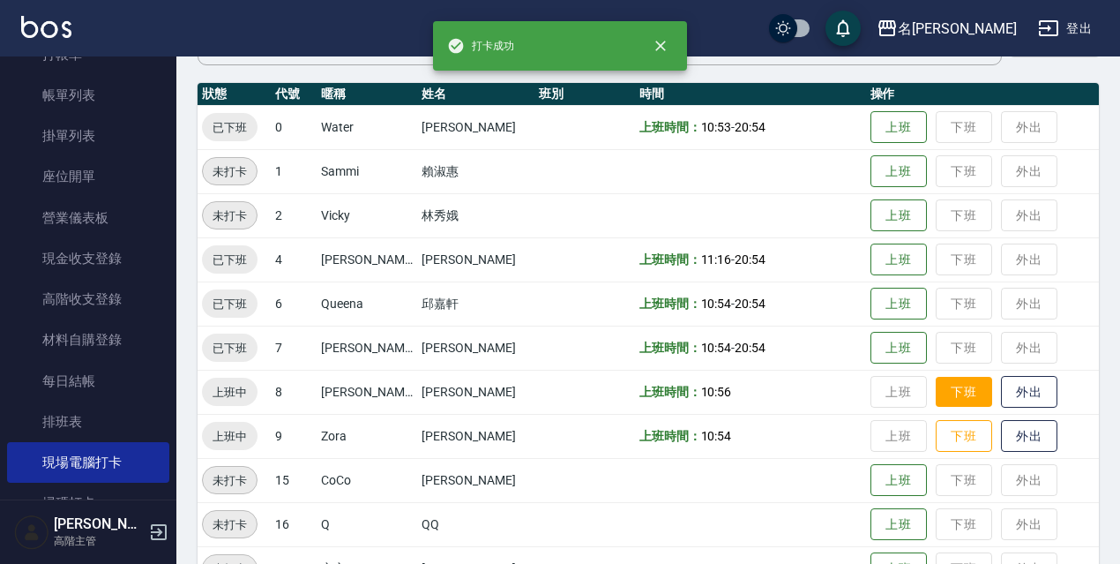
click at [954, 397] on button "下班" at bounding box center [964, 392] width 56 height 31
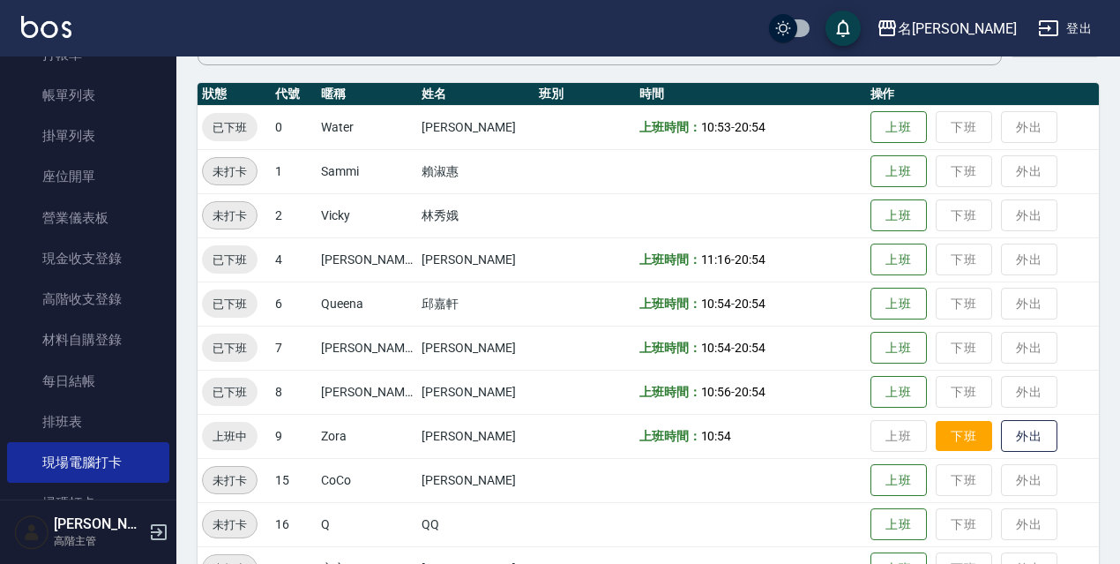
click at [960, 444] on button "下班" at bounding box center [964, 436] width 56 height 31
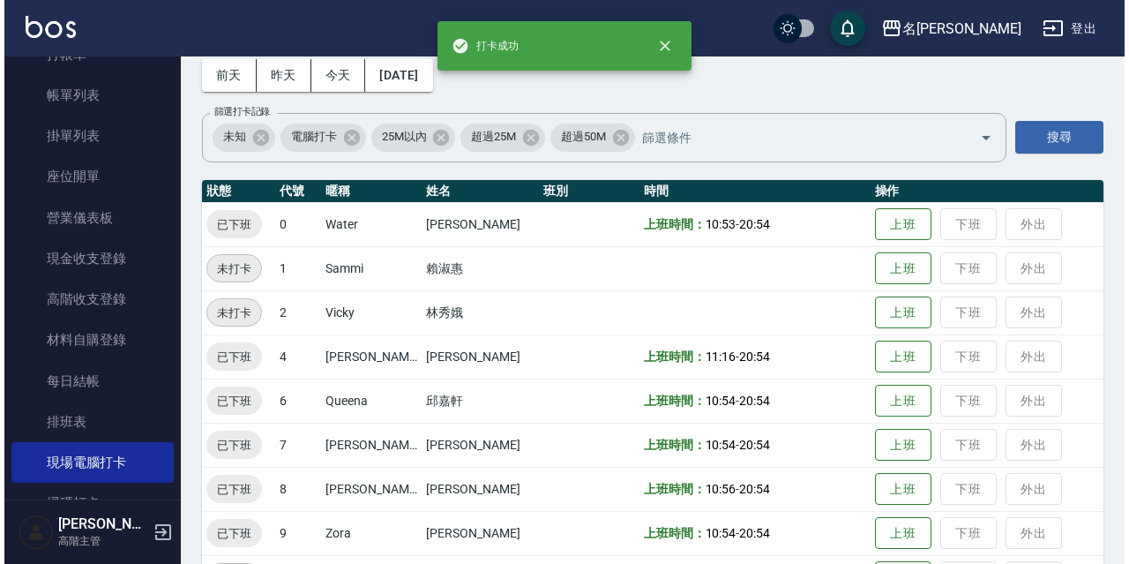
scroll to position [0, 0]
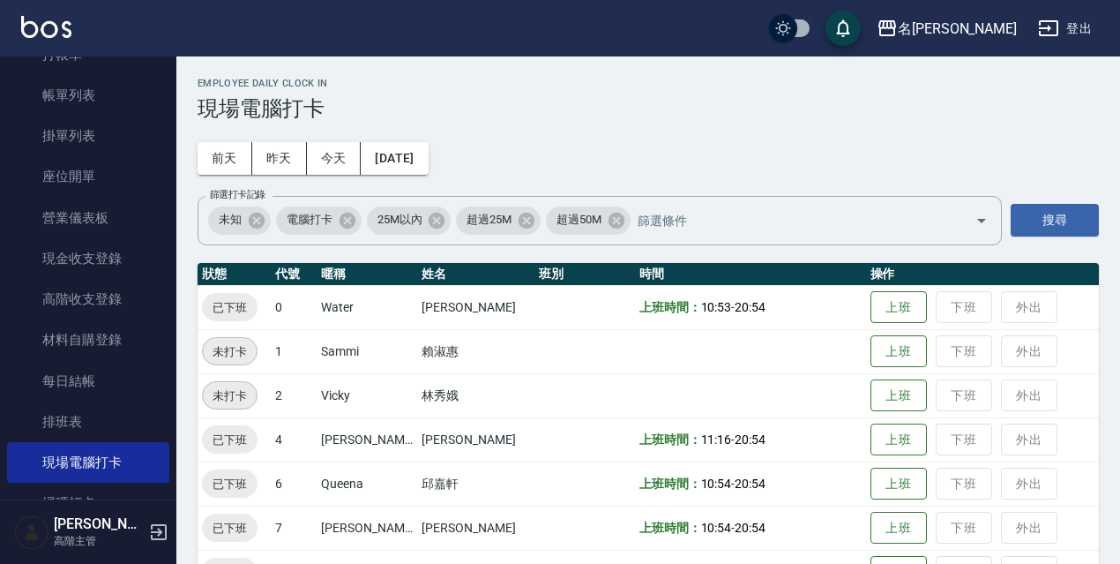
click at [1059, 39] on button "登出" at bounding box center [1065, 28] width 68 height 33
